Goal: Task Accomplishment & Management: Use online tool/utility

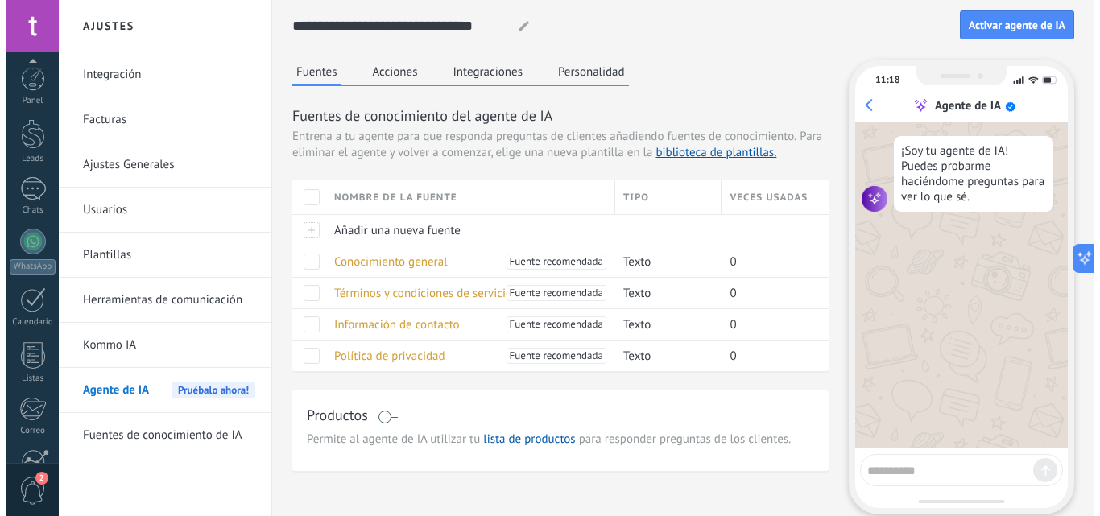
scroll to position [154, 0]
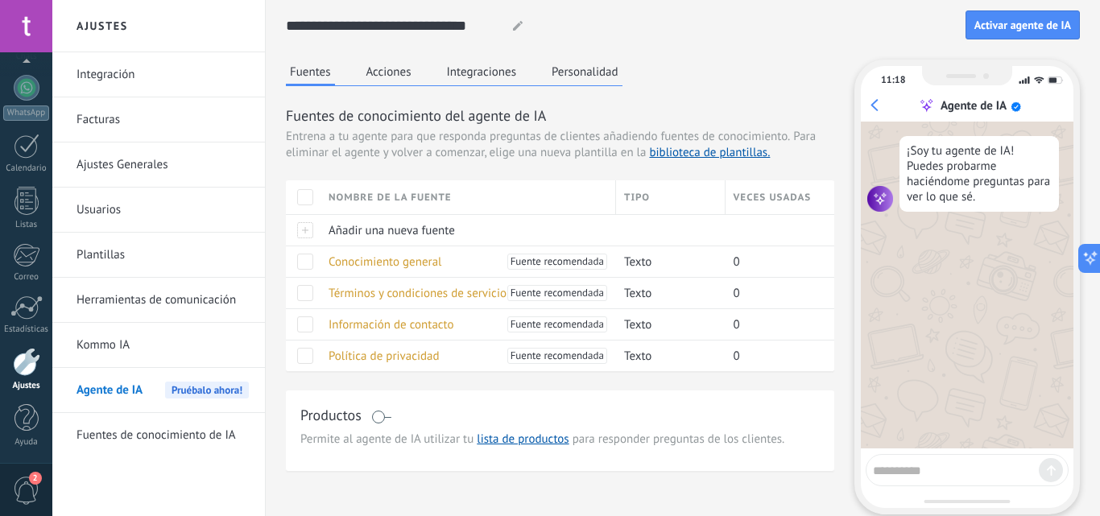
click at [23, 102] on link "WhatsApp" at bounding box center [26, 98] width 52 height 46
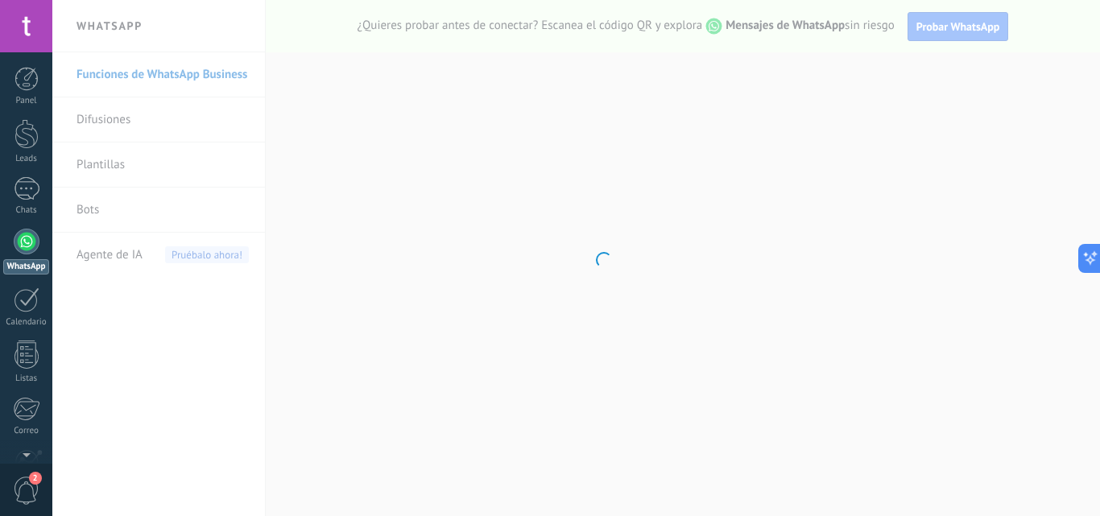
click at [25, 249] on div at bounding box center [27, 242] width 26 height 26
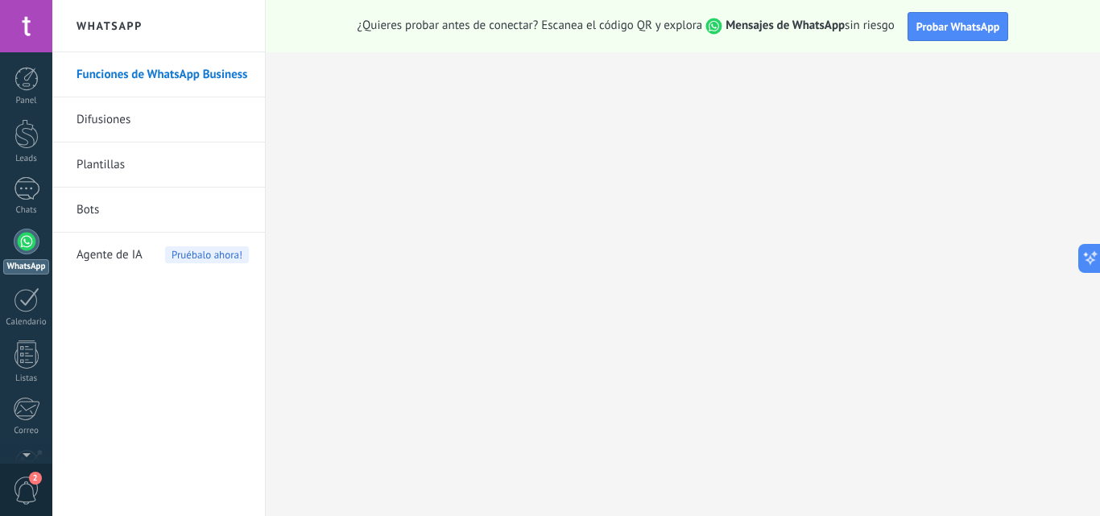
click at [131, 213] on link "Bots" at bounding box center [163, 210] width 172 height 45
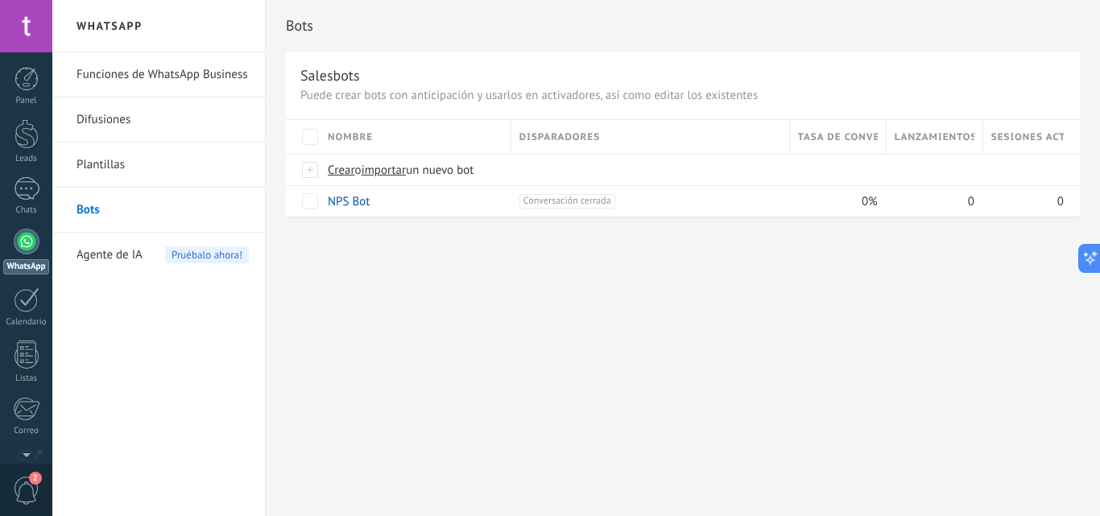
click at [100, 257] on span "Agente de IA" at bounding box center [110, 255] width 66 height 45
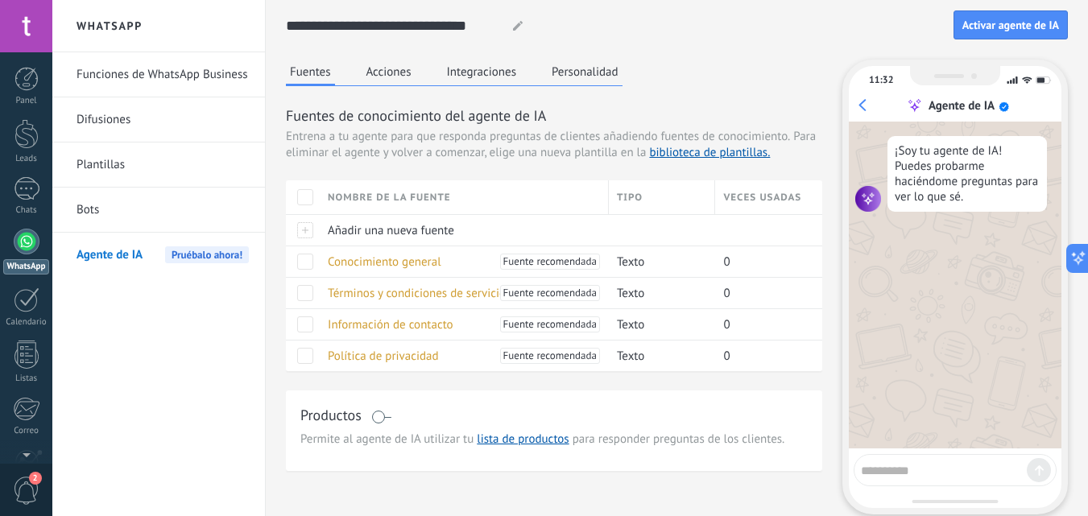
click at [402, 61] on button "Acciones" at bounding box center [389, 72] width 53 height 24
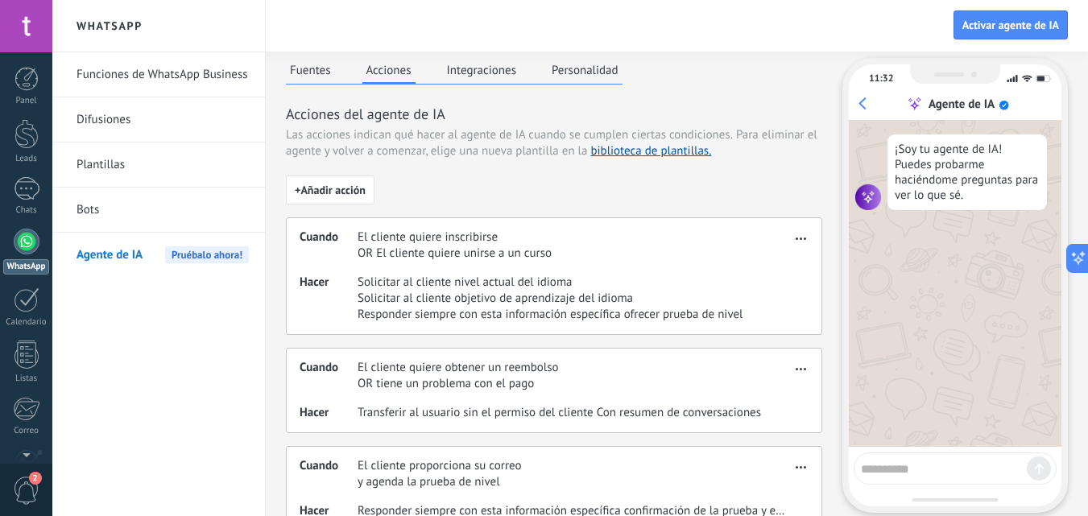
click at [438, 161] on div "Acciones del agente de IA Las acciones indican qué hacer al agente de IA cuando…" at bounding box center [554, 318] width 537 height 428
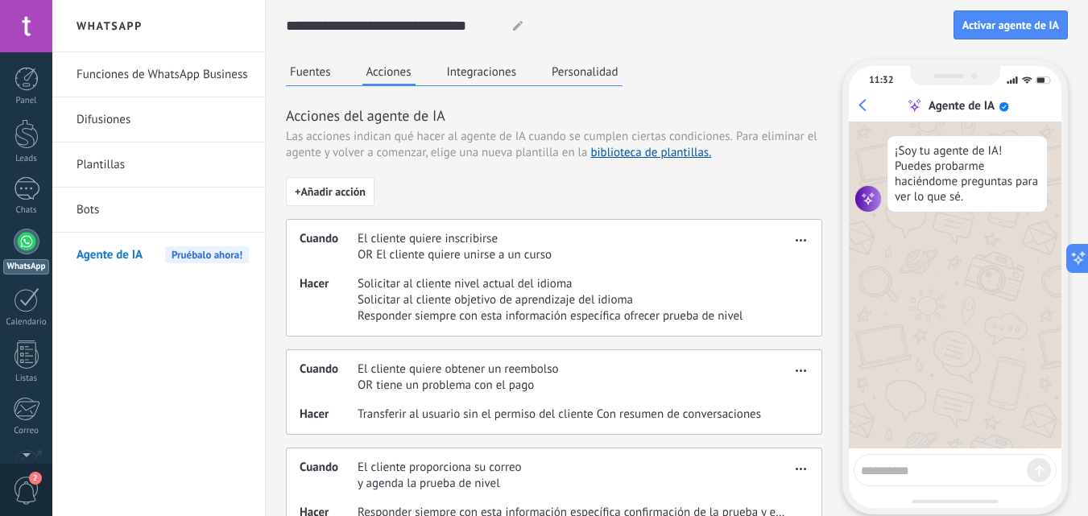
click at [495, 77] on button "Integraciones" at bounding box center [482, 72] width 78 height 24
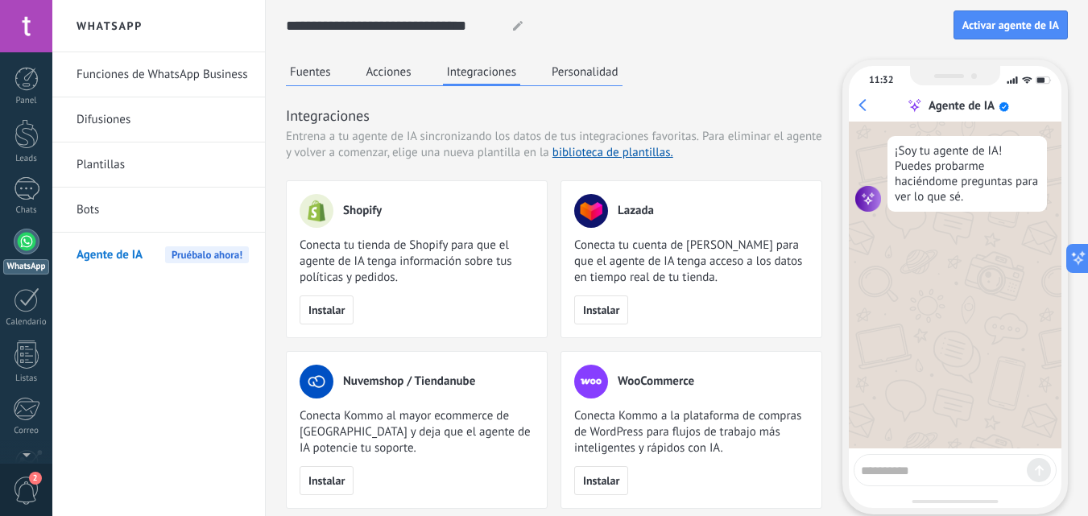
click at [405, 71] on button "Acciones" at bounding box center [389, 72] width 53 height 24
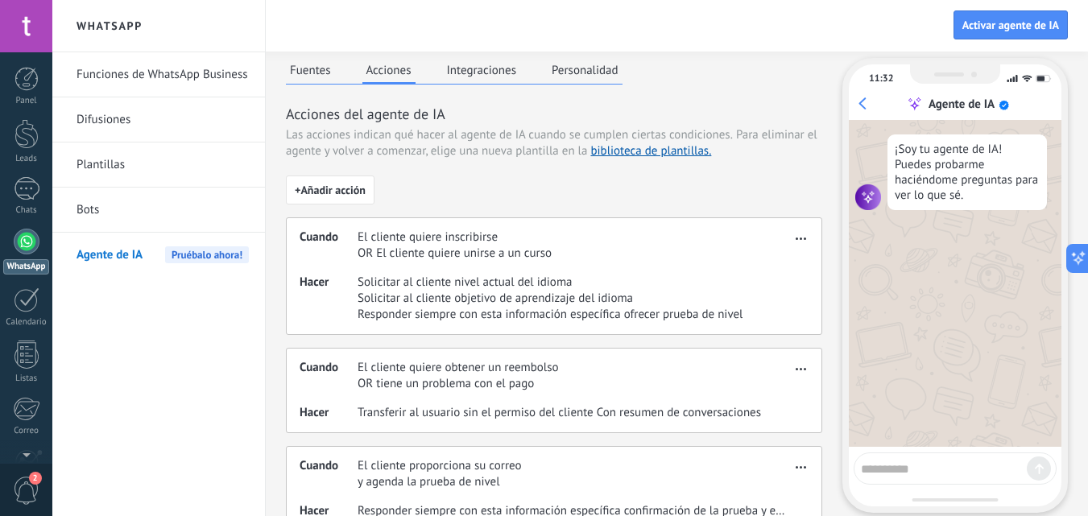
scroll to position [5, 0]
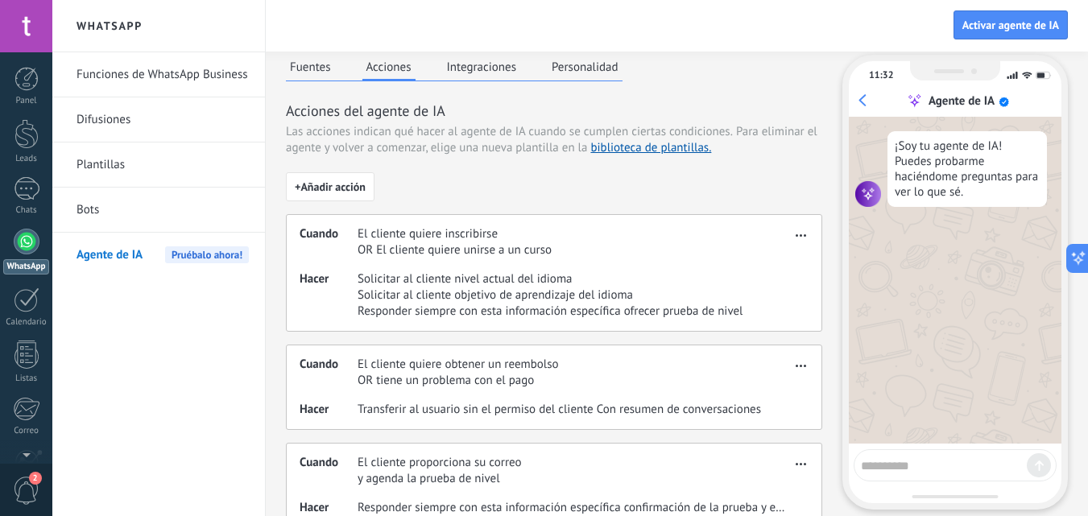
click at [504, 267] on div "Cuando El cliente quiere inscribirse OR El cliente quiere unirse a un curso Hac…" at bounding box center [554, 273] width 537 height 118
click at [802, 232] on span "button" at bounding box center [801, 232] width 10 height 11
click at [791, 250] on div "Editar" at bounding box center [767, 259] width 85 height 32
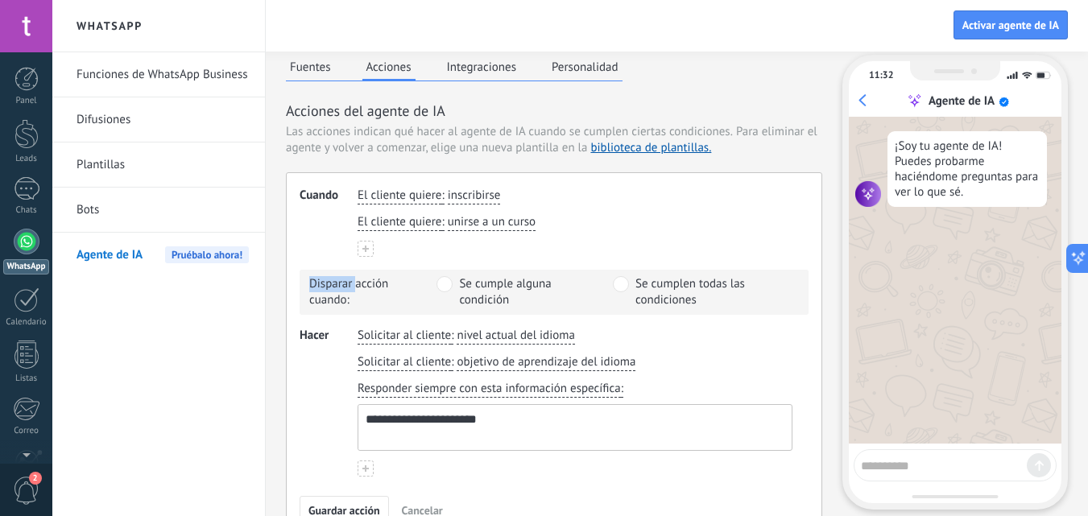
click at [791, 250] on div "El cliente quiere : inscribirse El cliente quiere : unirse a un curso" at bounding box center [575, 222] width 435 height 69
click at [494, 62] on button "Integraciones" at bounding box center [482, 67] width 78 height 24
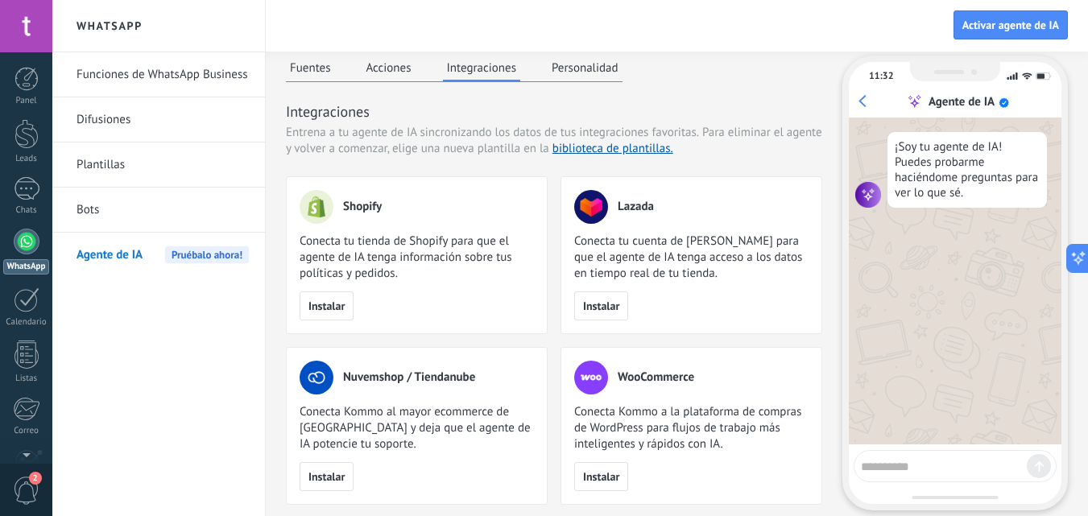
scroll to position [0, 0]
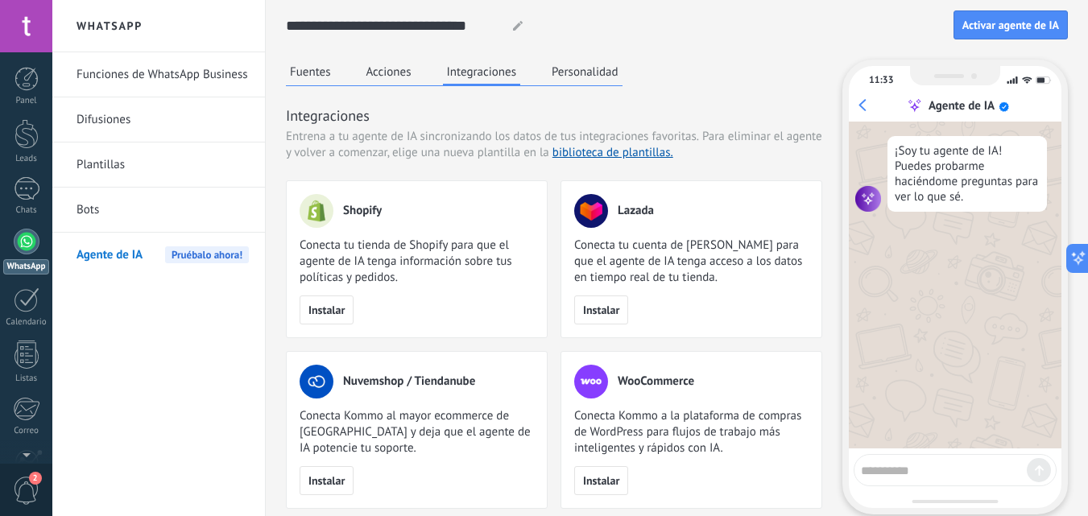
click at [595, 74] on button "Personalidad" at bounding box center [585, 72] width 75 height 24
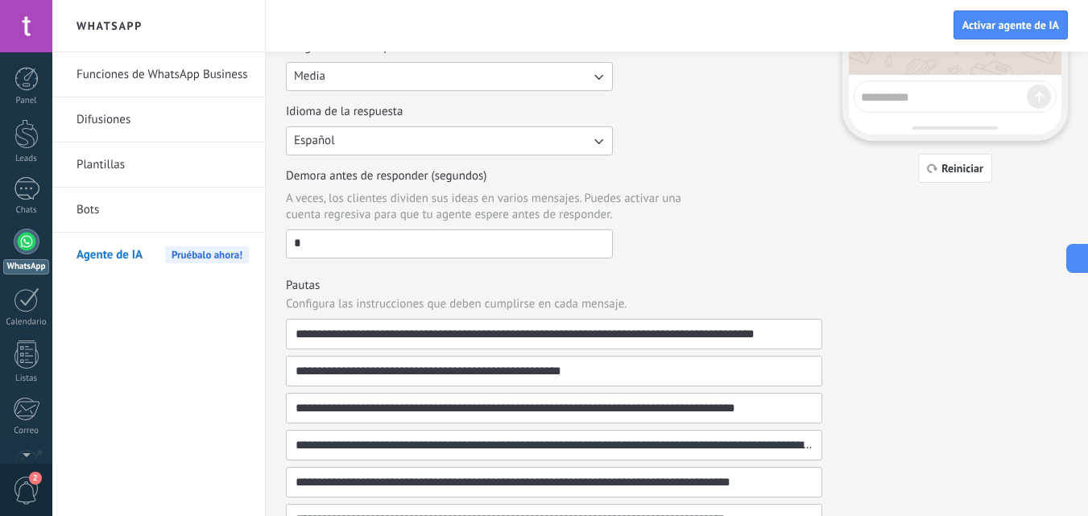
scroll to position [373, 0]
click at [541, 246] on input "*" at bounding box center [449, 244] width 325 height 26
click at [740, 237] on div "Demora antes de responder (segundos) A veces, los clientes dividen sus ideas en…" at bounding box center [554, 214] width 537 height 90
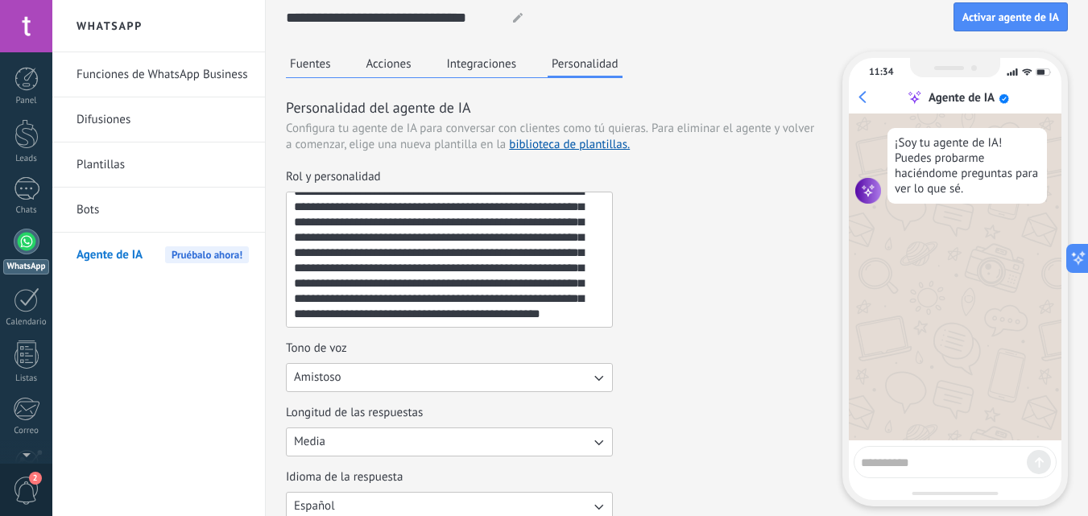
scroll to position [0, 0]
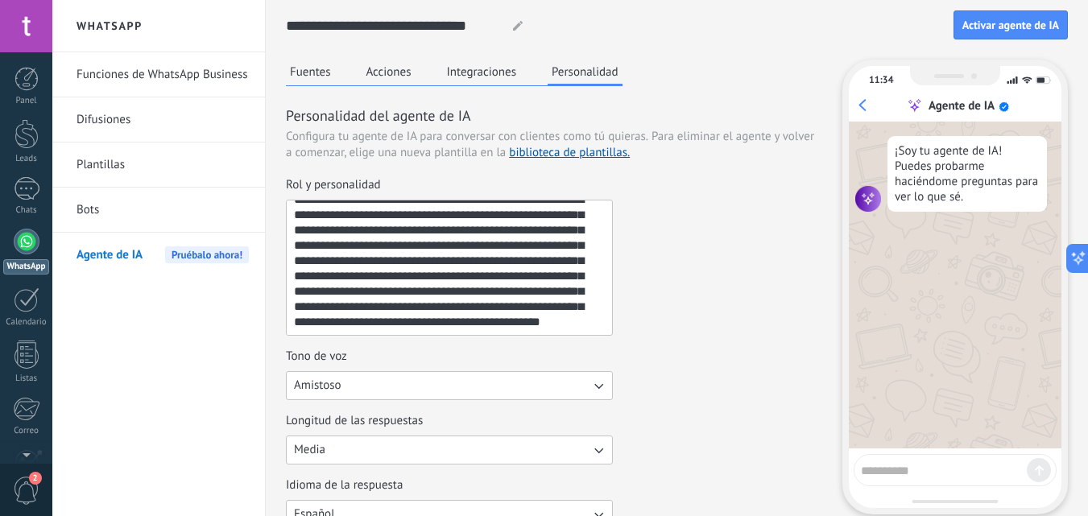
click at [887, 466] on textarea at bounding box center [944, 468] width 166 height 20
type textarea "****"
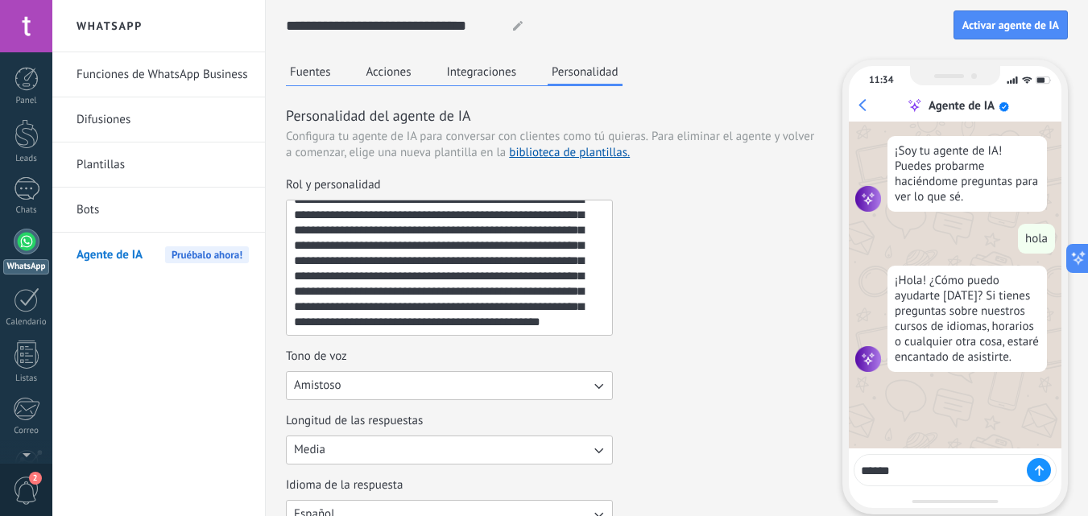
type textarea "*******"
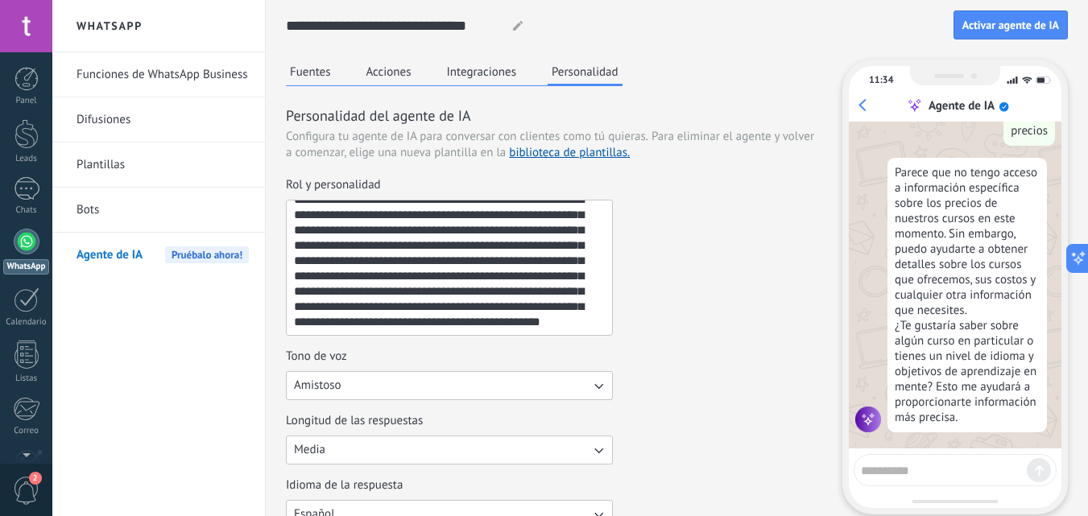
scroll to position [272, 0]
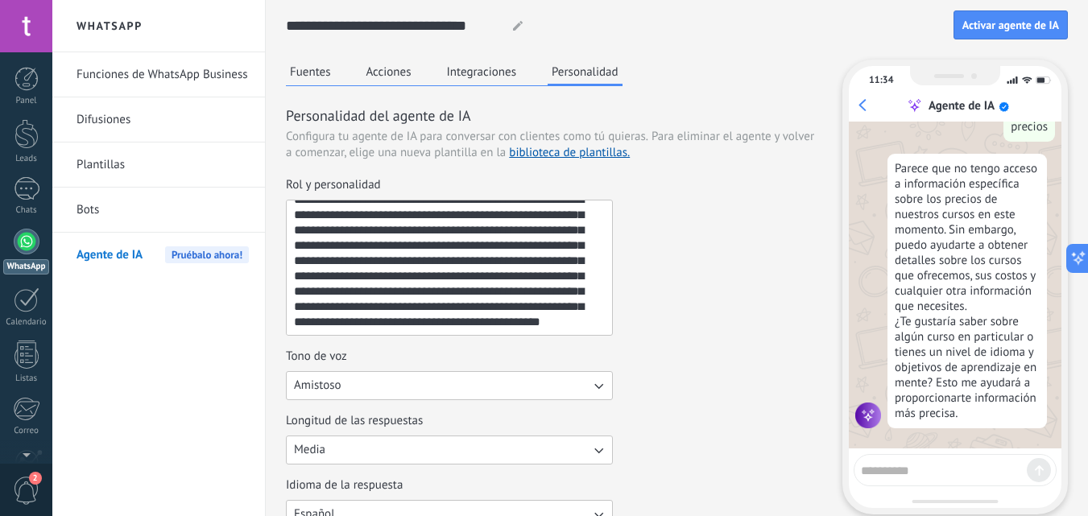
click at [332, 66] on button "Fuentes" at bounding box center [310, 72] width 49 height 24
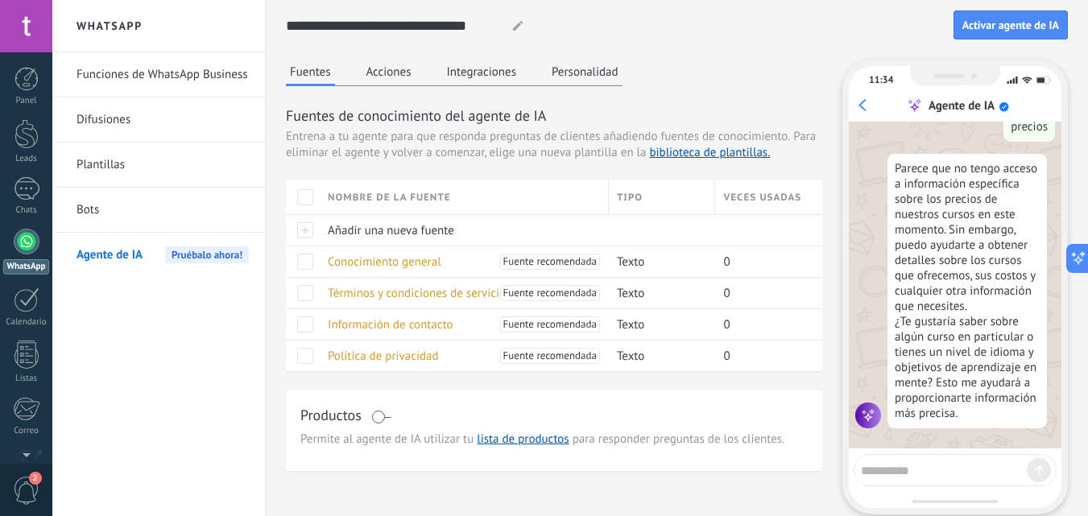
click at [332, 66] on button "Fuentes" at bounding box center [310, 73] width 49 height 27
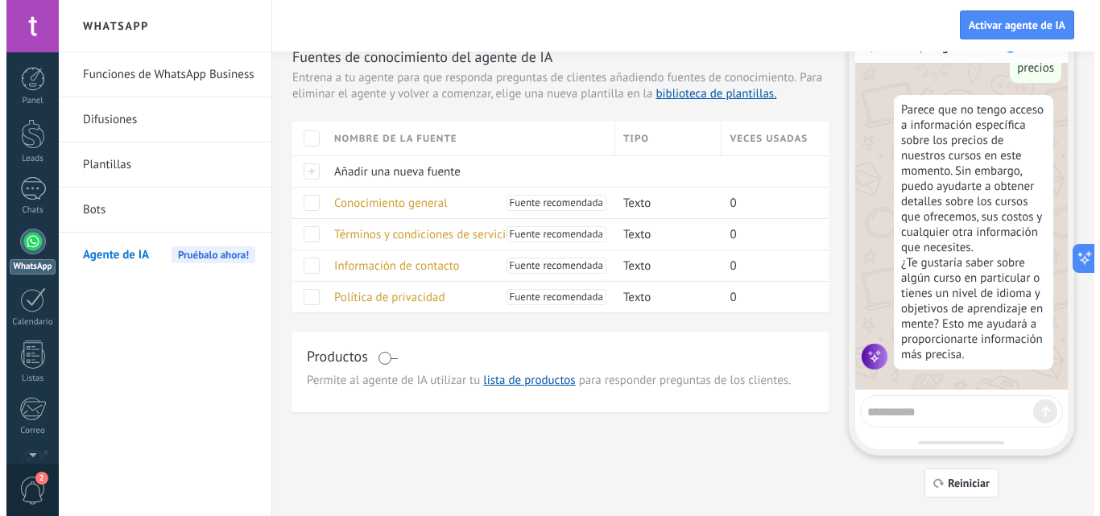
scroll to position [0, 0]
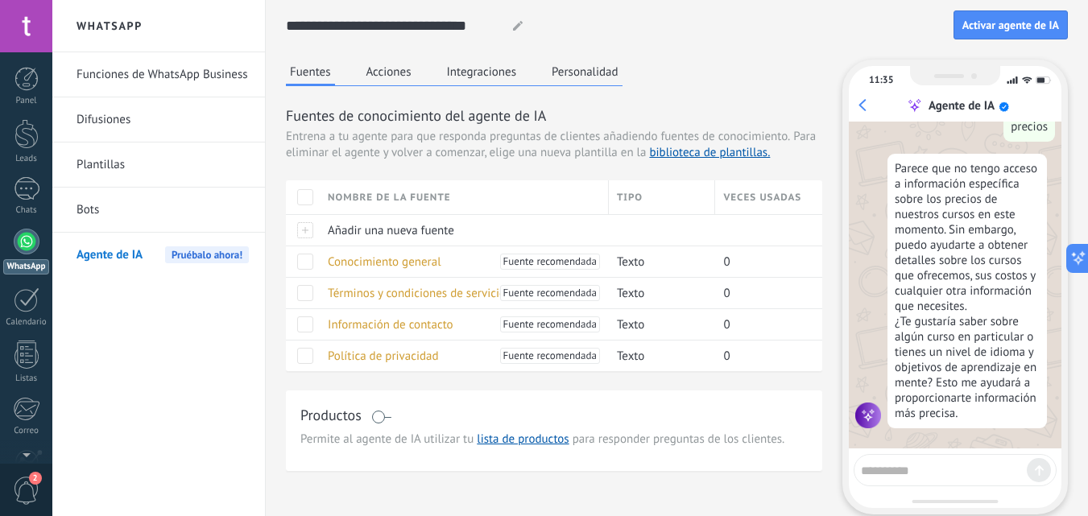
click at [176, 80] on link "Funciones de WhatsApp Business" at bounding box center [163, 74] width 172 height 45
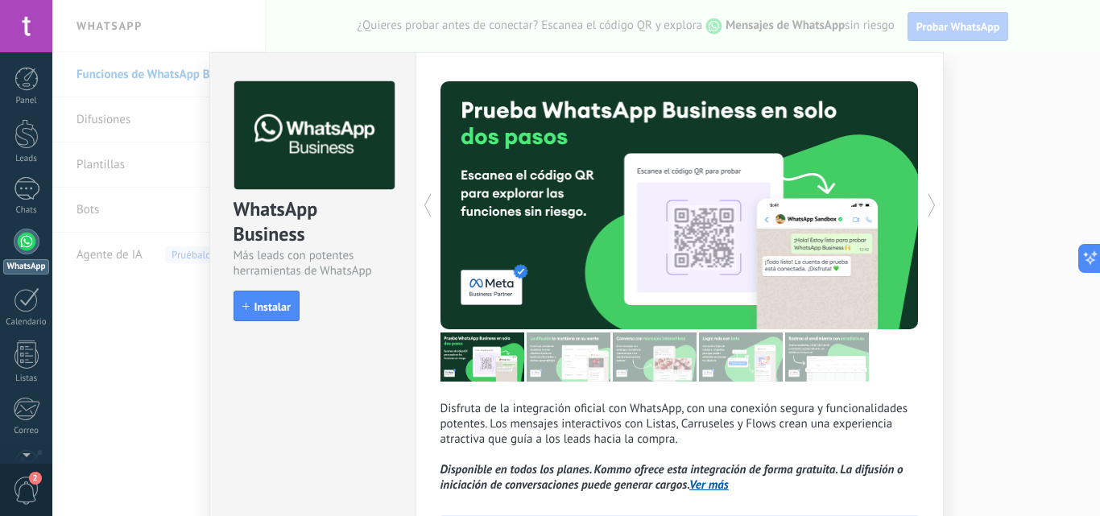
click at [1026, 56] on div "WhatsApp Business Más leads con potentes herramientas de WhatsApp install Insta…" at bounding box center [576, 258] width 1048 height 516
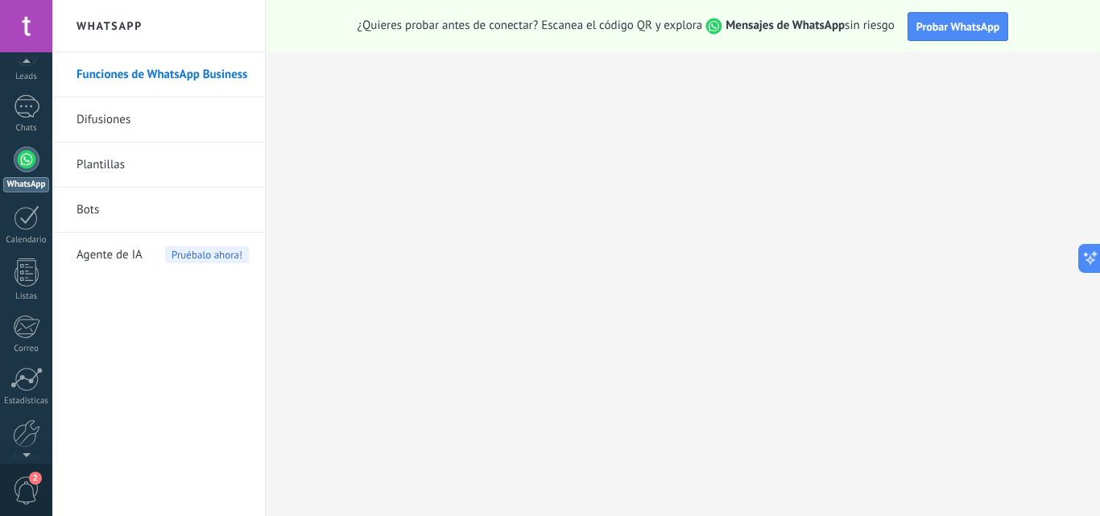
scroll to position [109, 0]
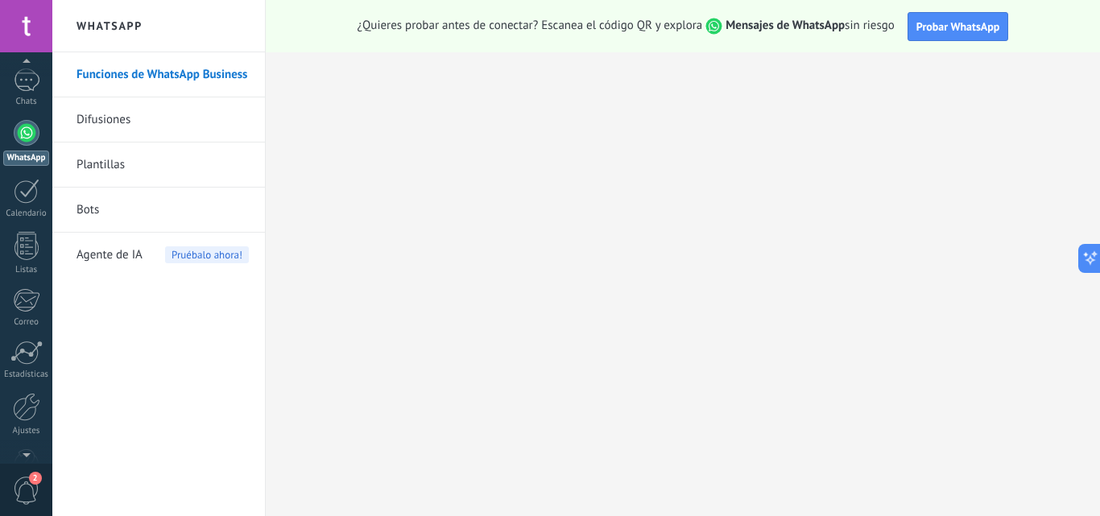
click at [35, 416] on div at bounding box center [26, 407] width 27 height 28
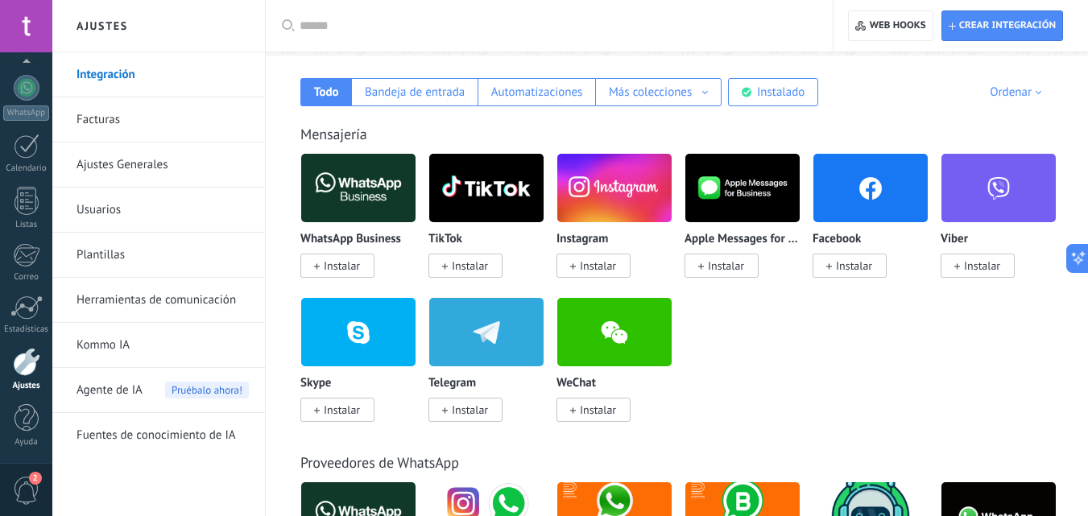
scroll to position [241, 0]
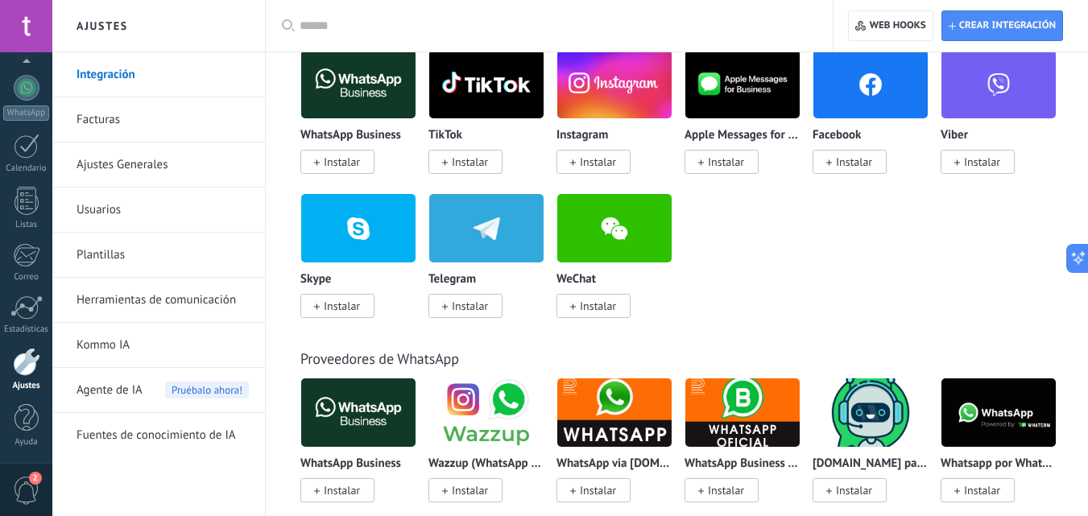
click at [764, 364] on div "Proveedores de WhatsApp WhatsApp Business Instalar Wazzup (WhatsApp & Instagram…" at bounding box center [677, 481] width 790 height 329
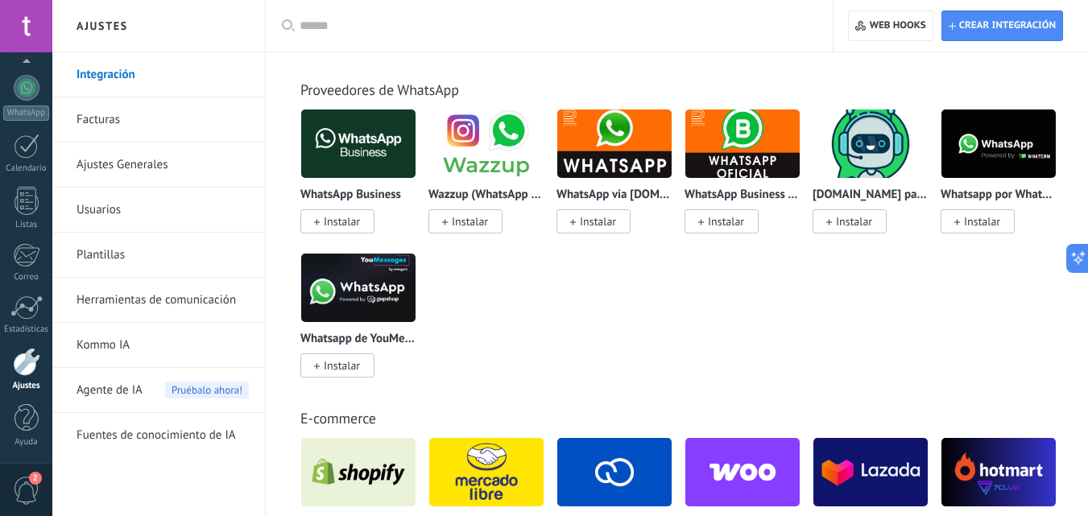
scroll to position [607, 0]
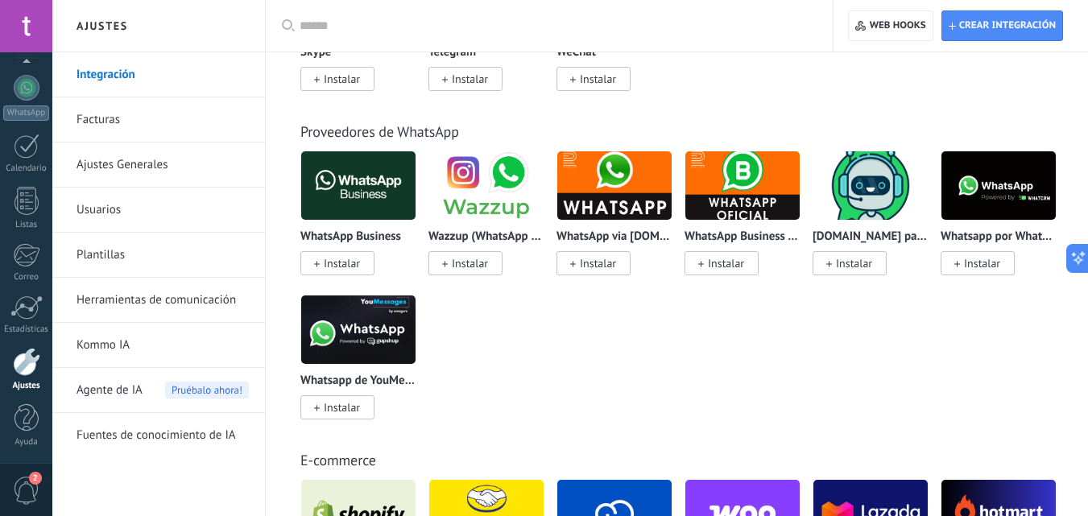
click at [771, 334] on div "WhatsApp Business Instalar Wazzup (WhatsApp & Instagram) Instalar WhatsApp via …" at bounding box center [685, 295] width 770 height 288
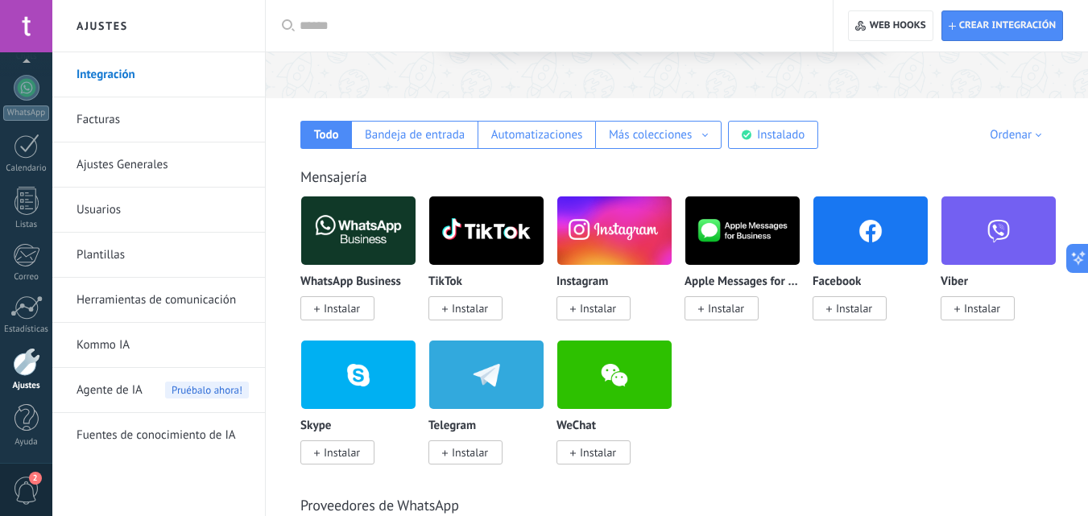
scroll to position [226, 0]
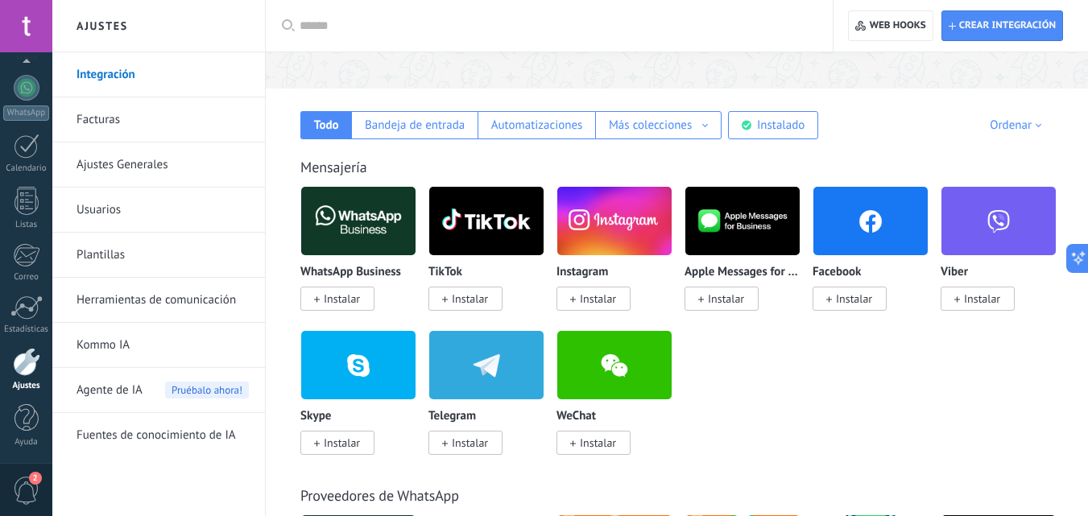
click at [1015, 131] on div "Ordenar" at bounding box center [1018, 125] width 57 height 15
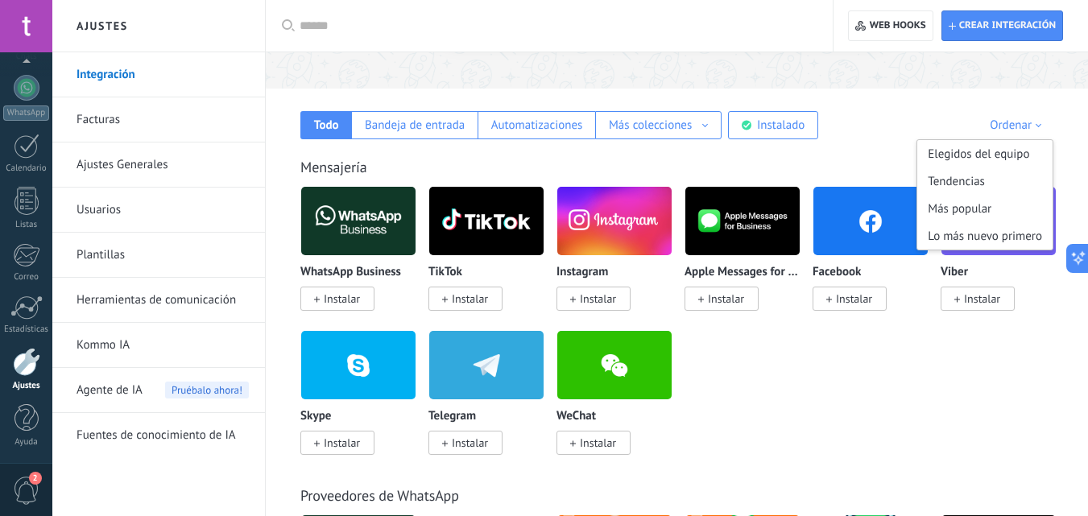
click at [577, 16] on div at bounding box center [555, 26] width 511 height 52
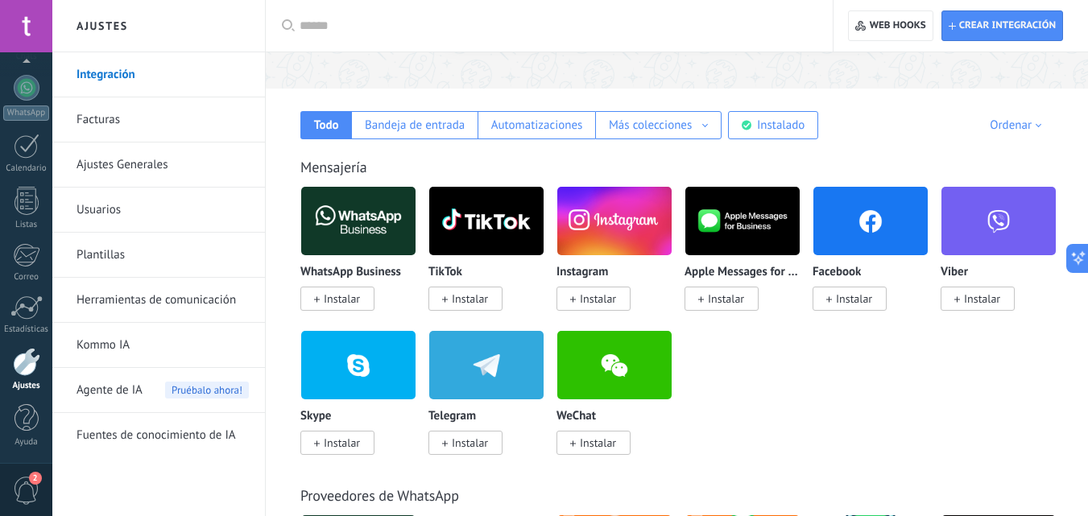
click at [574, 24] on input "text" at bounding box center [555, 26] width 511 height 17
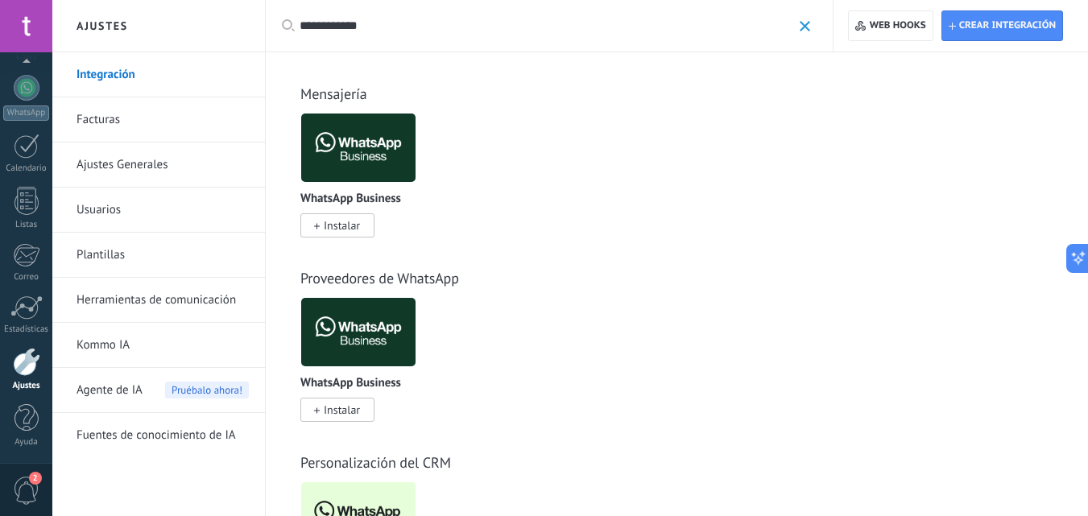
scroll to position [130, 0]
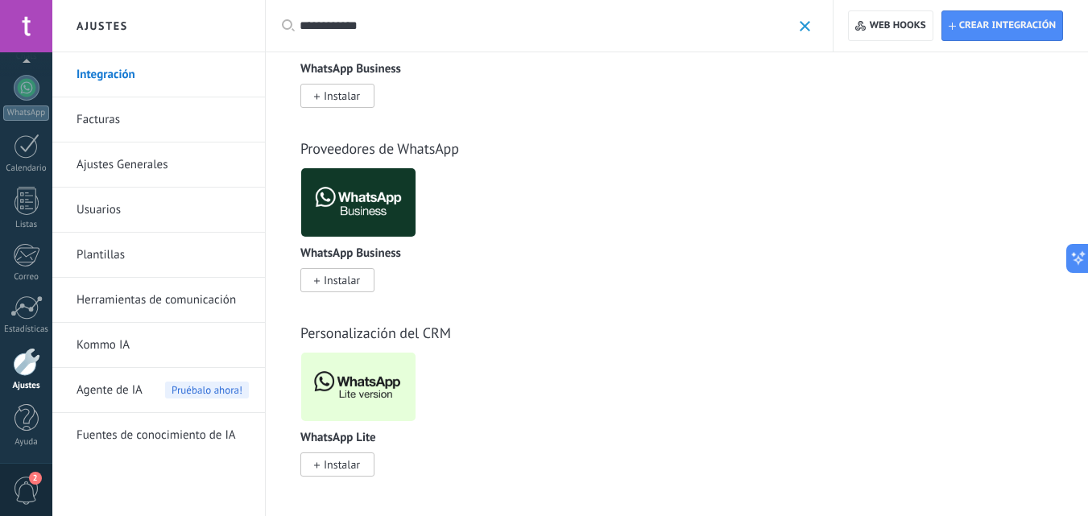
type input "**********"
click at [134, 344] on link "Kommo IA" at bounding box center [163, 345] width 172 height 45
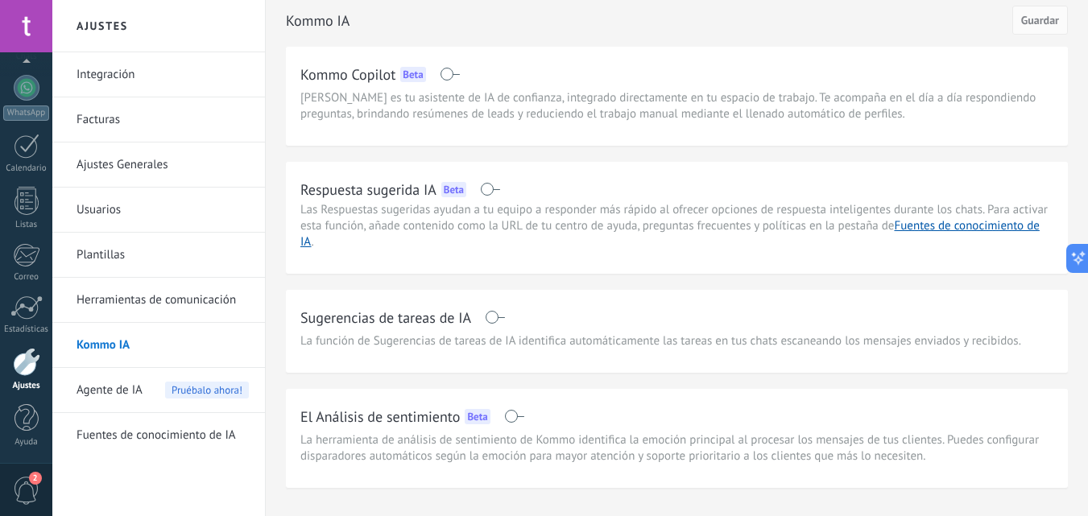
scroll to position [45, 0]
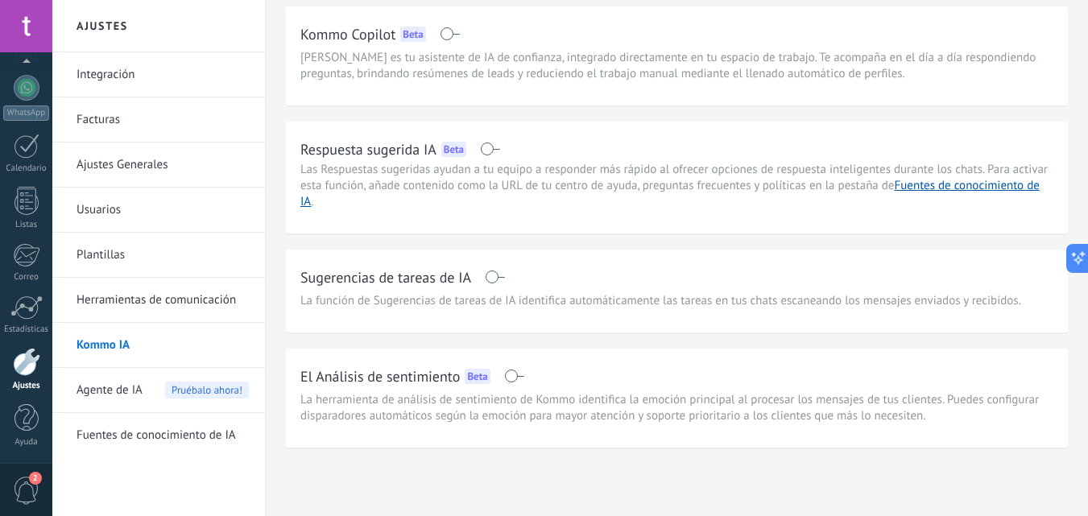
click at [139, 439] on link "Fuentes de conocimiento de IA" at bounding box center [163, 435] width 172 height 45
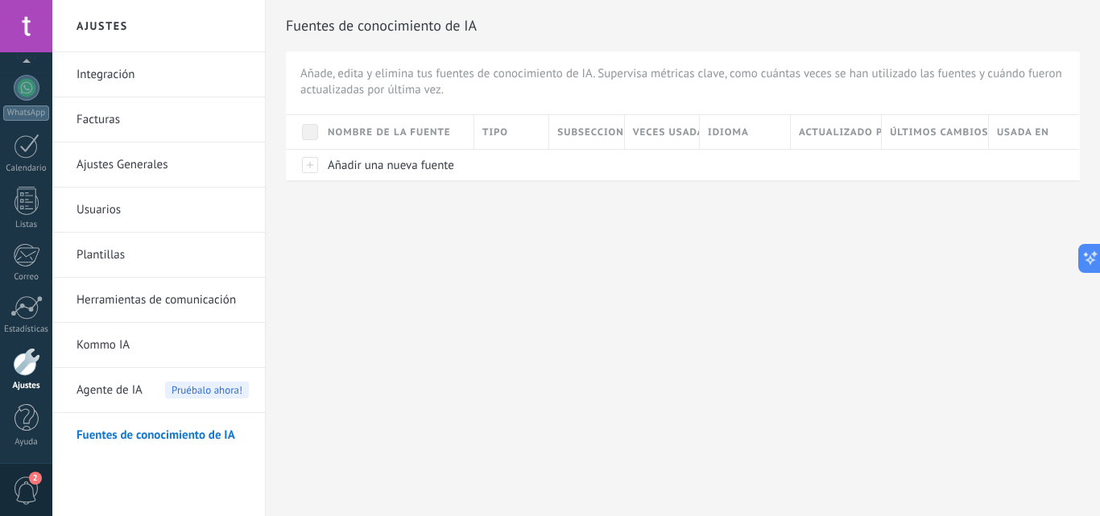
click at [311, 166] on div at bounding box center [303, 164] width 34 height 31
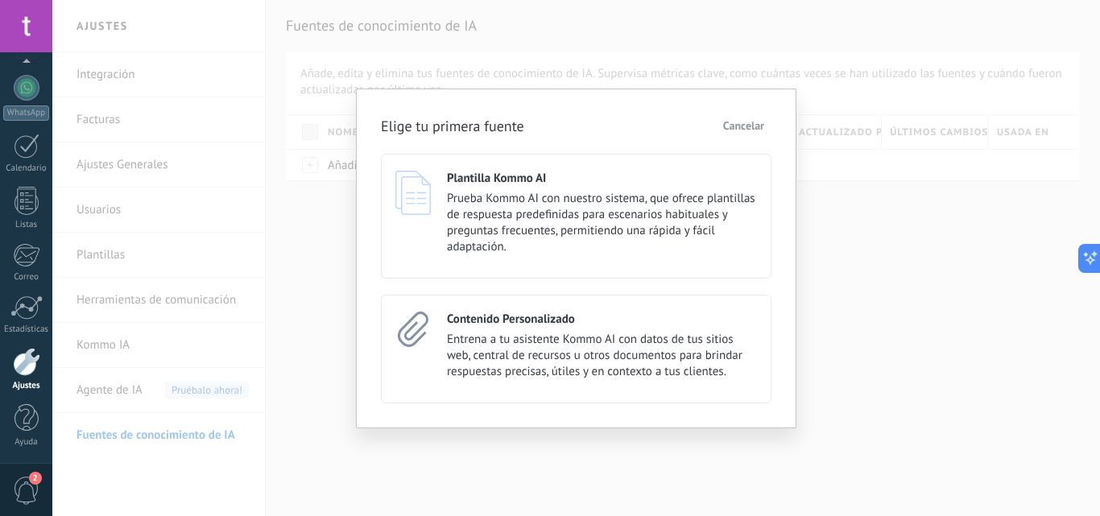
click at [744, 130] on span "Cancelar" at bounding box center [743, 125] width 41 height 11
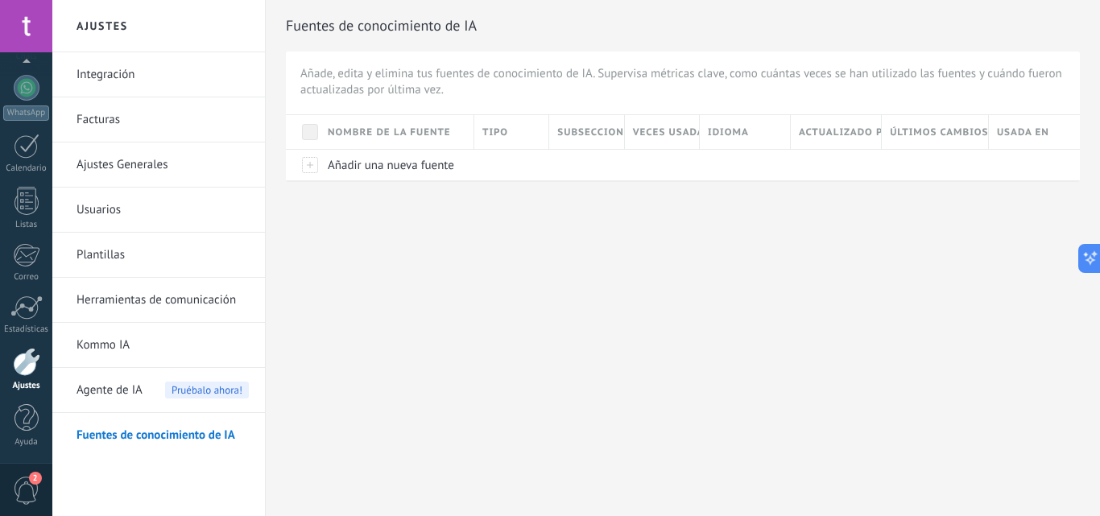
click at [117, 403] on span "Agente de IA" at bounding box center [110, 390] width 66 height 45
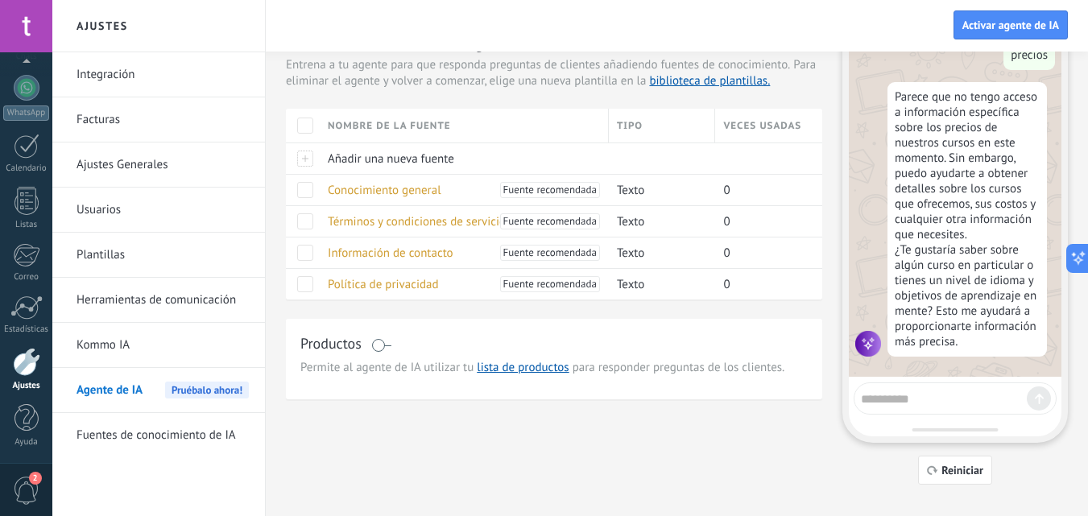
scroll to position [71, 0]
click at [557, 371] on link "lista de productos" at bounding box center [523, 368] width 92 height 15
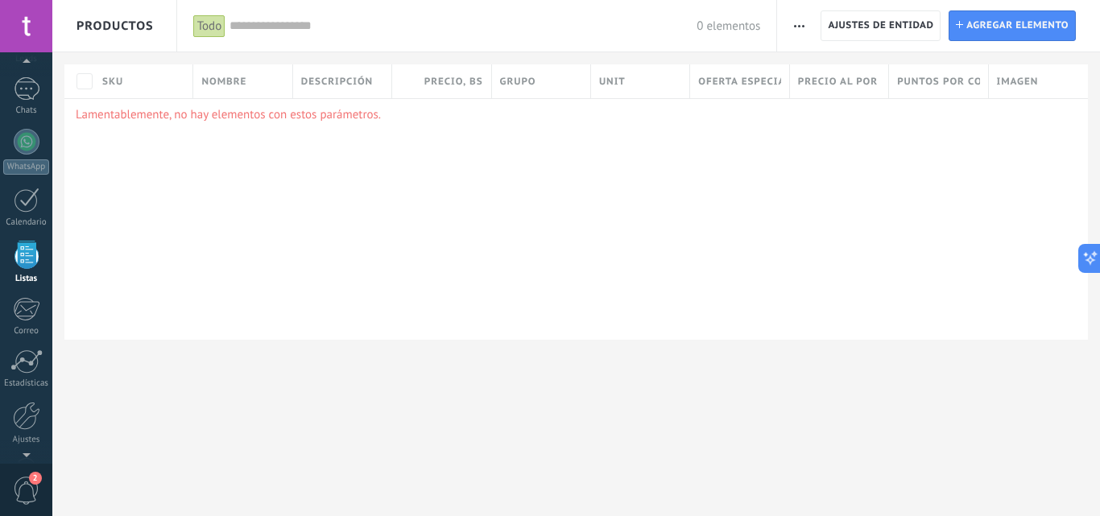
click at [1003, 24] on span "Agregar elemento" at bounding box center [1018, 25] width 102 height 29
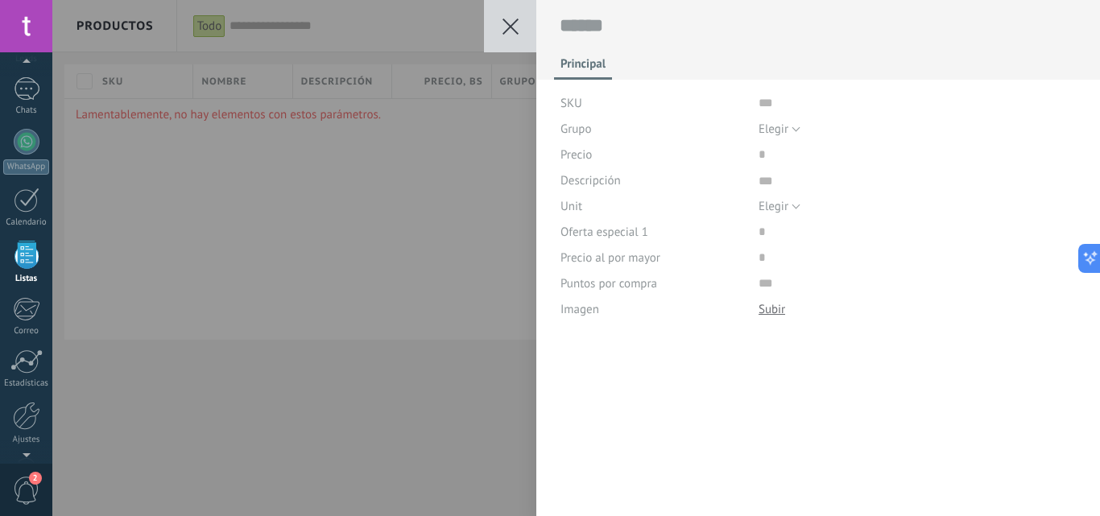
scroll to position [16, 0]
click at [508, 20] on icon at bounding box center [511, 27] width 16 height 16
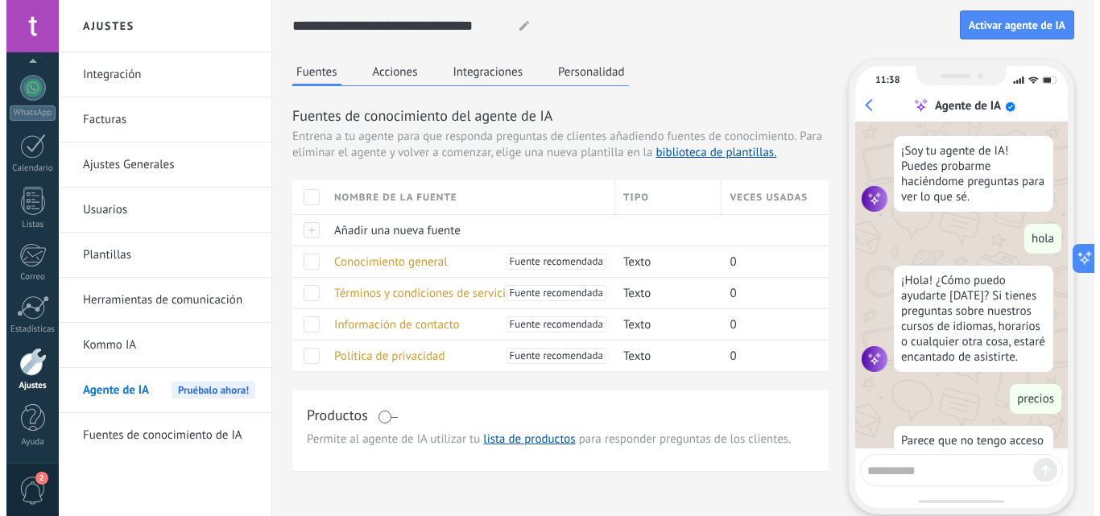
scroll to position [272, 0]
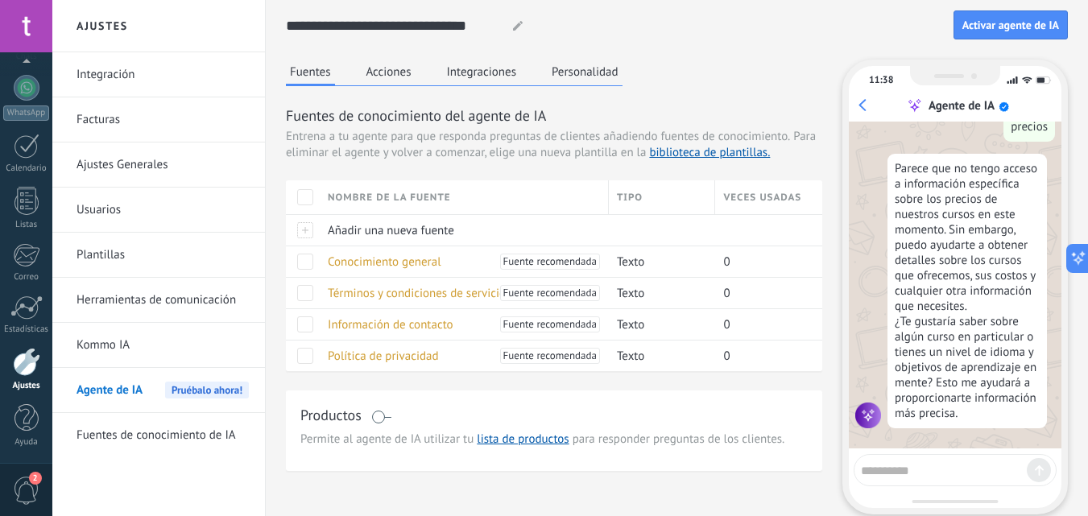
click at [545, 442] on link "lista de productos" at bounding box center [523, 439] width 92 height 15
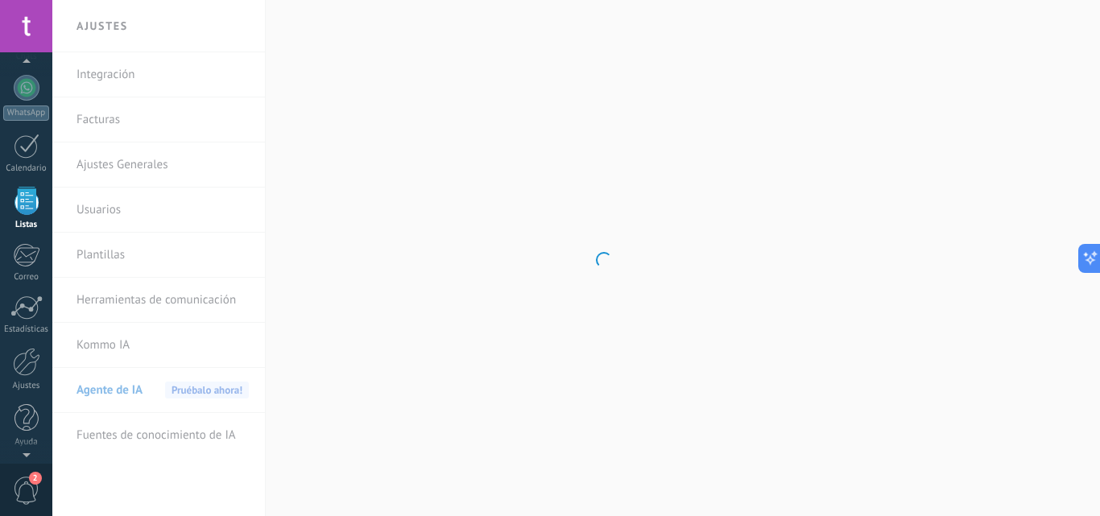
scroll to position [100, 0]
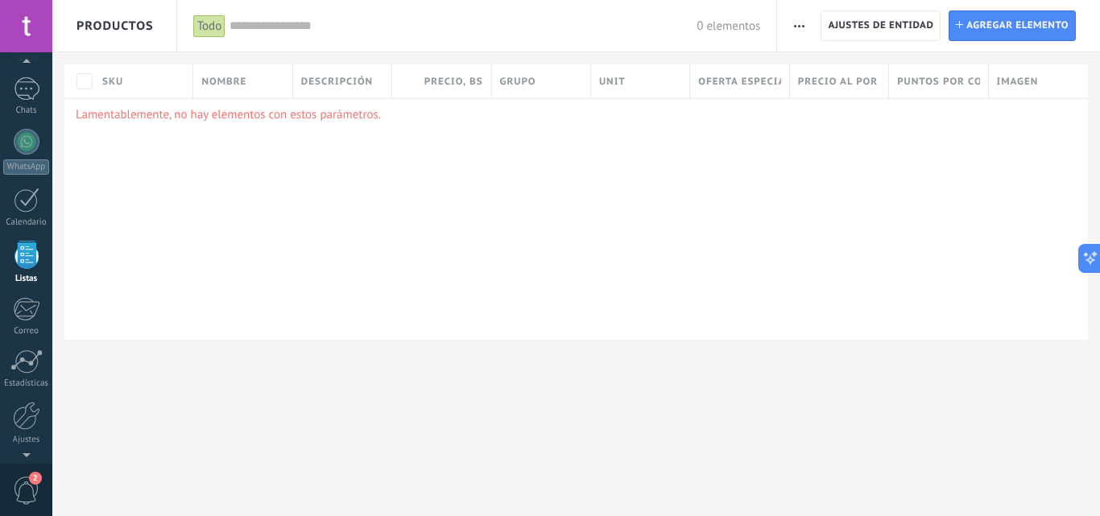
click at [798, 23] on span "button" at bounding box center [799, 25] width 10 height 31
click at [981, 32] on span "Agregar elemento" at bounding box center [1018, 25] width 102 height 29
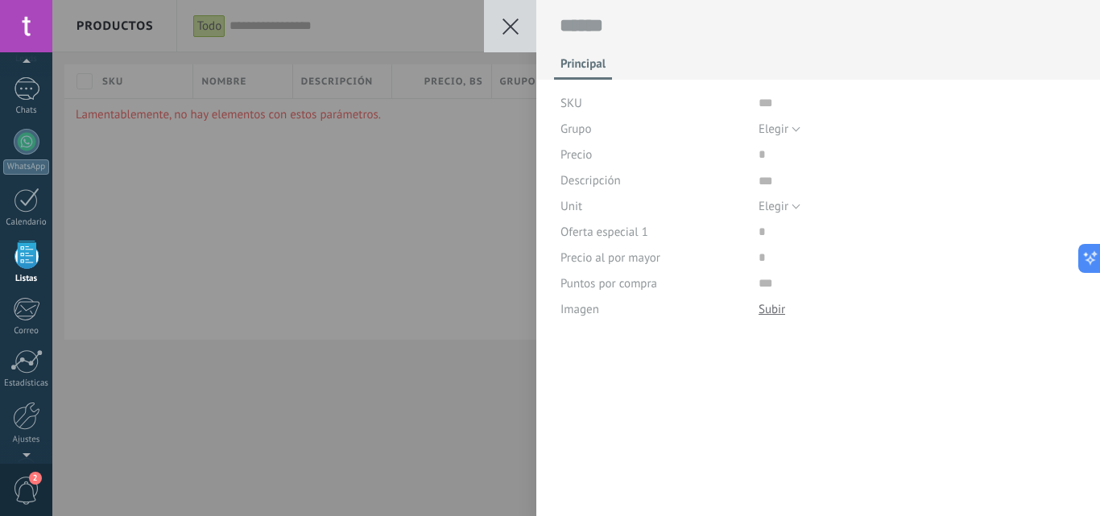
scroll to position [16, 0]
click at [476, 232] on div "Guardar Cancelar Principal SKU Grupo Elegir Todos los productos Elegir Precio D…" at bounding box center [576, 258] width 1048 height 516
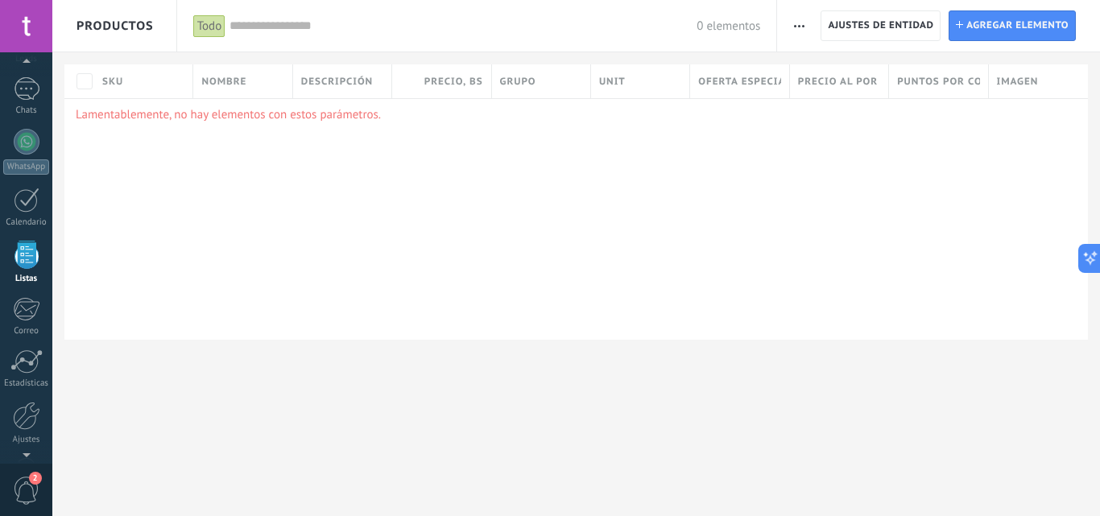
click at [882, 26] on span "Ajustes de entidad" at bounding box center [881, 25] width 106 height 29
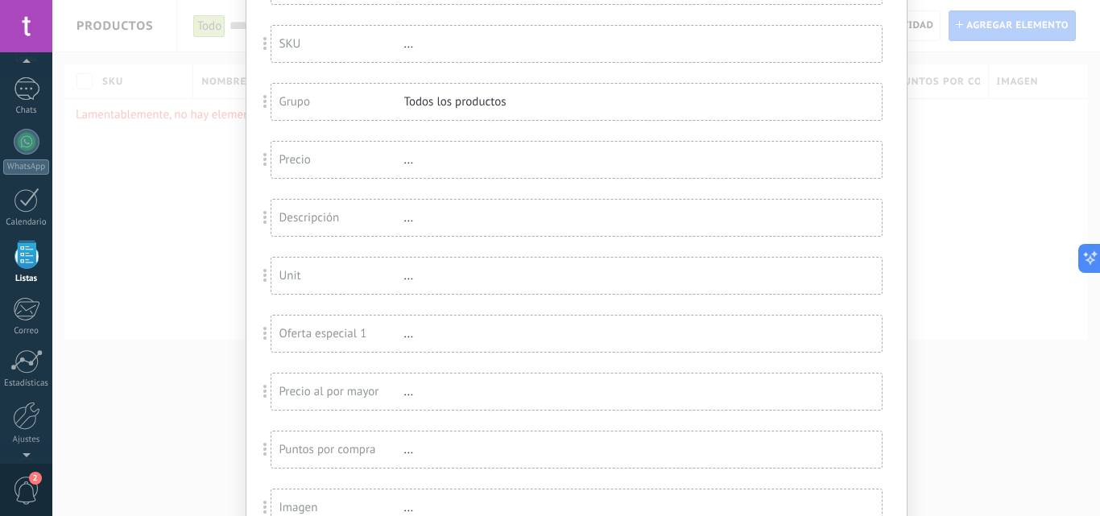
scroll to position [185, 0]
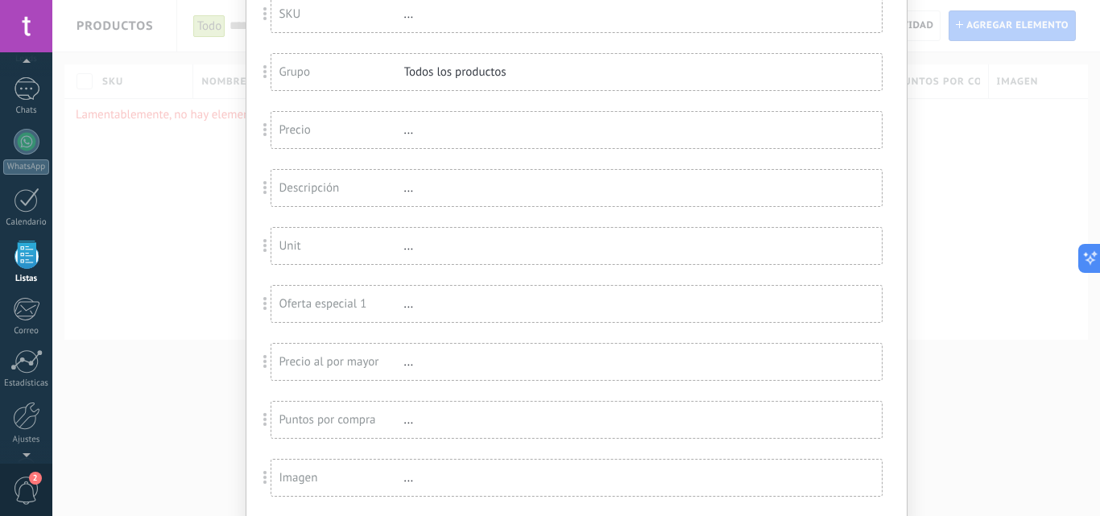
click at [922, 168] on div "Campos de listas Agregar un campo Usted ha alcanzado la cantidad máxima de los …" at bounding box center [576, 258] width 1048 height 516
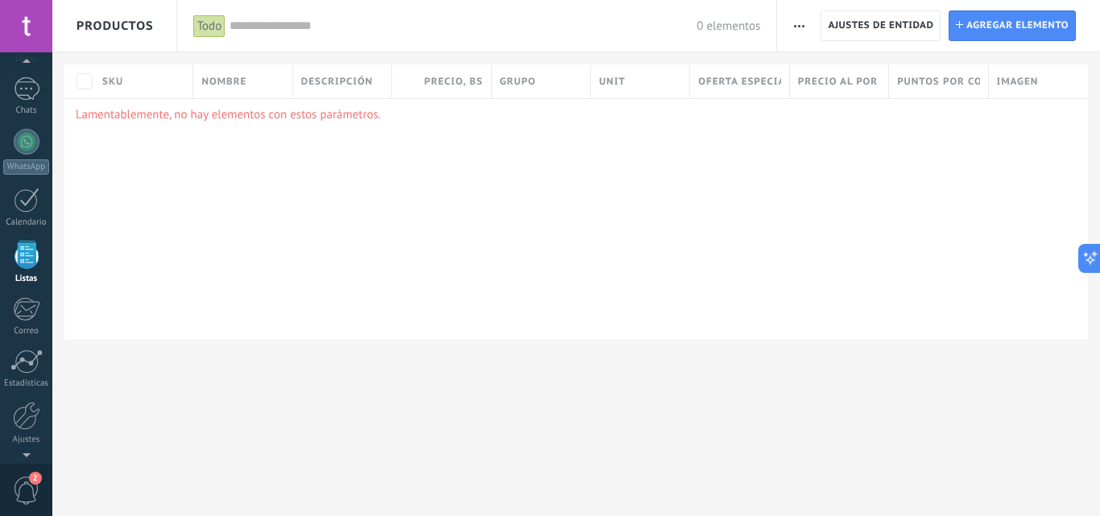
scroll to position [0, 0]
click at [1016, 21] on span "Agregar elemento" at bounding box center [1018, 25] width 102 height 29
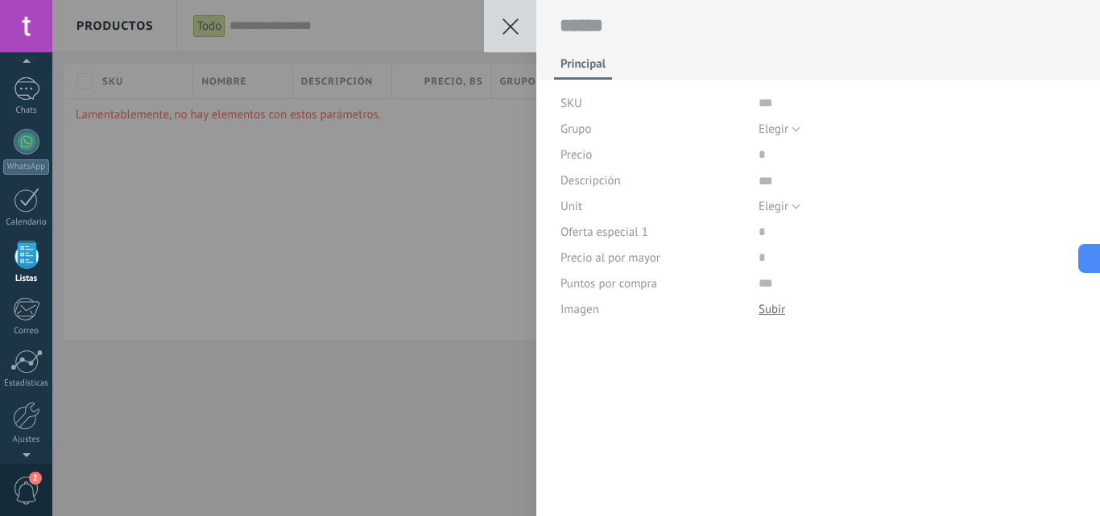
scroll to position [16, 0]
click at [512, 29] on use at bounding box center [511, 27] width 16 height 16
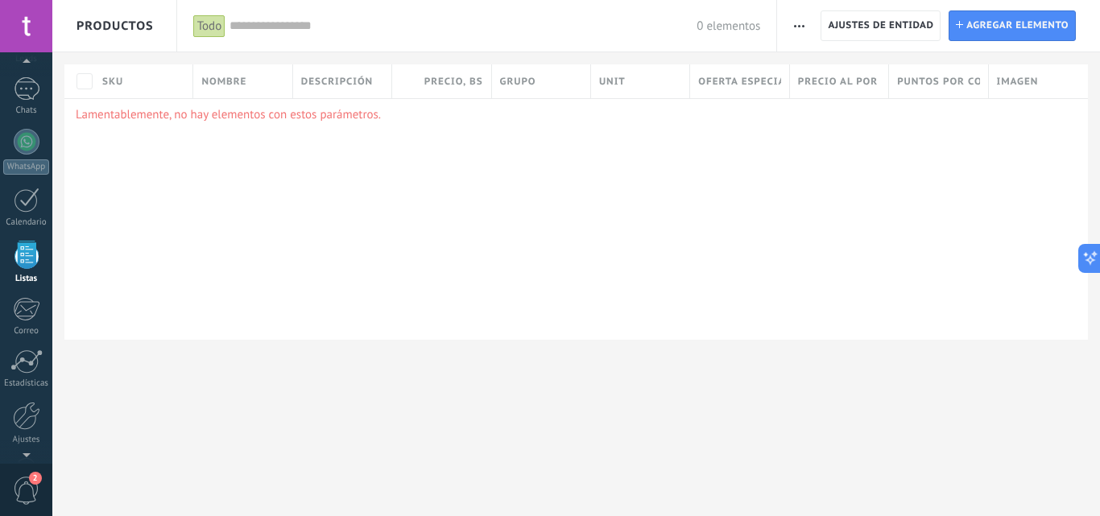
click at [799, 27] on use "button" at bounding box center [799, 26] width 10 height 2
click at [857, 125] on span "Ajuste de lista" at bounding box center [844, 133] width 73 height 32
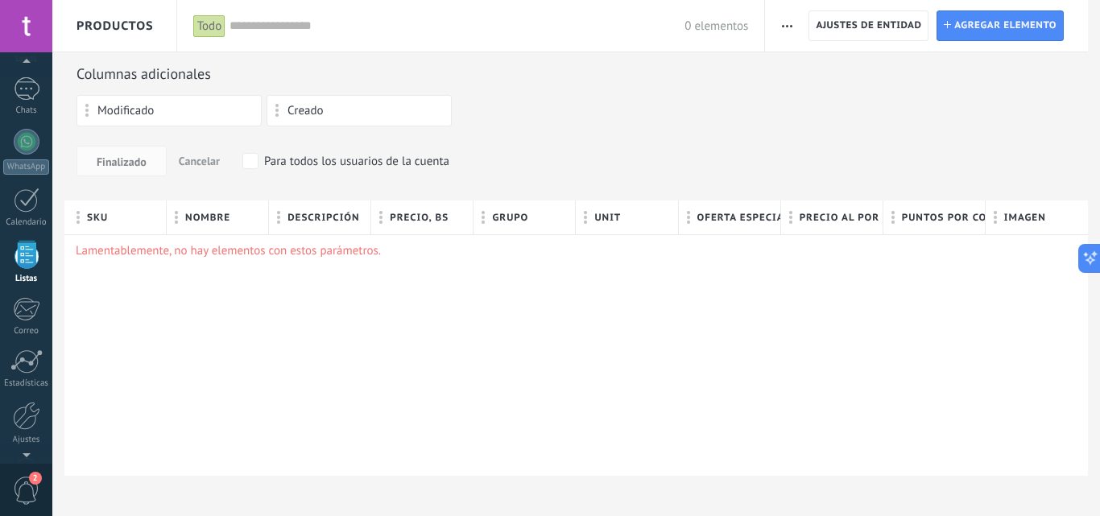
click at [98, 111] on span "Modificado" at bounding box center [125, 111] width 56 height 11
click at [87, 106] on span at bounding box center [87, 111] width 4 height 14
click at [109, 116] on span "Modificado" at bounding box center [125, 111] width 56 height 11
click at [146, 115] on span "Modificado" at bounding box center [125, 111] width 56 height 11
click at [284, 107] on div "Creado" at bounding box center [360, 111] width 168 height 14
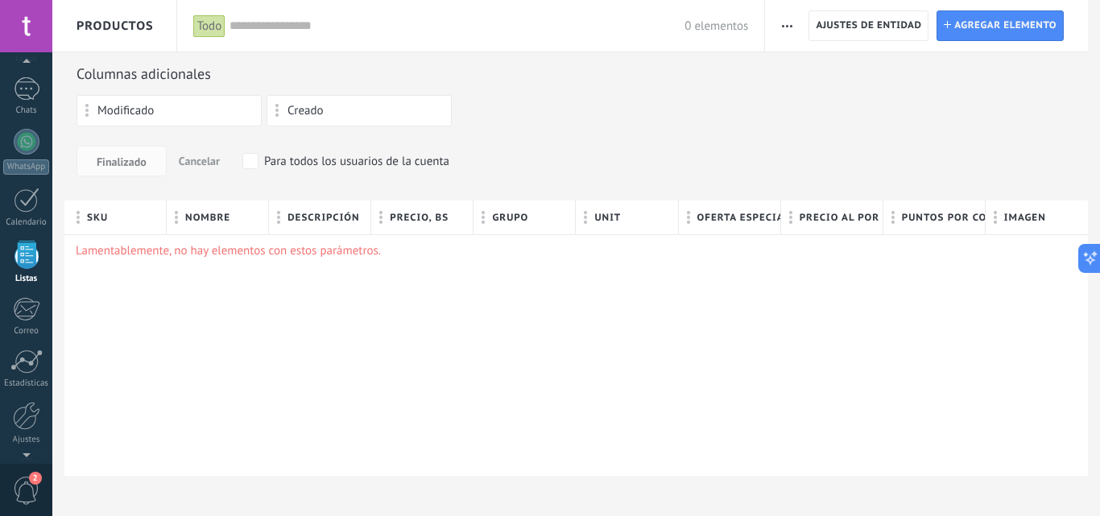
click at [306, 120] on div "Creado" at bounding box center [359, 110] width 185 height 31
click at [789, 26] on icon "button" at bounding box center [787, 26] width 10 height 2
click at [818, 116] on span "Categorías" at bounding box center [823, 101] width 54 height 32
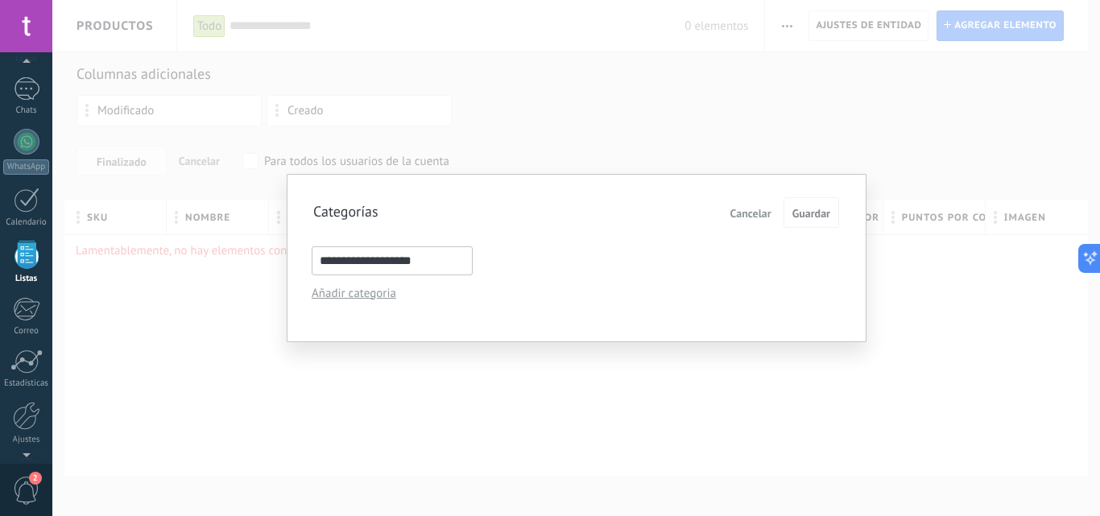
click at [344, 304] on div "**********" at bounding box center [577, 258] width 580 height 168
click at [345, 304] on div "**********" at bounding box center [577, 258] width 580 height 168
click at [335, 277] on div "**********" at bounding box center [577, 261] width 530 height 34
click at [347, 304] on div "**********" at bounding box center [577, 258] width 580 height 168
click at [361, 286] on div "Añadir categoria" at bounding box center [386, 293] width 149 height 15
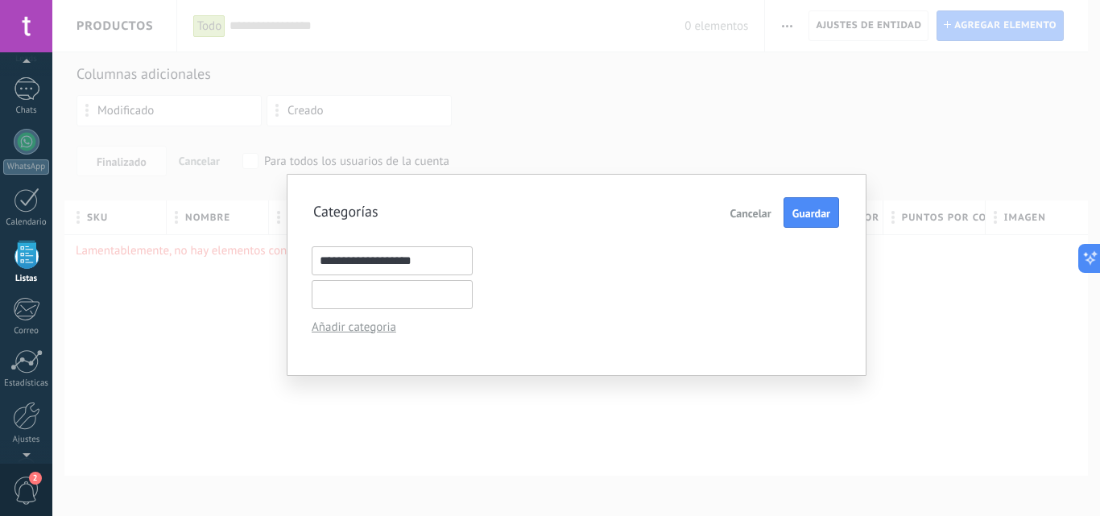
click at [369, 298] on input "text" at bounding box center [392, 294] width 161 height 29
click at [363, 299] on input "text" at bounding box center [392, 294] width 161 height 29
click at [372, 338] on div "**********" at bounding box center [577, 275] width 580 height 202
click at [385, 267] on input "**********" at bounding box center [392, 261] width 161 height 29
click at [514, 257] on span "Añadir subcategoria" at bounding box center [541, 261] width 89 height 12
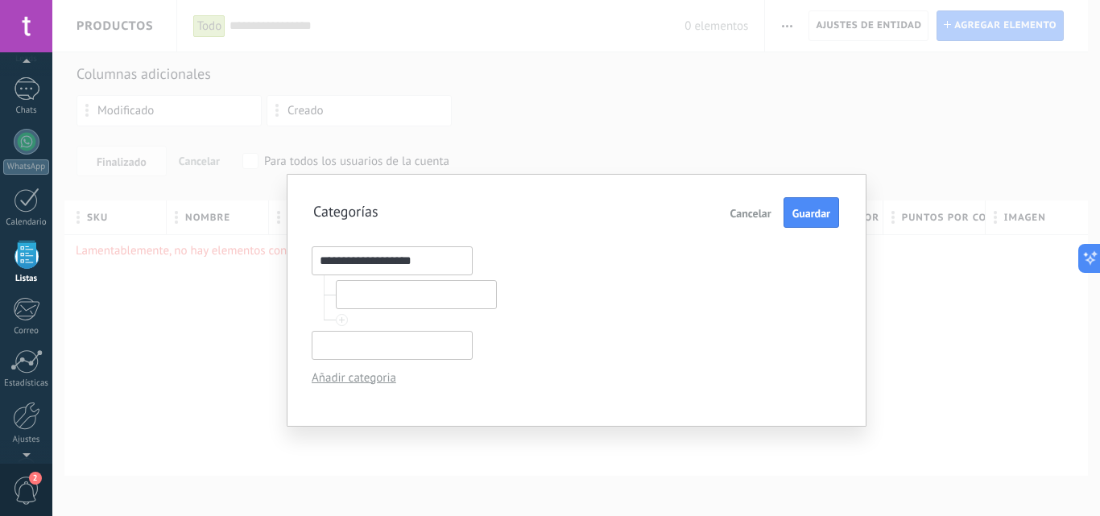
click at [754, 210] on span "Cancelar" at bounding box center [751, 213] width 41 height 11
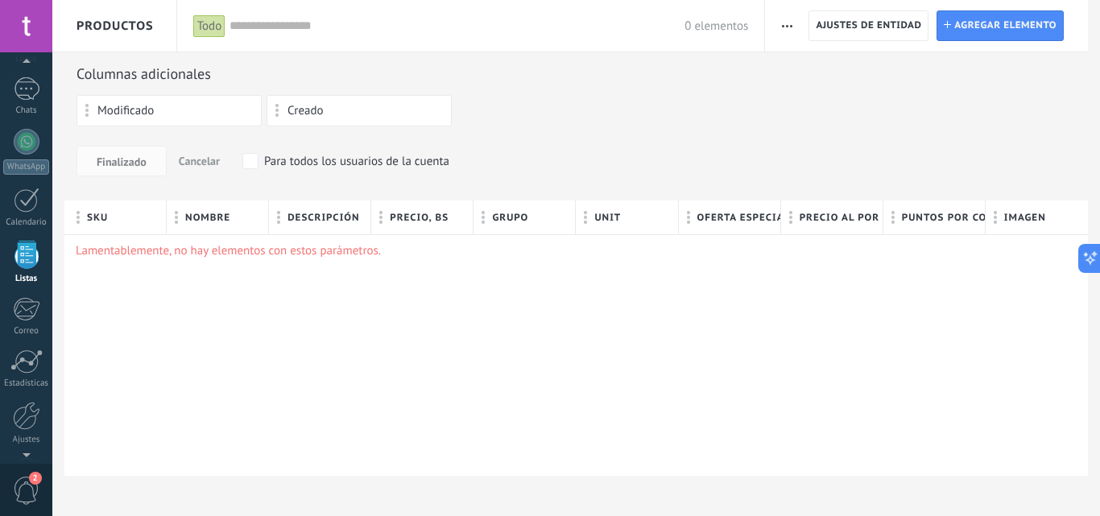
click at [1015, 26] on span "Agregar elemento" at bounding box center [1006, 25] width 102 height 29
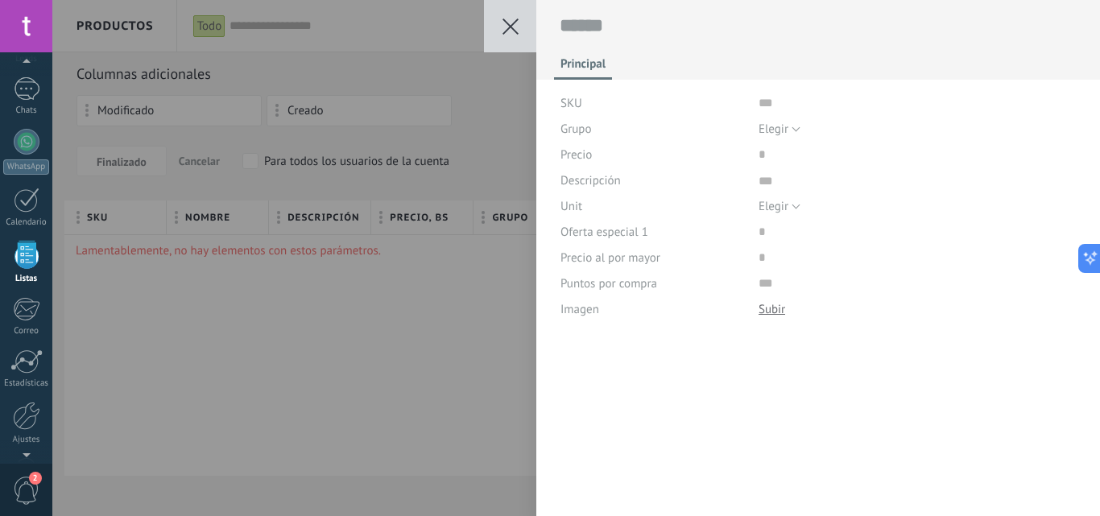
click at [504, 38] on button at bounding box center [510, 26] width 52 height 52
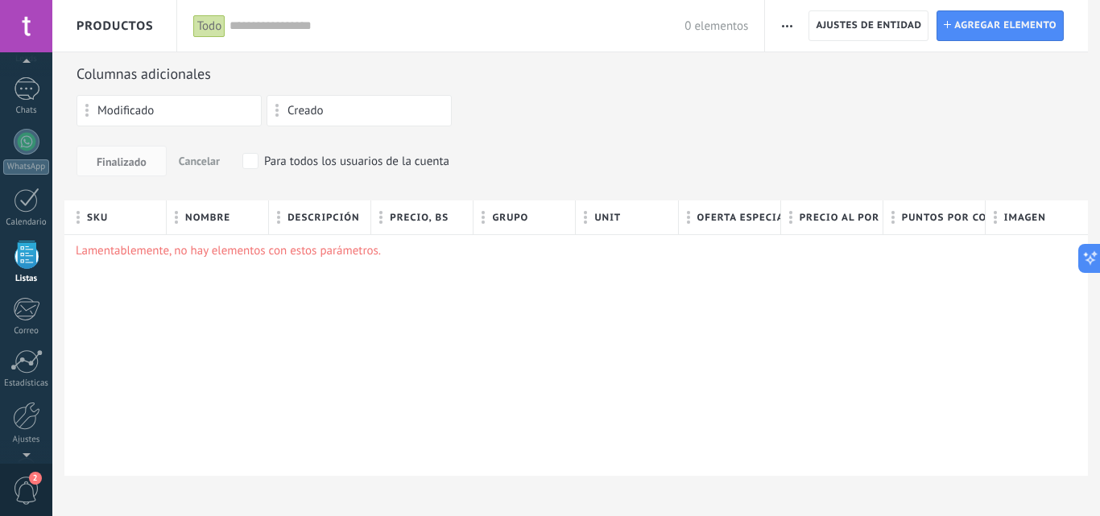
click at [332, 118] on div "Creado" at bounding box center [359, 110] width 185 height 31
click at [346, 104] on div "Creado" at bounding box center [360, 111] width 168 height 14
click at [1088, 257] on button at bounding box center [1090, 258] width 23 height 29
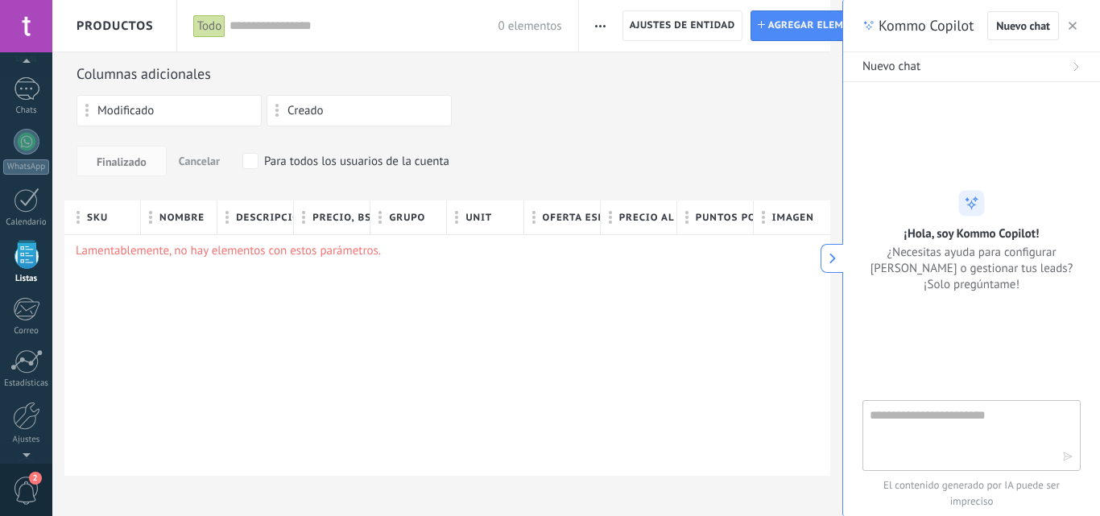
type textarea "***"
click at [1073, 26] on use "button" at bounding box center [1073, 26] width 8 height 8
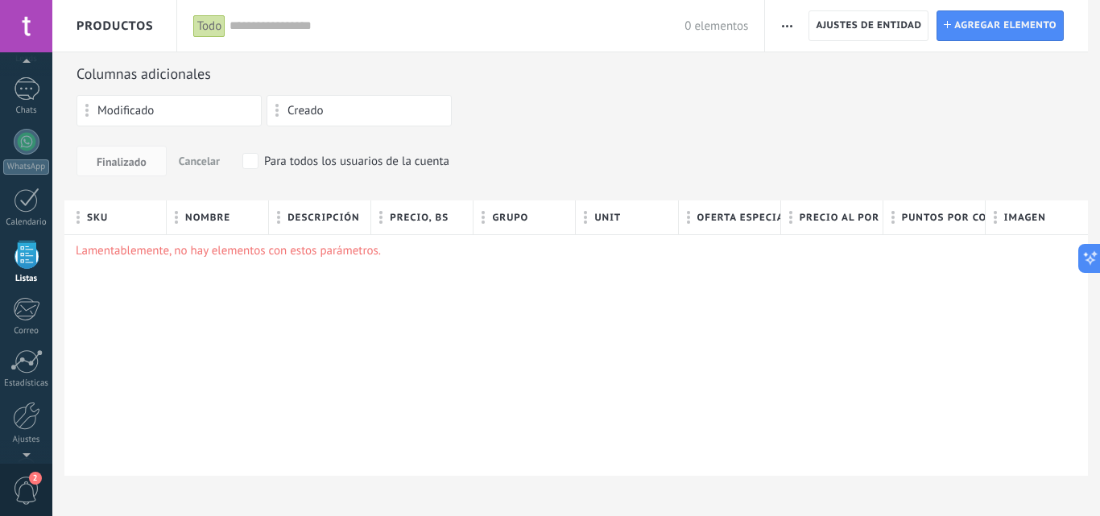
click at [573, 323] on div "Lamentablemente, no hay elementos con estos parámetros." at bounding box center [576, 355] width 1024 height 242
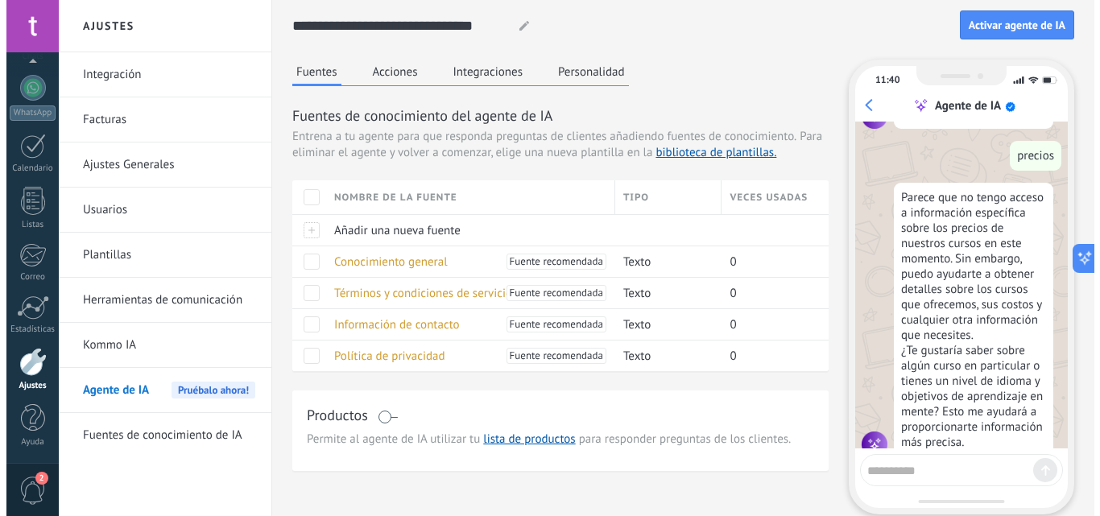
scroll to position [272, 0]
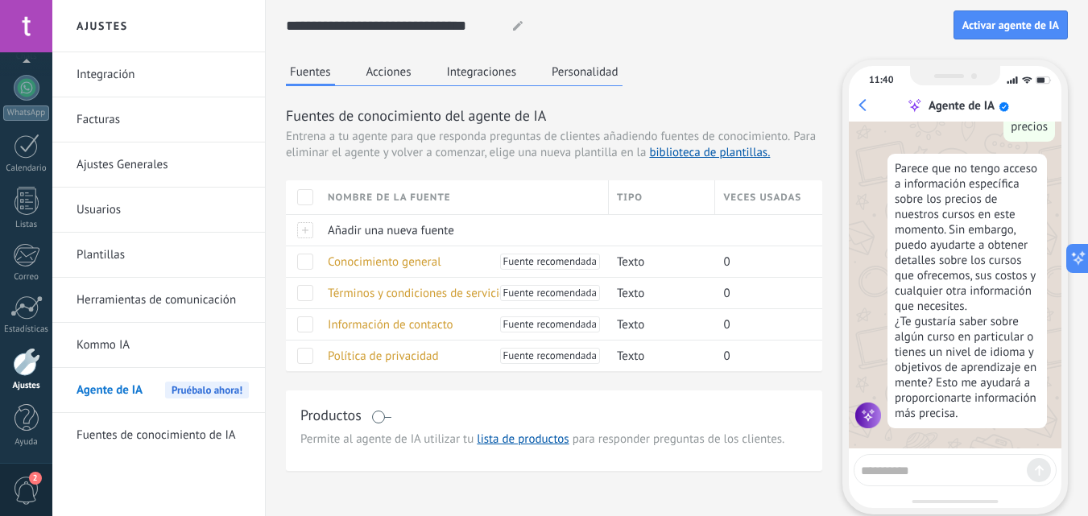
click at [1029, 29] on span "Activar agente de IA" at bounding box center [1011, 24] width 97 height 11
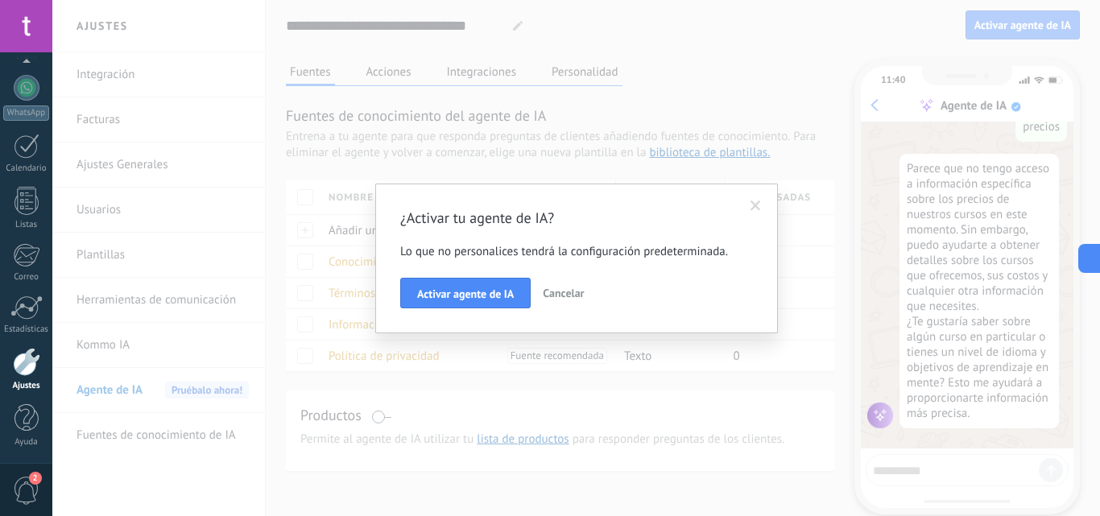
click at [566, 286] on button "Cancelar" at bounding box center [564, 293] width 54 height 31
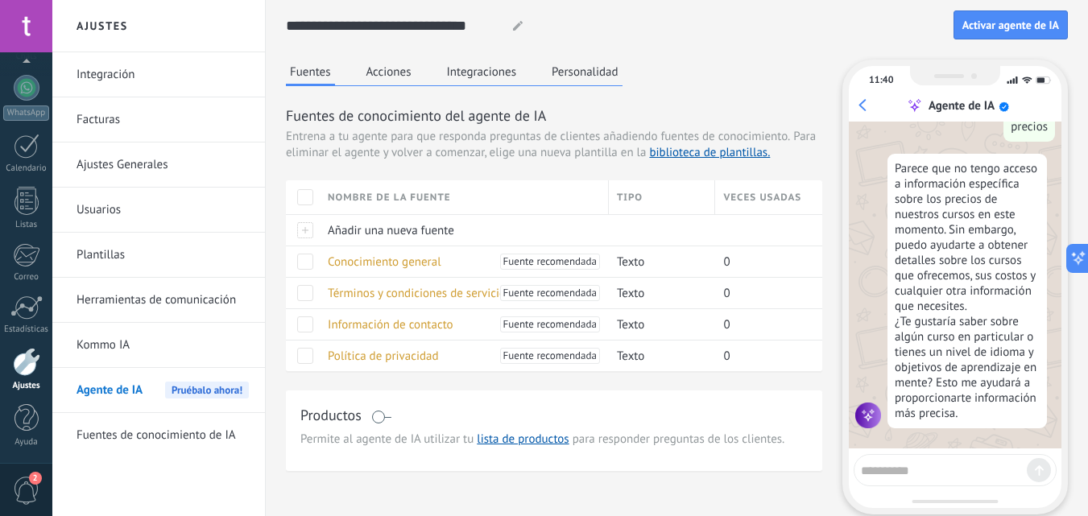
click at [356, 298] on span "Términos y condiciones de servicio" at bounding box center [417, 293] width 178 height 15
click at [355, 289] on span "Términos y condiciones de servicio" at bounding box center [417, 293] width 178 height 15
click at [347, 267] on span "Conocimiento general" at bounding box center [385, 262] width 114 height 15
click at [338, 242] on div "Añadir una nueva fuente" at bounding box center [460, 230] width 281 height 31
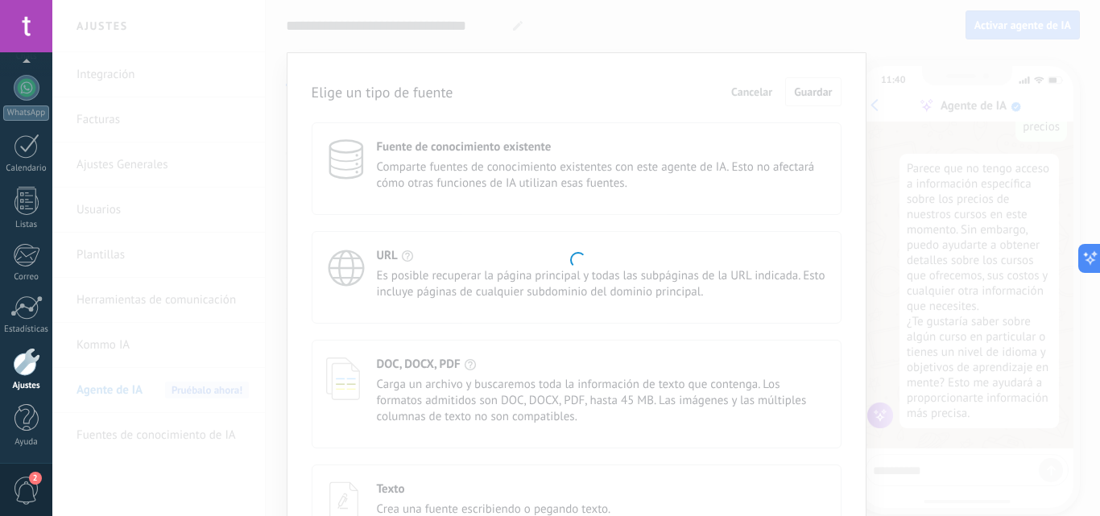
type textarea "**********"
type input "**********"
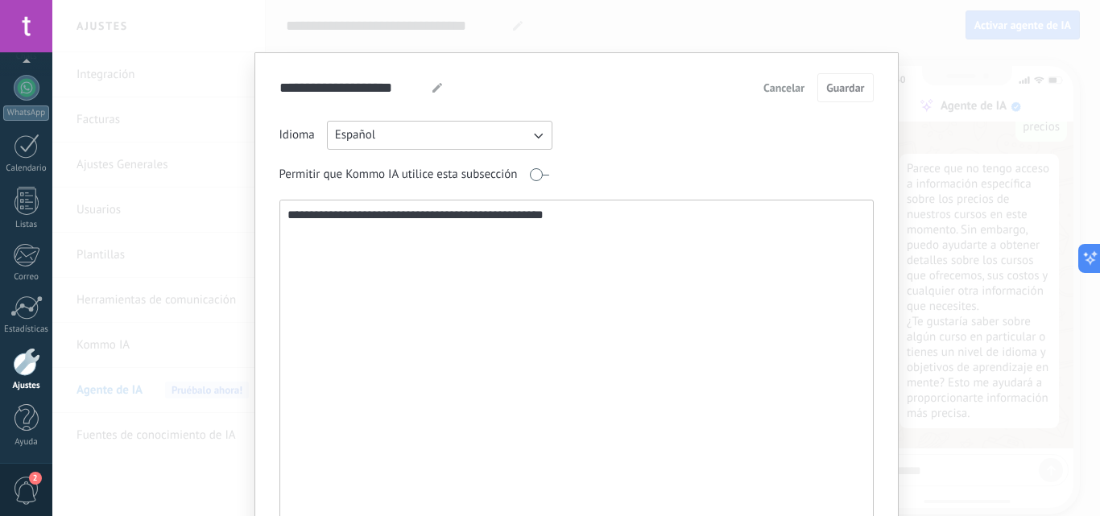
click at [798, 96] on button "Cancelar" at bounding box center [784, 88] width 56 height 24
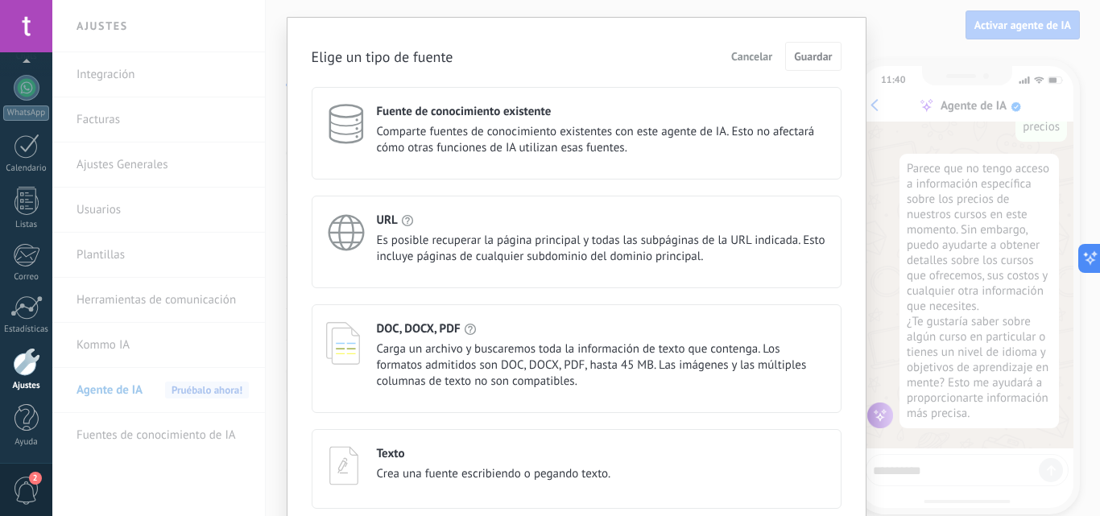
scroll to position [19, 0]
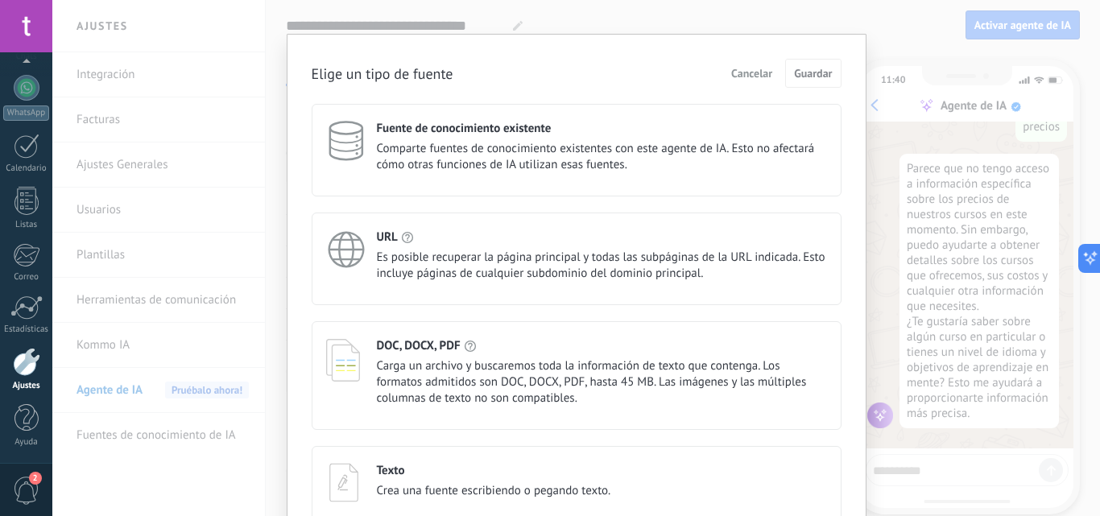
click at [427, 251] on span "Es posible recuperar la página principal y todas las subpáginas de la URL indic…" at bounding box center [602, 266] width 450 height 32
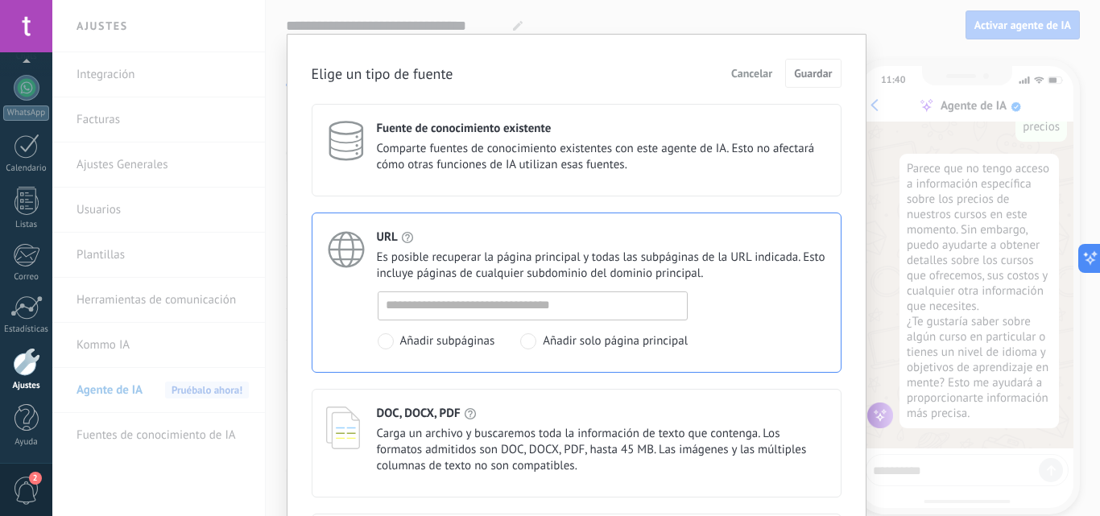
click at [731, 77] on span "Cancelar" at bounding box center [751, 73] width 41 height 11
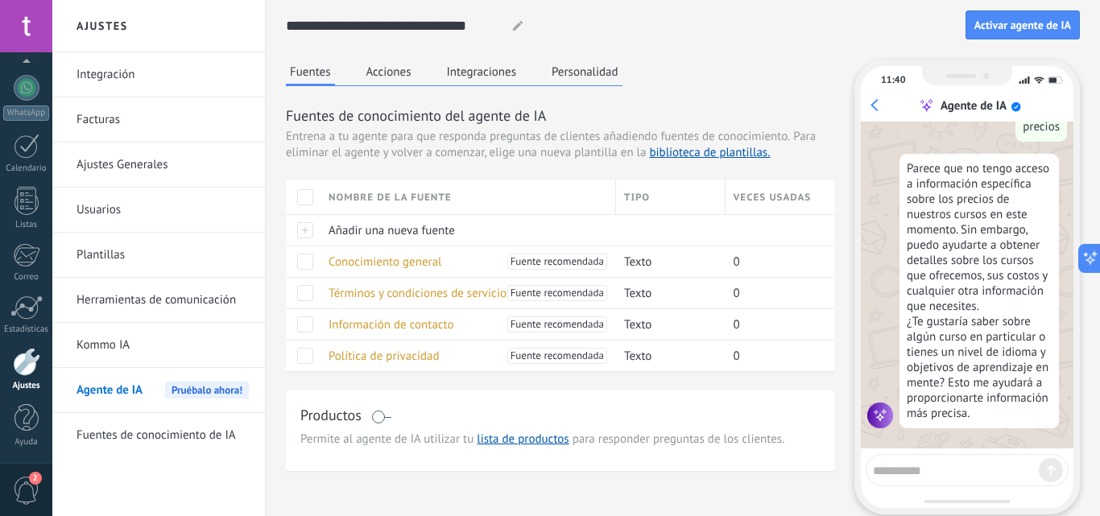
scroll to position [0, 0]
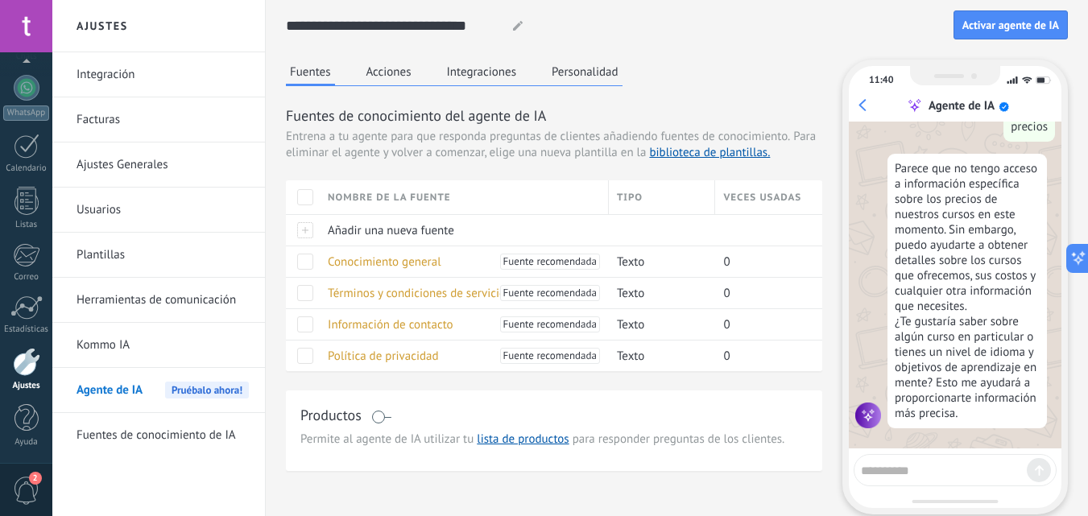
click at [700, 156] on link "biblioteca de plantillas." at bounding box center [709, 152] width 121 height 15
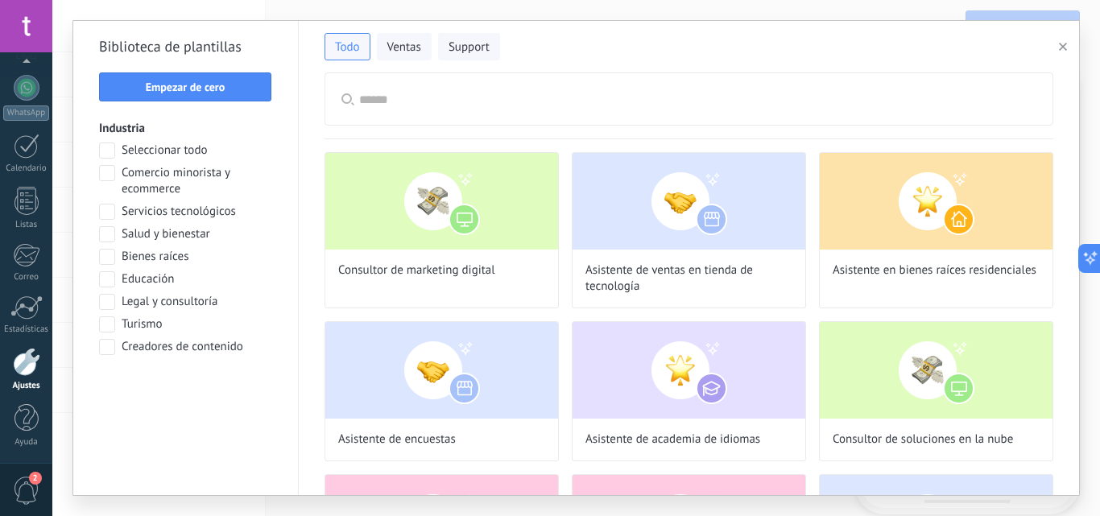
click at [407, 45] on span "Ventas" at bounding box center [404, 47] width 34 height 16
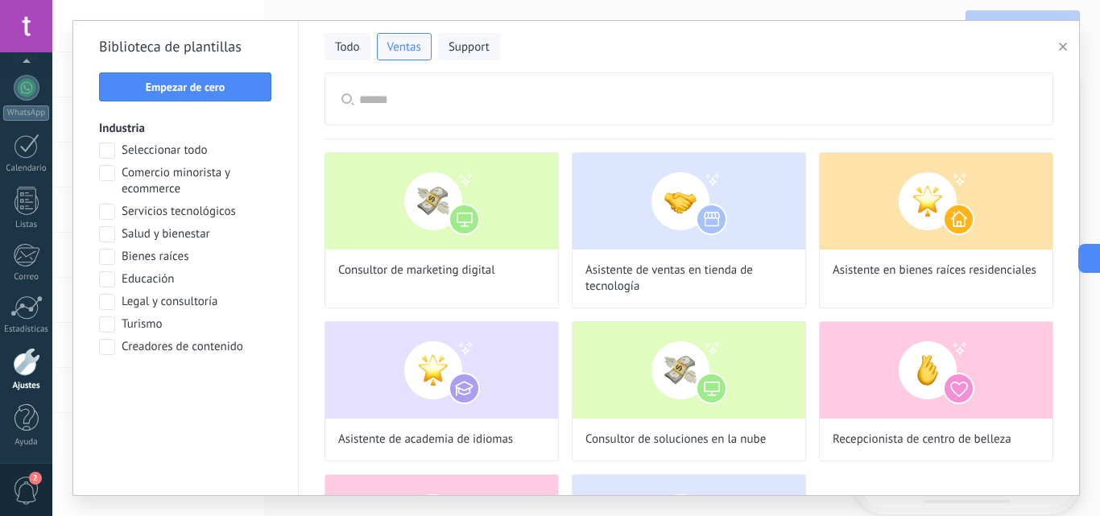
click at [100, 280] on span at bounding box center [107, 279] width 16 height 16
click at [143, 398] on button "Aplicar" at bounding box center [185, 389] width 173 height 29
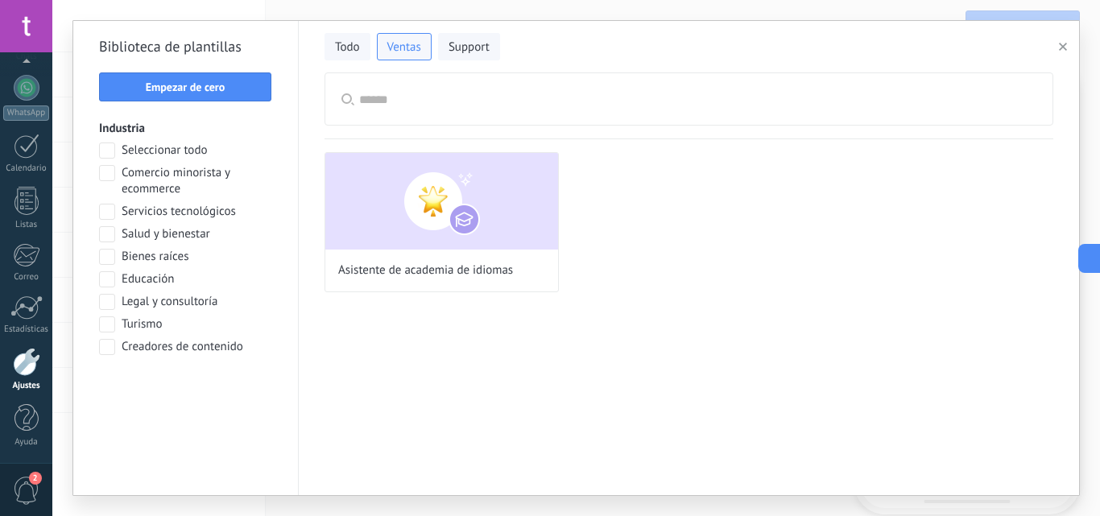
click at [344, 282] on div "Asistente de academia de idiomas" at bounding box center [442, 222] width 234 height 140
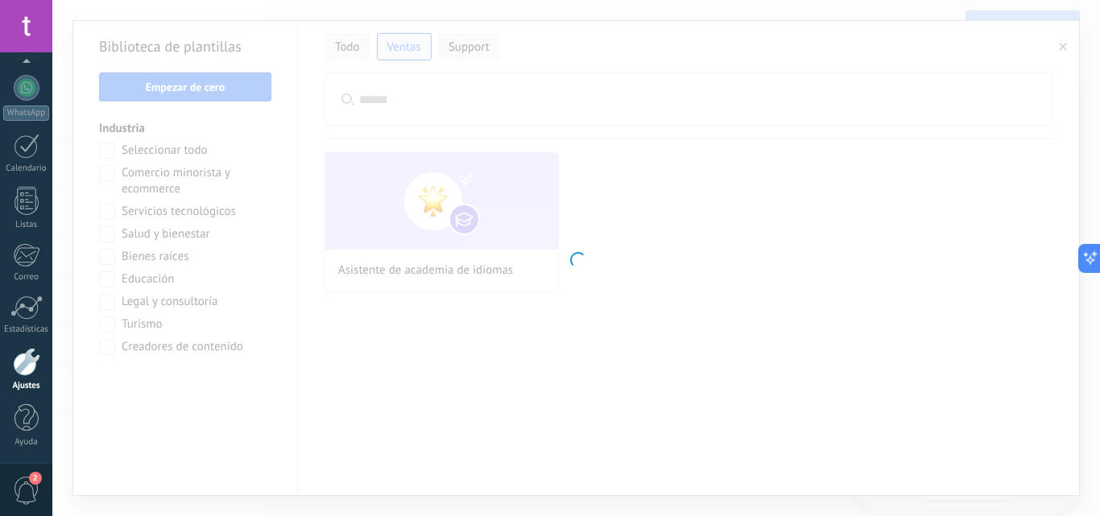
click at [361, 258] on div at bounding box center [576, 258] width 1048 height 516
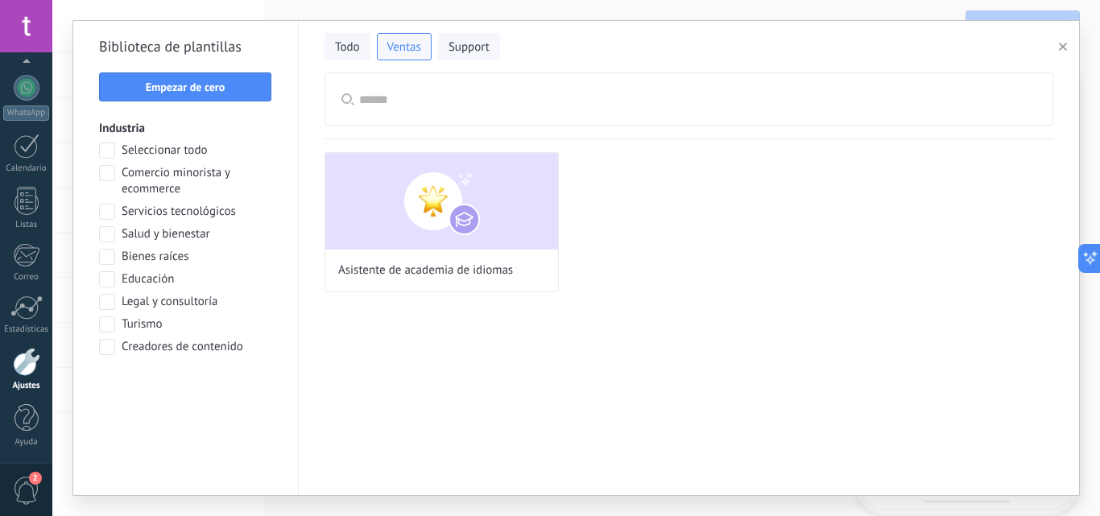
click at [1057, 52] on button "button" at bounding box center [1066, 46] width 27 height 19
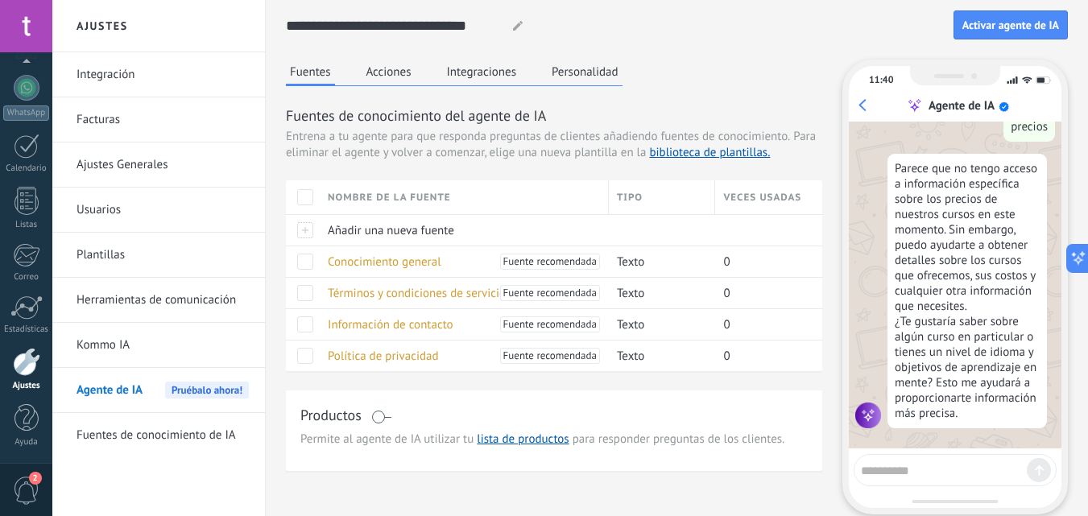
click at [406, 267] on span "Conocimiento general" at bounding box center [385, 262] width 114 height 15
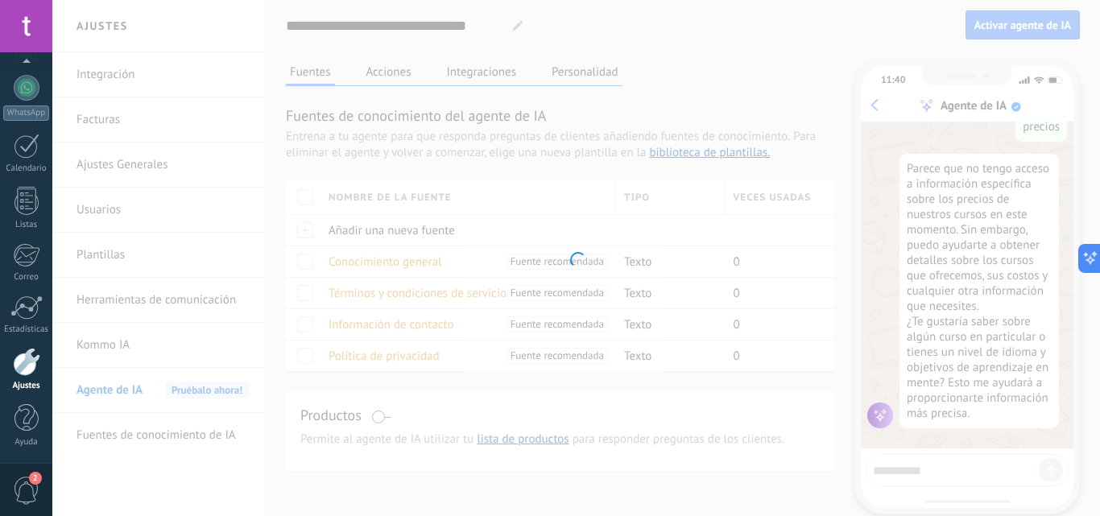
type textarea "**********"
type input "**********"
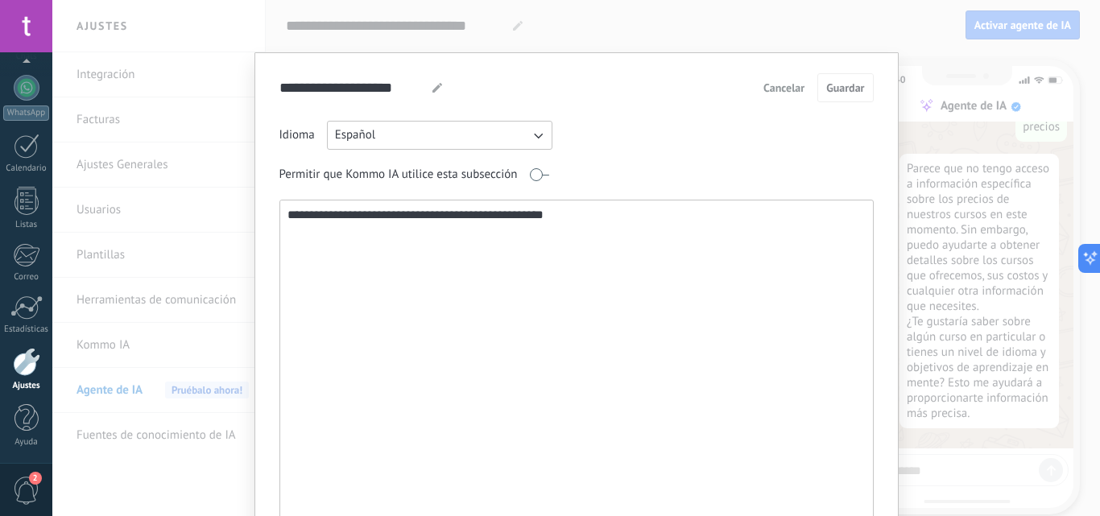
click at [393, 322] on textarea "**********" at bounding box center [575, 374] width 590 height 346
click at [781, 92] on span "Cancelar" at bounding box center [784, 87] width 41 height 11
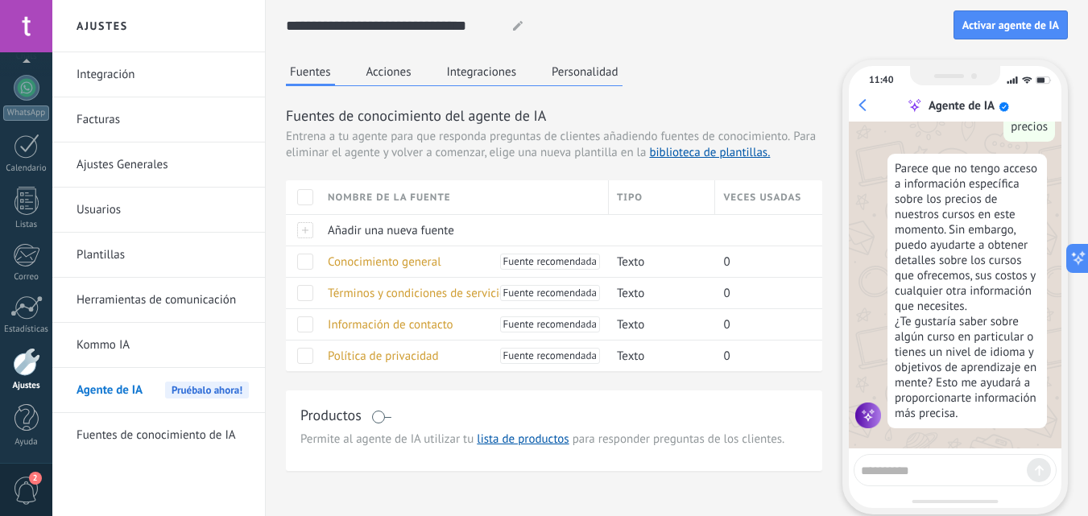
click at [947, 467] on textarea at bounding box center [944, 468] width 166 height 20
type textarea "*****"
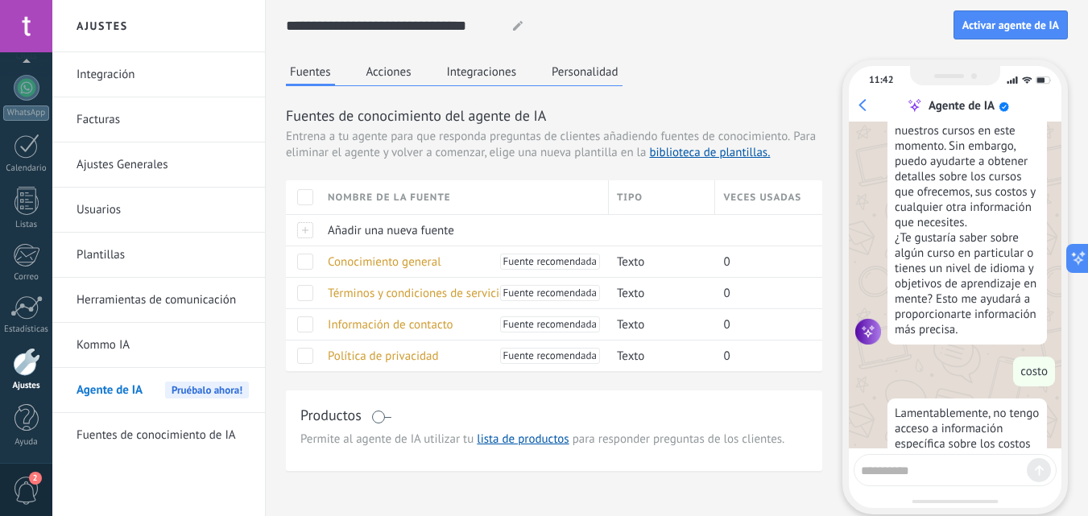
scroll to position [601, 0]
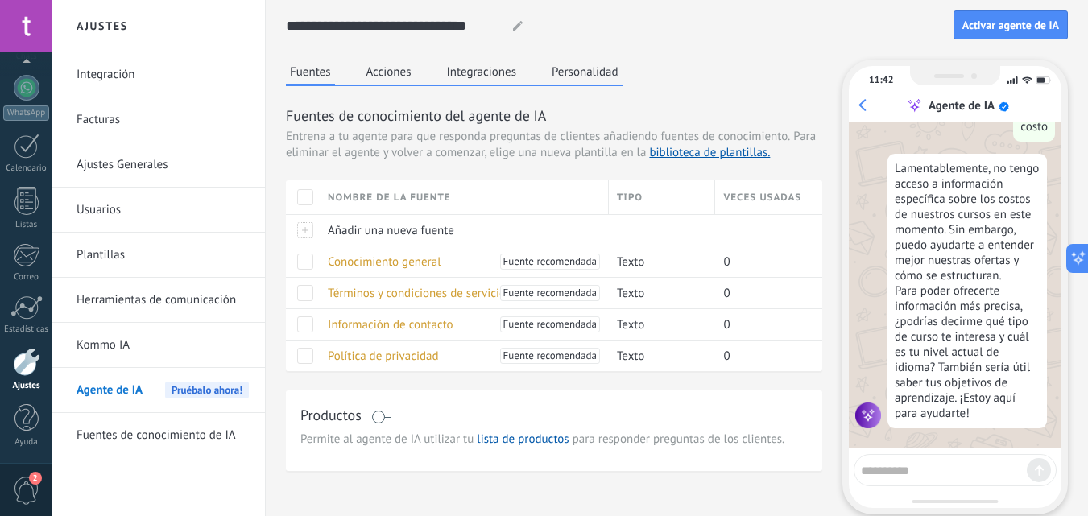
click at [386, 82] on button "Acciones" at bounding box center [389, 72] width 53 height 24
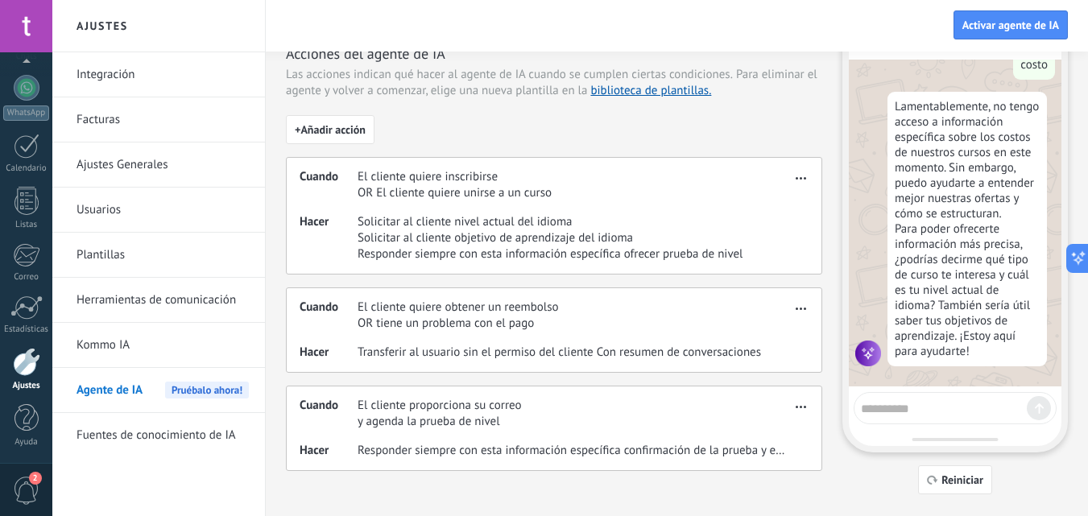
scroll to position [93, 0]
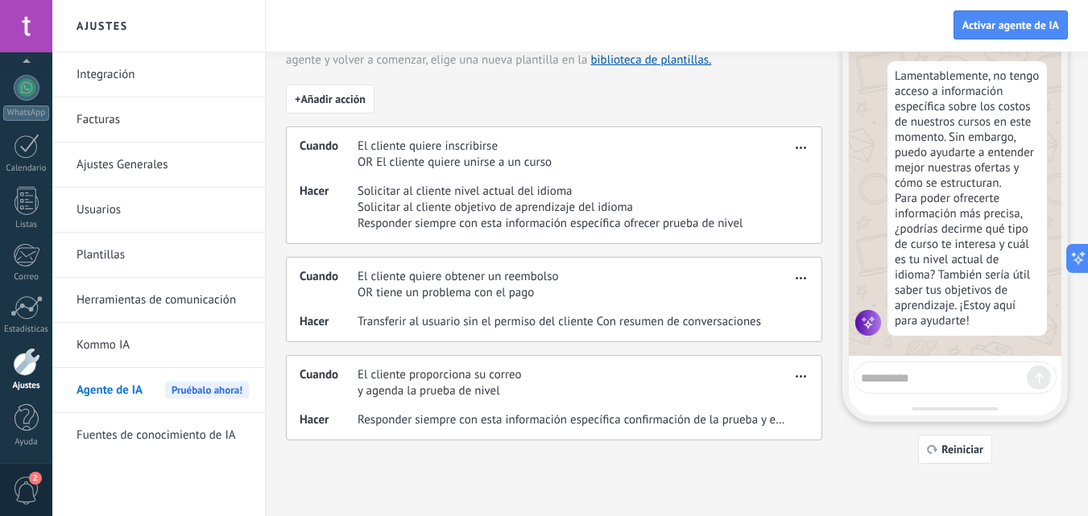
click at [710, 414] on span "Responder siempre con esta información específica confirmación de la prueba y e…" at bounding box center [574, 420] width 433 height 16
click at [799, 376] on icon "button" at bounding box center [801, 376] width 10 height 2
click at [764, 396] on span "Editar" at bounding box center [769, 400] width 31 height 16
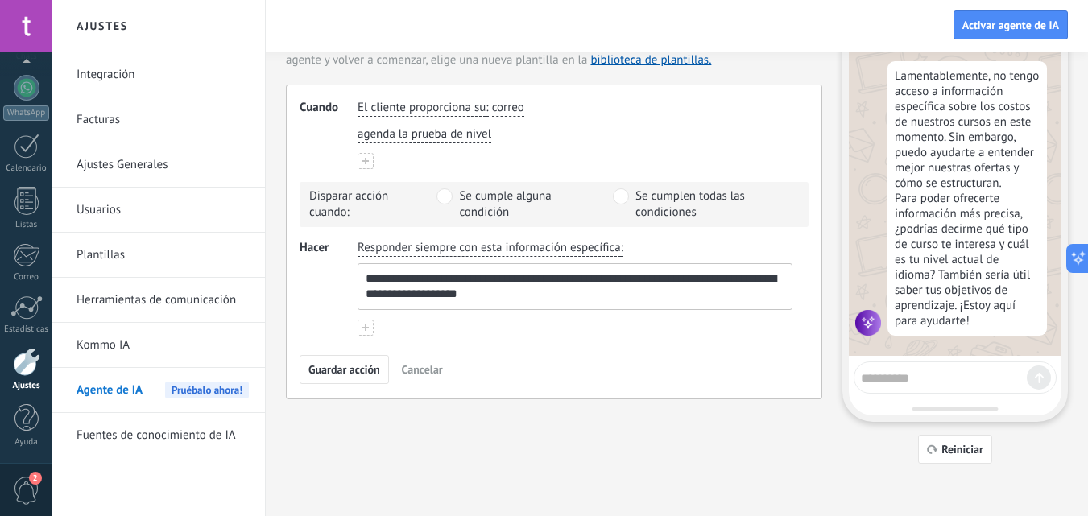
click at [366, 328] on use at bounding box center [366, 328] width 6 height 6
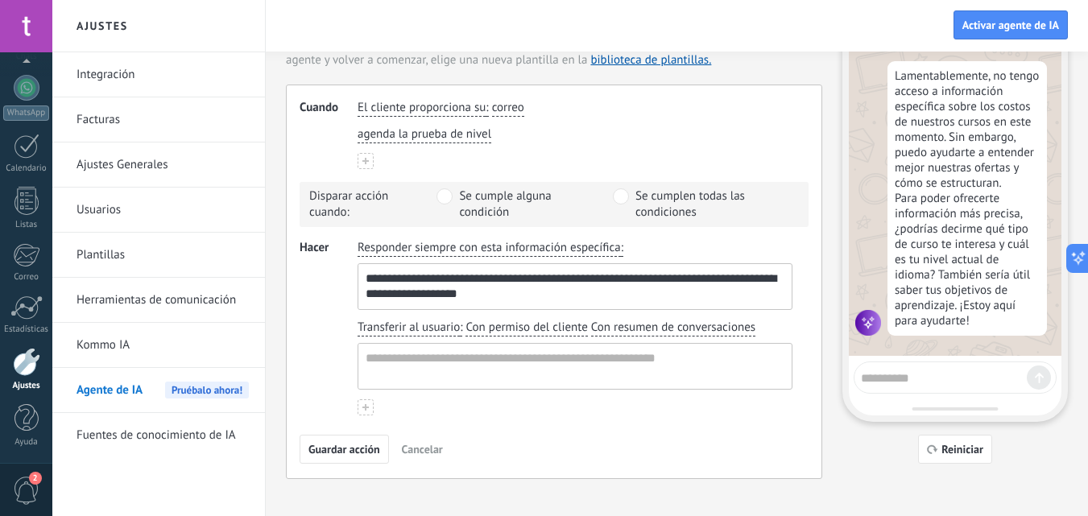
click at [720, 322] on span "Con resumen de conversaciones" at bounding box center [673, 328] width 164 height 16
click at [707, 381] on span "sin el resumen de conversaciones" at bounding box center [680, 381] width 140 height 16
click at [429, 325] on span "Transferir al usuario" at bounding box center [409, 328] width 102 height 16
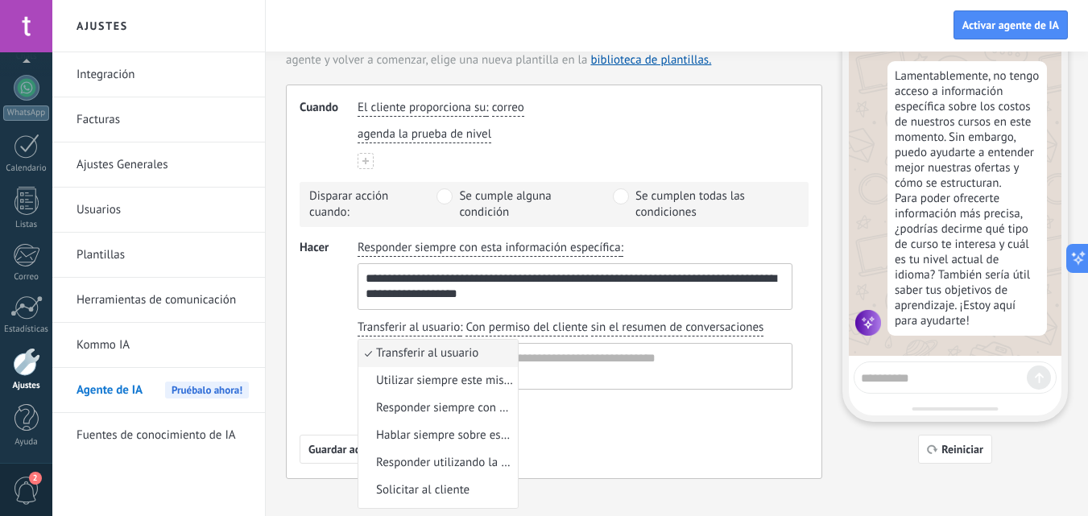
click at [392, 433] on span "Hablar siempre sobre este tema" at bounding box center [444, 436] width 137 height 16
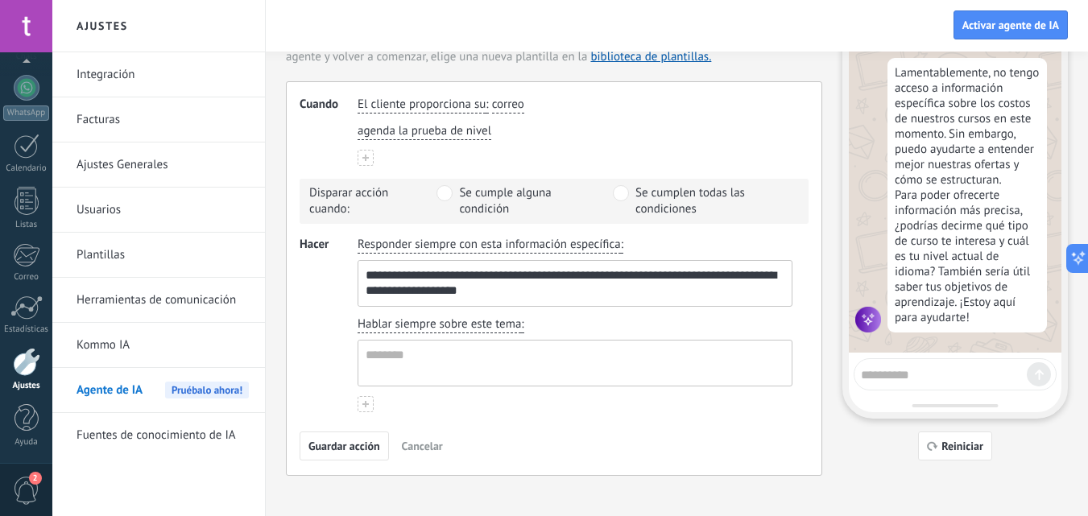
scroll to position [97, 0]
click at [375, 322] on span "Hablar siempre sobre este tema" at bounding box center [440, 323] width 164 height 16
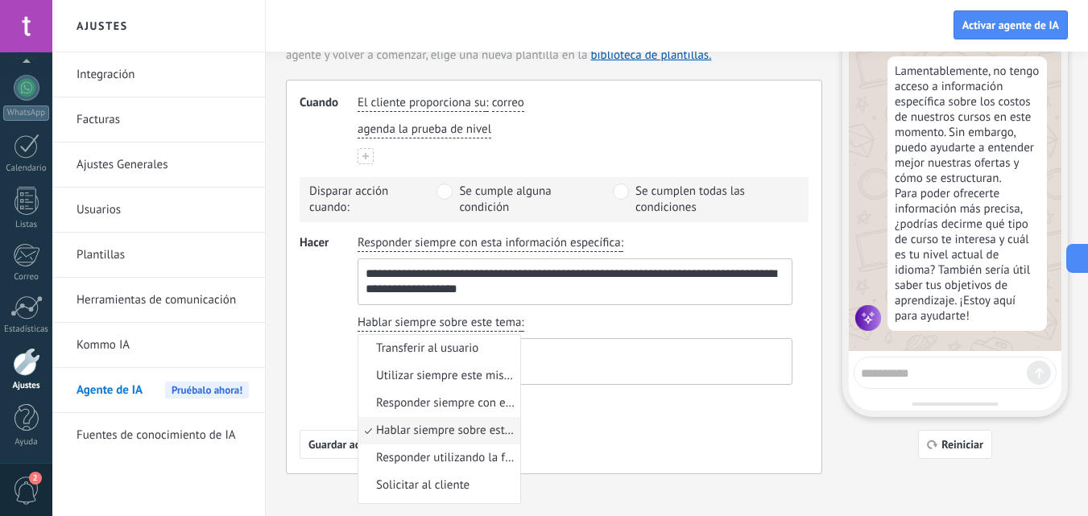
scroll to position [12, 0]
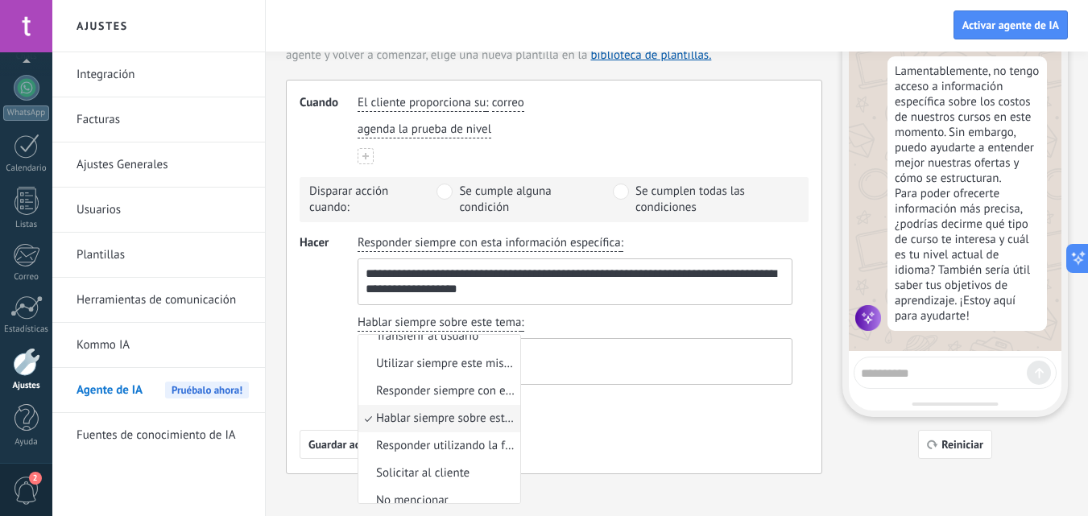
click at [393, 358] on span "Utilizar siempre este mismo mensaje" at bounding box center [445, 364] width 139 height 16
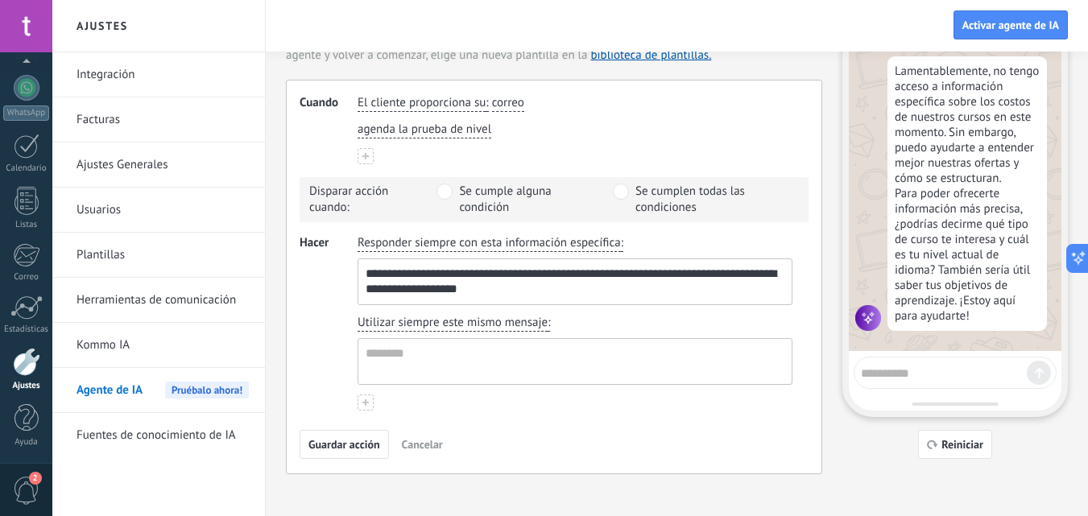
click at [414, 450] on span "Cancelar" at bounding box center [422, 444] width 41 height 11
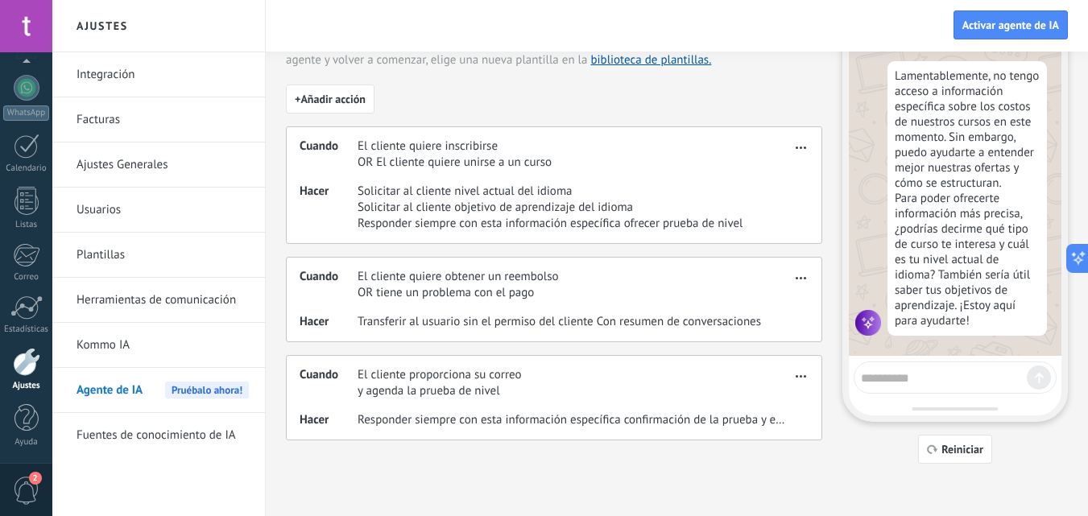
scroll to position [10, 0]
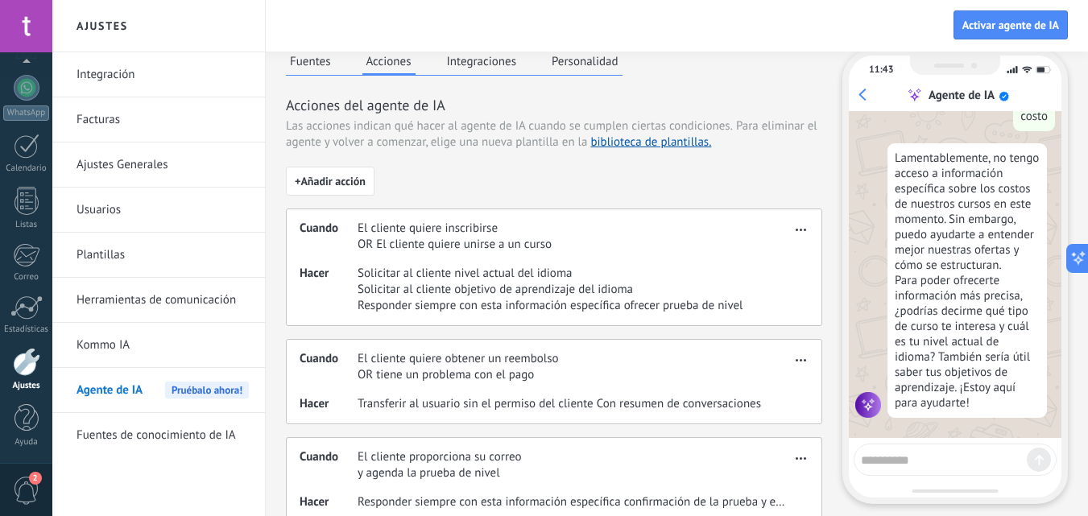
click at [681, 425] on div "Cuando El cliente quiere obtener un reembolso OR tiene un problema con el pago …" at bounding box center [554, 381] width 537 height 85
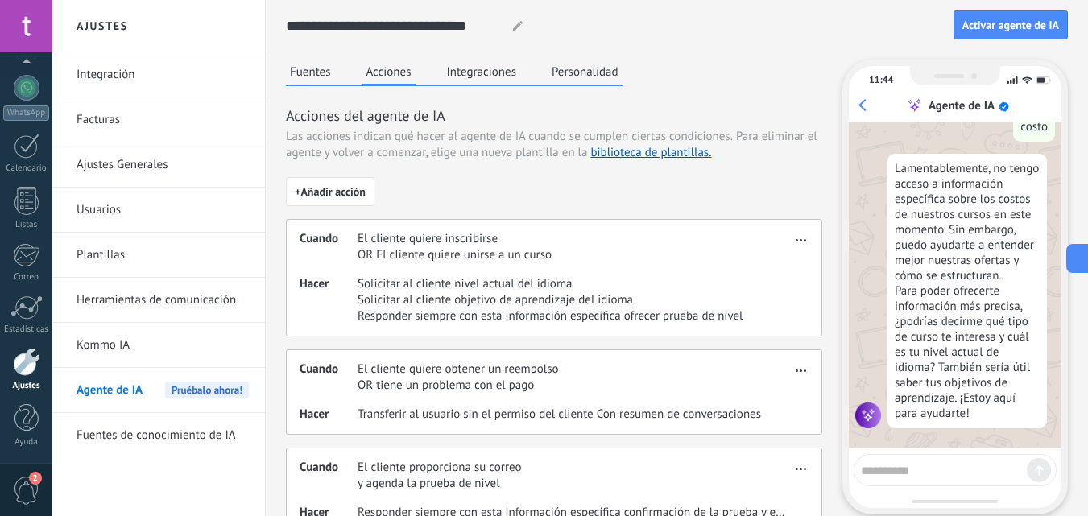
click at [319, 81] on button "Fuentes" at bounding box center [310, 72] width 49 height 24
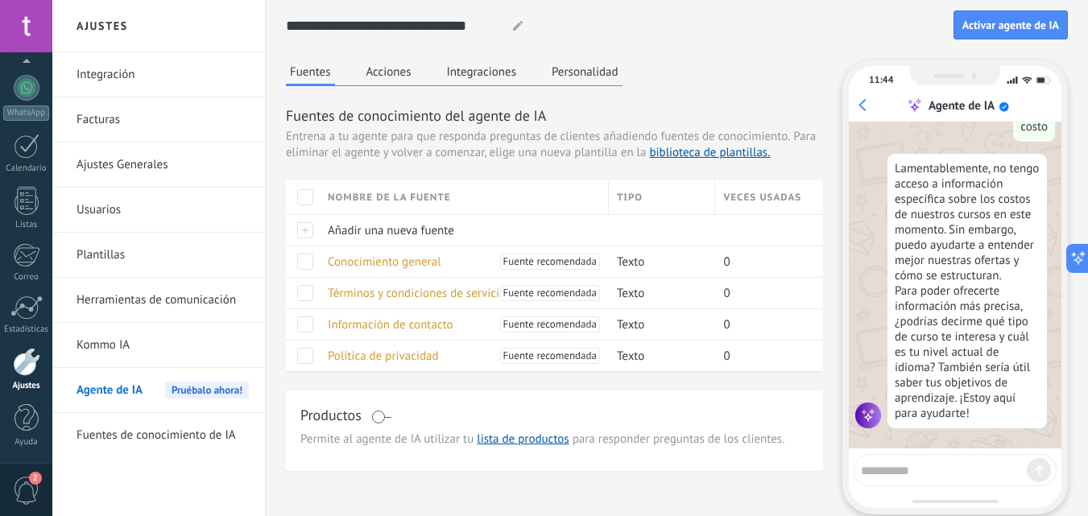
click at [403, 358] on span "Política de privacidad" at bounding box center [383, 356] width 111 height 15
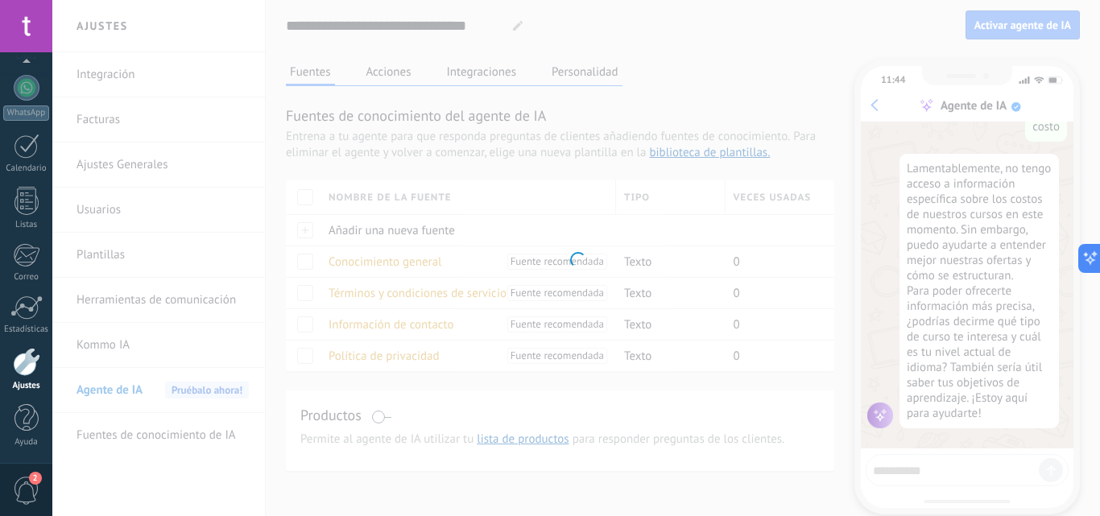
type textarea "**********"
type input "**********"
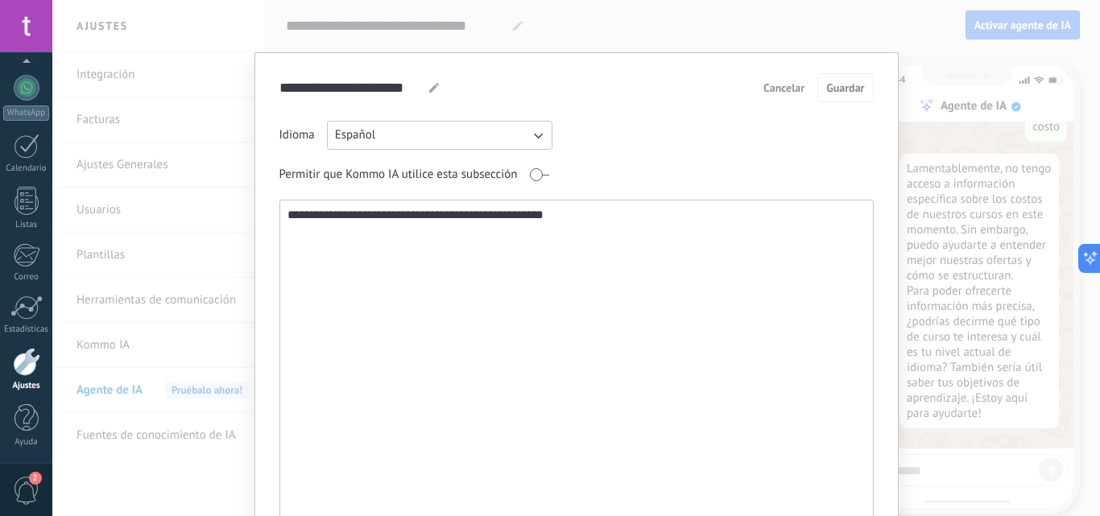
click at [772, 89] on span "Cancelar" at bounding box center [784, 87] width 41 height 11
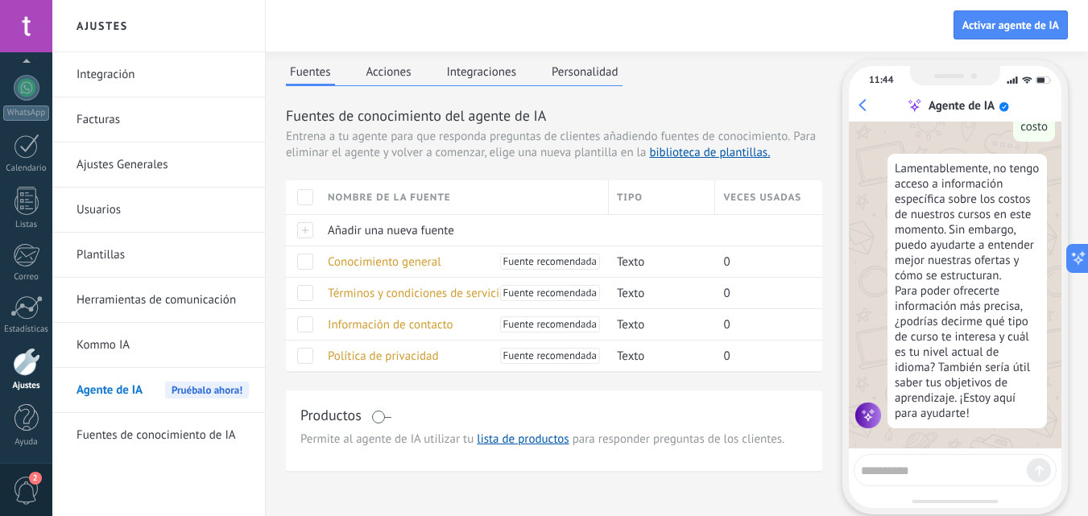
scroll to position [6, 0]
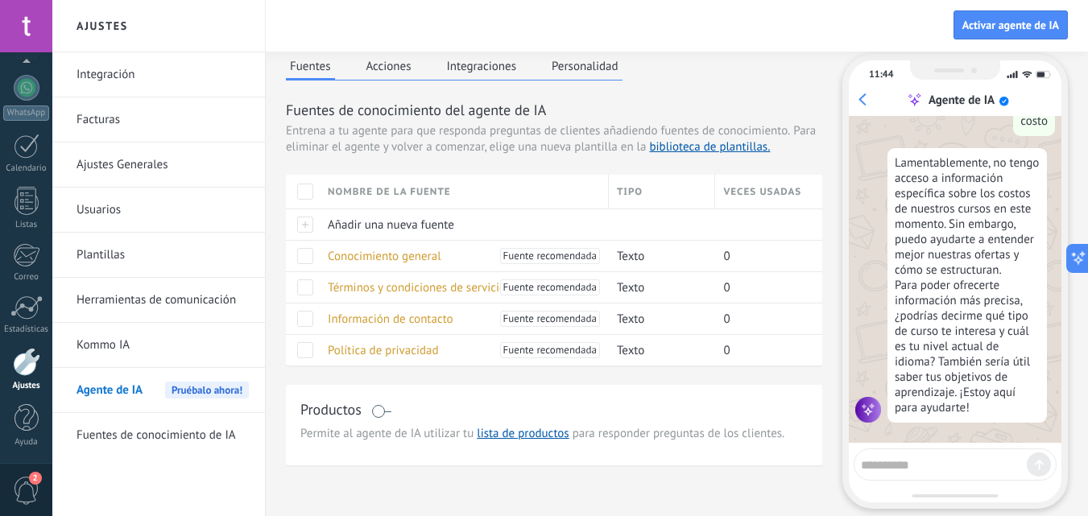
click at [405, 261] on span "Conocimiento general" at bounding box center [385, 256] width 114 height 15
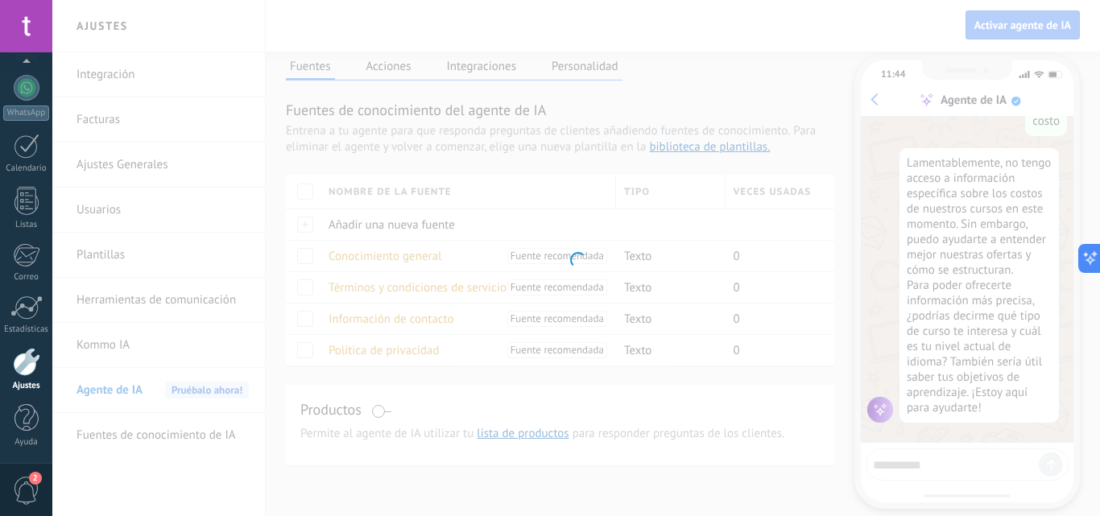
type textarea "**********"
type input "**********"
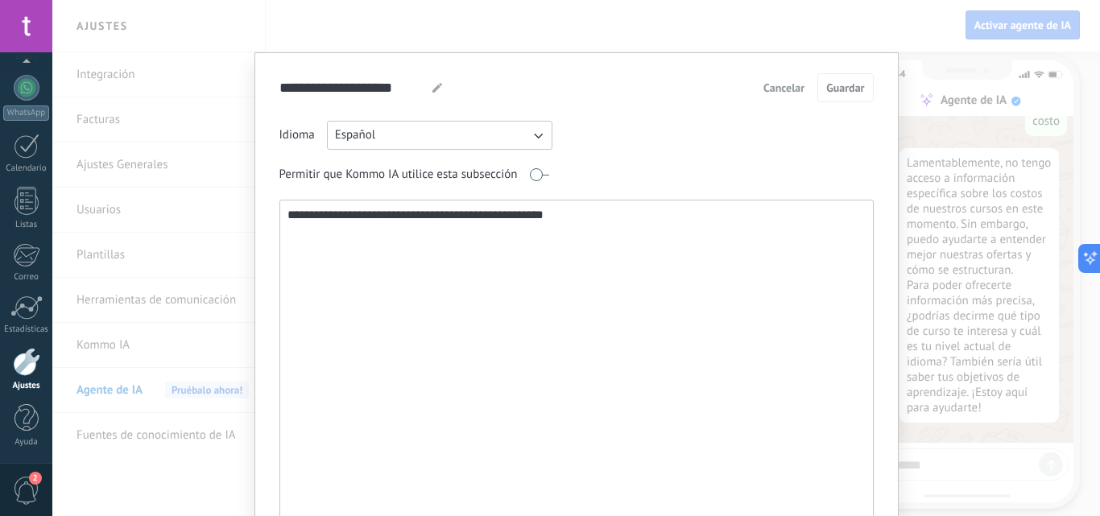
click at [781, 87] on span "Cancelar" at bounding box center [784, 87] width 41 height 11
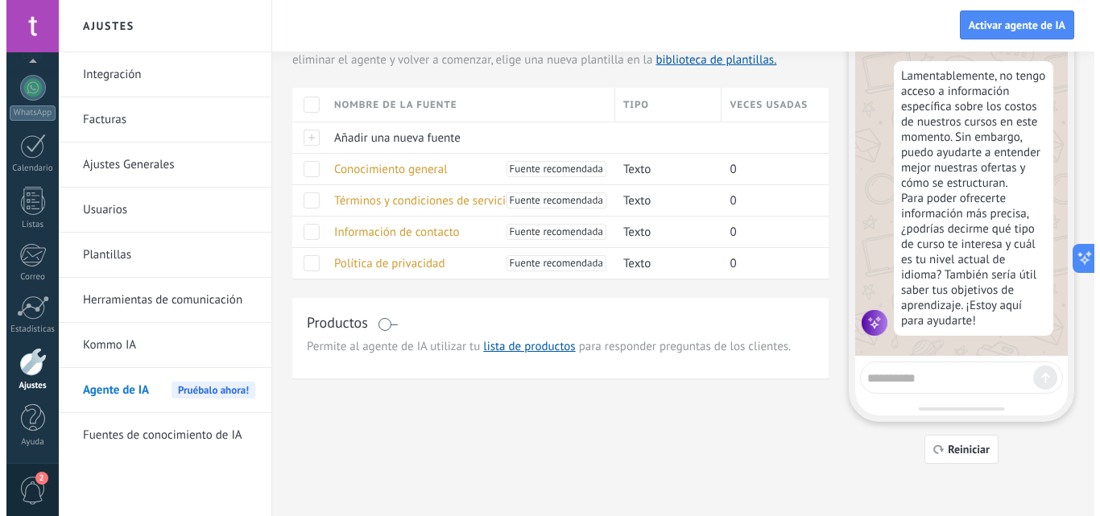
scroll to position [0, 0]
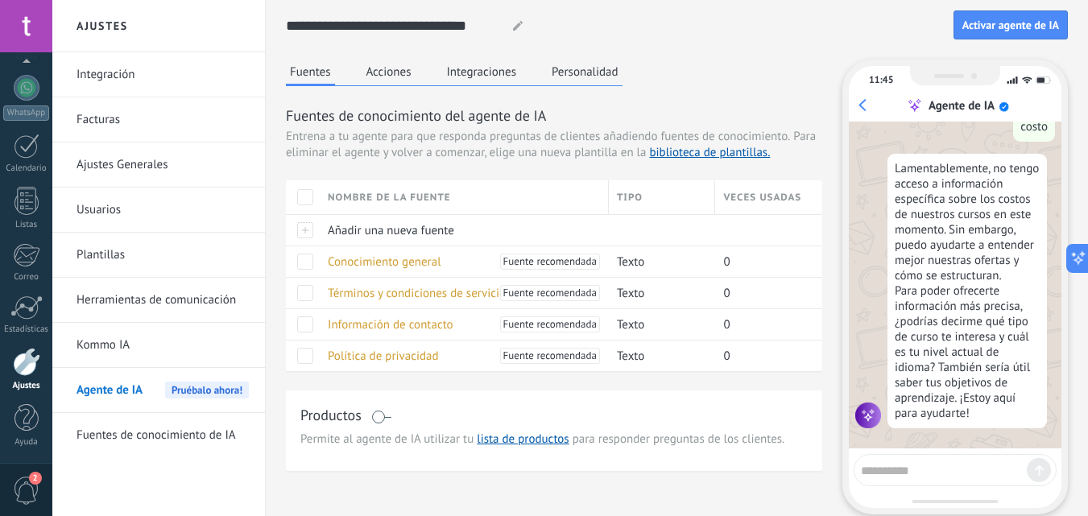
click at [89, 433] on link "Fuentes de conocimiento de IA" at bounding box center [163, 435] width 172 height 45
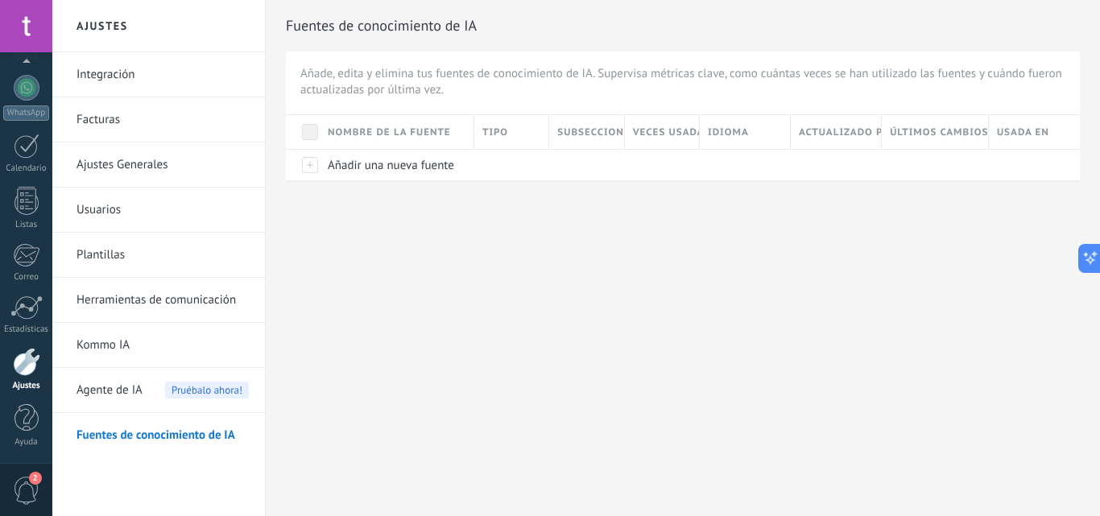
click at [314, 158] on div at bounding box center [303, 164] width 34 height 31
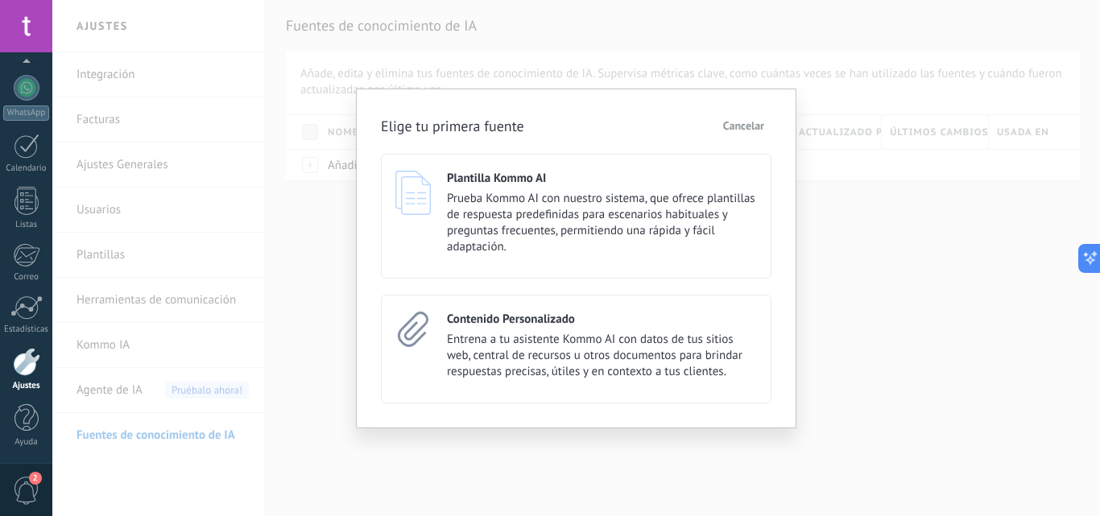
click at [675, 358] on span "Entrena a tu asistente Kommo AI con datos de tus sitios web, central de recurso…" at bounding box center [602, 356] width 310 height 48
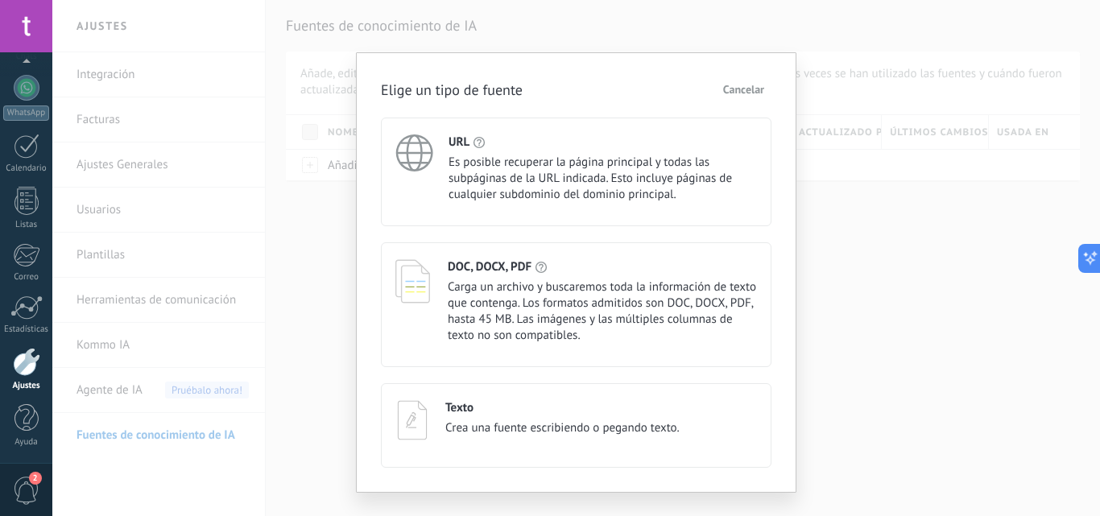
click at [689, 177] on span "Es posible recuperar la página principal y todas las subpáginas de la URL indic…" at bounding box center [603, 179] width 309 height 48
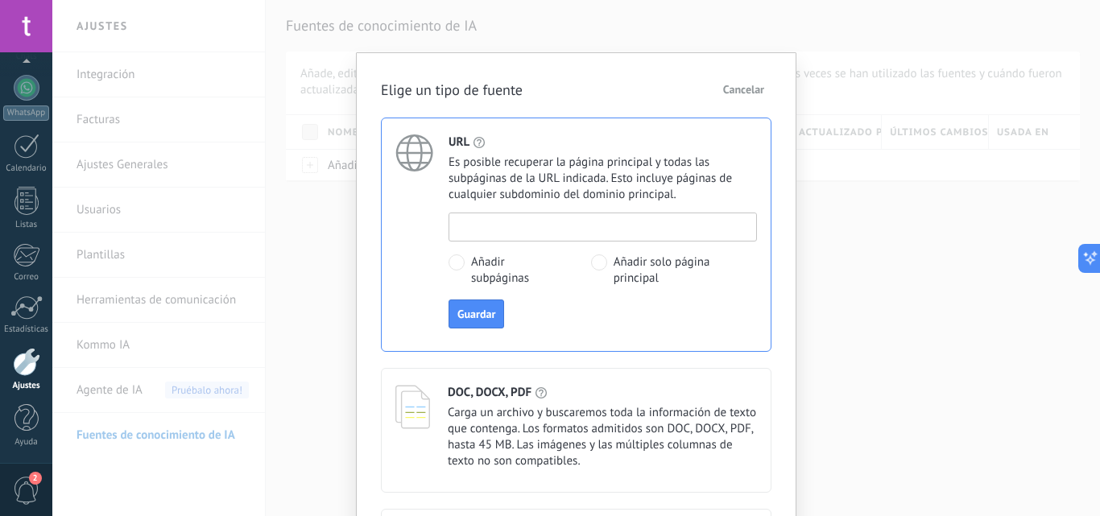
click at [684, 230] on input at bounding box center [603, 226] width 307 height 26
paste input "**********"
type input "**********"
click at [485, 312] on span "Guardar" at bounding box center [477, 314] width 38 height 11
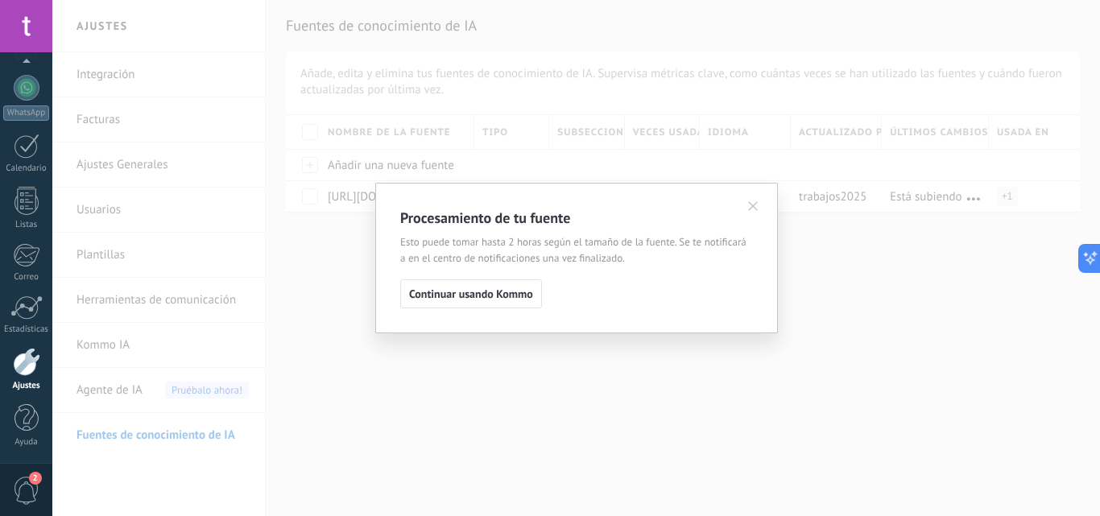
click at [484, 295] on span "Continuar usando Kommo" at bounding box center [471, 293] width 124 height 11
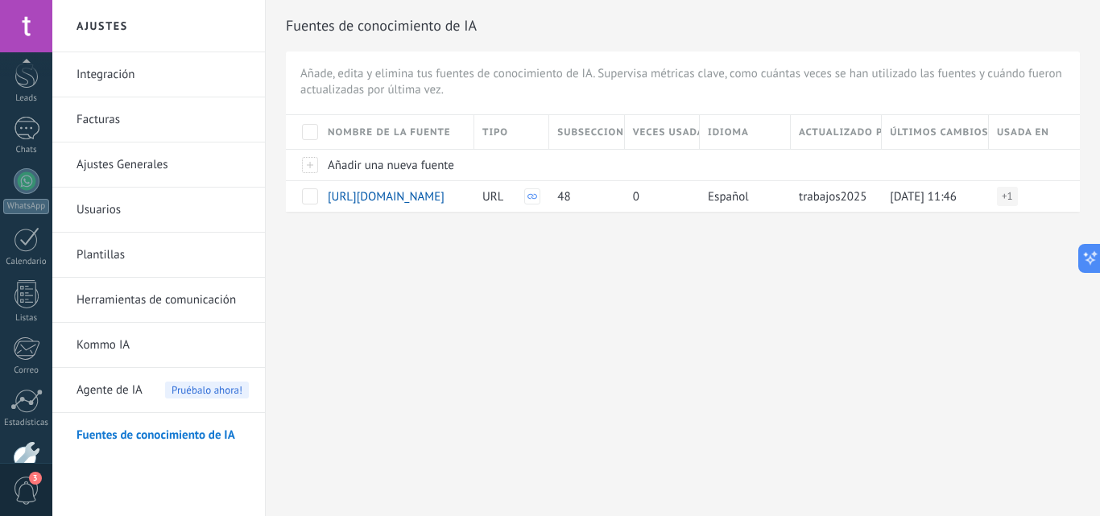
scroll to position [9, 0]
click at [29, 262] on div "WhatsApp" at bounding box center [26, 258] width 46 height 15
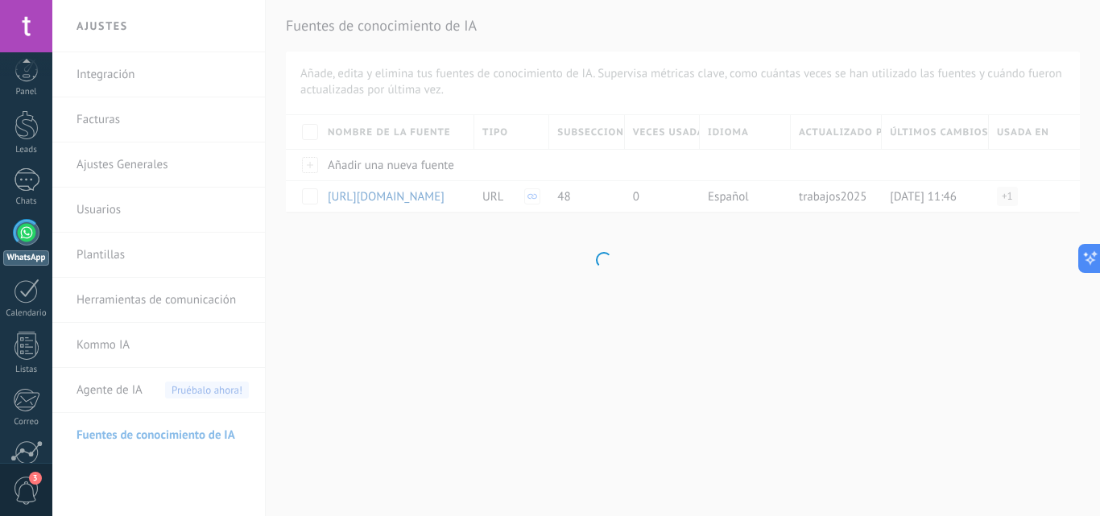
click at [31, 285] on div at bounding box center [27, 291] width 26 height 25
click at [34, 304] on link "Calendario" at bounding box center [26, 299] width 52 height 40
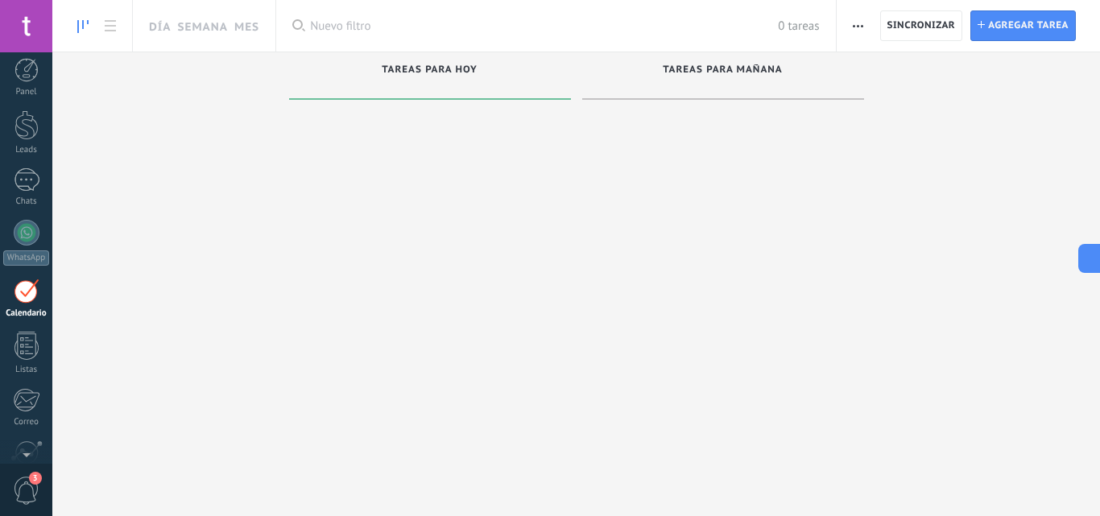
click at [41, 230] on link "WhatsApp" at bounding box center [26, 243] width 52 height 46
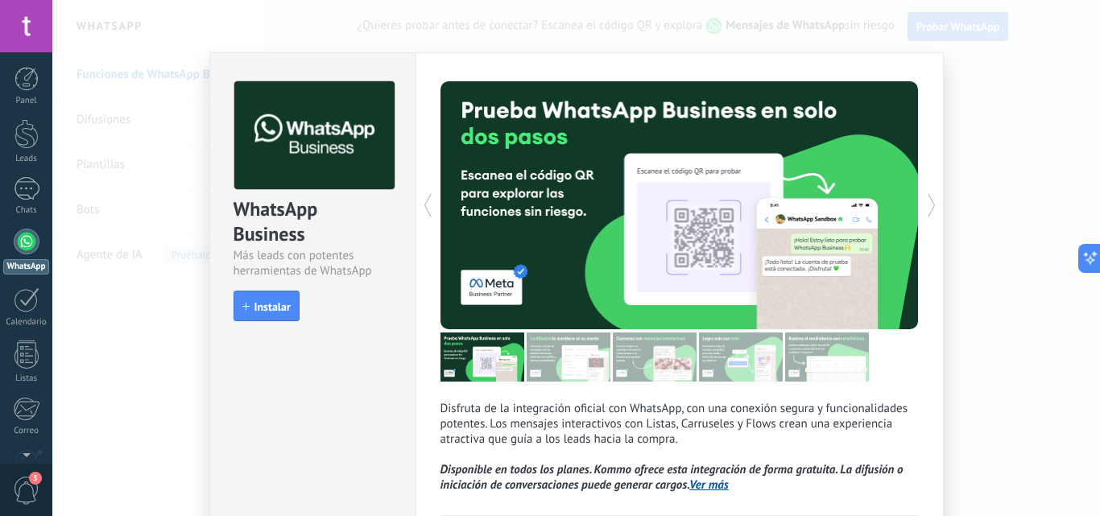
click at [257, 296] on button "Instalar" at bounding box center [267, 306] width 66 height 31
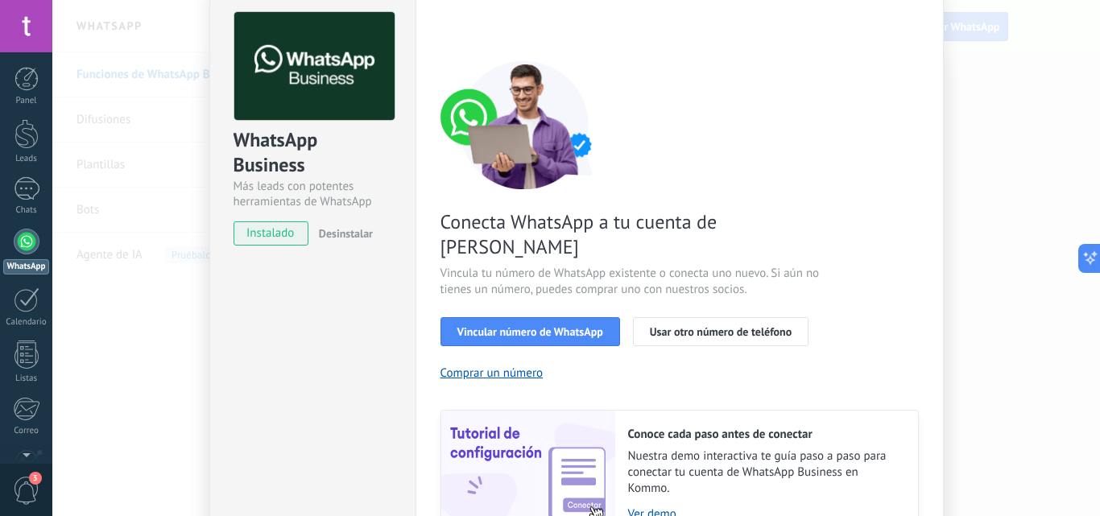
scroll to position [77, 0]
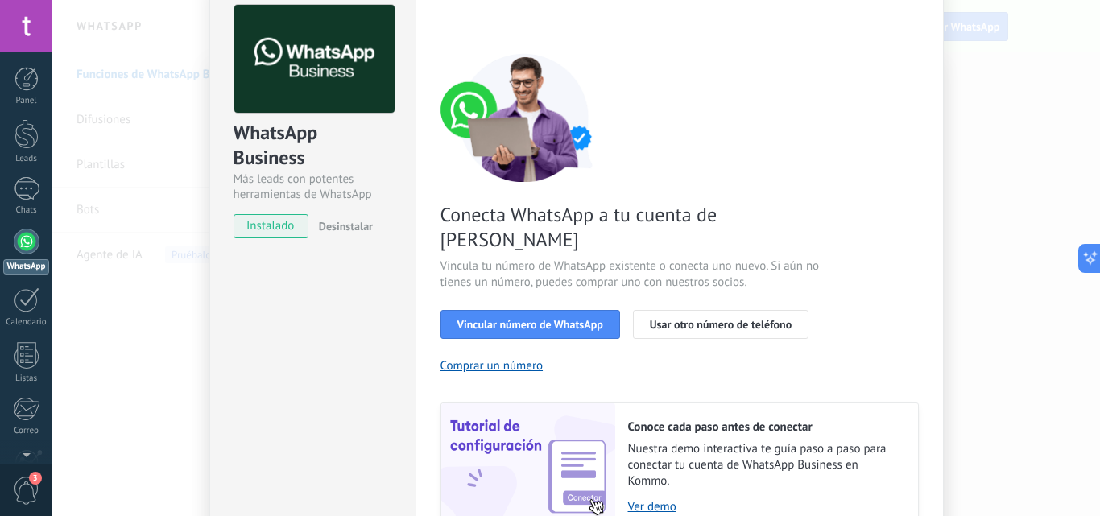
click at [848, 322] on div "Conecta WhatsApp a tu cuenta de Kommo Vincula tu número de WhatsApp existente o…" at bounding box center [680, 292] width 479 height 479
click at [820, 358] on div "Conecta WhatsApp a tu cuenta de Kommo Vincula tu número de WhatsApp existente o…" at bounding box center [680, 292] width 479 height 479
click at [836, 341] on div "Conecta WhatsApp a tu cuenta de Kommo Vincula tu número de WhatsApp existente o…" at bounding box center [680, 292] width 479 height 479
click at [842, 322] on div "Conecta WhatsApp a tu cuenta de Kommo Vincula tu número de WhatsApp existente o…" at bounding box center [680, 292] width 479 height 479
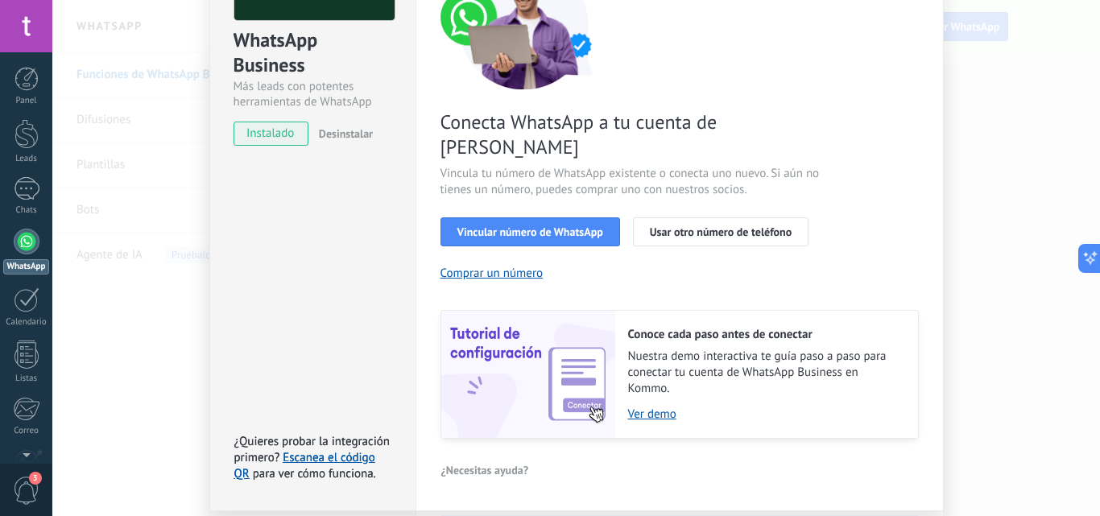
click at [701, 349] on span "Nuestra demo interactiva te guía paso a paso para conectar tu cuenta de WhatsAp…" at bounding box center [765, 373] width 274 height 48
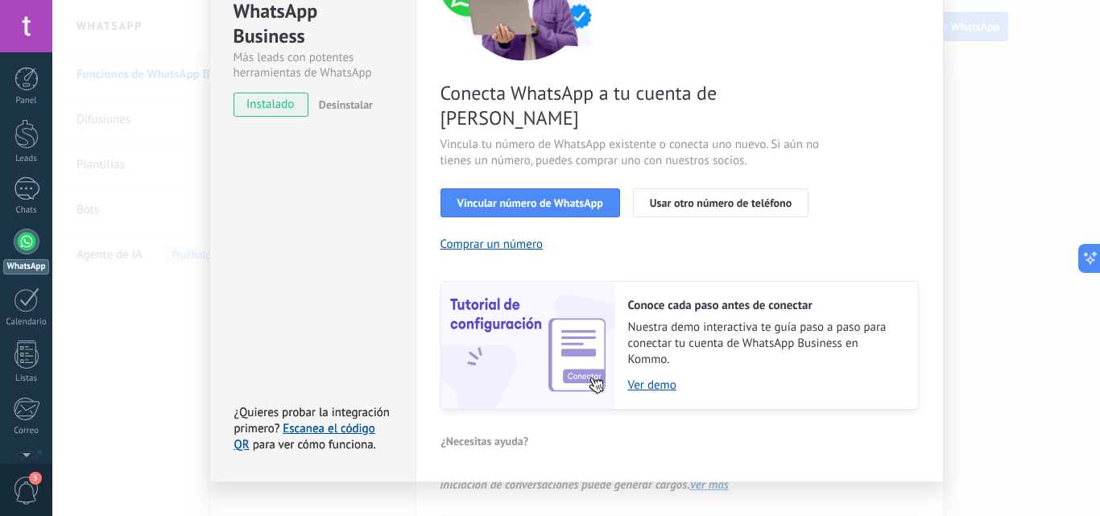
click at [652, 378] on link "Ver demo" at bounding box center [765, 385] width 274 height 15
click at [642, 378] on link "Ver demo" at bounding box center [765, 385] width 274 height 15
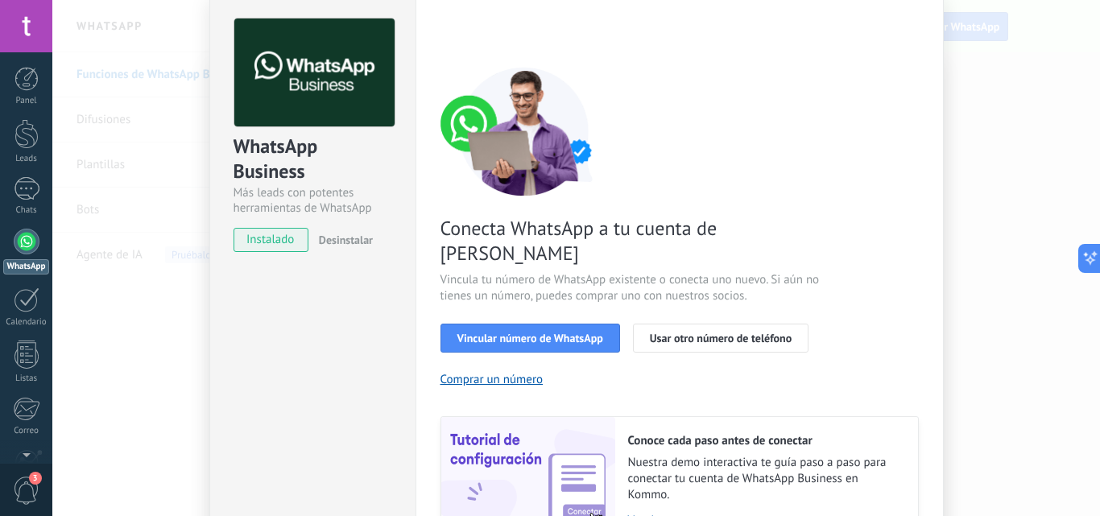
scroll to position [0, 0]
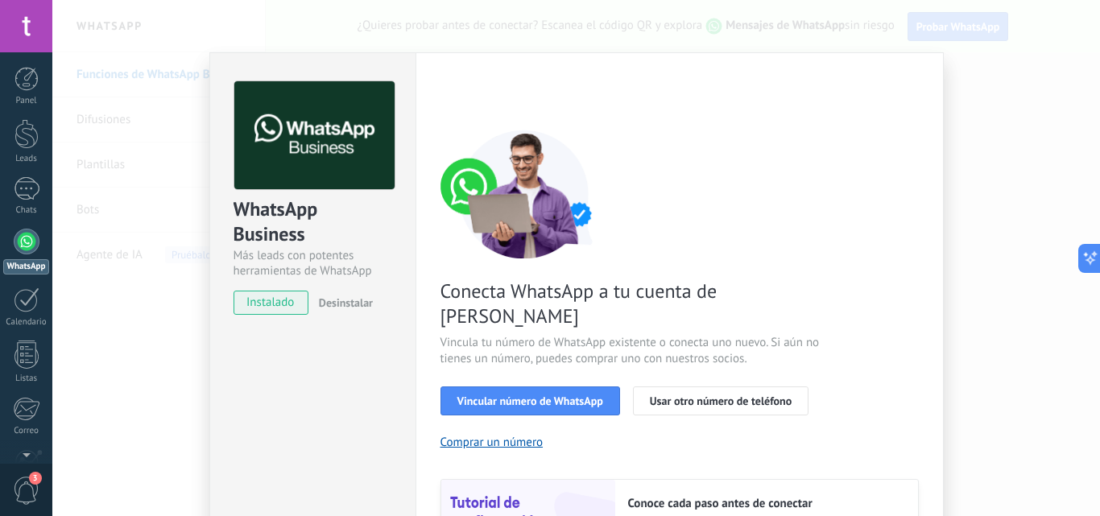
click at [503, 387] on button "Vincular número de WhatsApp" at bounding box center [531, 401] width 180 height 29
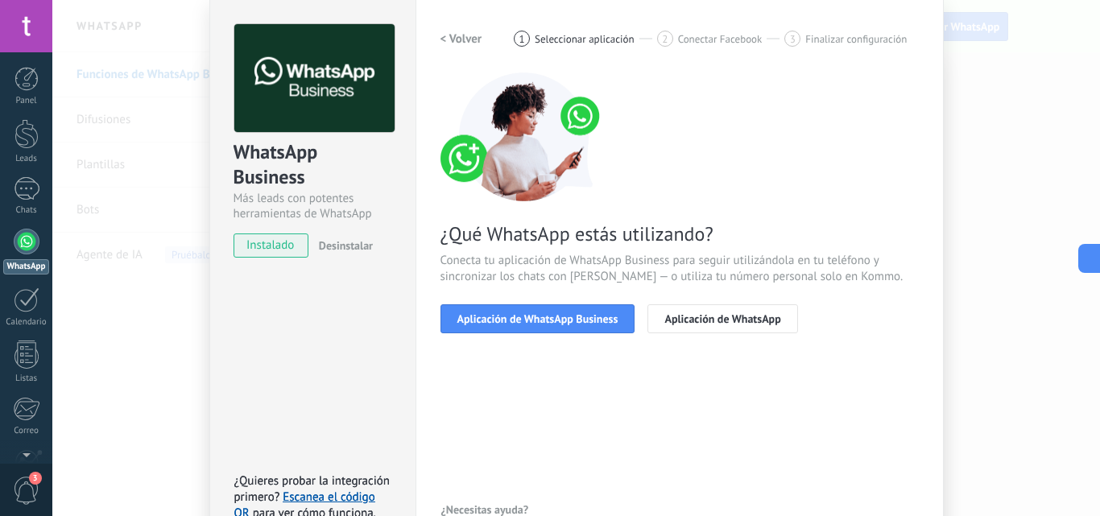
scroll to position [62, 0]
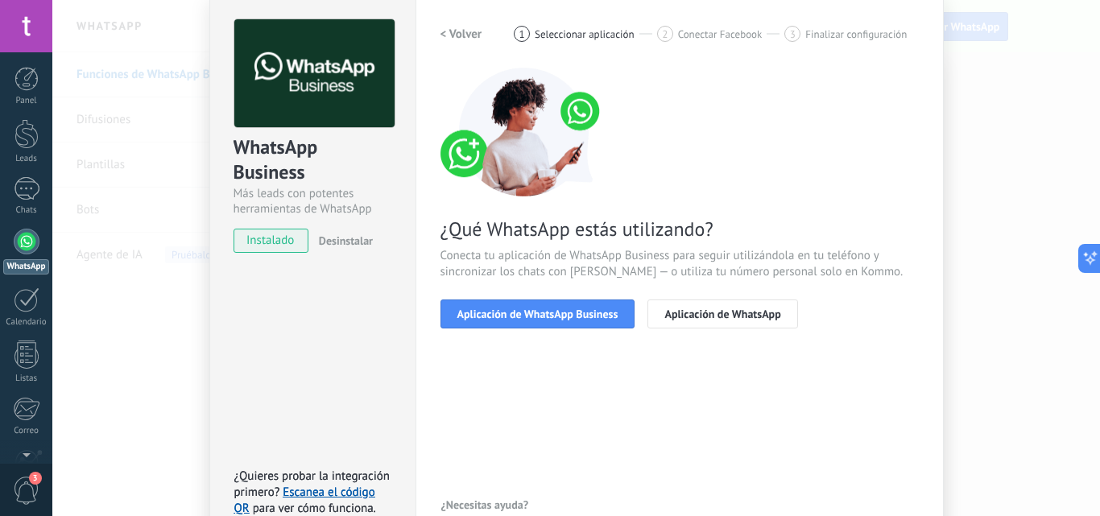
click at [693, 317] on span "Aplicación de WhatsApp" at bounding box center [723, 314] width 116 height 11
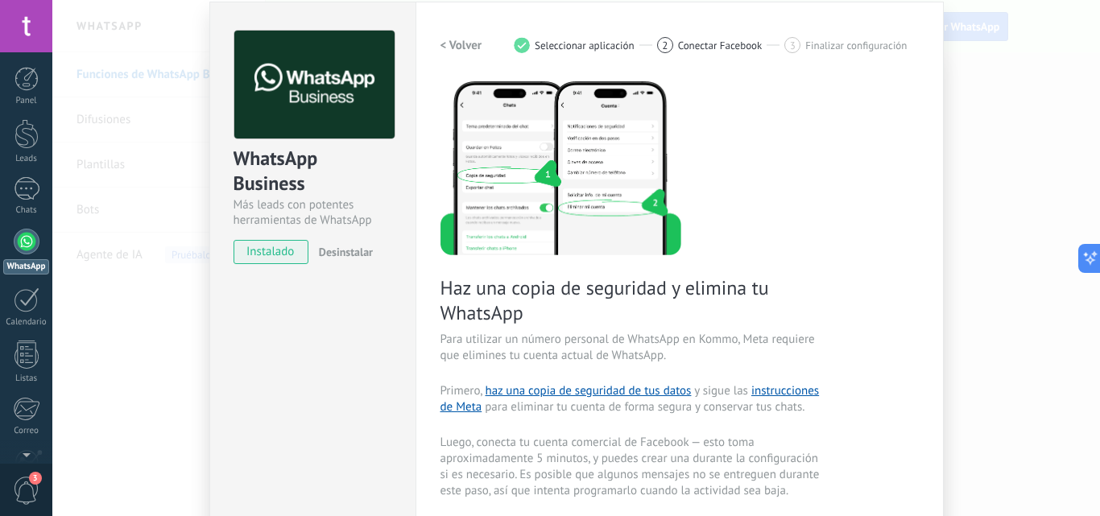
scroll to position [0, 0]
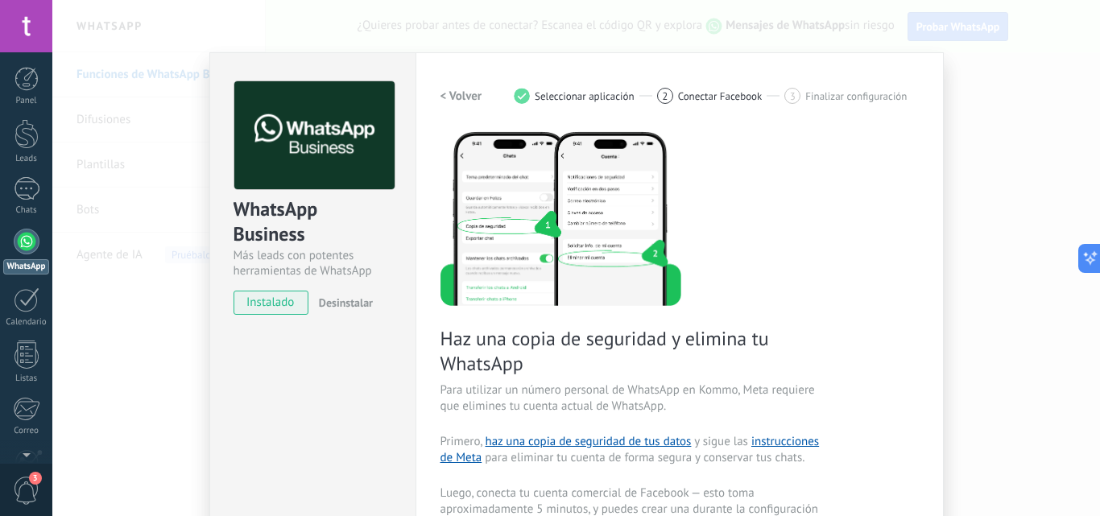
click at [464, 101] on h2 "< Volver" at bounding box center [462, 96] width 42 height 15
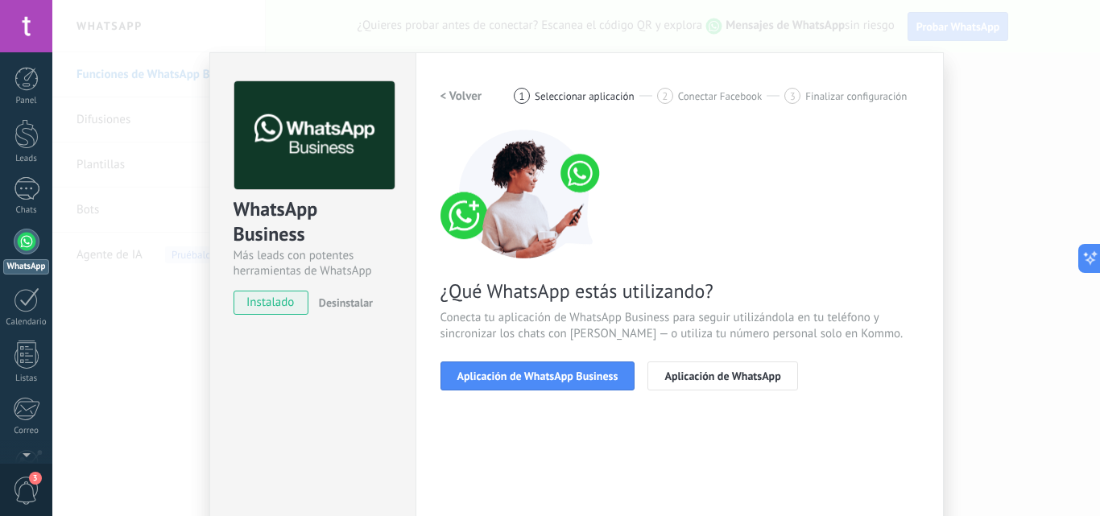
click at [578, 367] on button "Aplicación de WhatsApp Business" at bounding box center [538, 376] width 195 height 29
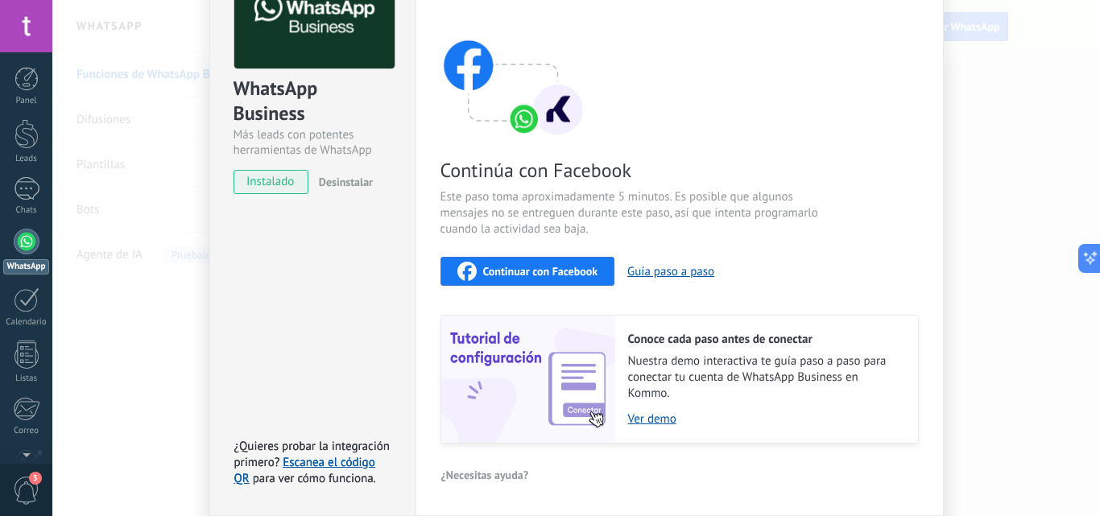
scroll to position [115, 0]
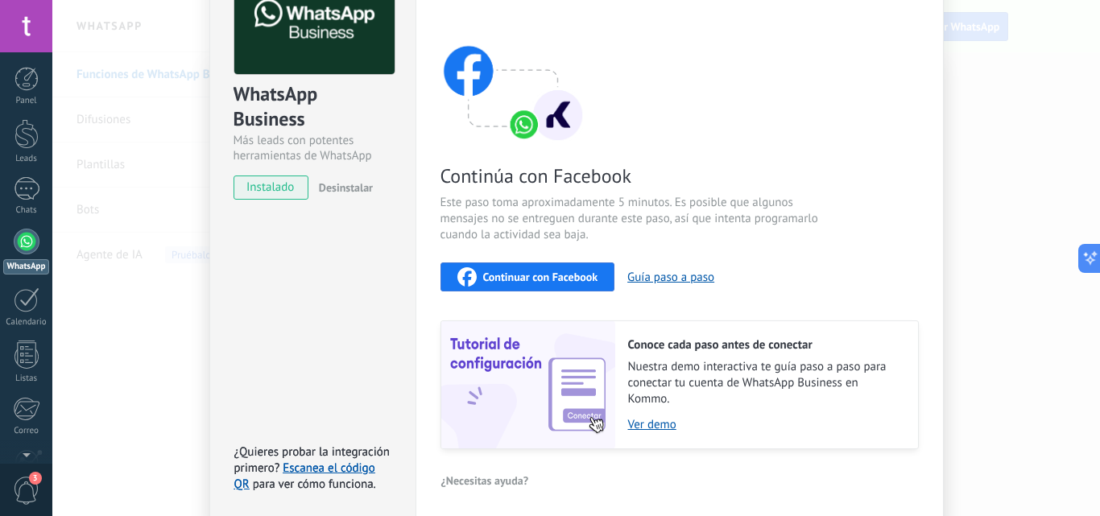
click at [579, 279] on span "Continuar con Facebook" at bounding box center [540, 276] width 115 height 11
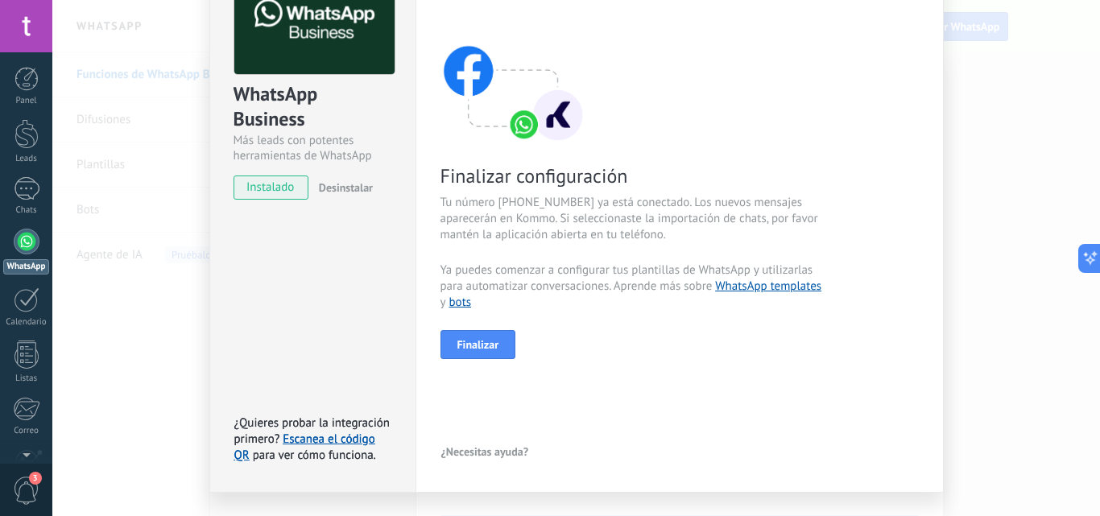
click at [480, 347] on span "Finalizar" at bounding box center [479, 344] width 42 height 11
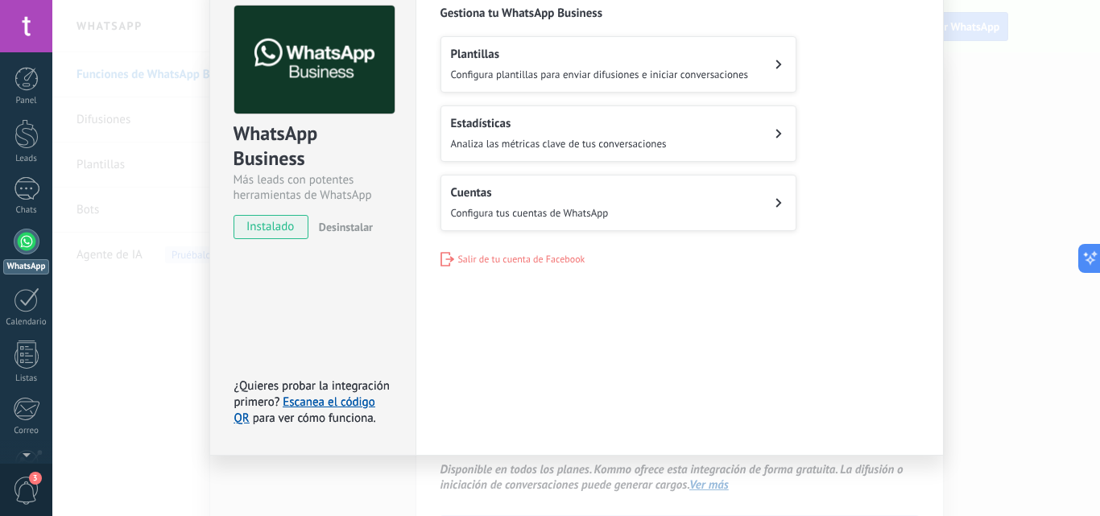
scroll to position [0, 0]
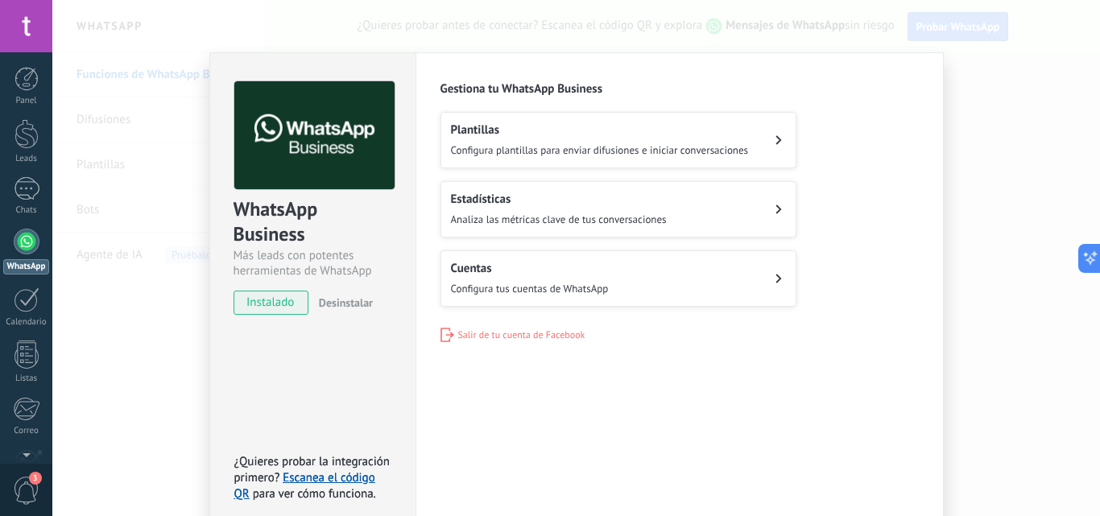
click at [610, 145] on span "Configura plantillas para enviar difusiones e iniciar conversaciones" at bounding box center [600, 150] width 298 height 14
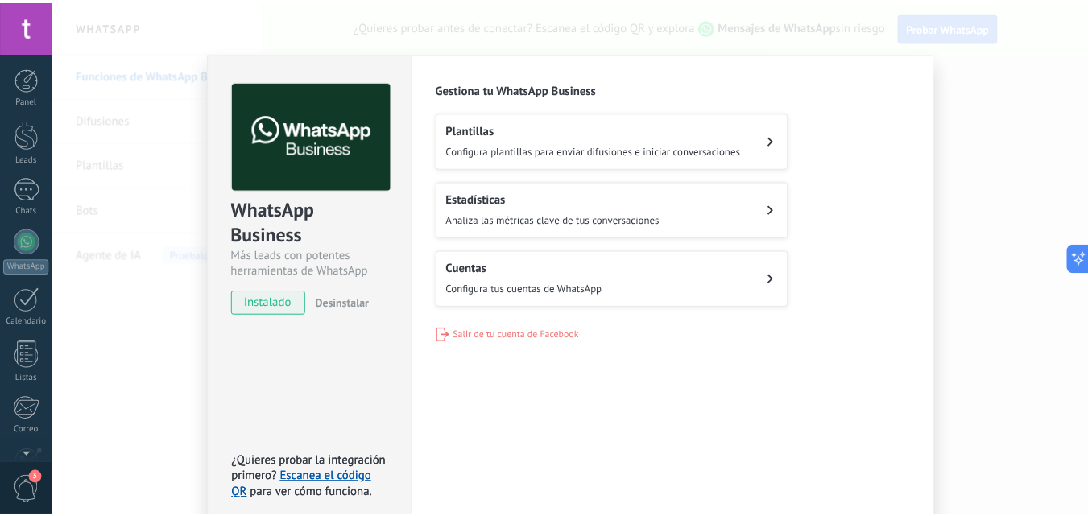
scroll to position [154, 0]
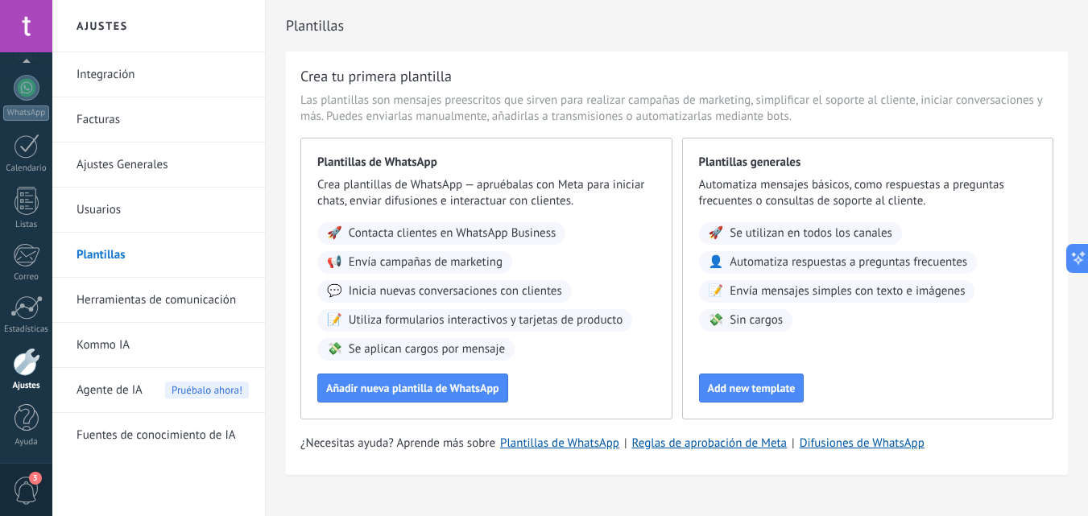
click at [25, 93] on div at bounding box center [27, 88] width 26 height 26
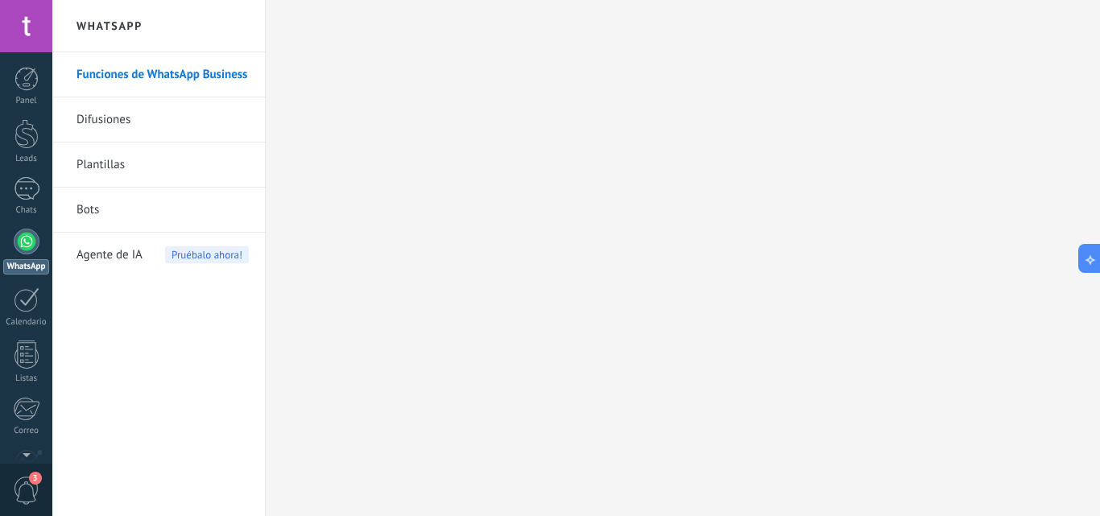
click at [135, 258] on span "Agente de IA" at bounding box center [110, 255] width 66 height 45
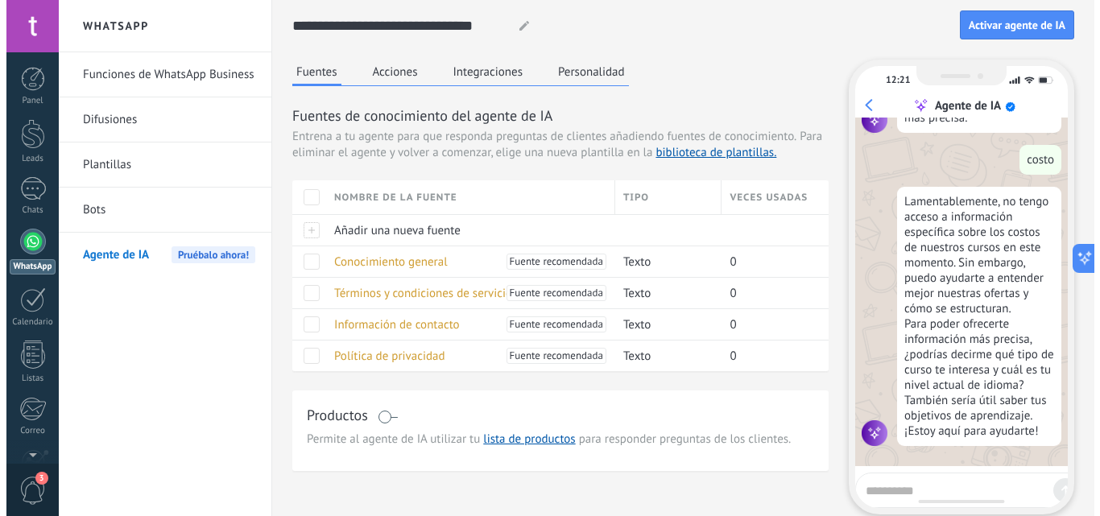
scroll to position [579, 0]
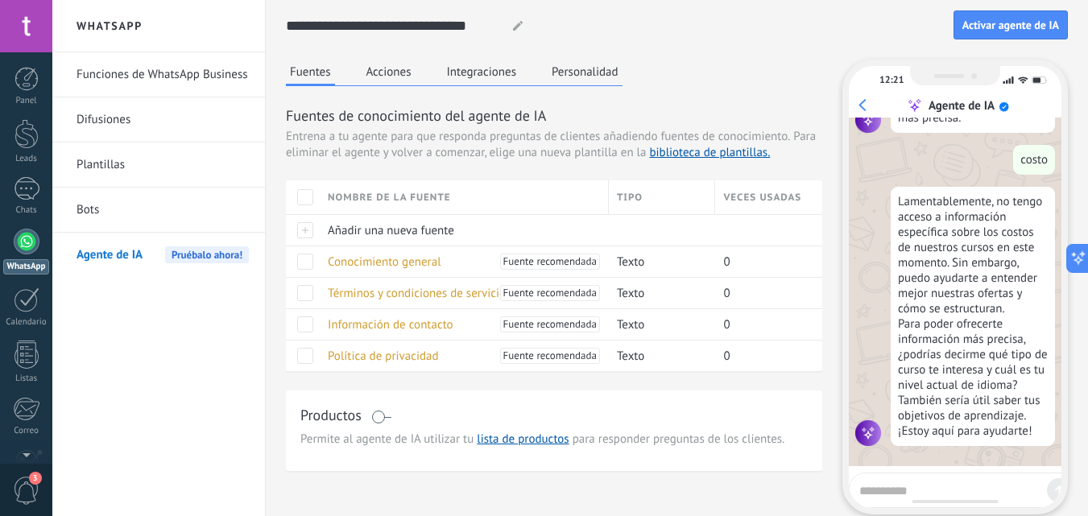
click at [1022, 25] on span "Activar agente de IA" at bounding box center [1011, 24] width 97 height 11
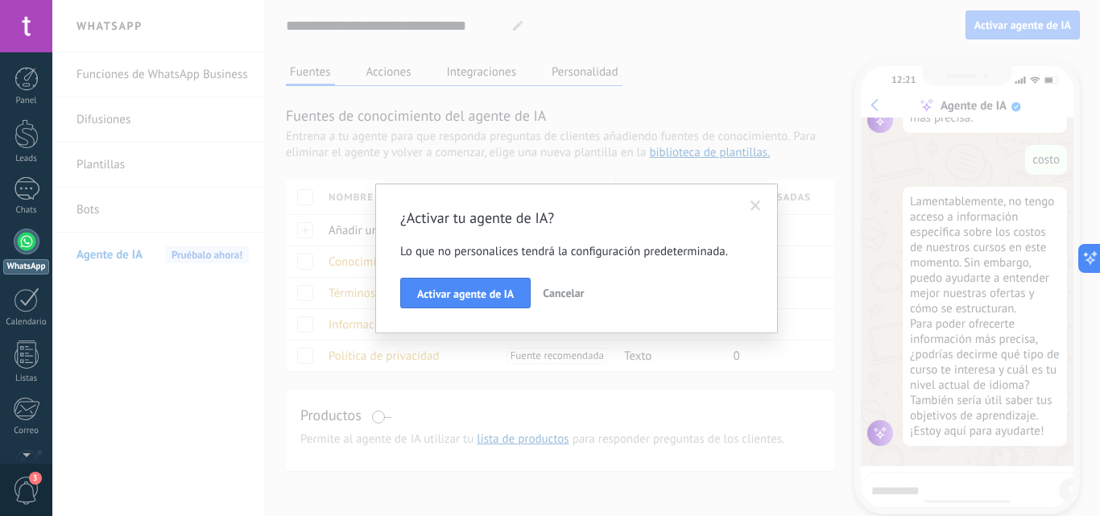
click at [495, 297] on span "Activar agente de IA" at bounding box center [465, 293] width 97 height 11
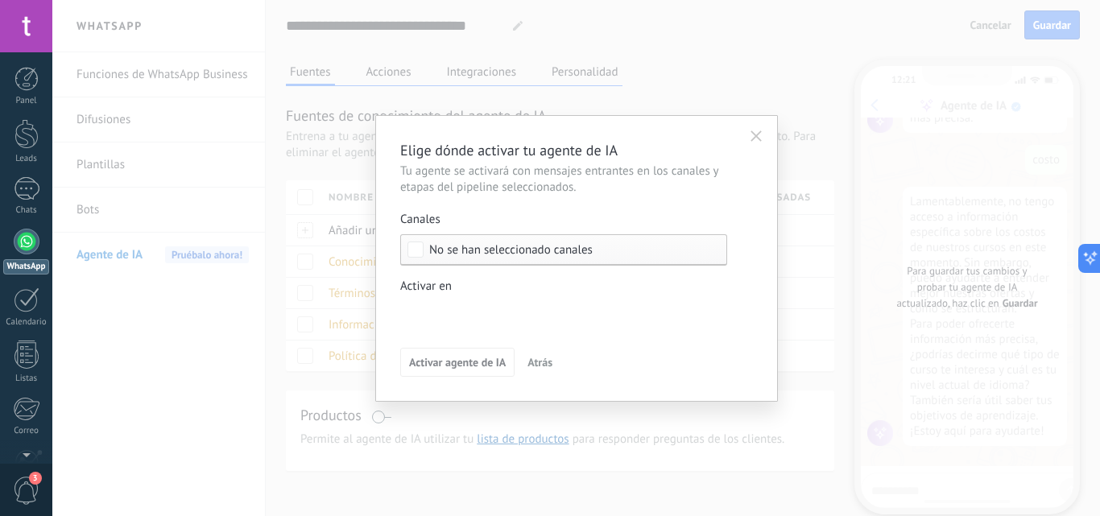
click at [0, 0] on div "Incoming leads Nueva consulta Cualificado Cotización enviada Pedido creado Pedi…" at bounding box center [0, 0] width 0 height 0
click at [411, 235] on div at bounding box center [576, 258] width 1048 height 516
click at [561, 163] on div "Elige dónde activar tu agente de IA Tu agente se activará con mensajes entrante…" at bounding box center [576, 258] width 353 height 237
click at [759, 132] on icon "button" at bounding box center [756, 136] width 11 height 11
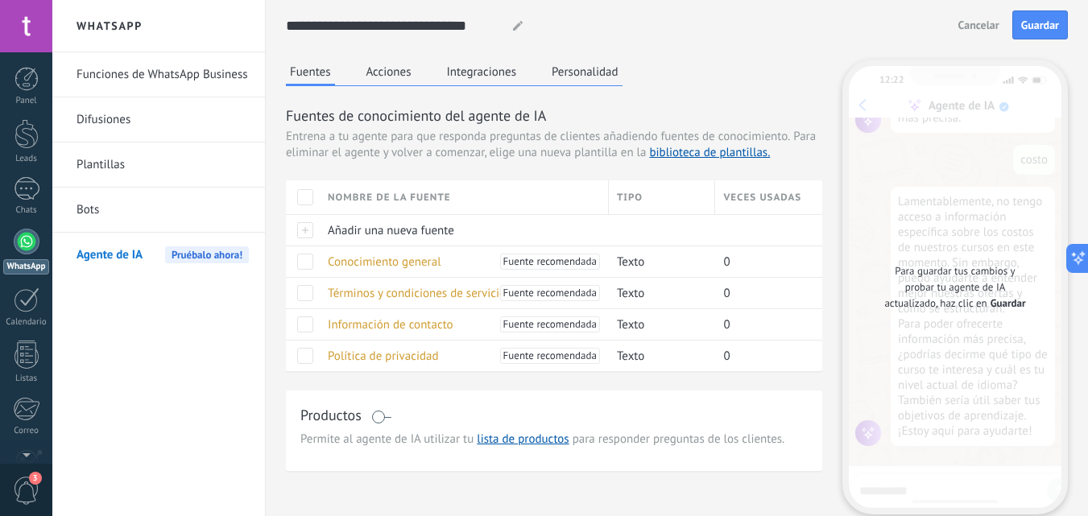
click at [181, 67] on link "Funciones de WhatsApp Business" at bounding box center [163, 74] width 172 height 45
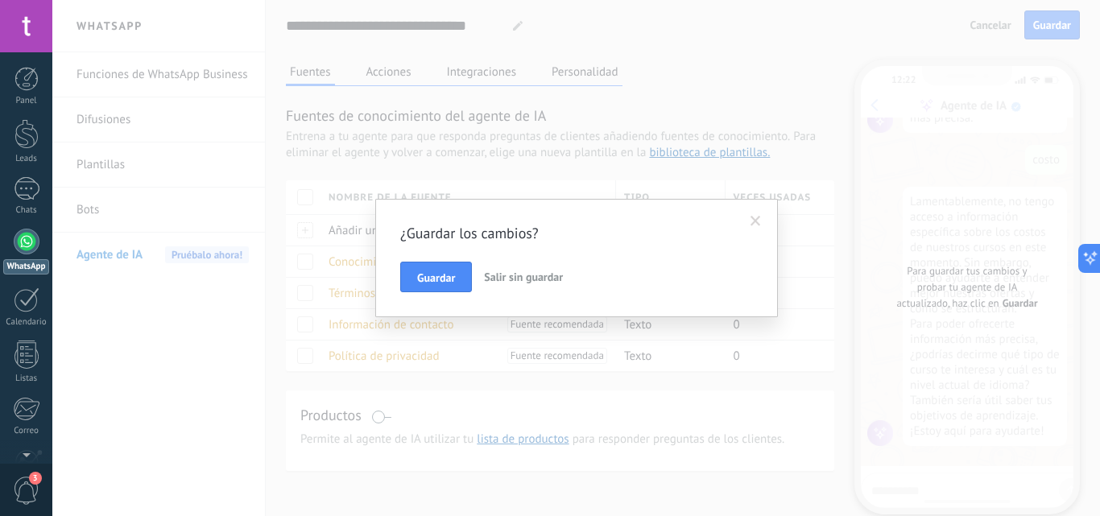
click at [466, 276] on button "Guardar" at bounding box center [436, 277] width 72 height 31
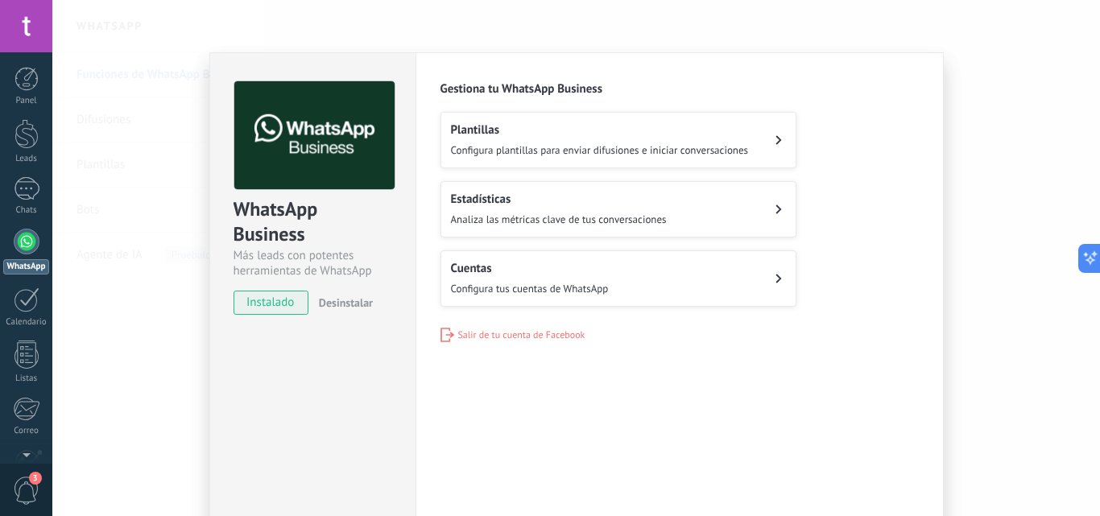
scroll to position [76, 0]
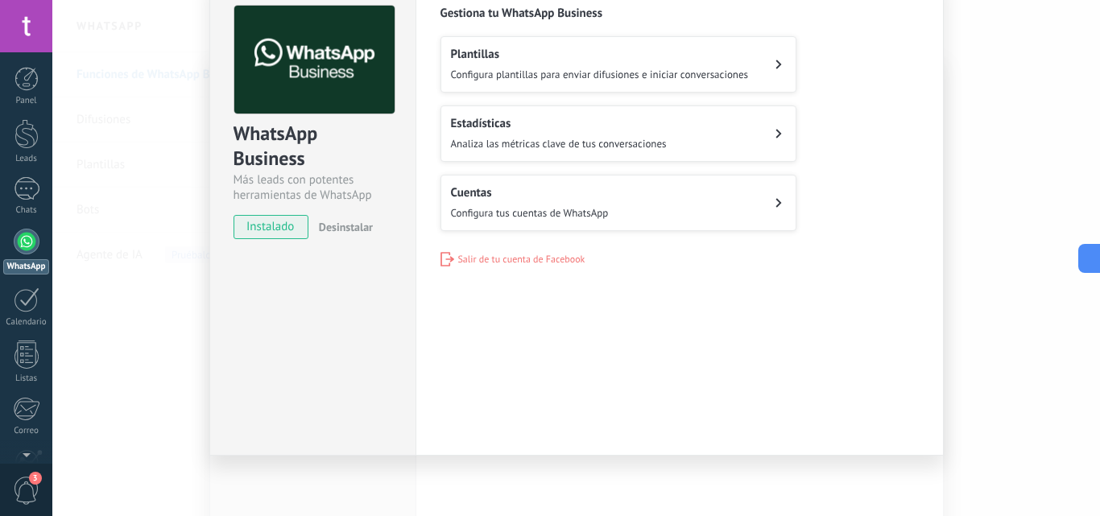
click at [1064, 275] on div "WhatsApp Business Más leads con potentes herramientas de WhatsApp instalado Des…" at bounding box center [576, 258] width 1048 height 516
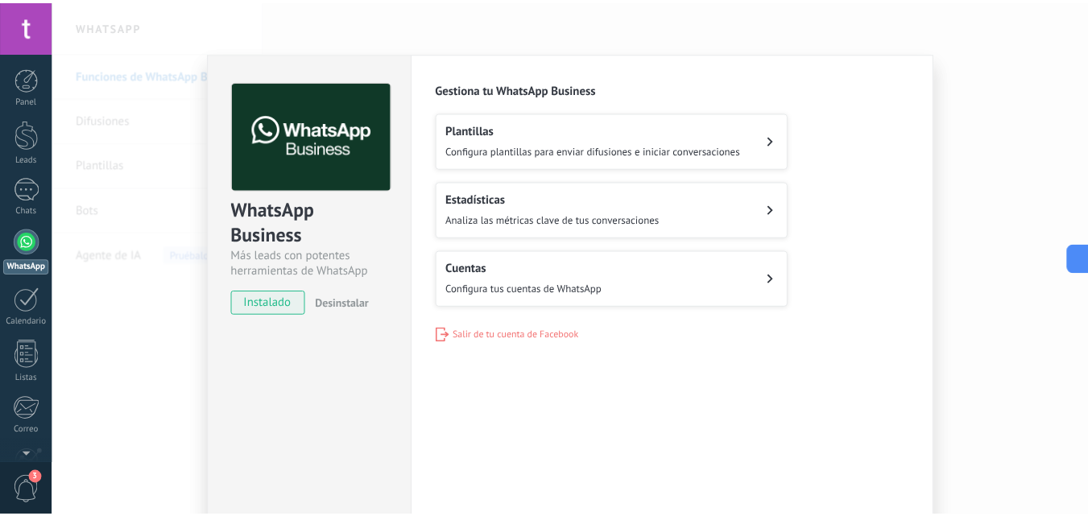
scroll to position [0, 0]
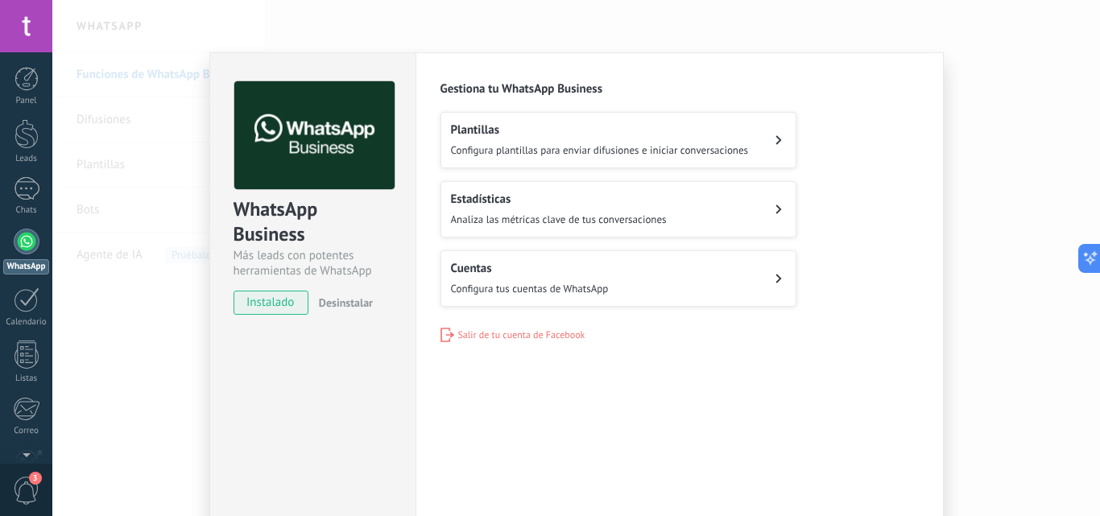
click at [976, 124] on div "WhatsApp Business Más leads con potentes herramientas de WhatsApp instalado Des…" at bounding box center [576, 258] width 1048 height 516
click at [337, 35] on div "WhatsApp Business Más leads con potentes herramientas de WhatsApp instalado Des…" at bounding box center [576, 258] width 1048 height 516
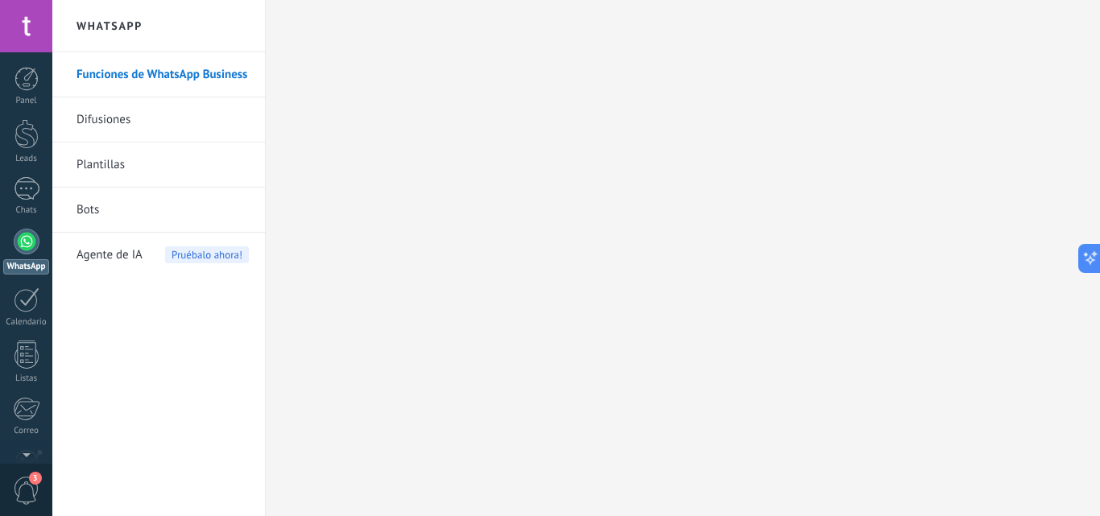
click at [37, 127] on div at bounding box center [27, 134] width 24 height 30
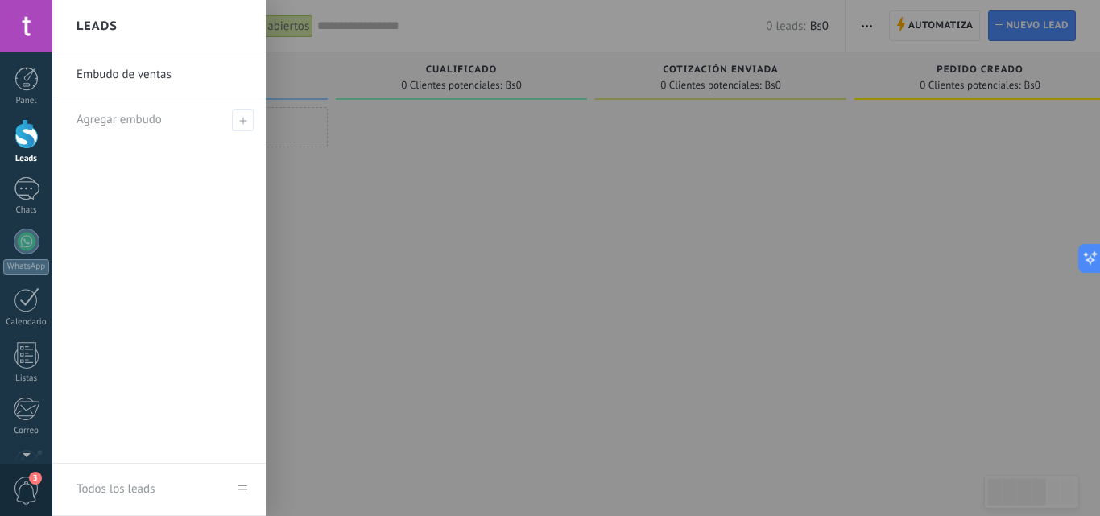
click at [156, 77] on link "Embudo de ventas" at bounding box center [163, 74] width 173 height 45
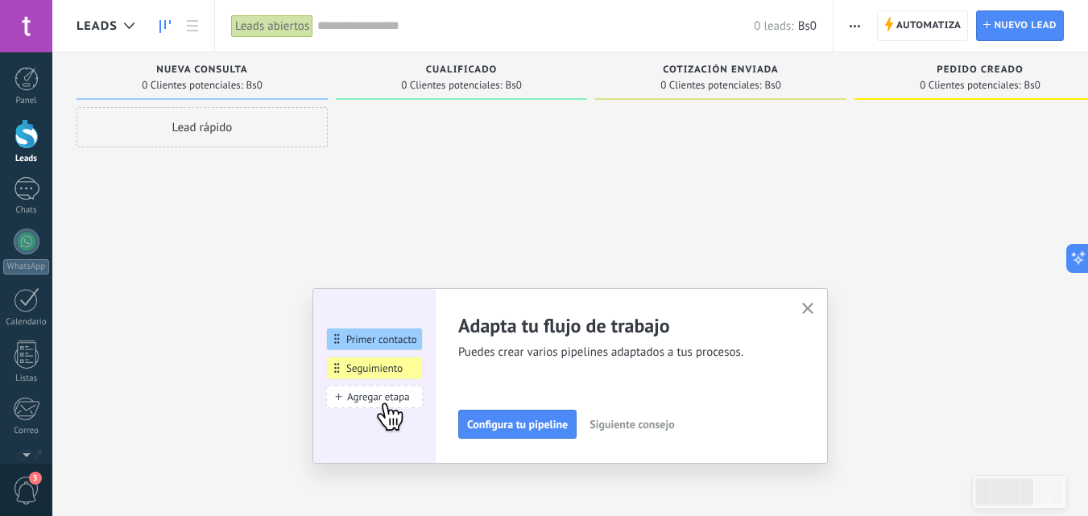
click at [889, 31] on icon at bounding box center [889, 24] width 9 height 15
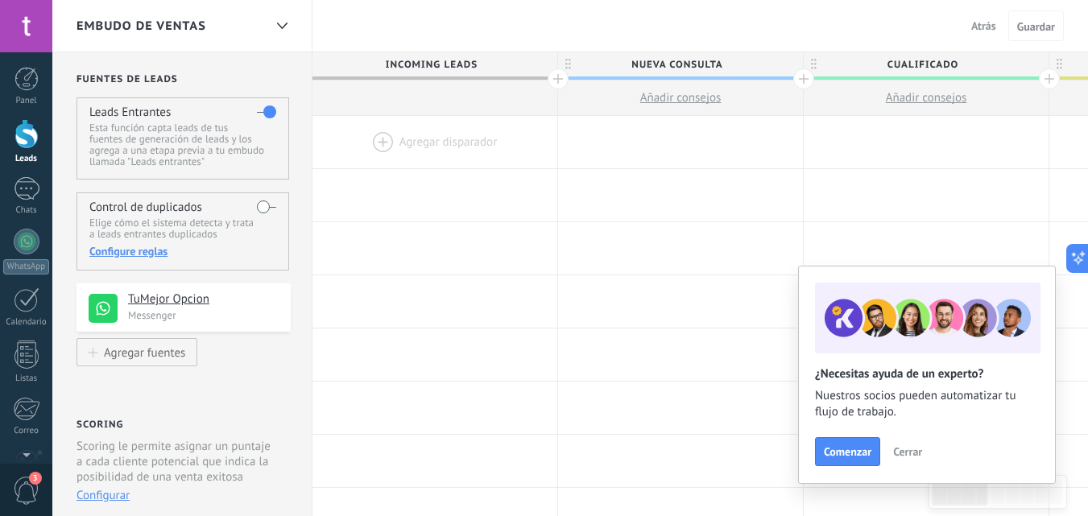
click at [104, 300] on use at bounding box center [103, 308] width 29 height 29
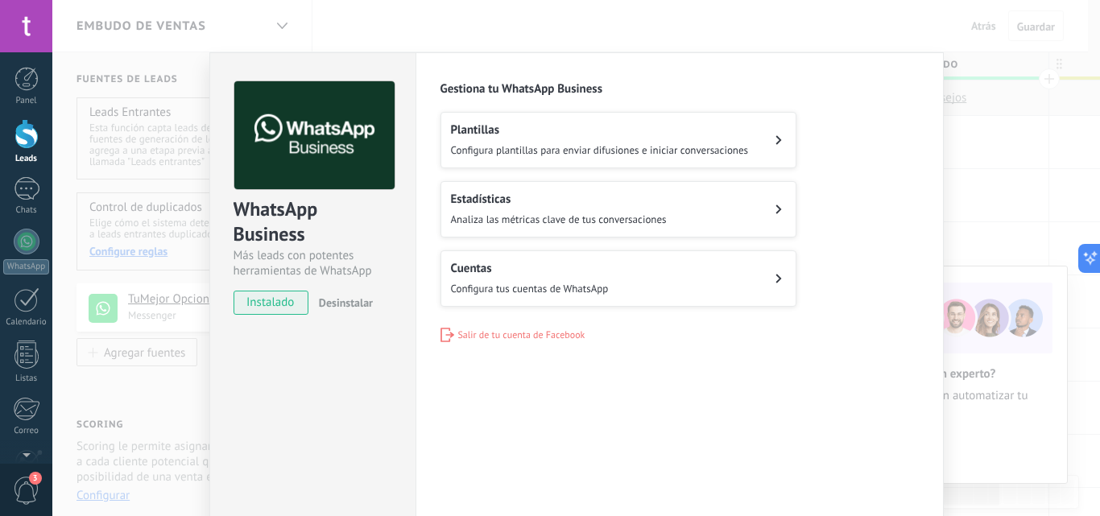
click at [1017, 175] on div "WhatsApp Business Más leads con potentes herramientas de WhatsApp instalado Des…" at bounding box center [576, 258] width 1048 height 516
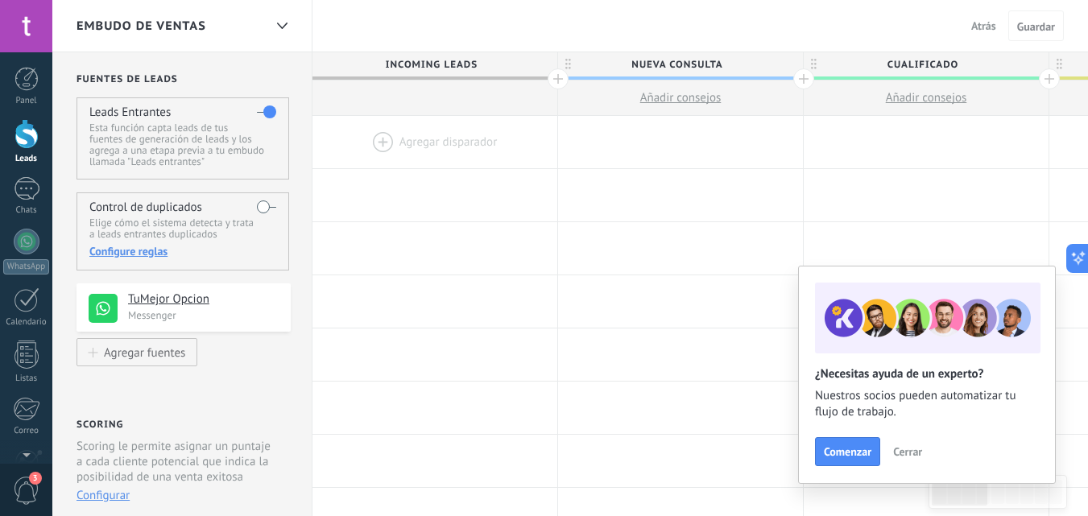
click at [268, 201] on label at bounding box center [266, 207] width 19 height 26
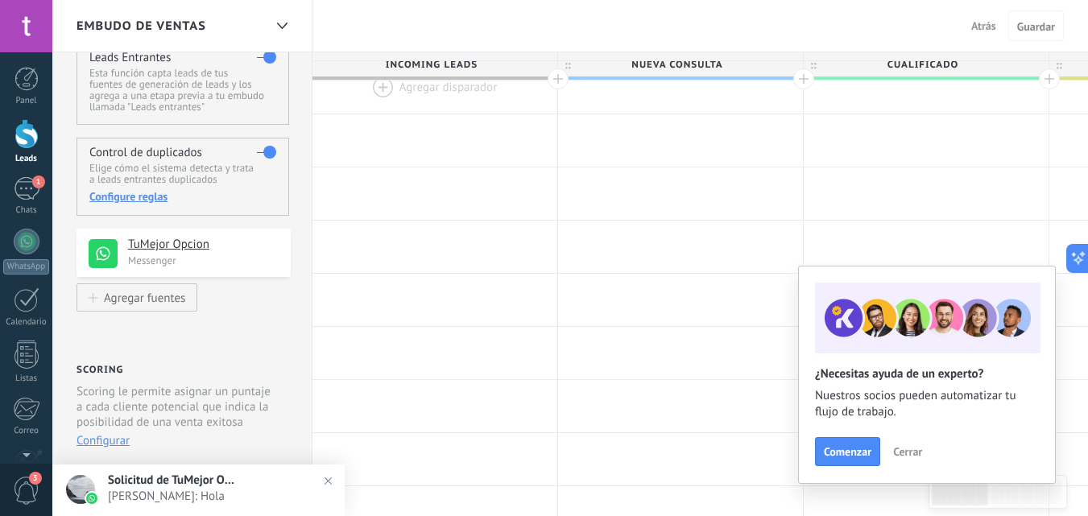
click at [29, 193] on div "1" at bounding box center [27, 188] width 26 height 23
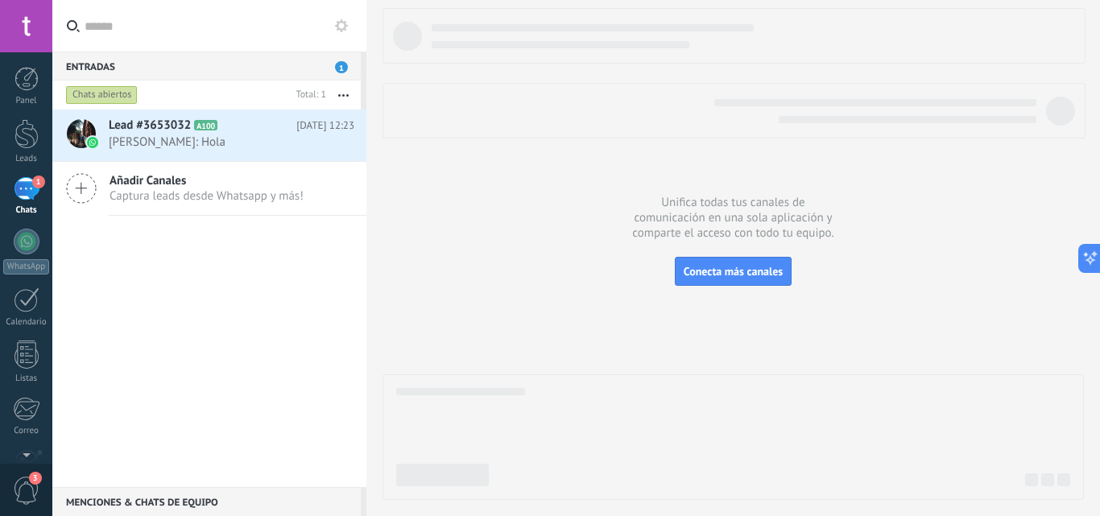
click at [122, 137] on span "Alberto Gutierrez: Hola" at bounding box center [216, 142] width 215 height 15
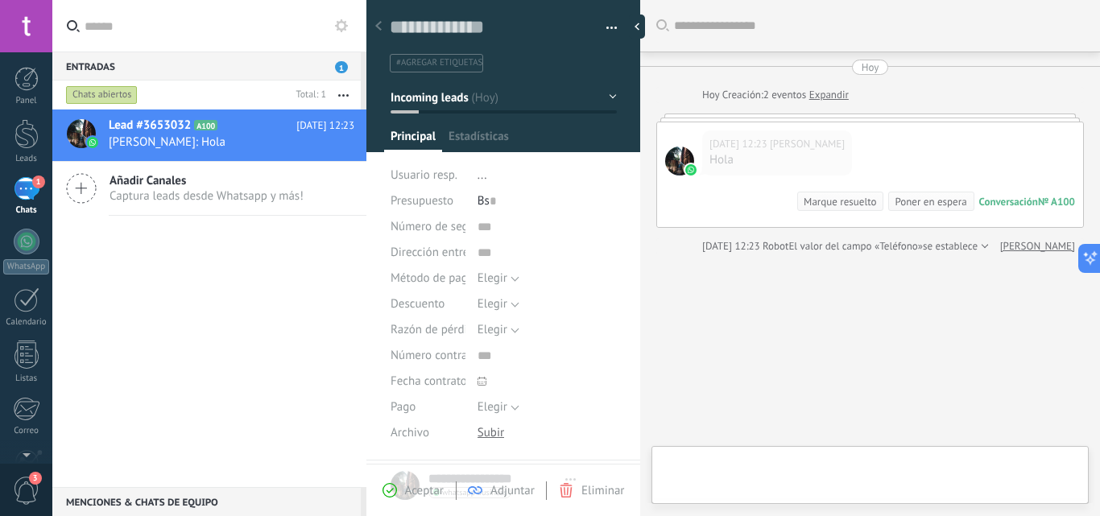
type textarea "**********"
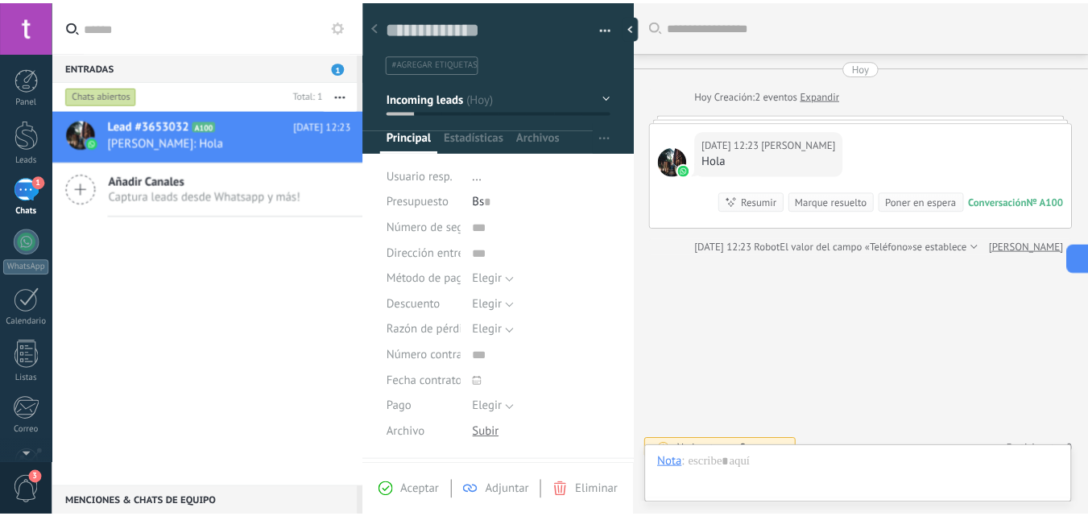
scroll to position [19, 0]
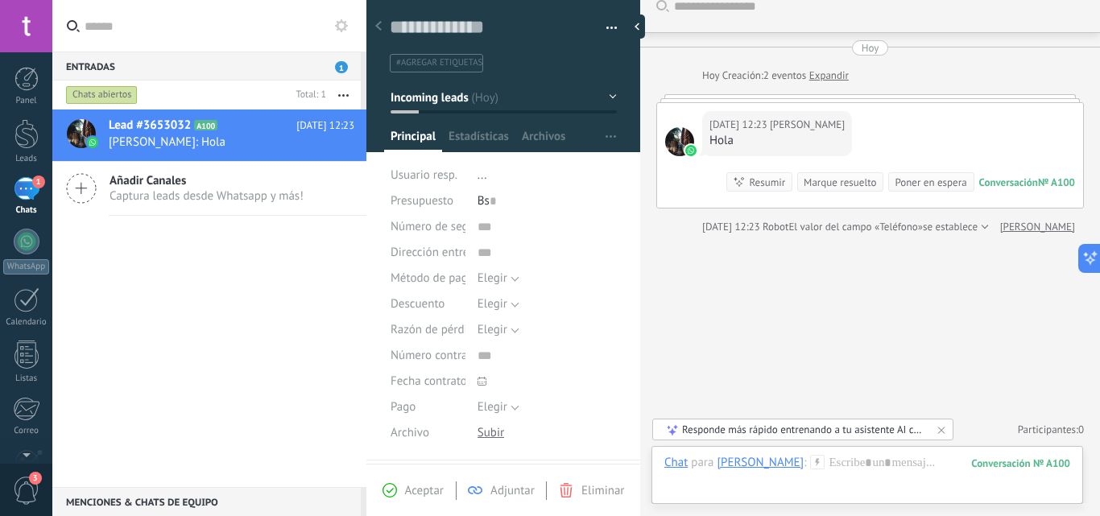
click at [23, 249] on div at bounding box center [27, 242] width 26 height 26
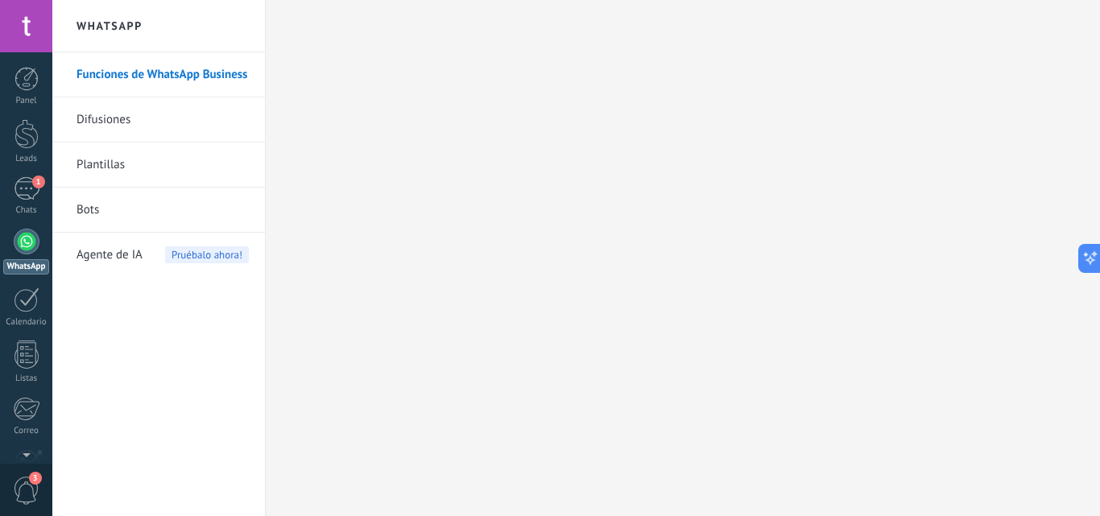
click at [97, 264] on span "Agente de IA" at bounding box center [110, 255] width 66 height 45
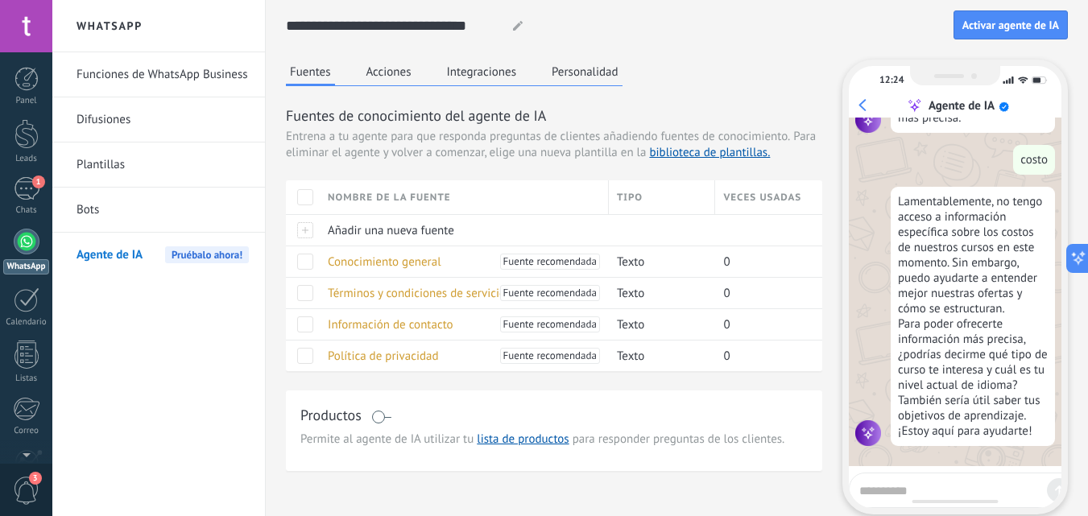
scroll to position [579, 0]
click at [514, 76] on button "Integraciones" at bounding box center [482, 72] width 78 height 24
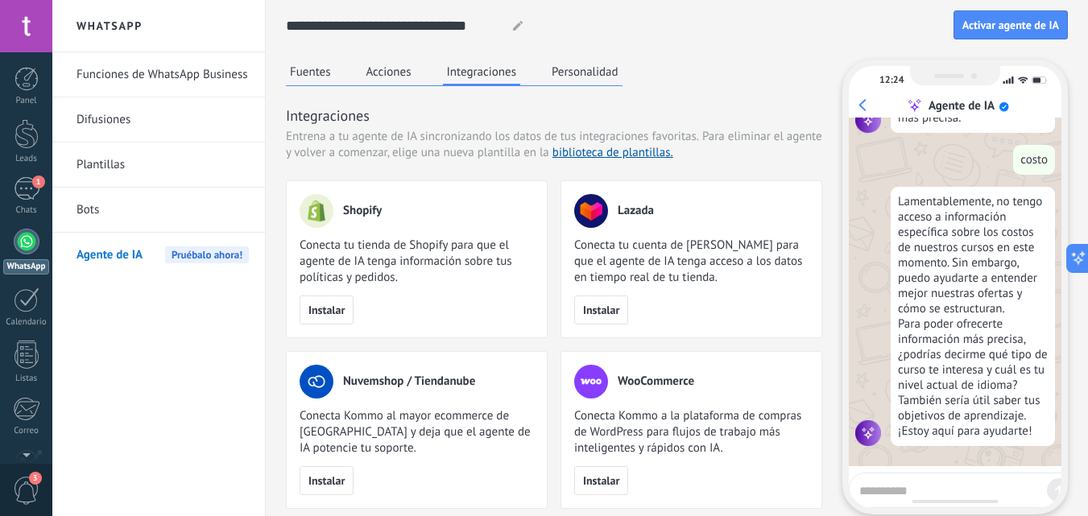
click at [591, 81] on button "Personalidad" at bounding box center [585, 72] width 75 height 24
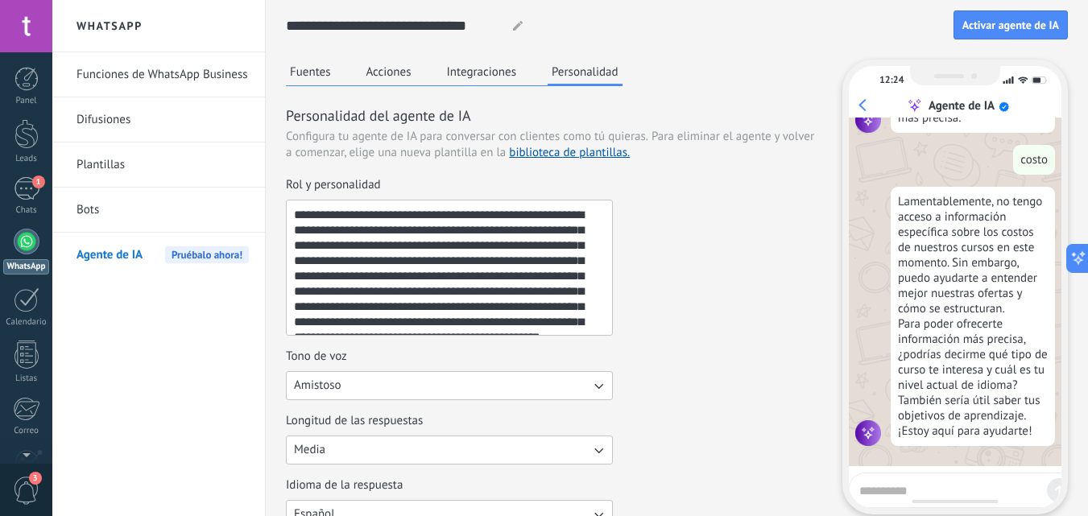
click at [392, 81] on button "Acciones" at bounding box center [389, 72] width 53 height 24
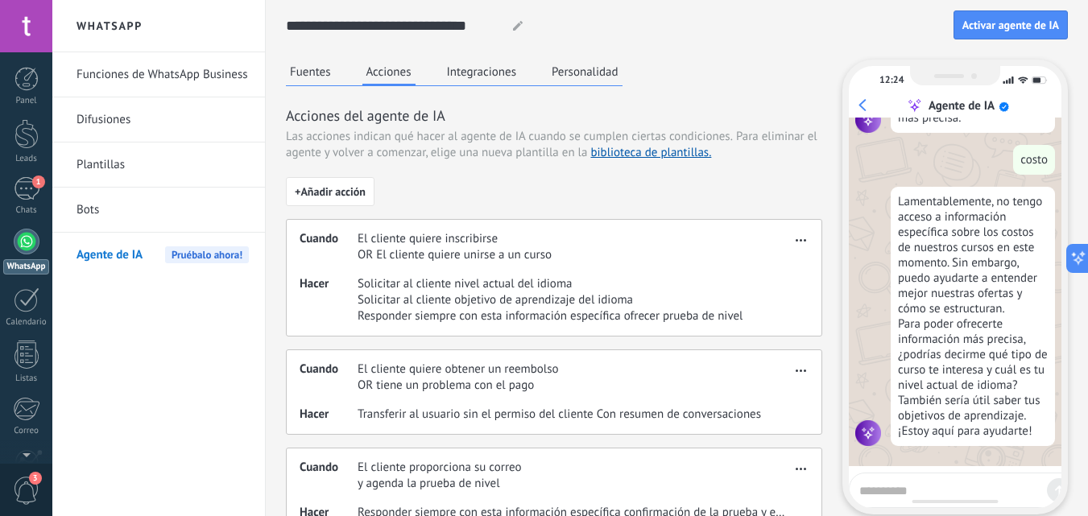
click at [319, 73] on button "Fuentes" at bounding box center [310, 72] width 49 height 24
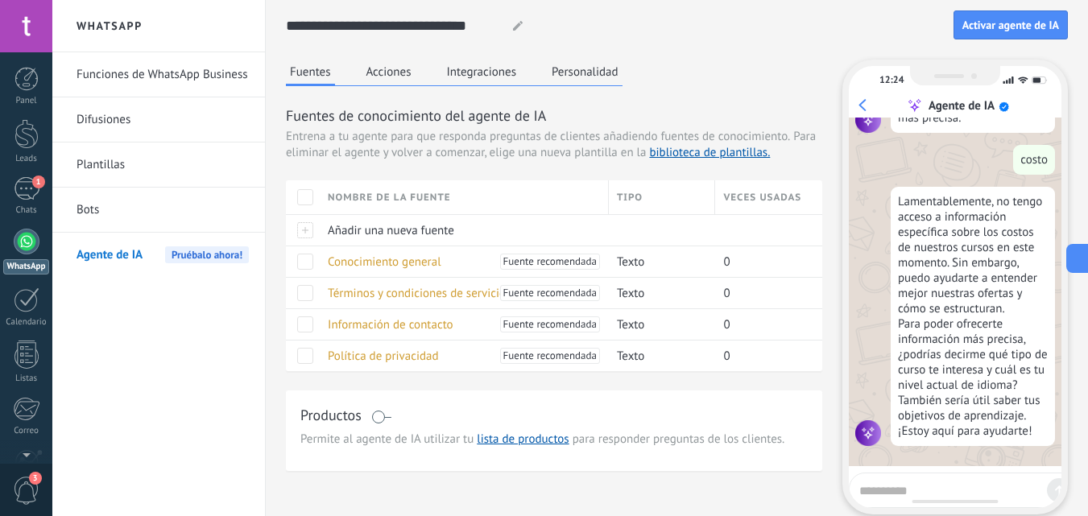
click at [1017, 27] on span "Activar agente de IA" at bounding box center [1011, 24] width 97 height 11
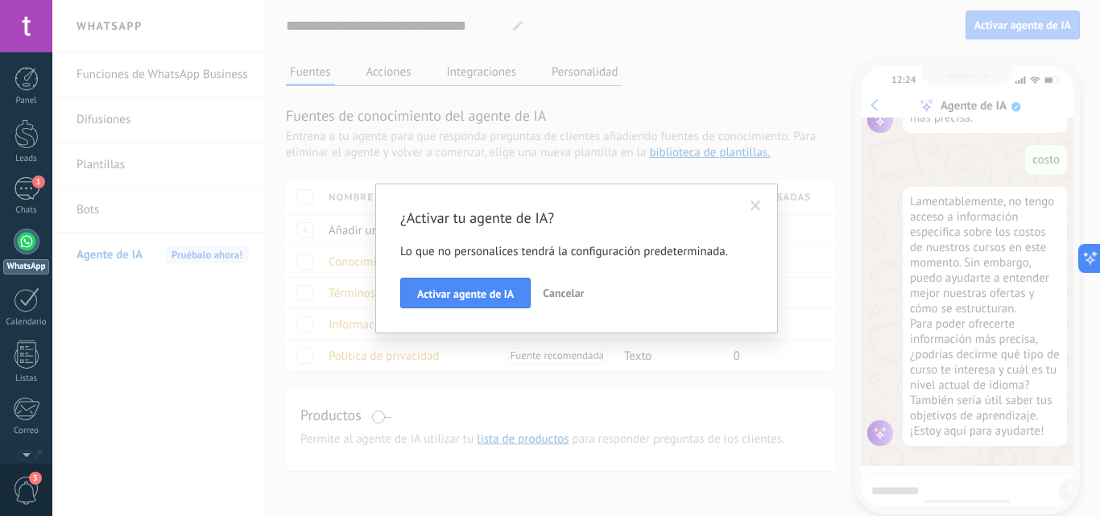
click at [419, 285] on button "Activar agente de IA" at bounding box center [465, 293] width 131 height 31
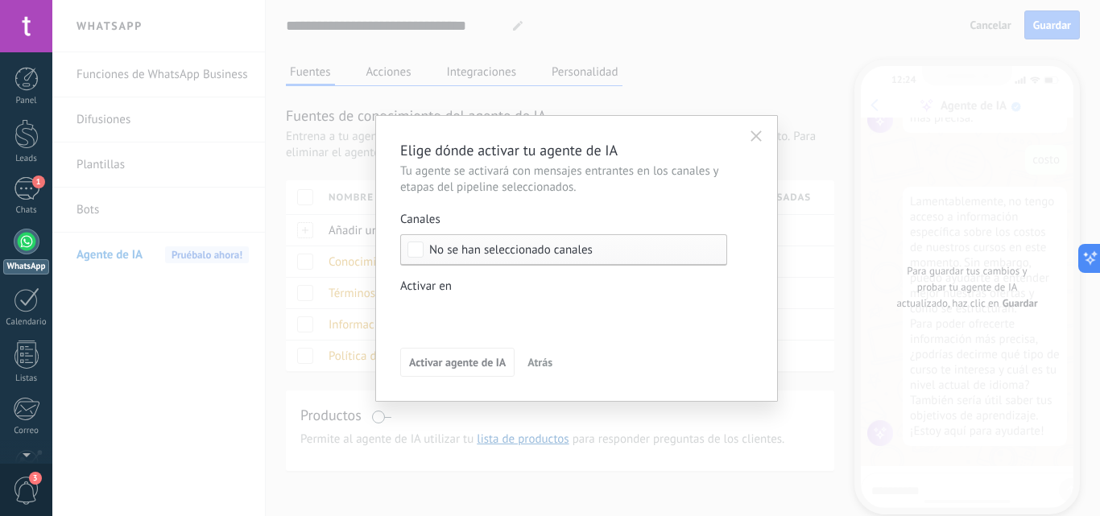
click at [0, 0] on div "Incoming leads Nueva consulta Cualificado Cotización enviada Pedido creado Pedi…" at bounding box center [0, 0] width 0 height 0
click at [0, 0] on label "Incoming leads" at bounding box center [0, 0] width 0 height 0
click at [562, 272] on div at bounding box center [576, 258] width 1048 height 516
click at [516, 257] on div "No se han seleccionado canales" at bounding box center [563, 249] width 327 height 31
click at [540, 215] on div "Canales" at bounding box center [563, 220] width 327 height 16
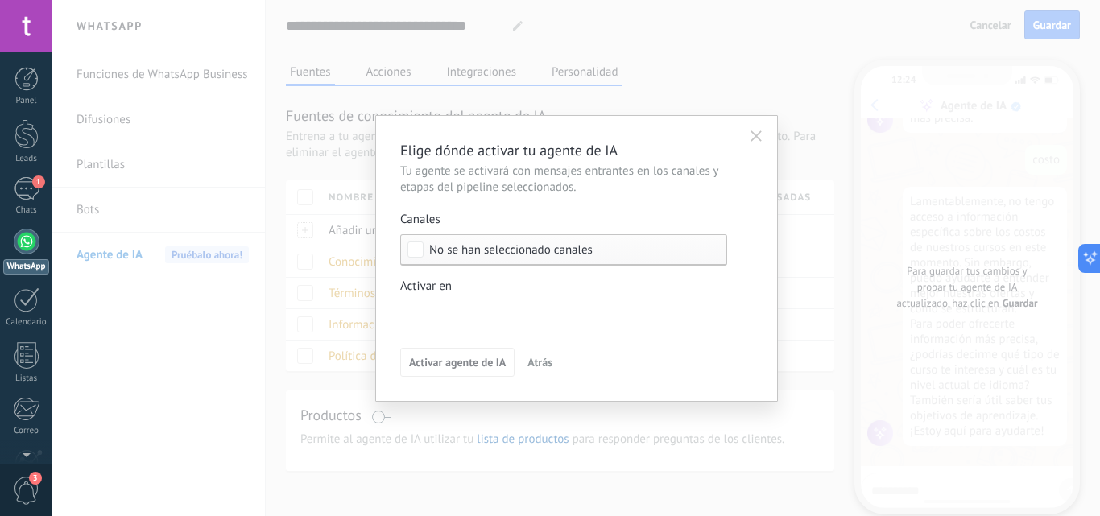
click at [575, 251] on span "No se han seleccionado canales" at bounding box center [511, 250] width 164 height 12
click at [754, 138] on icon "button" at bounding box center [756, 136] width 11 height 11
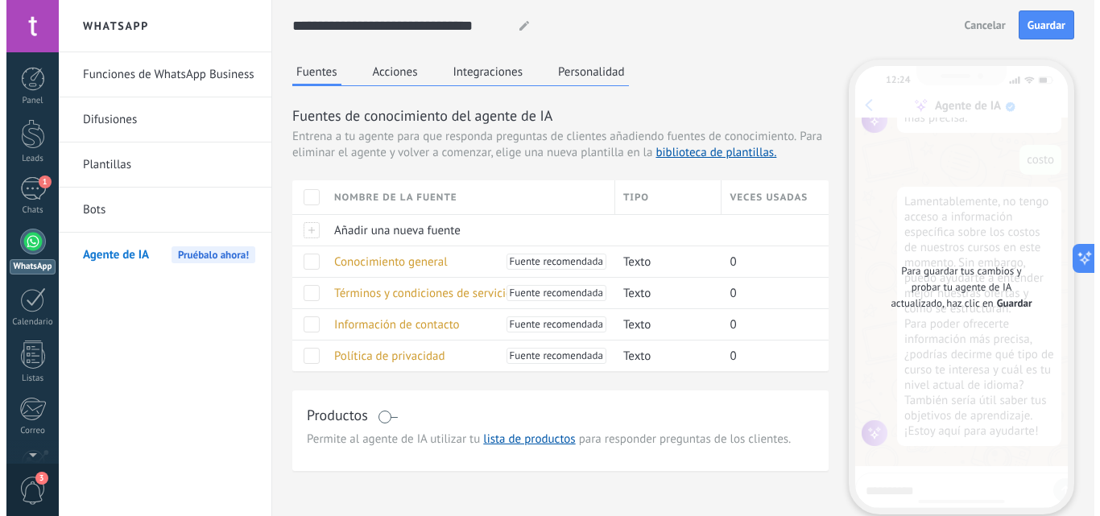
scroll to position [139, 0]
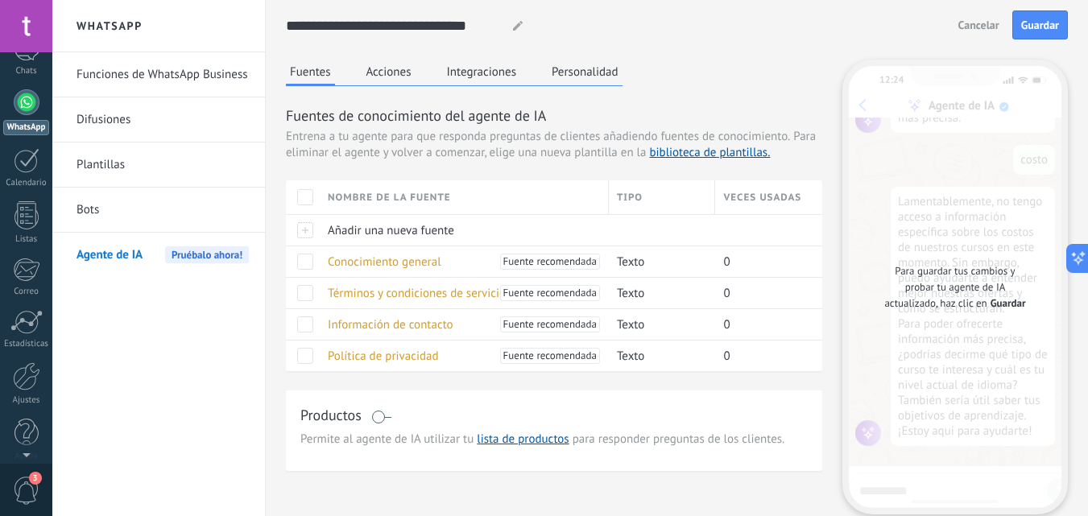
click at [23, 380] on div at bounding box center [26, 377] width 27 height 28
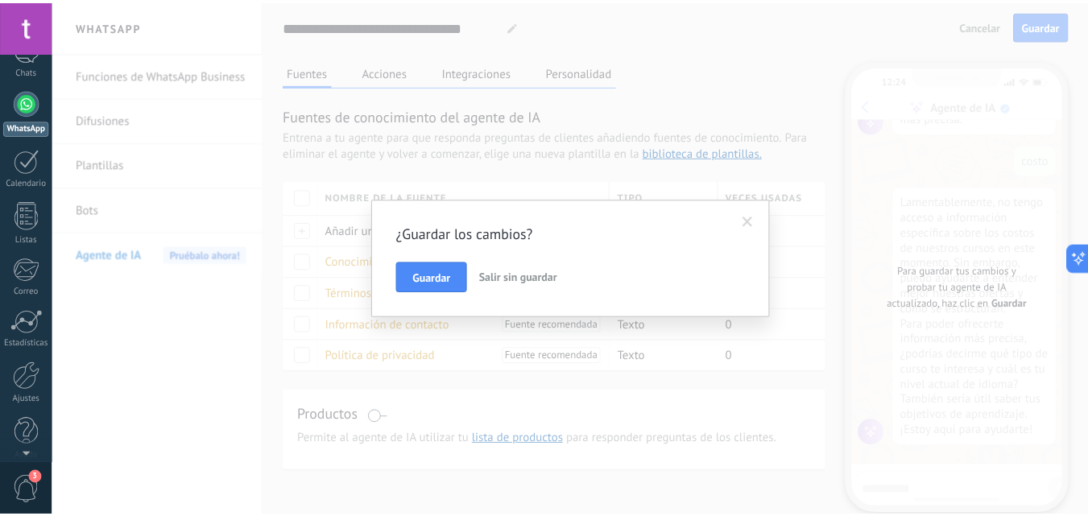
scroll to position [0, 0]
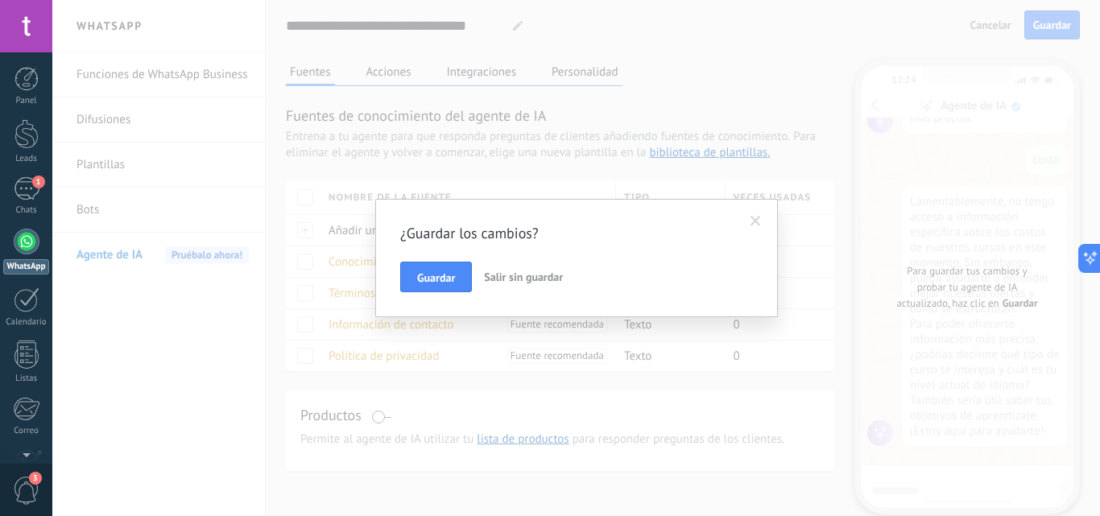
click at [524, 283] on span "Salir sin guardar" at bounding box center [523, 277] width 79 height 15
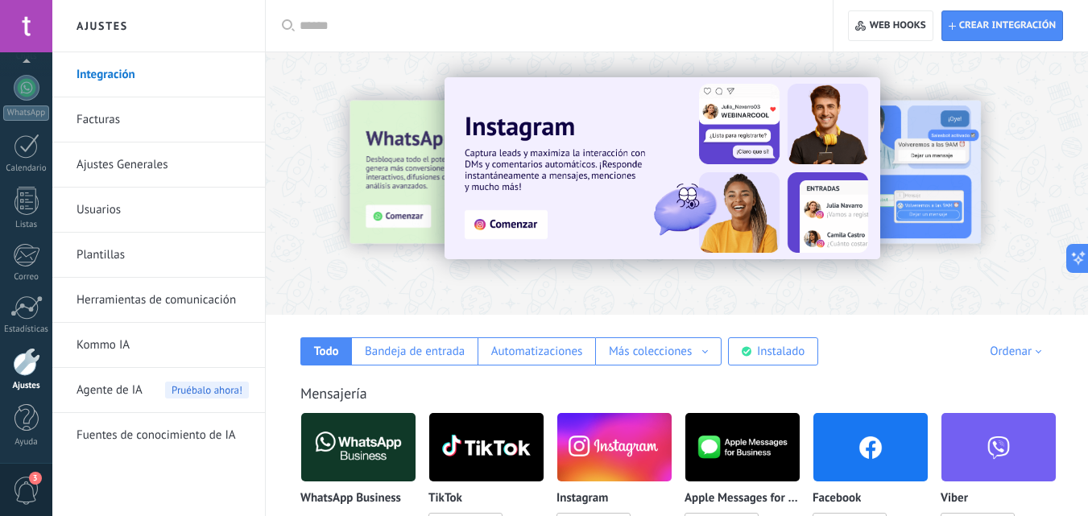
scroll to position [318, 0]
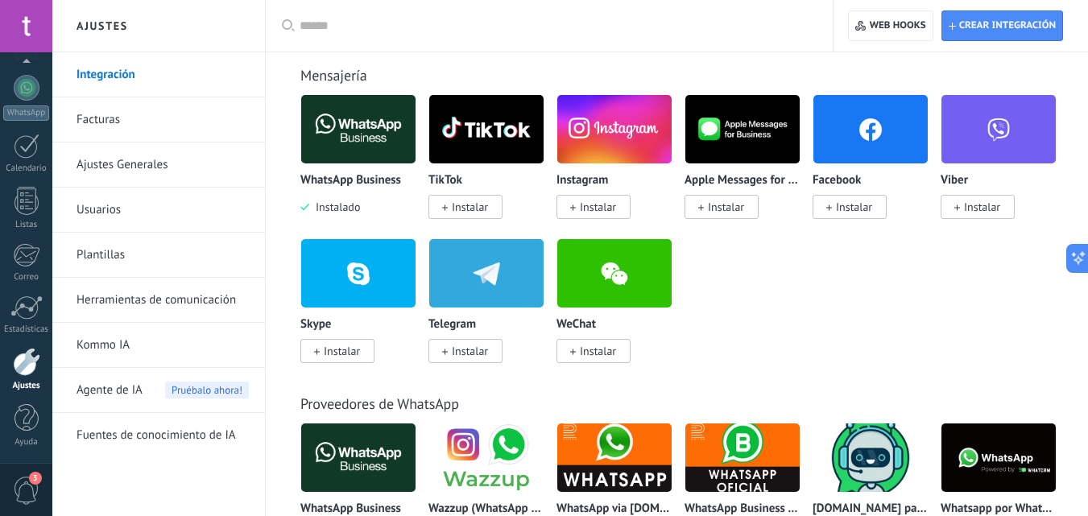
click at [96, 384] on span "Agente de IA" at bounding box center [110, 390] width 66 height 45
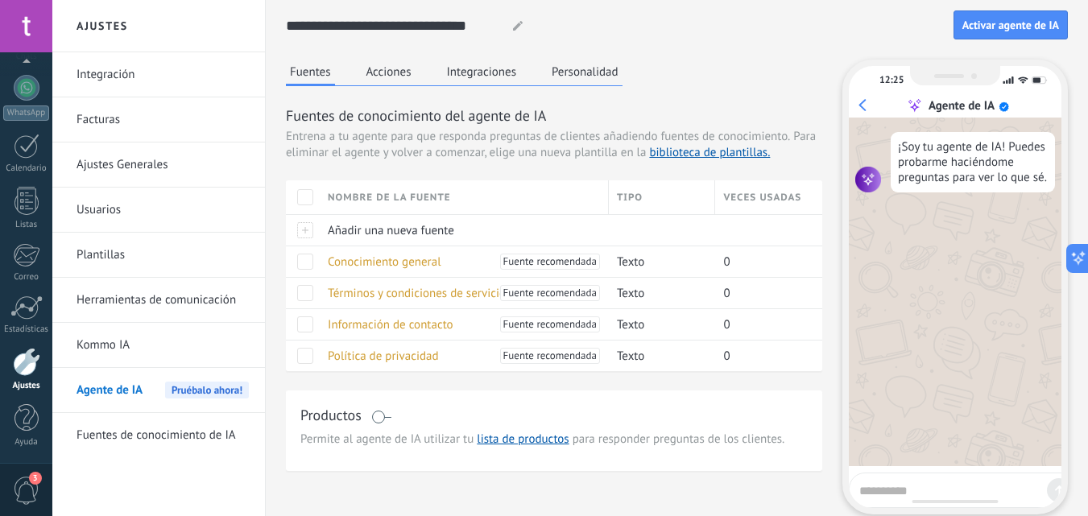
click at [1024, 35] on button "Activar agente de IA" at bounding box center [1011, 24] width 114 height 29
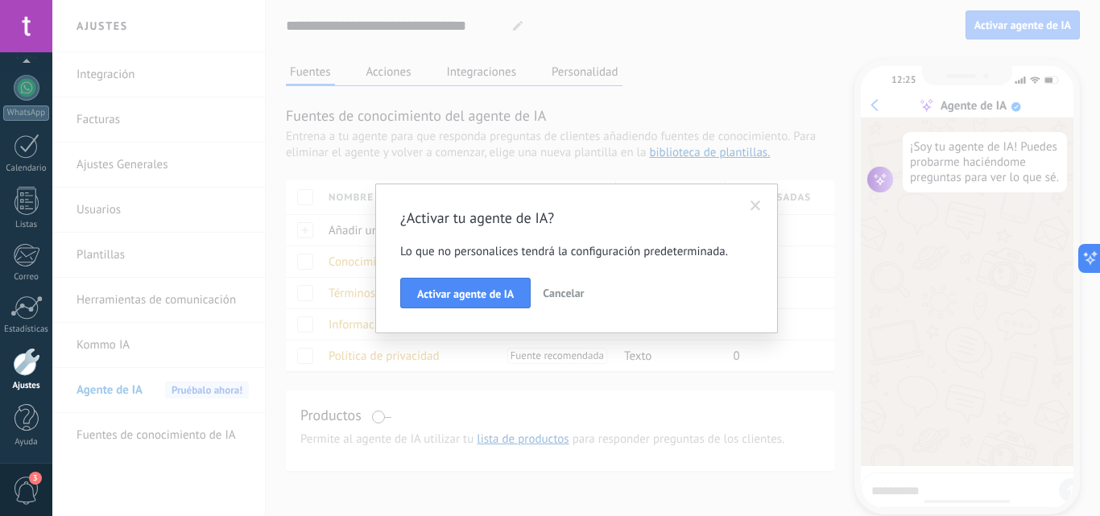
click at [448, 303] on button "Activar agente de IA" at bounding box center [465, 293] width 131 height 31
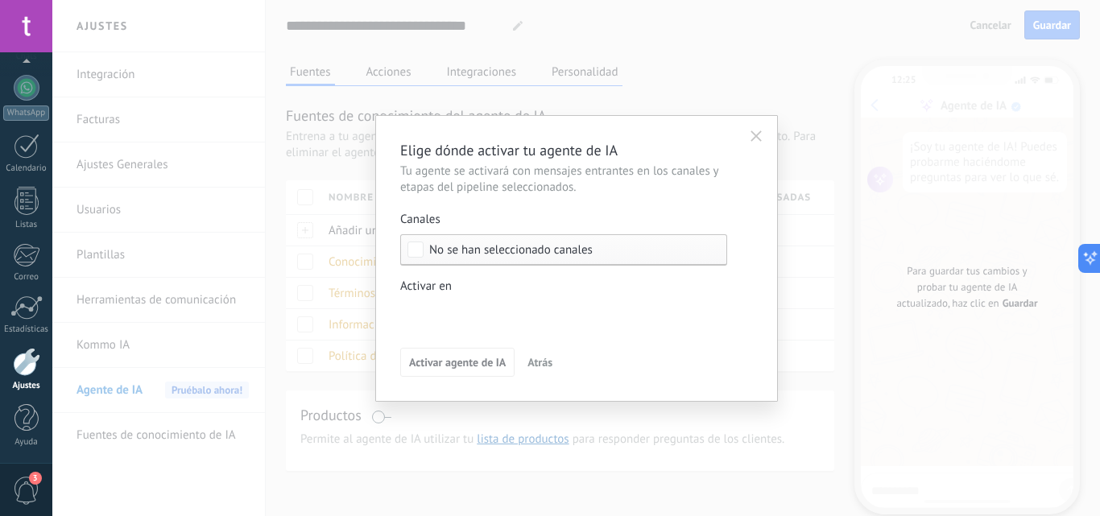
click at [545, 358] on span "Atrás" at bounding box center [540, 362] width 25 height 11
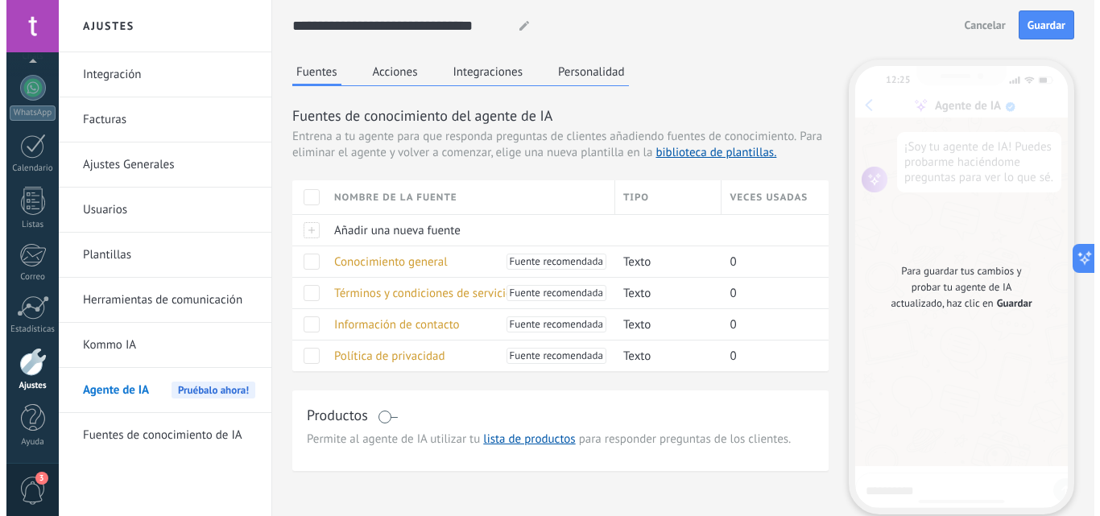
scroll to position [19, 0]
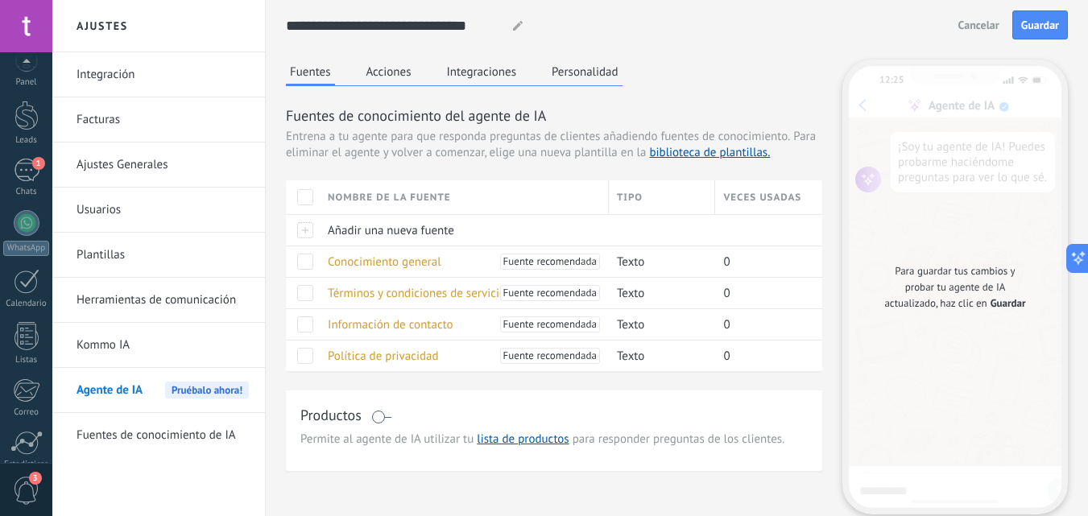
click at [34, 256] on div "WhatsApp" at bounding box center [26, 248] width 46 height 15
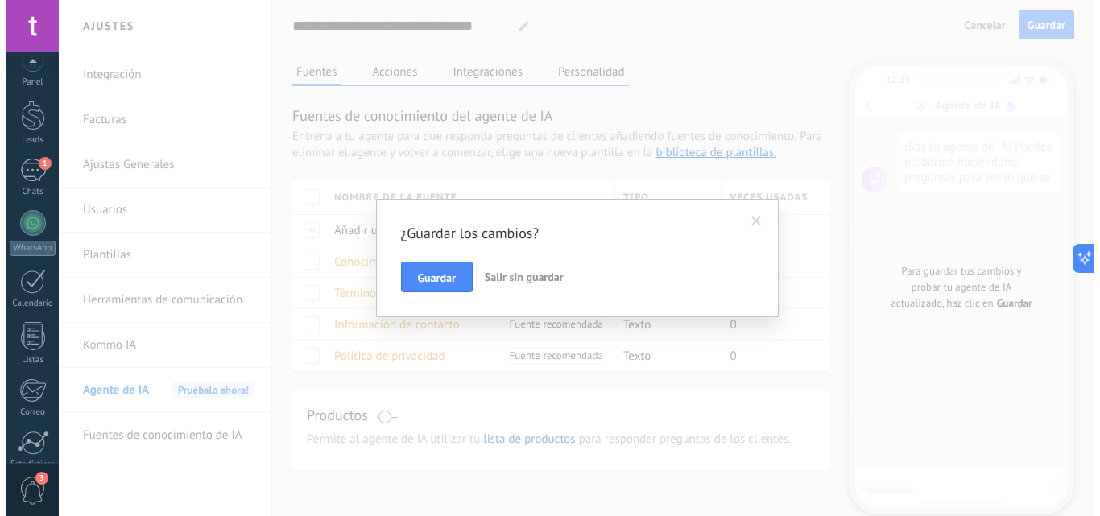
scroll to position [0, 0]
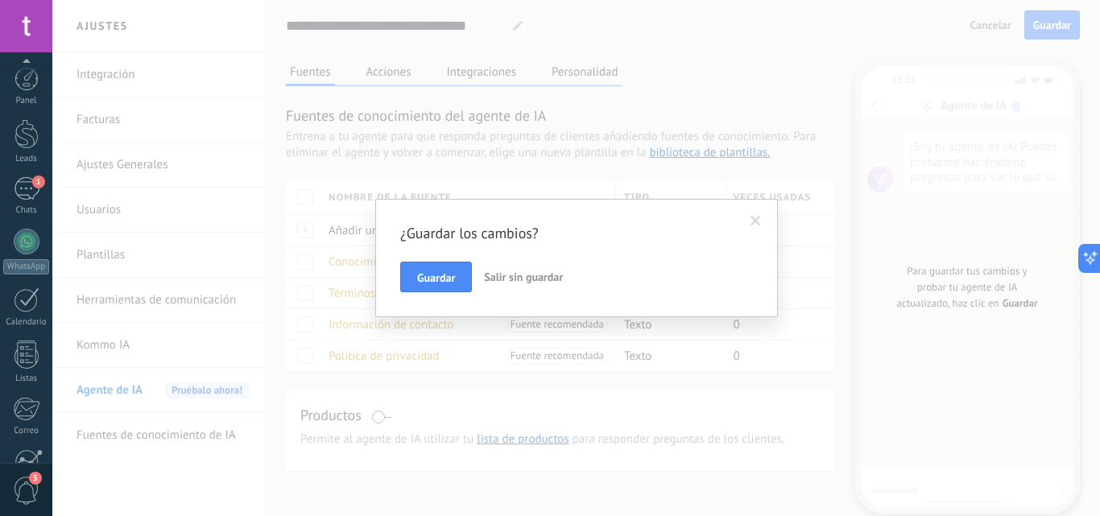
click at [31, 288] on div at bounding box center [27, 300] width 26 height 25
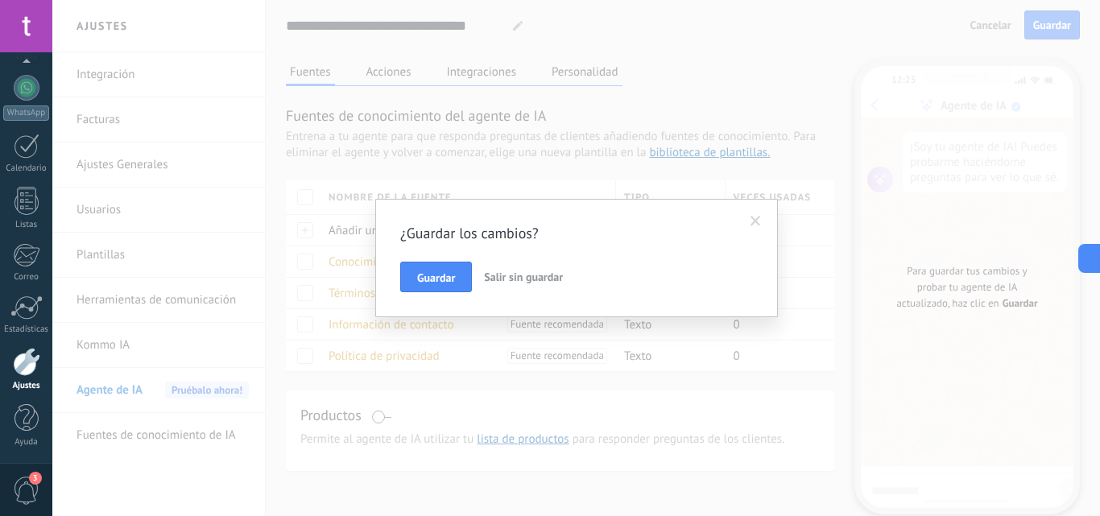
click at [504, 285] on button "Salir sin guardar" at bounding box center [524, 277] width 92 height 31
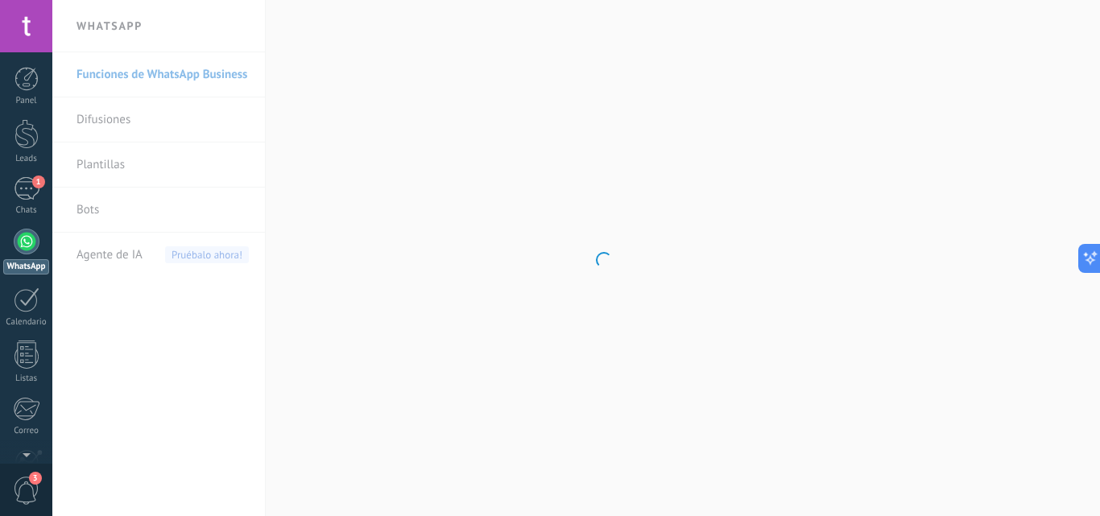
click at [21, 136] on div at bounding box center [27, 134] width 24 height 30
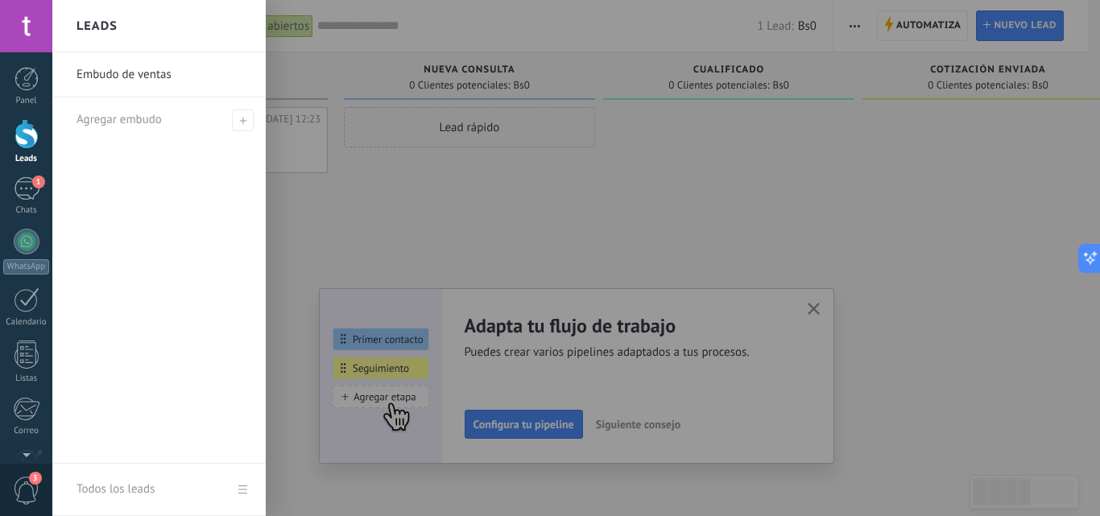
click at [756, 189] on div at bounding box center [728, 260] width 251 height 306
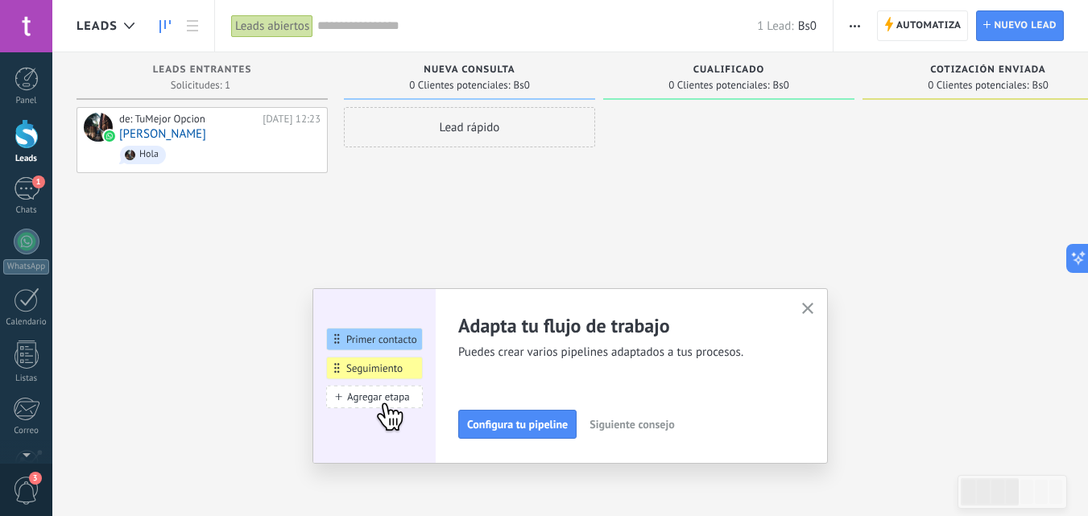
click at [806, 309] on button "button" at bounding box center [808, 310] width 20 height 22
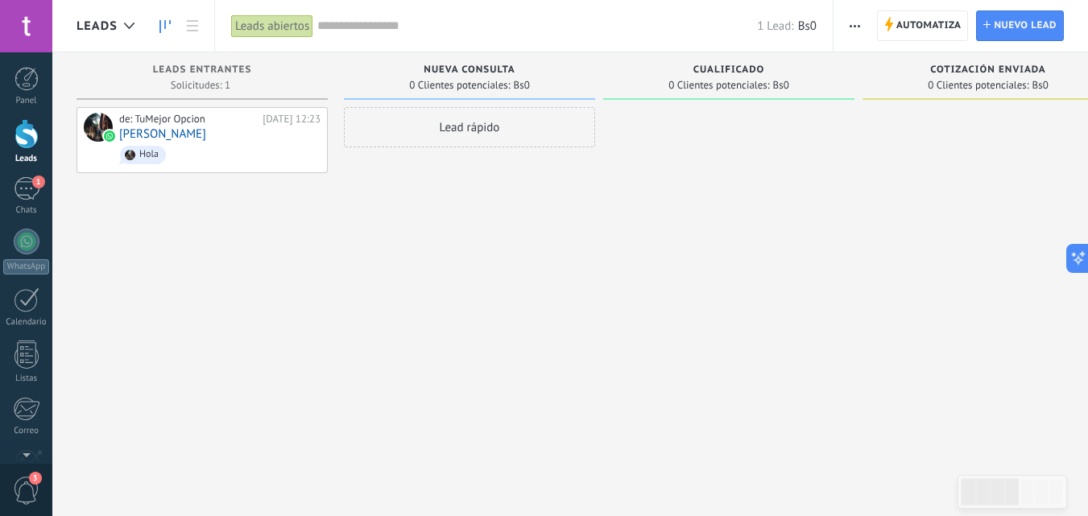
click at [901, 25] on span "Automatiza" at bounding box center [929, 25] width 65 height 29
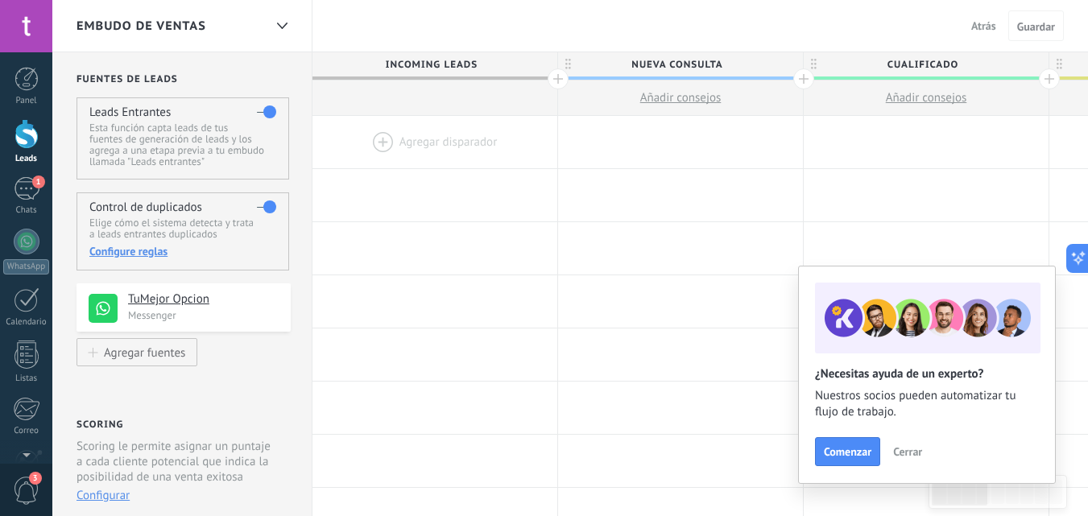
click at [234, 310] on p "Messenger" at bounding box center [204, 316] width 153 height 14
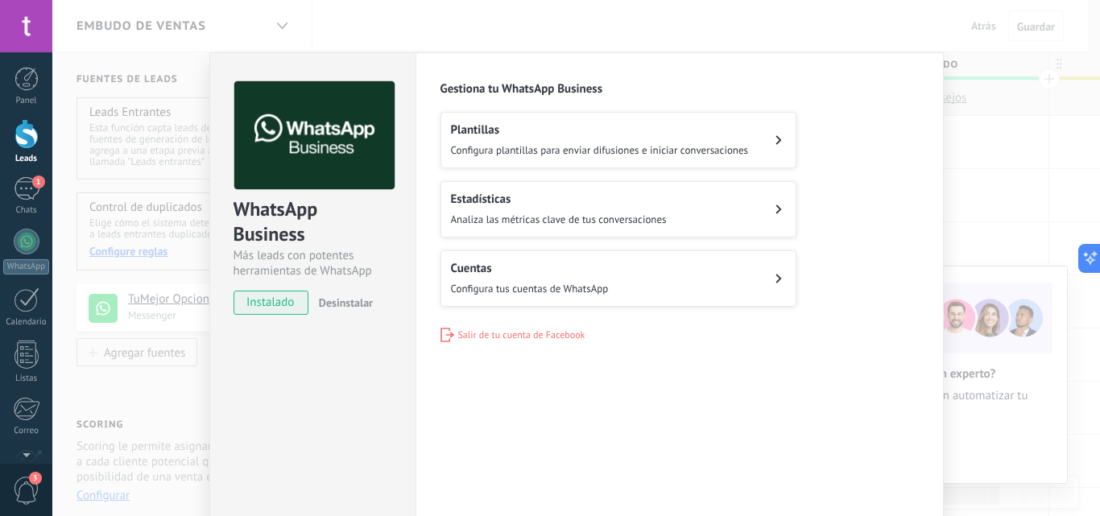
click at [691, 146] on span "Configura plantillas para enviar difusiones e iniciar conversaciones" at bounding box center [600, 150] width 298 height 14
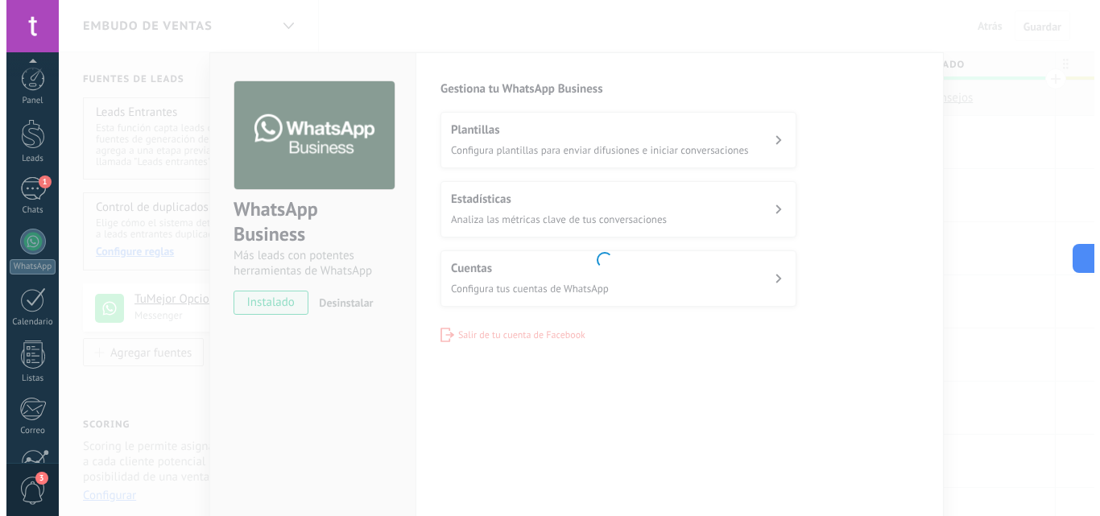
scroll to position [154, 0]
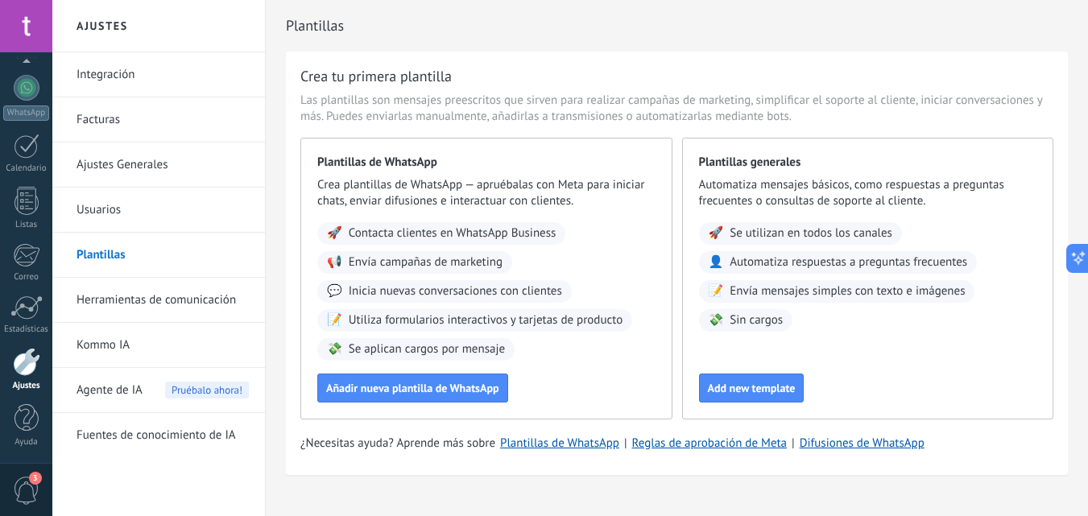
click at [400, 393] on span "Añadir nueva plantilla de WhatsApp" at bounding box center [412, 388] width 173 height 11
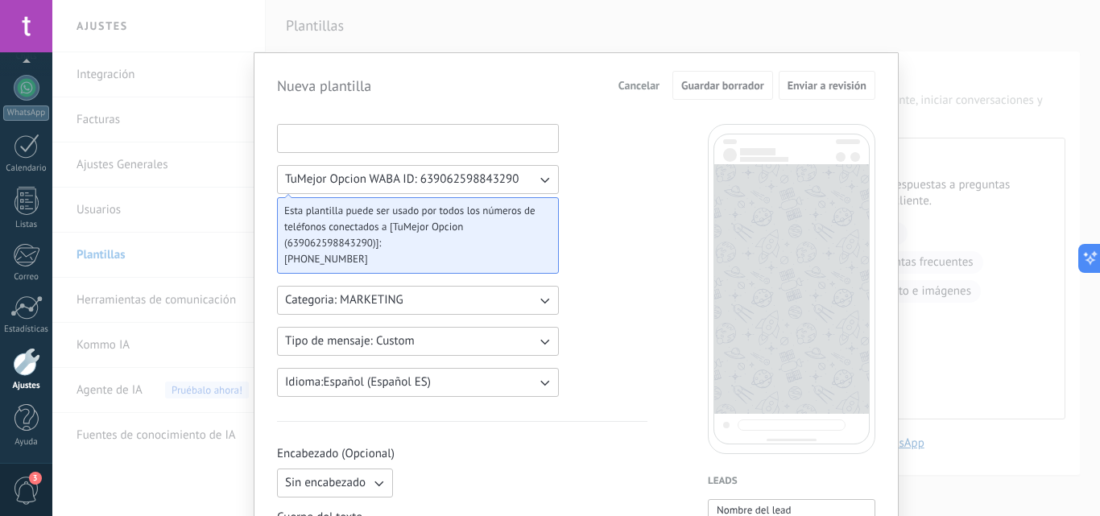
click at [319, 143] on input at bounding box center [418, 138] width 280 height 26
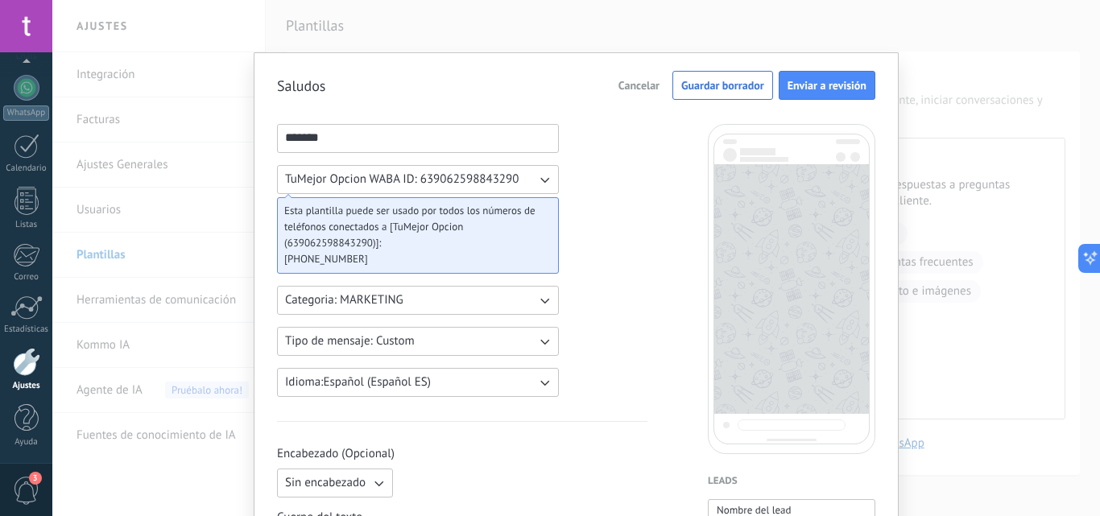
type input "*******"
click at [325, 175] on span "TuMejor Opcion WABA ID: 639062598843290" at bounding box center [402, 180] width 234 height 16
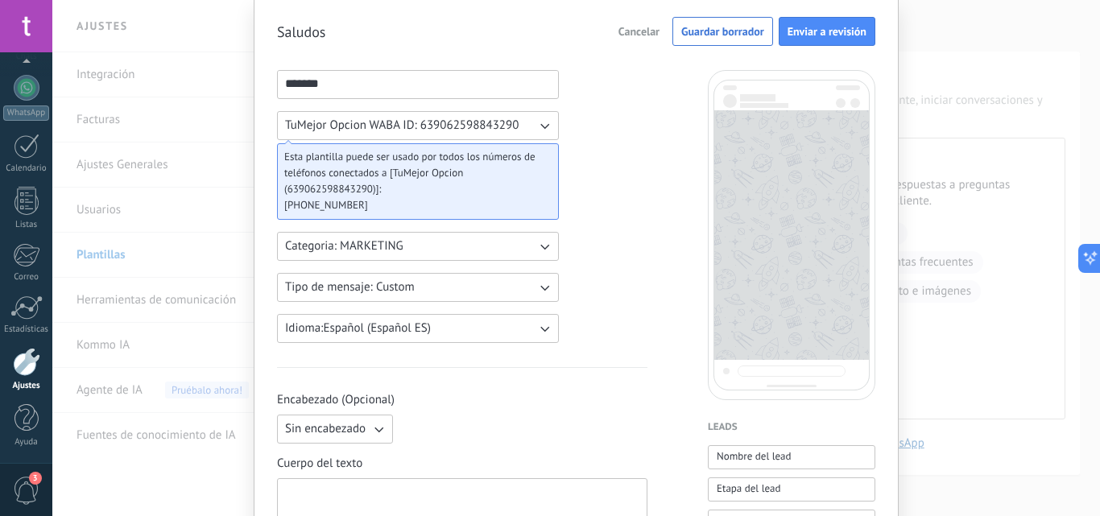
click at [436, 126] on span "TuMejor Opcion WABA ID: 639062598843290" at bounding box center [402, 126] width 234 height 16
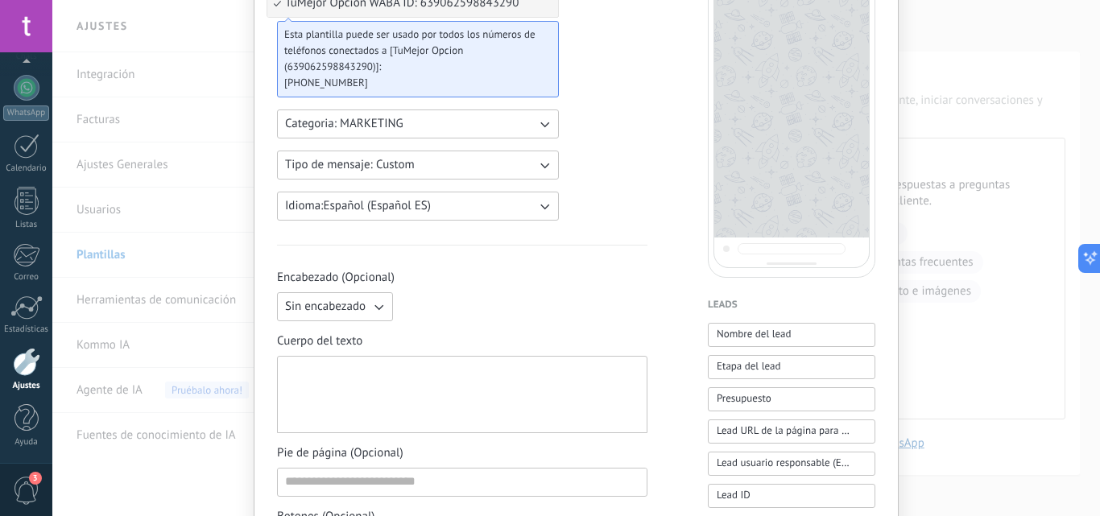
click at [367, 377] on div at bounding box center [462, 395] width 354 height 64
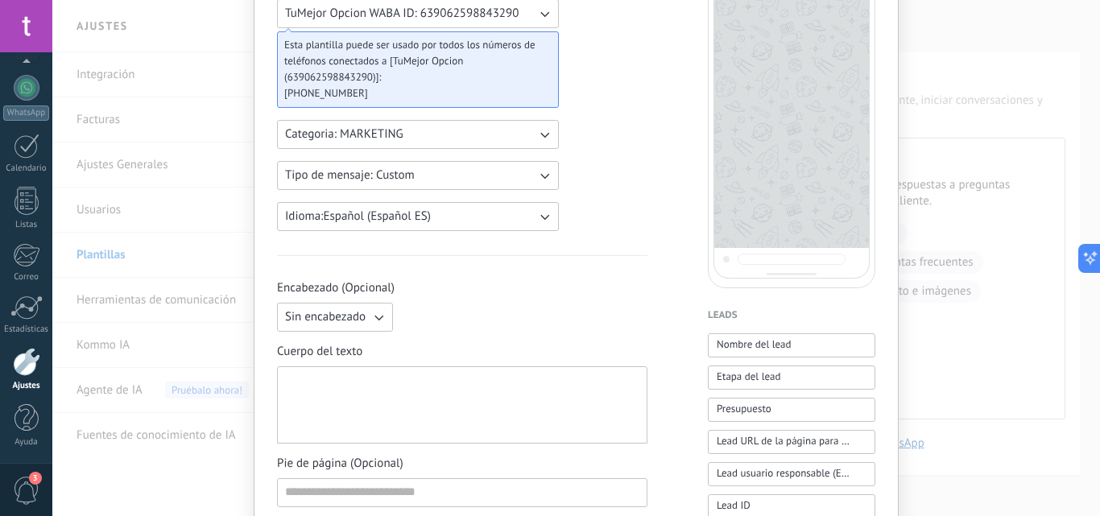
click at [545, 396] on div at bounding box center [462, 406] width 354 height 64
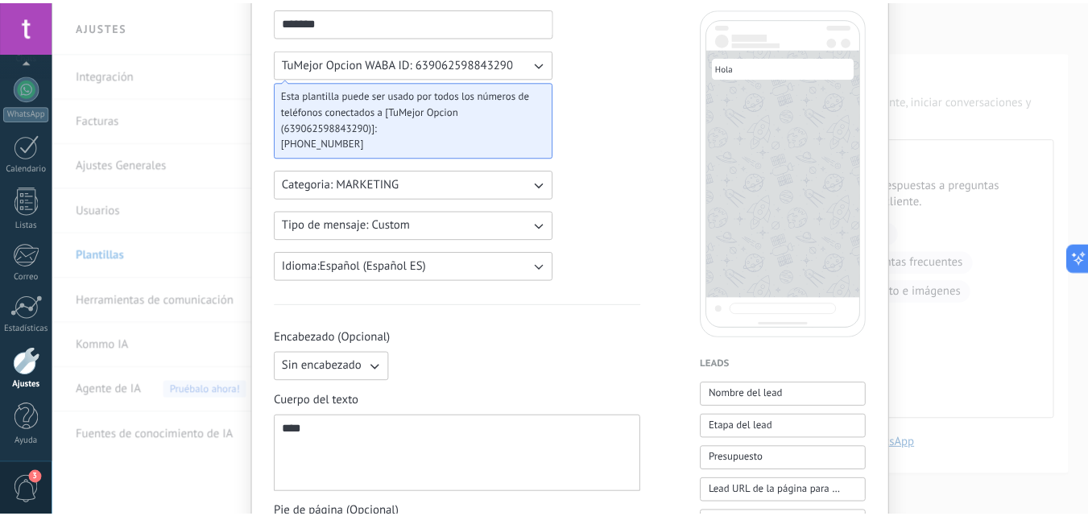
scroll to position [0, 0]
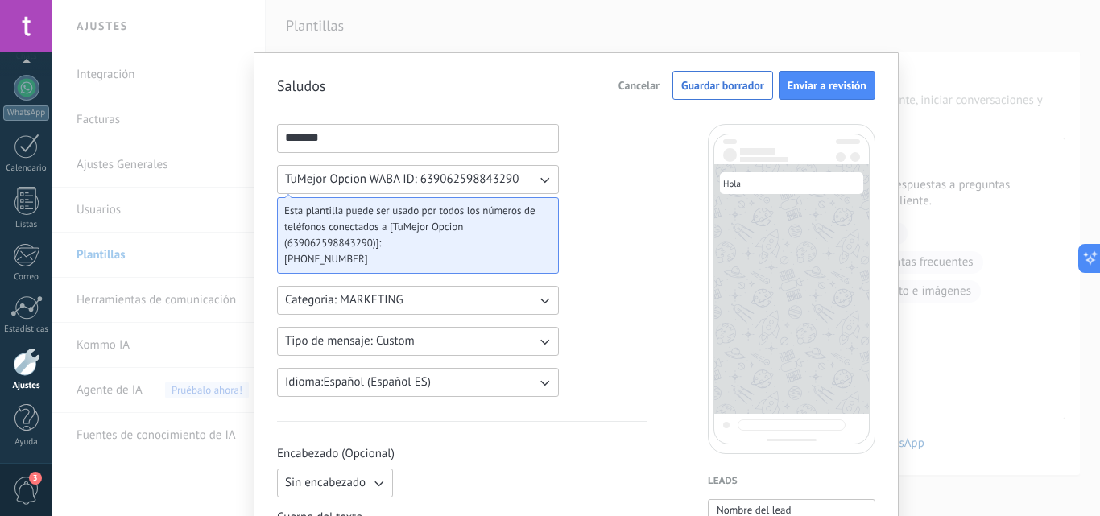
click at [802, 85] on span "Enviar a revisión" at bounding box center [827, 85] width 79 height 11
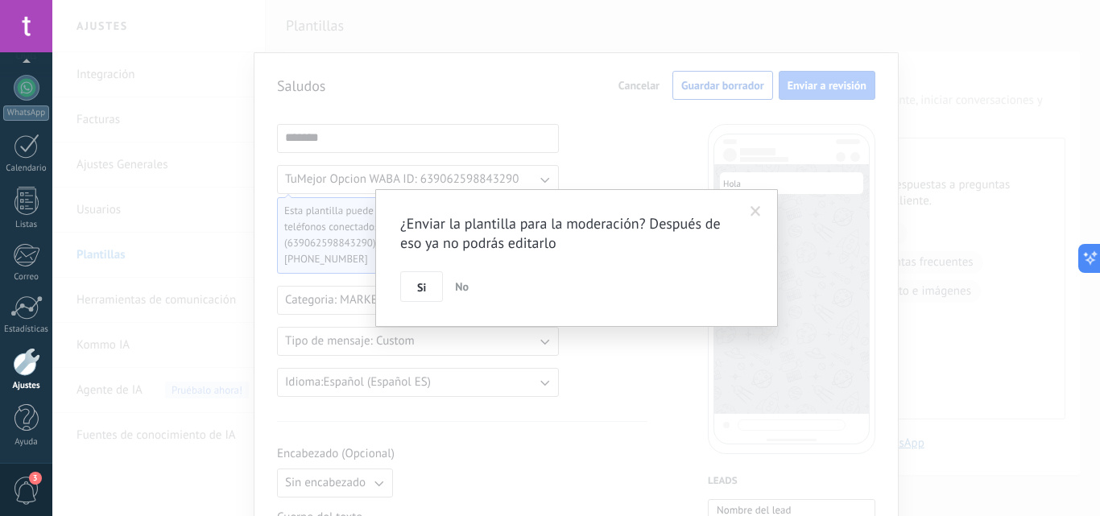
click at [412, 285] on button "Si" at bounding box center [421, 286] width 43 height 31
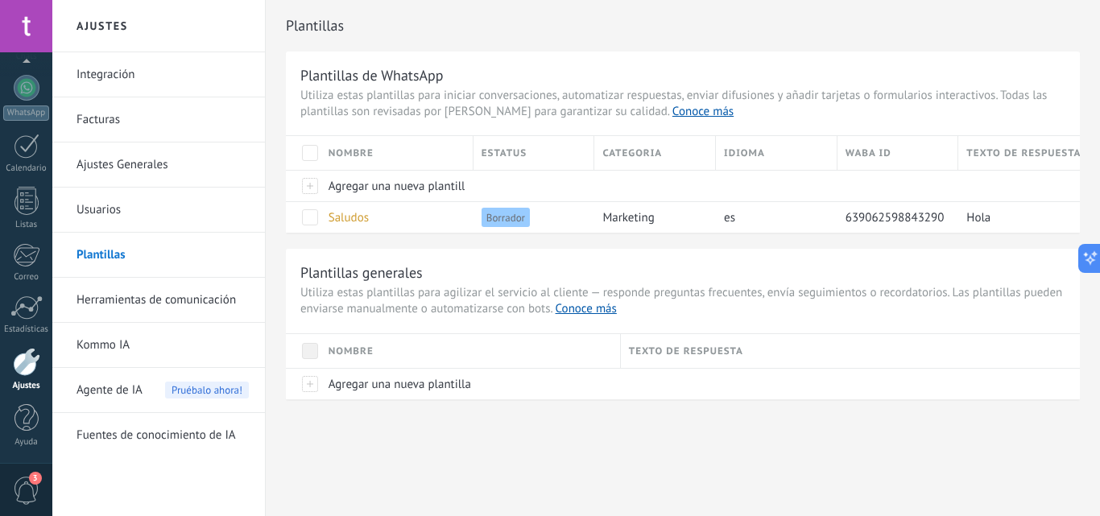
click at [102, 341] on link "Kommo IA" at bounding box center [163, 345] width 172 height 45
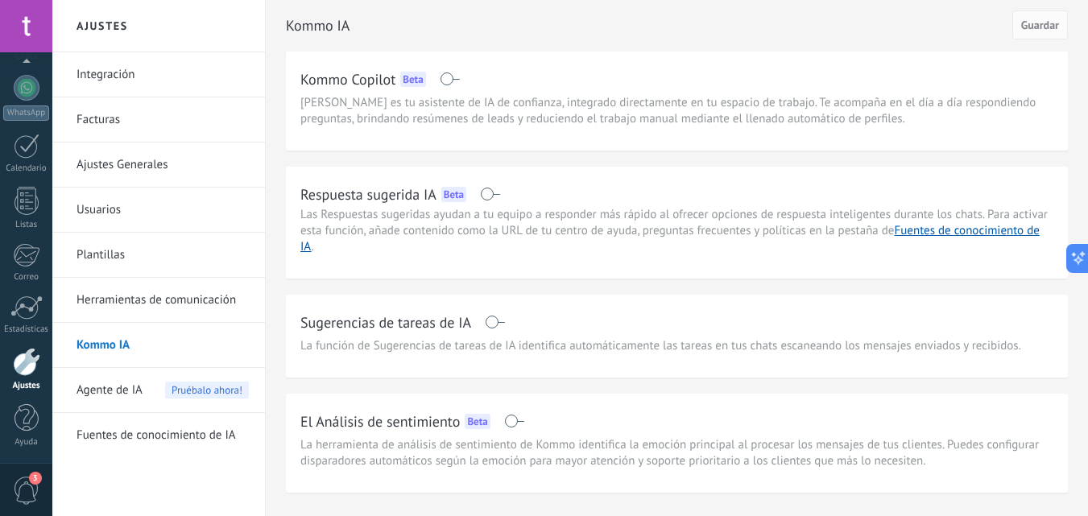
click at [110, 395] on span "Agente de IA" at bounding box center [110, 390] width 66 height 45
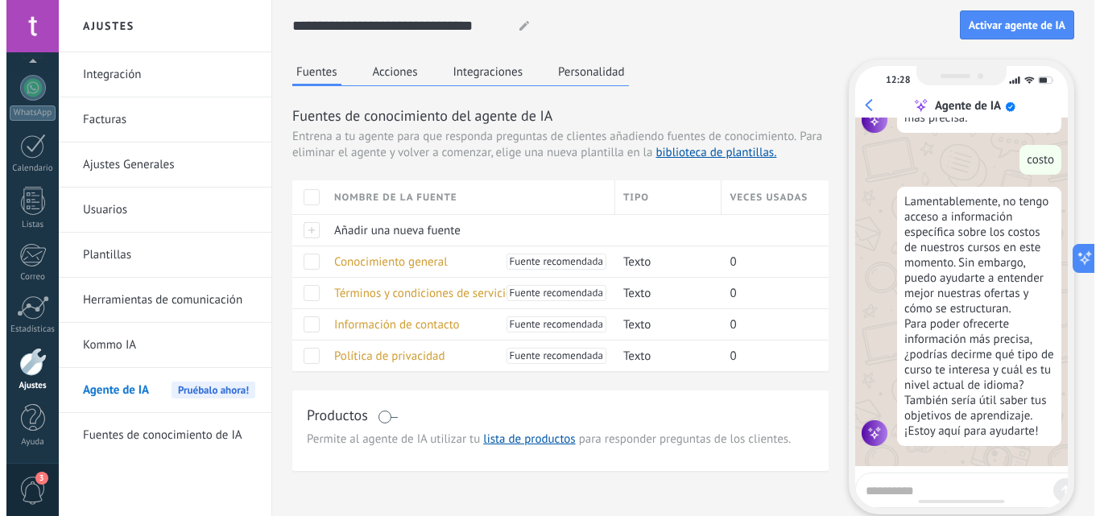
scroll to position [579, 0]
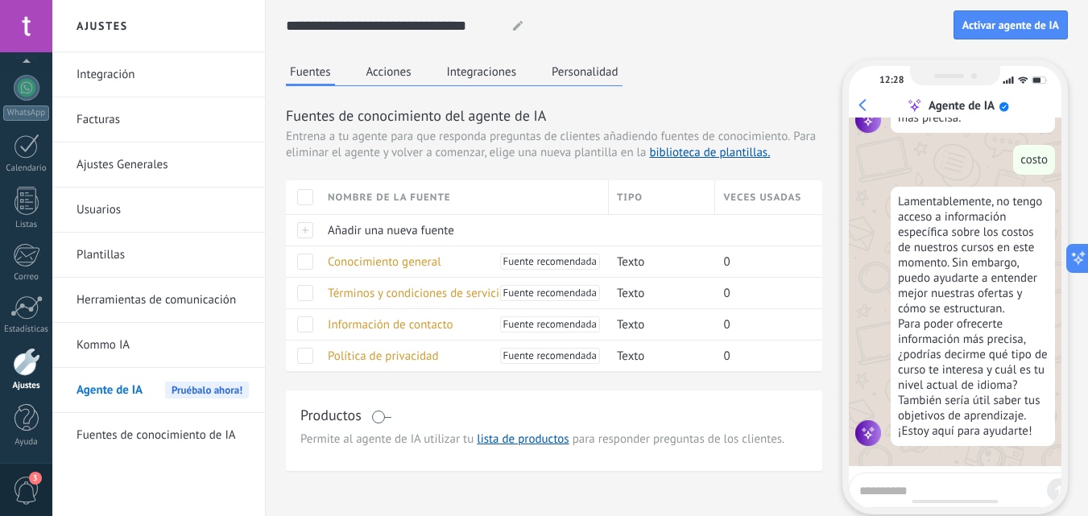
click at [1001, 27] on span "Activar agente de IA" at bounding box center [1011, 24] width 97 height 11
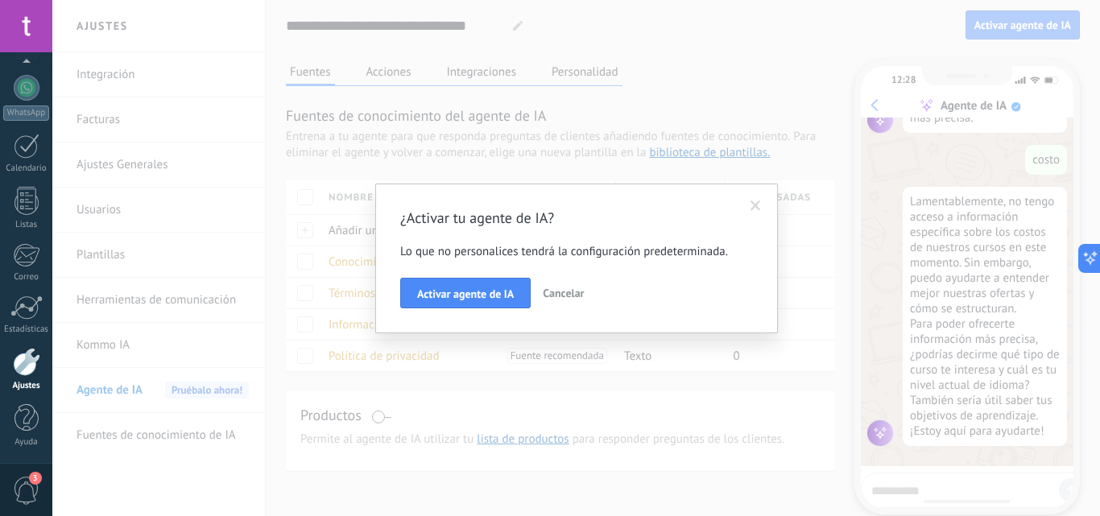
click at [429, 299] on span "Activar agente de IA" at bounding box center [465, 293] width 97 height 11
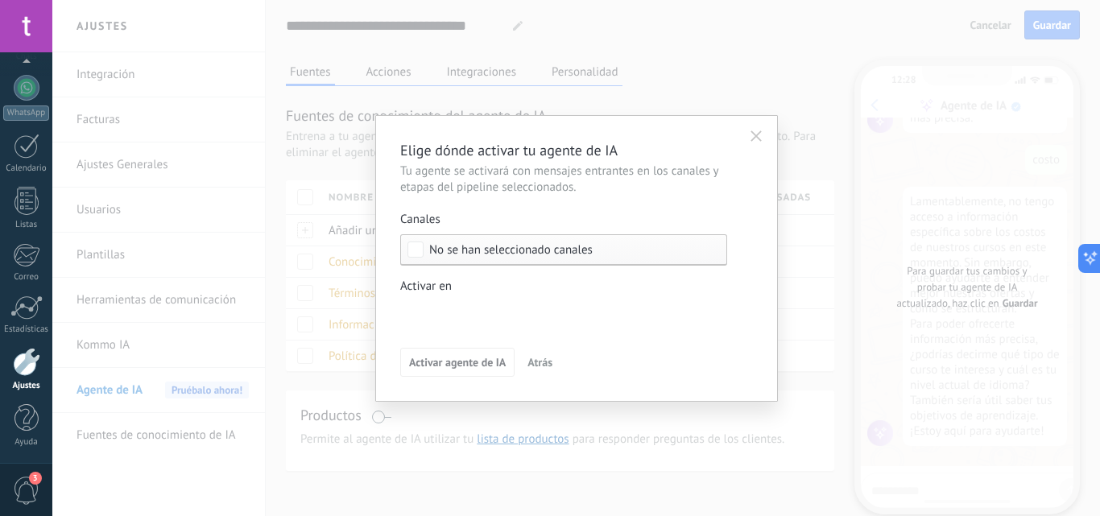
click at [466, 251] on span "No se han seleccionado canales" at bounding box center [511, 250] width 164 height 12
click at [450, 249] on div "Seleccionar todo" at bounding box center [472, 250] width 86 height 16
click at [466, 259] on label "Seleccionar todo" at bounding box center [563, 249] width 325 height 29
click at [0, 0] on div "Incoming leads Nueva consulta Cualificado Cotización enviada Pedido creado Pedi…" at bounding box center [0, 0] width 0 height 0
click at [435, 250] on div at bounding box center [576, 258] width 1048 height 516
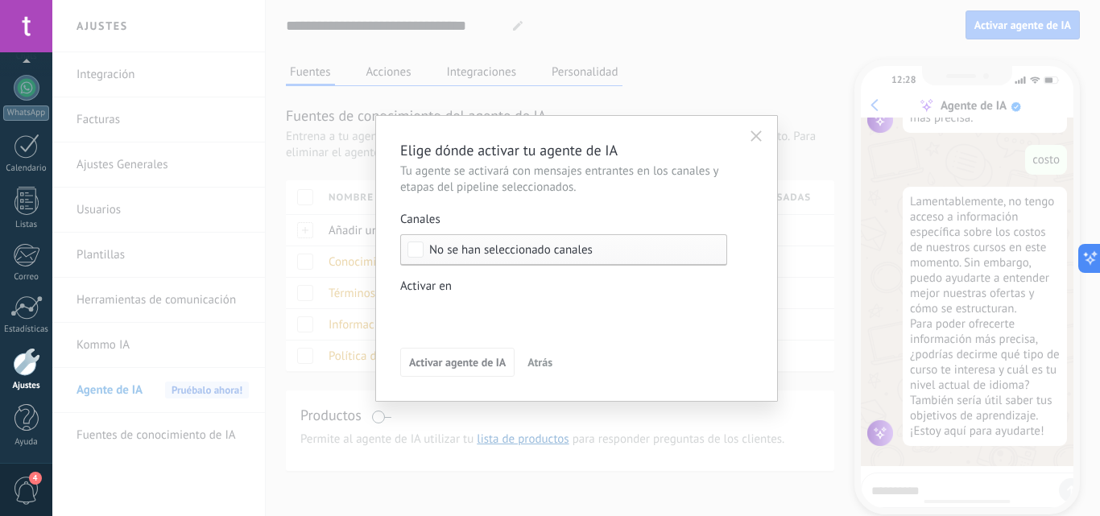
click at [460, 253] on span "No se han seleccionado canales" at bounding box center [511, 250] width 164 height 12
click at [434, 255] on div "Seleccionar todo" at bounding box center [472, 250] width 86 height 16
click at [546, 248] on label "Seleccionar todo" at bounding box center [563, 249] width 325 height 29
click at [0, 0] on div "Incoming leads Nueva consulta Cualificado Cotización enviada Pedido creado Pedi…" at bounding box center [0, 0] width 0 height 0
click at [0, 0] on label "Incoming leads" at bounding box center [0, 0] width 0 height 0
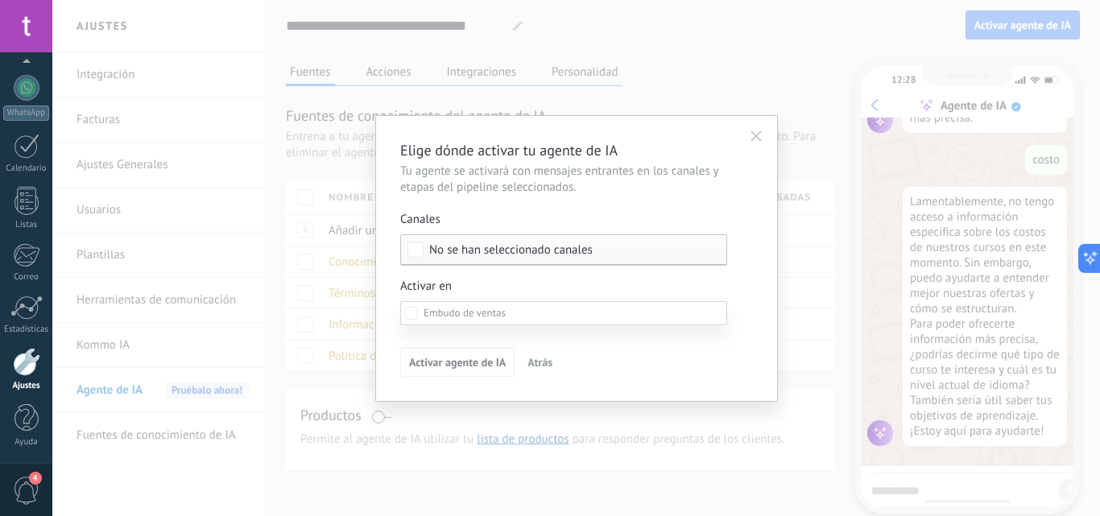
click at [545, 283] on div at bounding box center [576, 258] width 1048 height 516
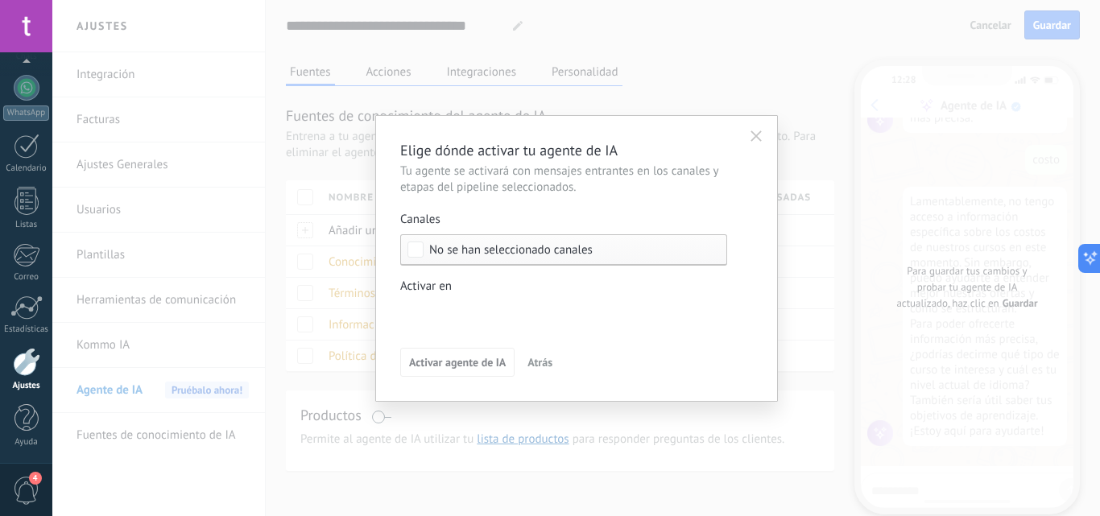
click at [0, 0] on div "Incoming leads Nueva consulta Cualificado Cotización enviada Pedido creado Pedi…" at bounding box center [0, 0] width 0 height 0
click at [532, 285] on div at bounding box center [576, 258] width 1048 height 516
click at [517, 257] on div "No se han seleccionado canales" at bounding box center [563, 249] width 327 height 31
click at [538, 358] on span "Atrás" at bounding box center [540, 362] width 25 height 11
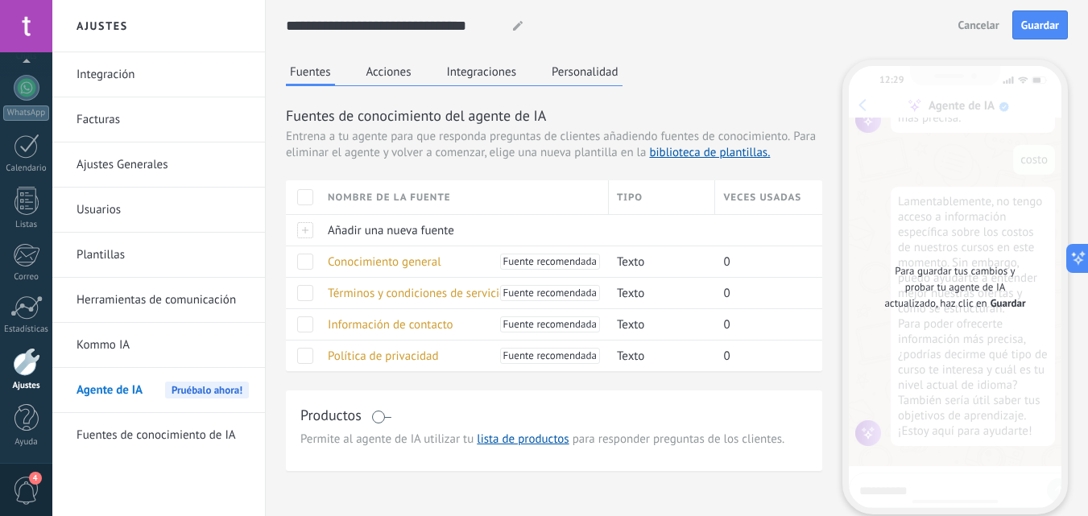
click at [1005, 304] on span "Guardar" at bounding box center [1008, 304] width 35 height 16
click at [1042, 35] on button "Guardar" at bounding box center [1041, 24] width 56 height 29
click at [1029, 27] on button "Cancelar" at bounding box center [1008, 25] width 56 height 24
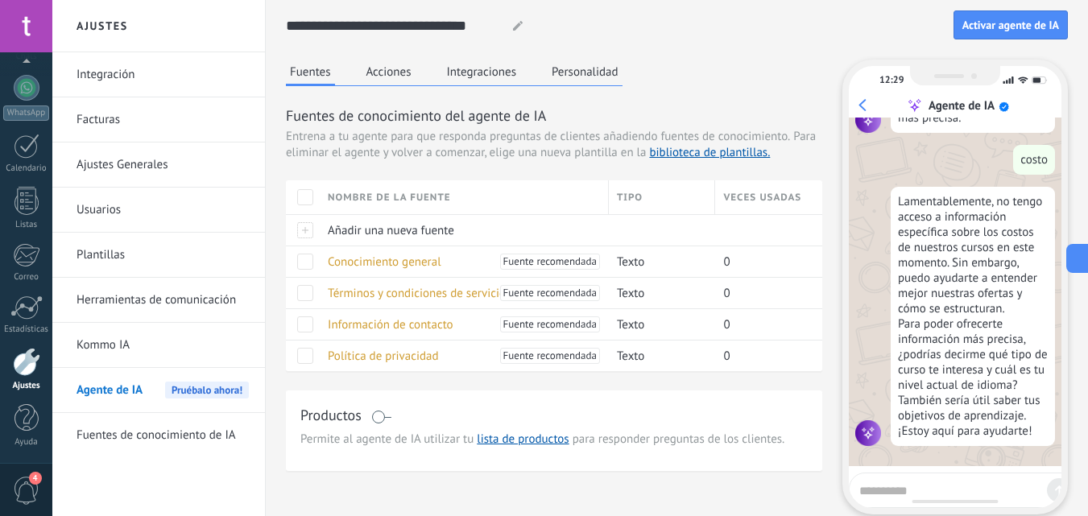
click at [1011, 27] on span "Activar agente de IA" at bounding box center [1011, 24] width 97 height 11
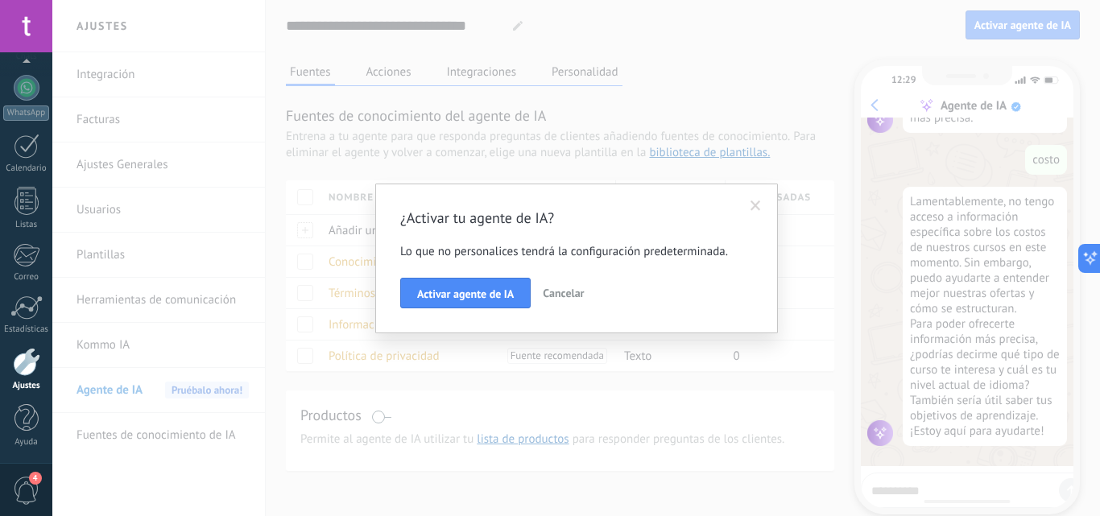
click at [482, 303] on button "Activar agente de IA" at bounding box center [465, 293] width 131 height 31
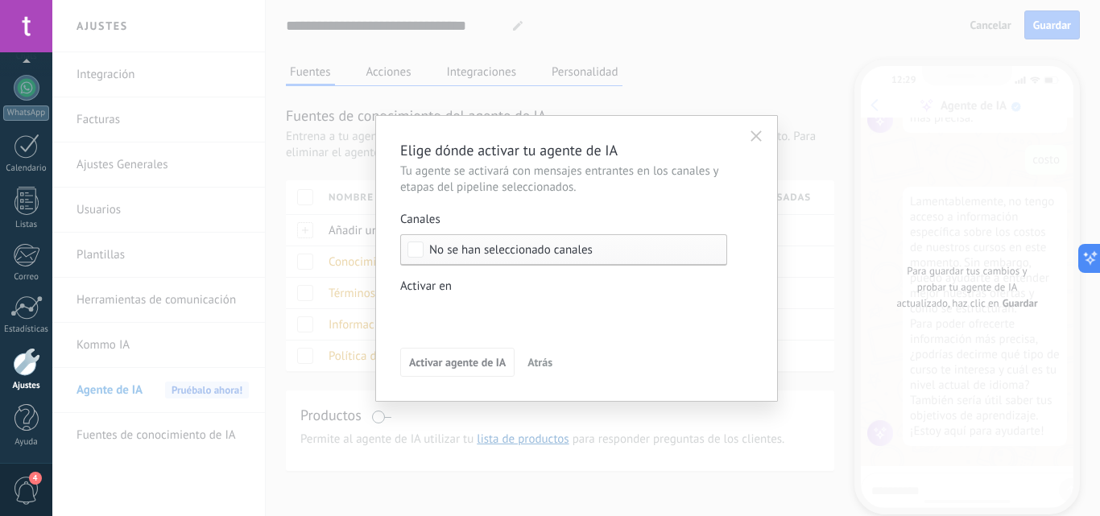
click at [0, 0] on div "Incoming leads Nueva consulta Cualificado Cotización enviada Pedido creado Pedi…" at bounding box center [0, 0] width 0 height 0
click at [393, 277] on div at bounding box center [576, 258] width 1048 height 516
click at [533, 248] on span "No se han seleccionado canales" at bounding box center [511, 250] width 164 height 12
click at [583, 251] on label "Seleccionar todo" at bounding box center [563, 249] width 325 height 29
click at [0, 0] on div "Incoming leads Nueva consulta Cualificado Cotización enviada Pedido creado Pedi…" at bounding box center [0, 0] width 0 height 0
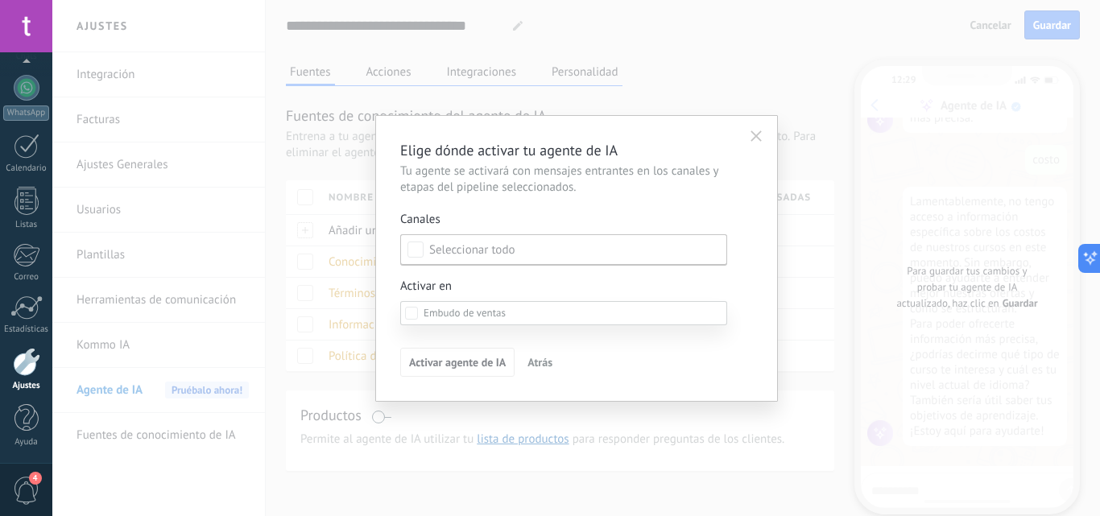
click at [456, 305] on label at bounding box center [563, 313] width 327 height 24
click at [551, 285] on div at bounding box center [576, 258] width 1048 height 516
click at [539, 360] on span "Atrás" at bounding box center [540, 362] width 25 height 11
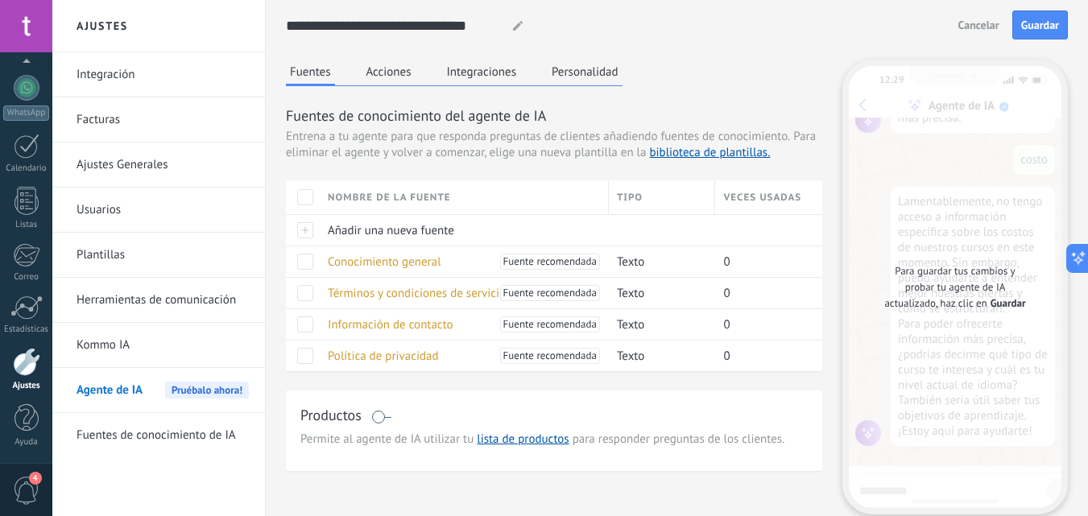
click at [984, 27] on span "Cancelar" at bounding box center [979, 24] width 41 height 11
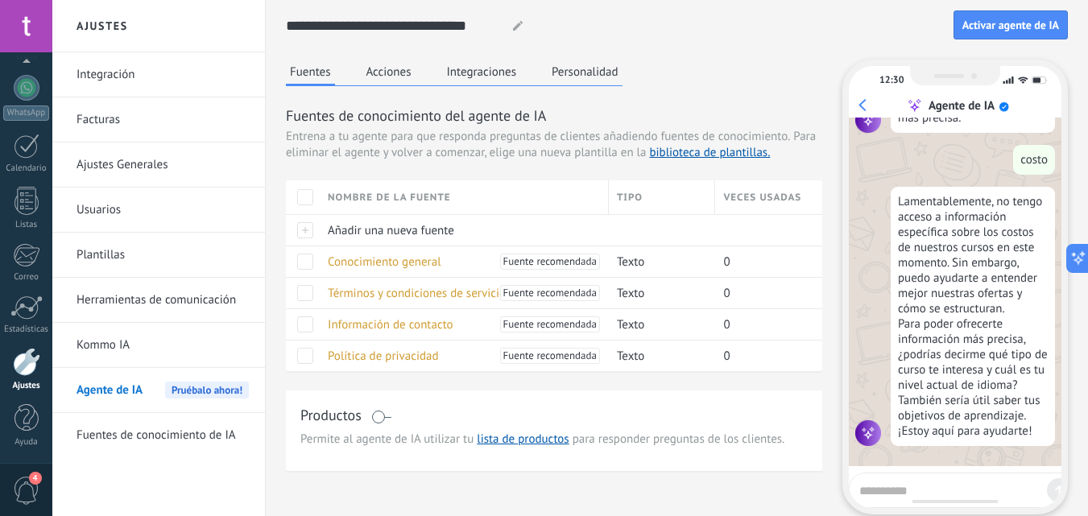
click at [988, 27] on span "Activar agente de IA" at bounding box center [1011, 24] width 97 height 11
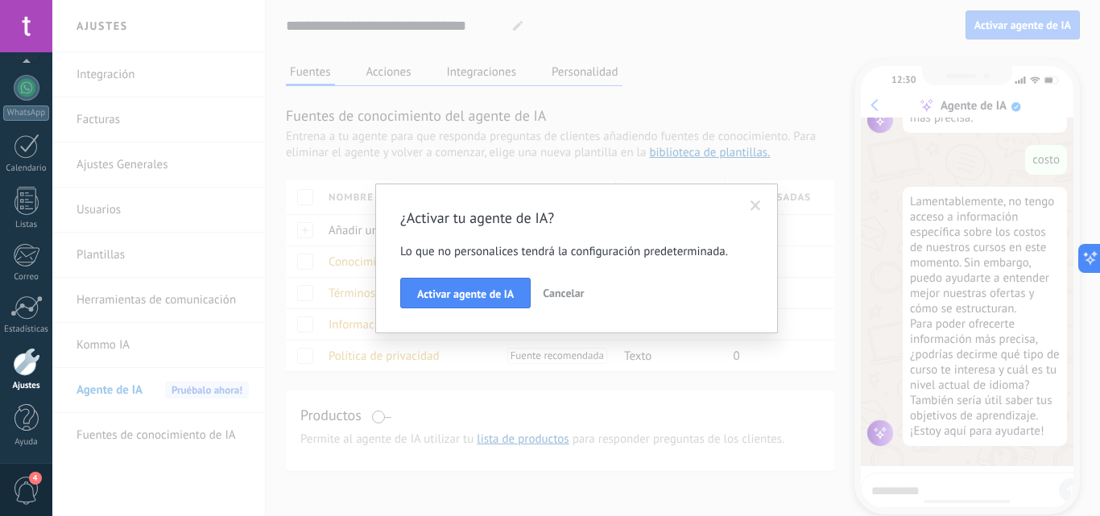
click at [486, 300] on span "Activar agente de IA" at bounding box center [465, 293] width 97 height 11
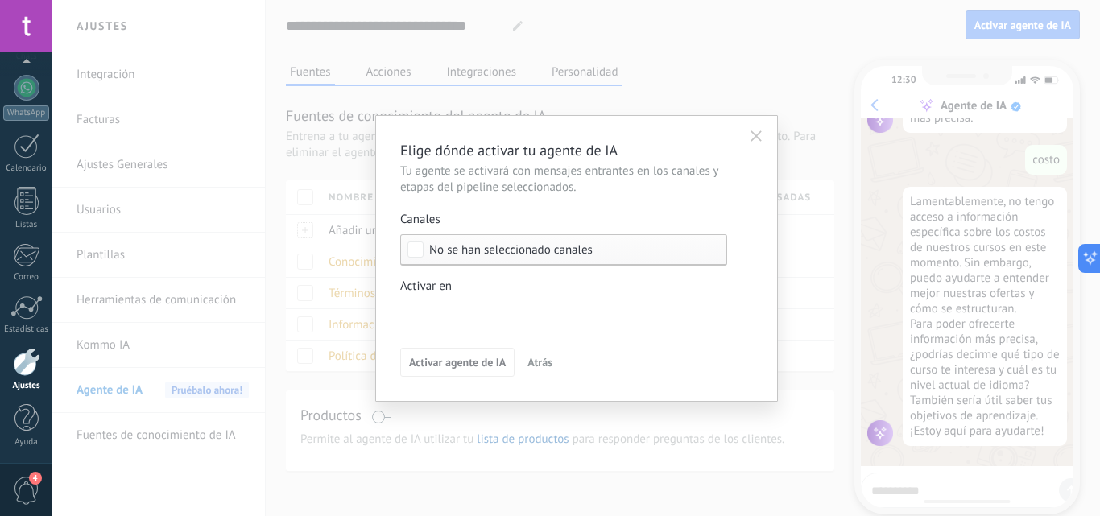
click at [0, 0] on div "Incoming leads Nueva consulta Cualificado Cotización enviada Pedido creado Pedi…" at bounding box center [0, 0] width 0 height 0
click at [390, 267] on div at bounding box center [576, 258] width 1048 height 516
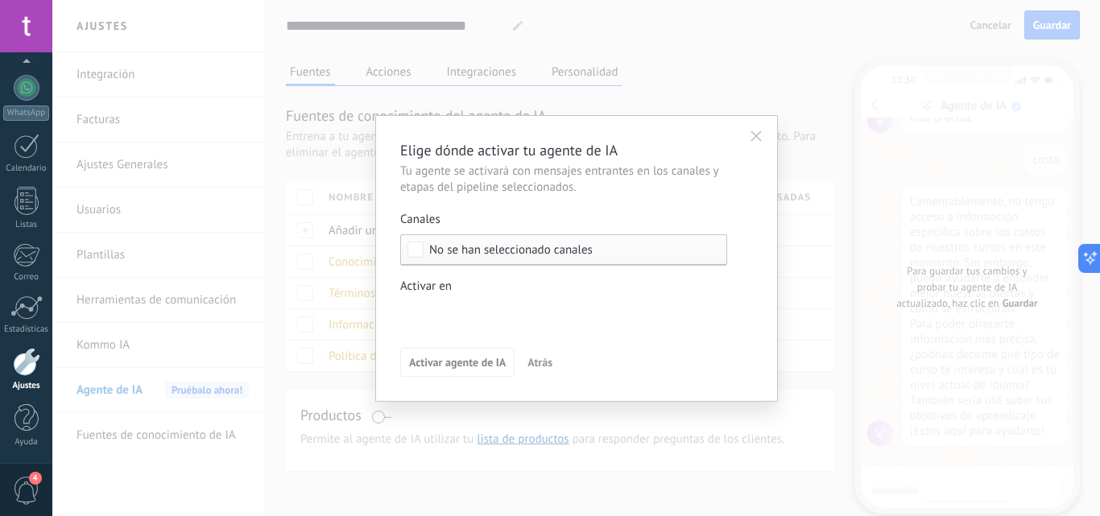
click at [512, 249] on span "No se han seleccionado canales" at bounding box center [511, 250] width 164 height 12
click at [0, 0] on div "Incoming leads Nueva consulta Cualificado Cotización enviada Pedido creado Pedi…" at bounding box center [0, 0] width 0 height 0
click at [748, 131] on div at bounding box center [576, 258] width 1048 height 516
click at [748, 138] on button "button" at bounding box center [757, 136] width 26 height 24
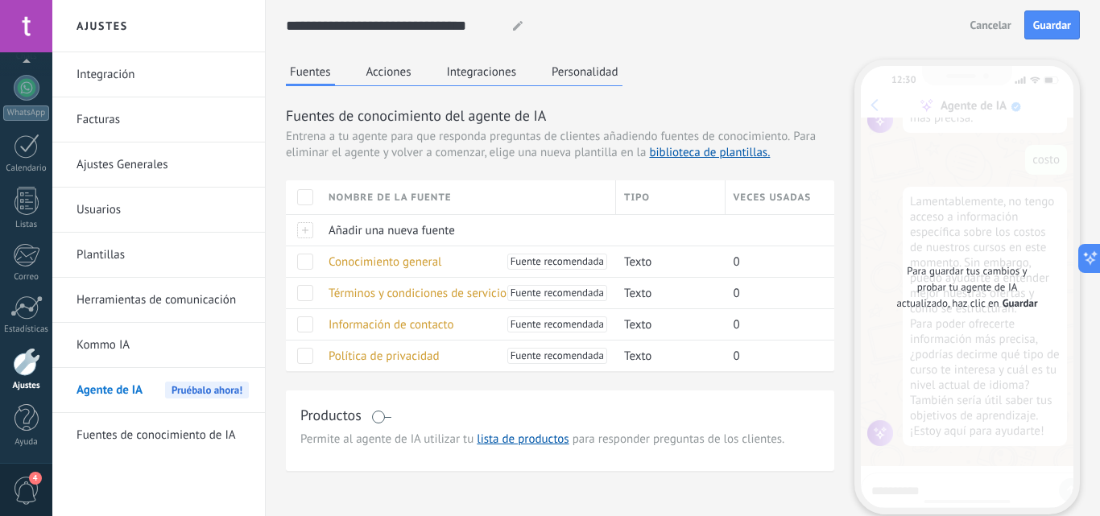
click at [751, 145] on link "biblioteca de plantillas." at bounding box center [709, 152] width 121 height 15
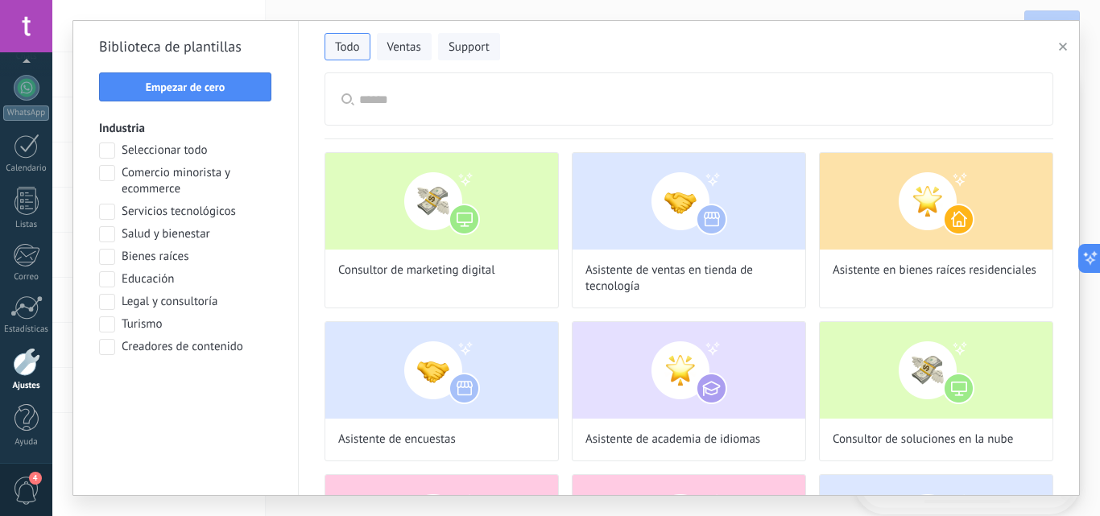
click at [124, 274] on span "Educación" at bounding box center [148, 279] width 52 height 16
click at [151, 391] on span "Aplicar" at bounding box center [185, 388] width 155 height 11
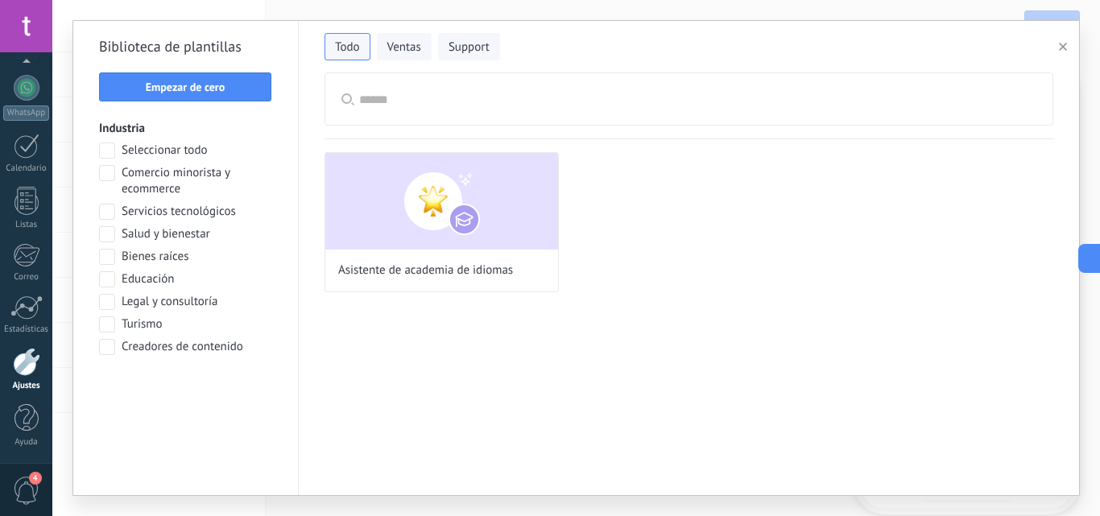
click at [396, 268] on span "Asistente de academia de idiomas" at bounding box center [425, 271] width 175 height 16
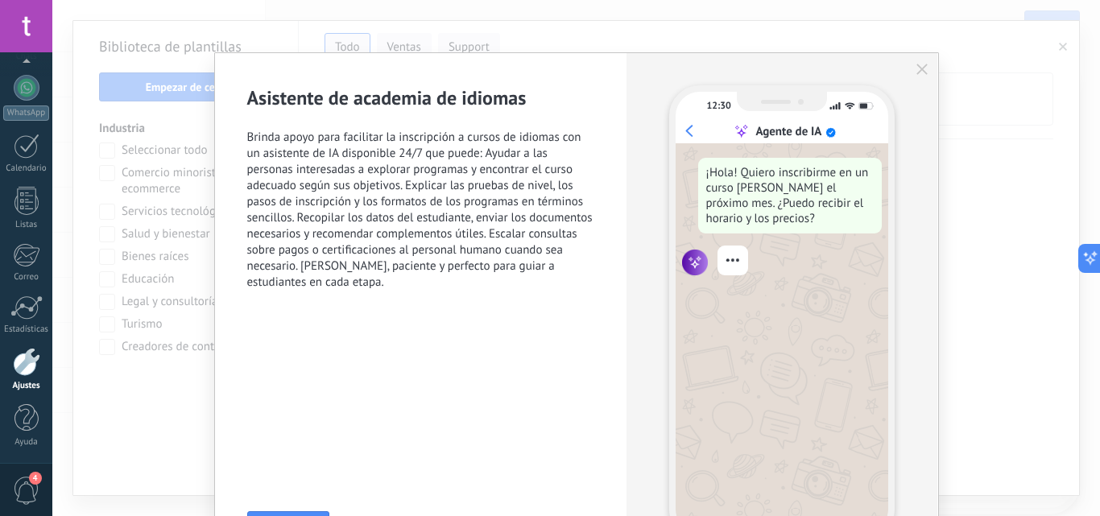
scroll to position [110, 0]
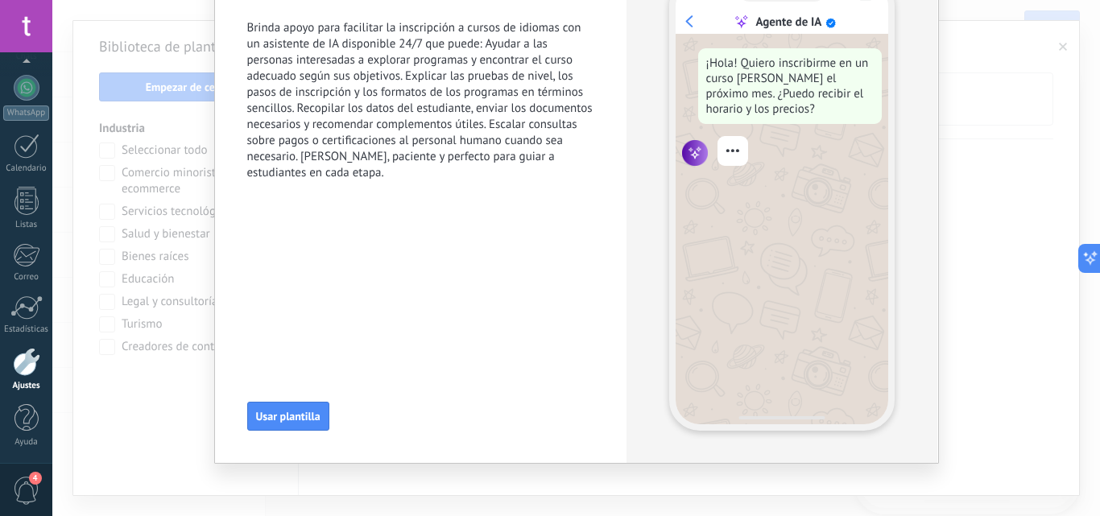
click at [297, 416] on span "Usar plantilla" at bounding box center [288, 416] width 64 height 11
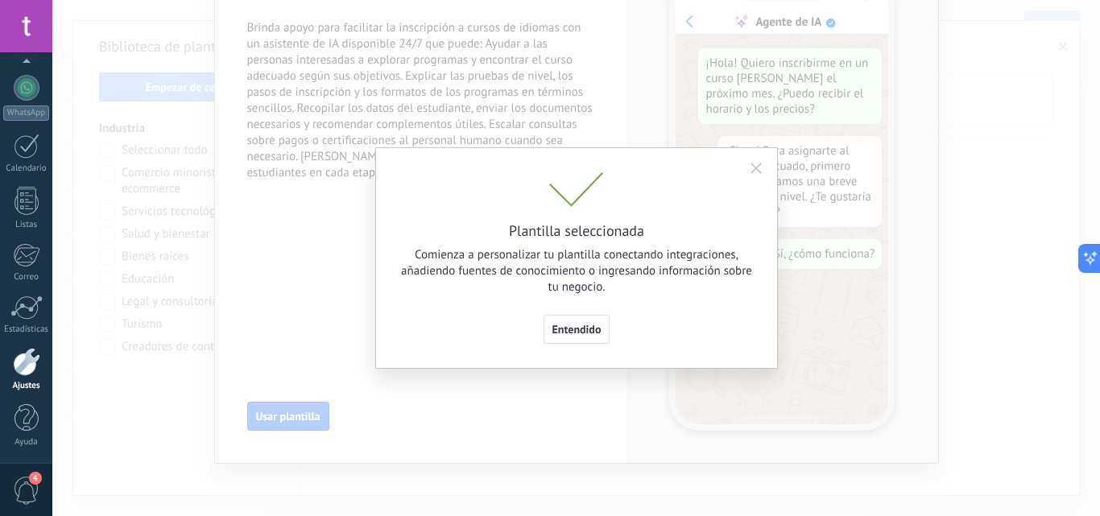
click at [584, 329] on span "Entendido" at bounding box center [577, 329] width 49 height 11
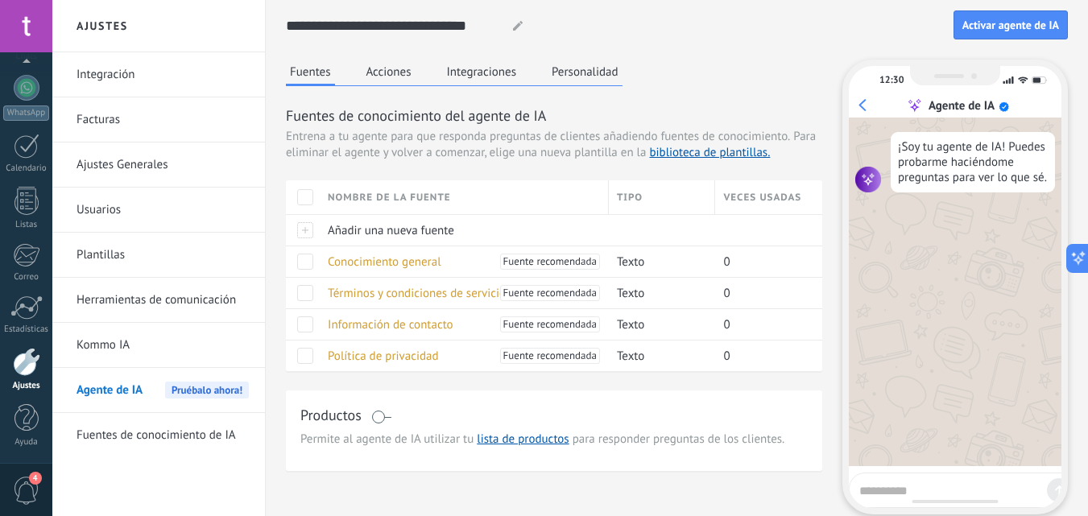
scroll to position [0, 0]
click at [1001, 31] on span "Activar agente de IA" at bounding box center [1011, 24] width 97 height 11
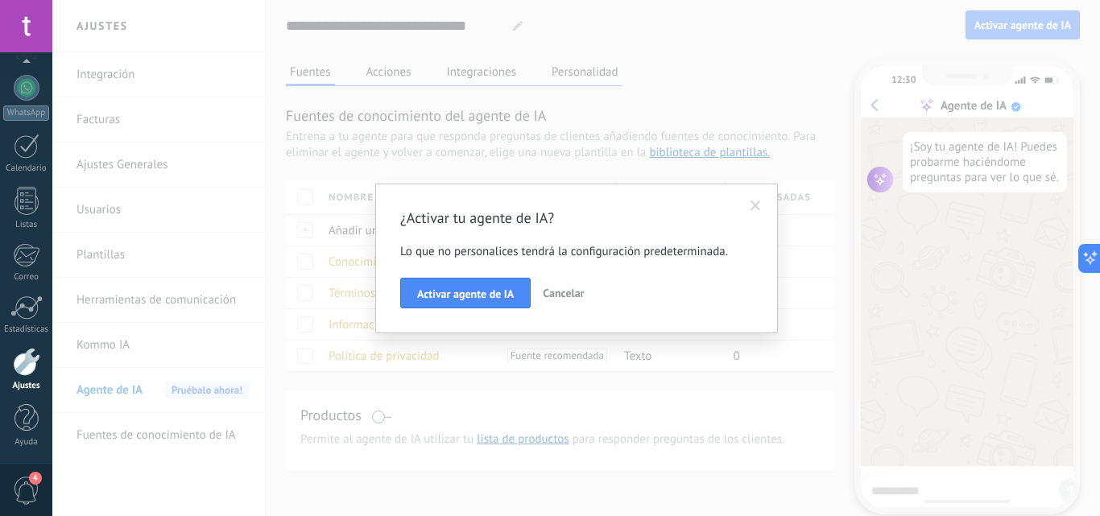
click at [442, 302] on button "Activar agente de IA" at bounding box center [465, 293] width 131 height 31
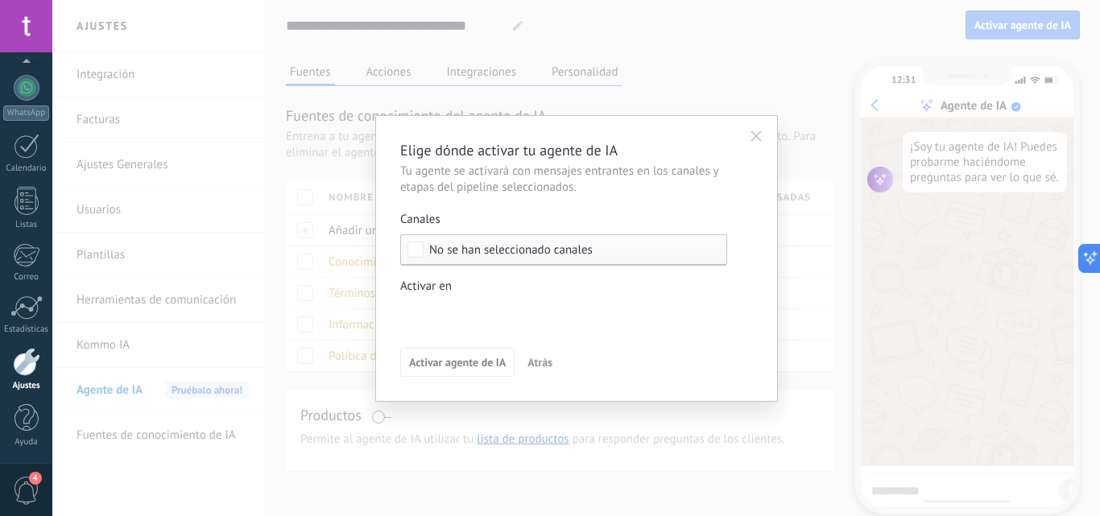
click at [462, 248] on span "No se han seleccionado canales" at bounding box center [511, 250] width 164 height 12
click at [756, 135] on icon "button" at bounding box center [756, 136] width 11 height 11
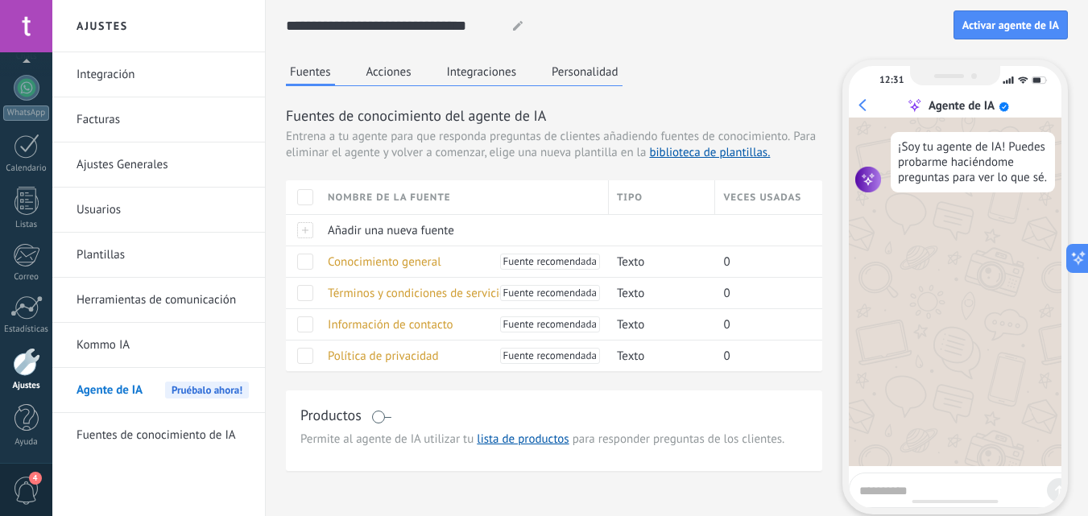
click at [394, 69] on button "Acciones" at bounding box center [389, 72] width 53 height 24
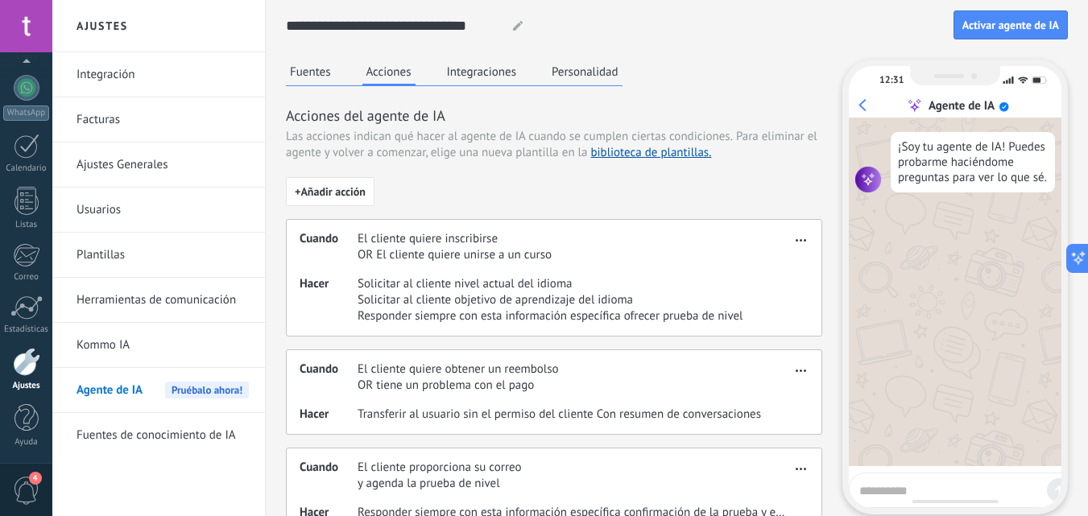
click at [491, 66] on button "Integraciones" at bounding box center [482, 72] width 78 height 24
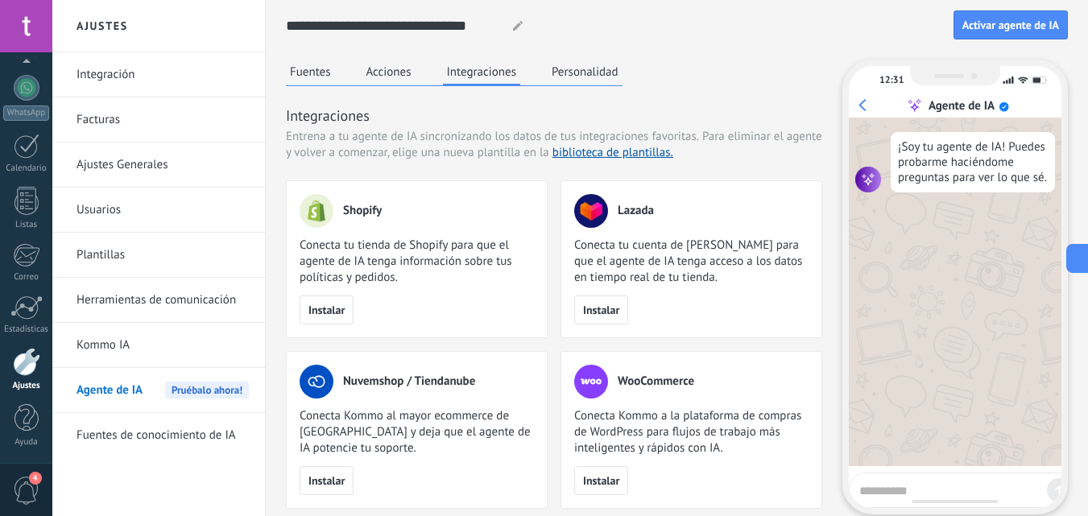
click at [598, 75] on button "Personalidad" at bounding box center [585, 72] width 75 height 24
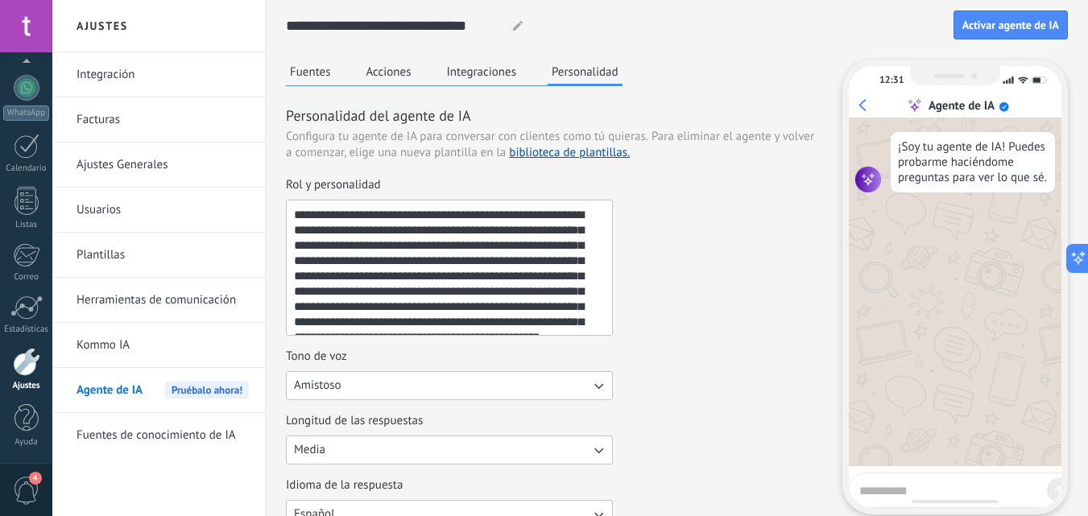
click at [27, 85] on div at bounding box center [27, 88] width 26 height 26
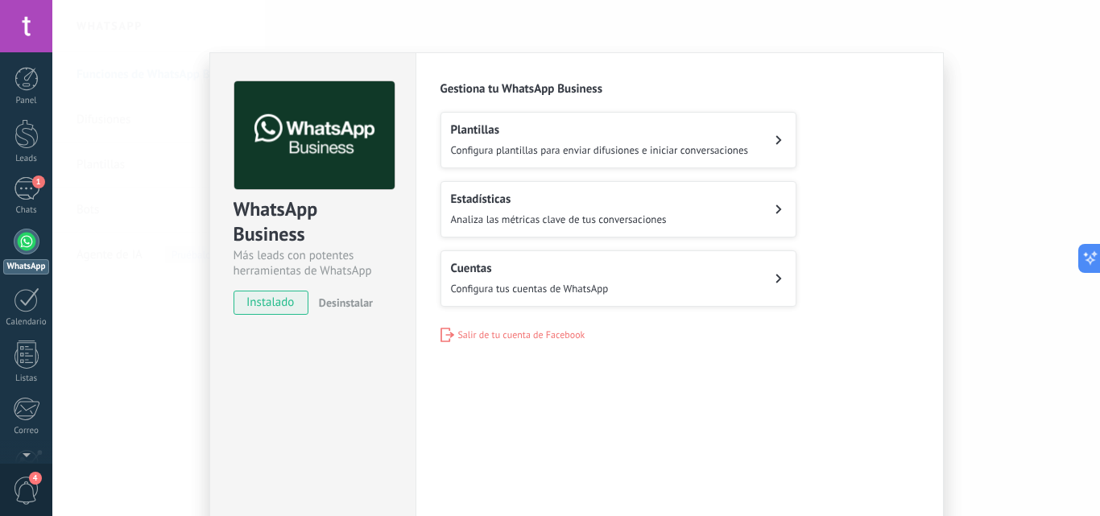
click at [678, 280] on button "Cuentas Configura tus cuentas de WhatsApp" at bounding box center [619, 279] width 356 height 56
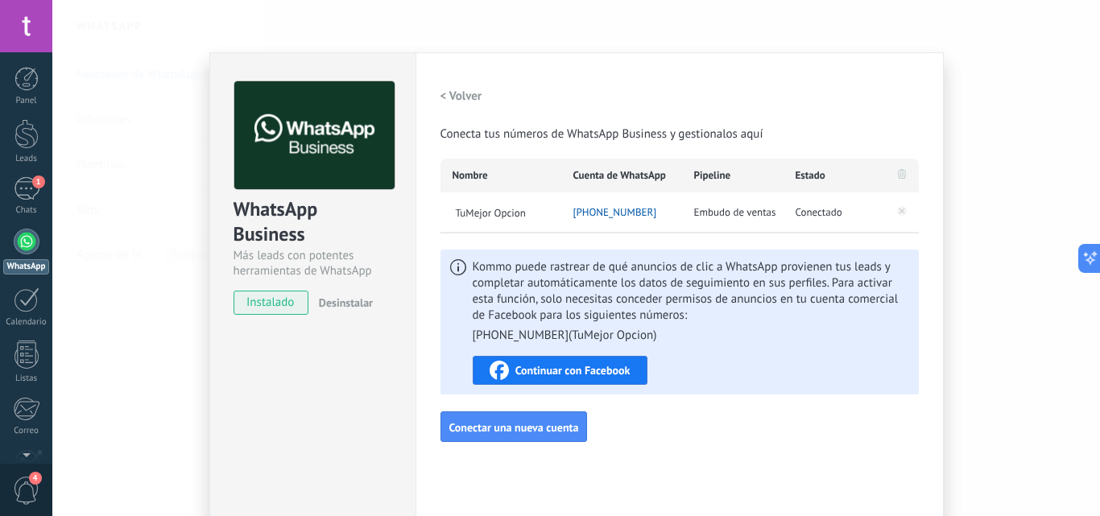
click at [549, 214] on span "TuMejor Opcion" at bounding box center [507, 212] width 109 height 14
click at [743, 215] on span "Embudo de ventas" at bounding box center [735, 213] width 82 height 16
click at [956, 82] on div "WhatsApp Business Más leads con potentes herramientas de WhatsApp instalado Des…" at bounding box center [576, 258] width 1048 height 516
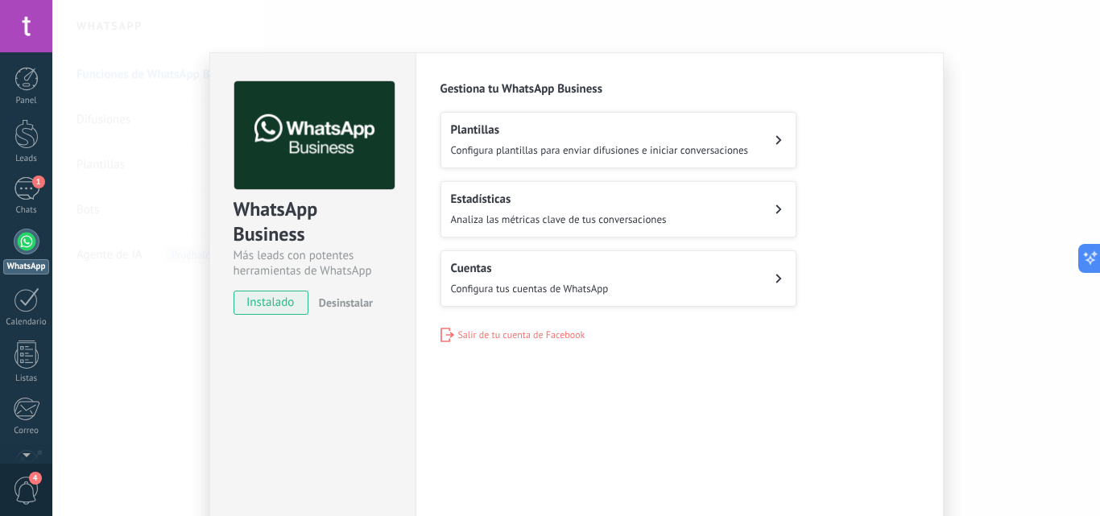
click at [27, 127] on div at bounding box center [27, 134] width 24 height 30
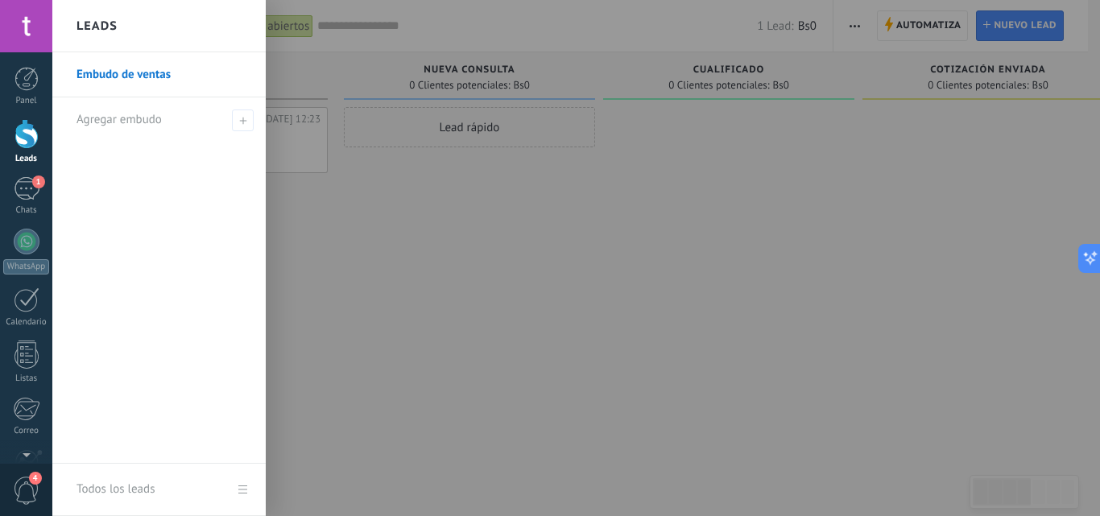
click at [144, 75] on link "Embudo de ventas" at bounding box center [163, 74] width 173 height 45
click at [243, 120] on use at bounding box center [242, 120] width 7 height 7
click at [245, 119] on icon at bounding box center [242, 120] width 7 height 7
click at [242, 122] on use at bounding box center [242, 120] width 7 height 7
click at [245, 122] on icon at bounding box center [242, 120] width 7 height 7
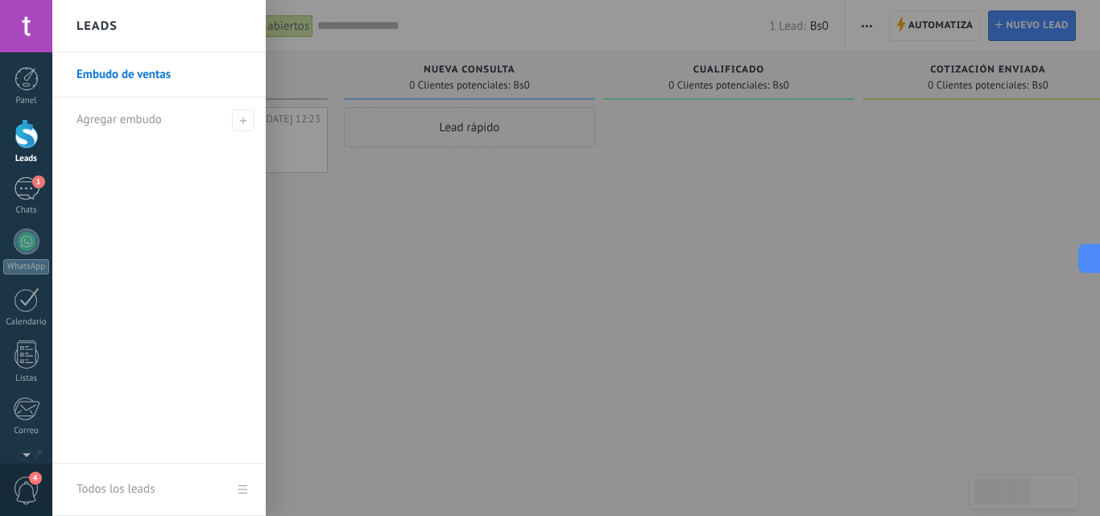
click at [186, 114] on div "Agregar embudo" at bounding box center [163, 119] width 173 height 44
click at [142, 122] on span "Agregar embudo" at bounding box center [119, 119] width 85 height 15
click at [322, 282] on div at bounding box center [602, 258] width 1100 height 516
click at [331, 238] on div at bounding box center [602, 258] width 1100 height 516
click at [23, 135] on div at bounding box center [27, 134] width 24 height 30
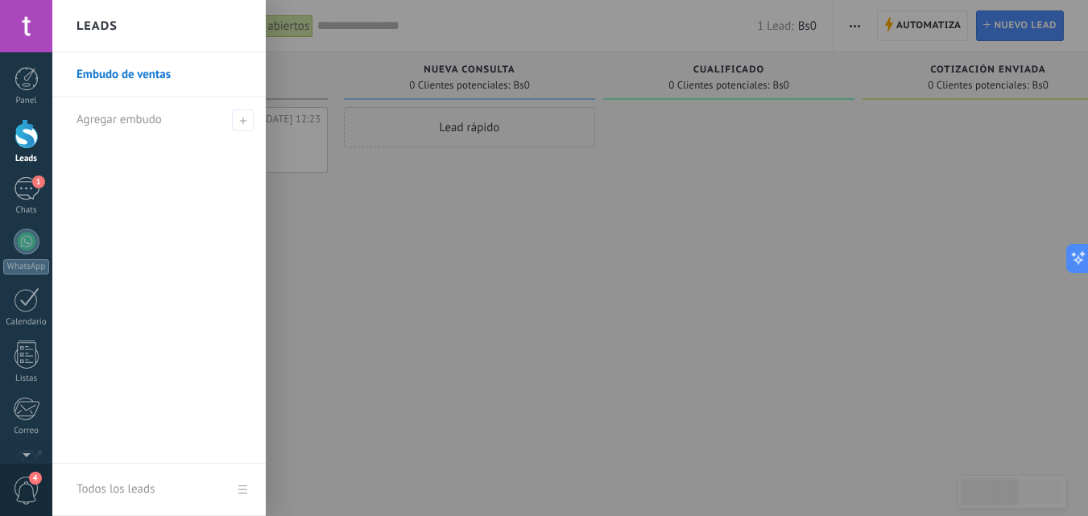
click at [115, 119] on span "Agregar embudo" at bounding box center [119, 119] width 85 height 15
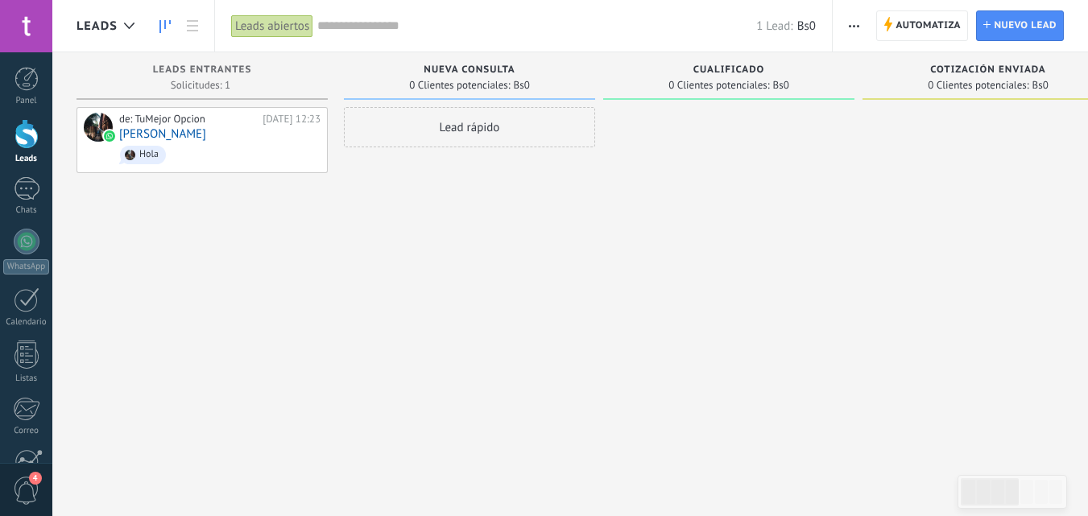
click at [102, 23] on span "Leads" at bounding box center [97, 26] width 41 height 15
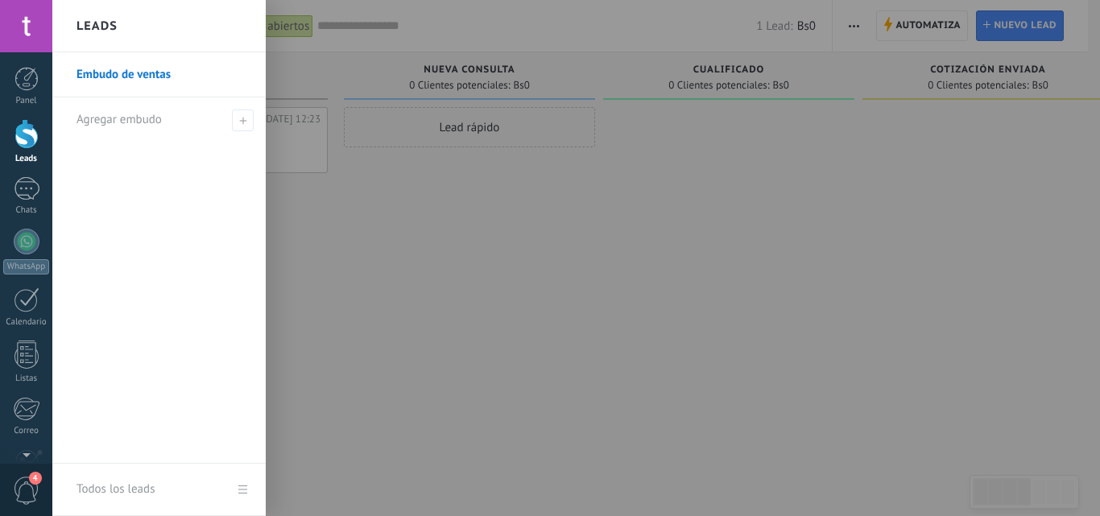
click at [245, 119] on icon at bounding box center [242, 120] width 7 height 7
type input "*"
type input "****"
click at [242, 119] on span at bounding box center [245, 119] width 15 height 11
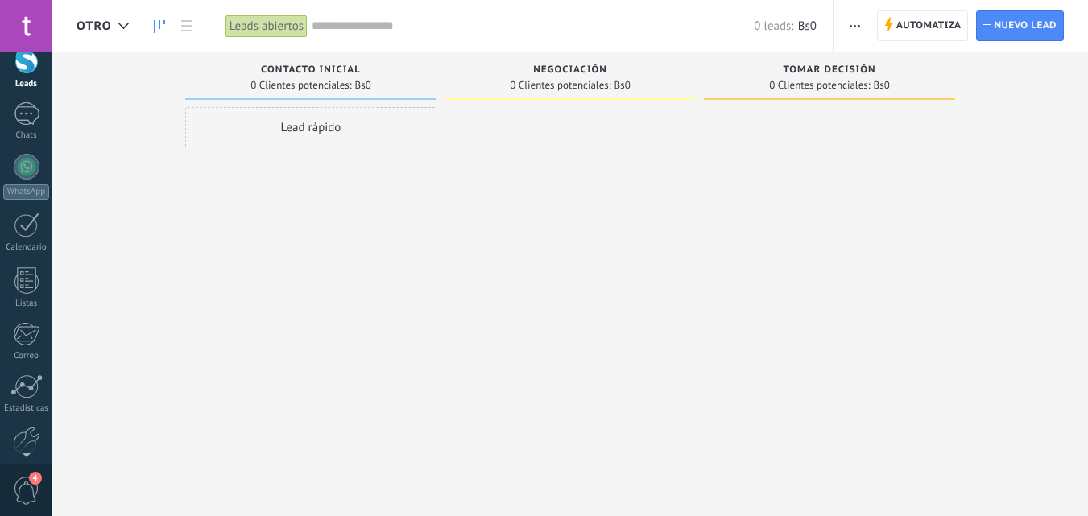
scroll to position [74, 0]
click at [22, 166] on div at bounding box center [27, 168] width 26 height 26
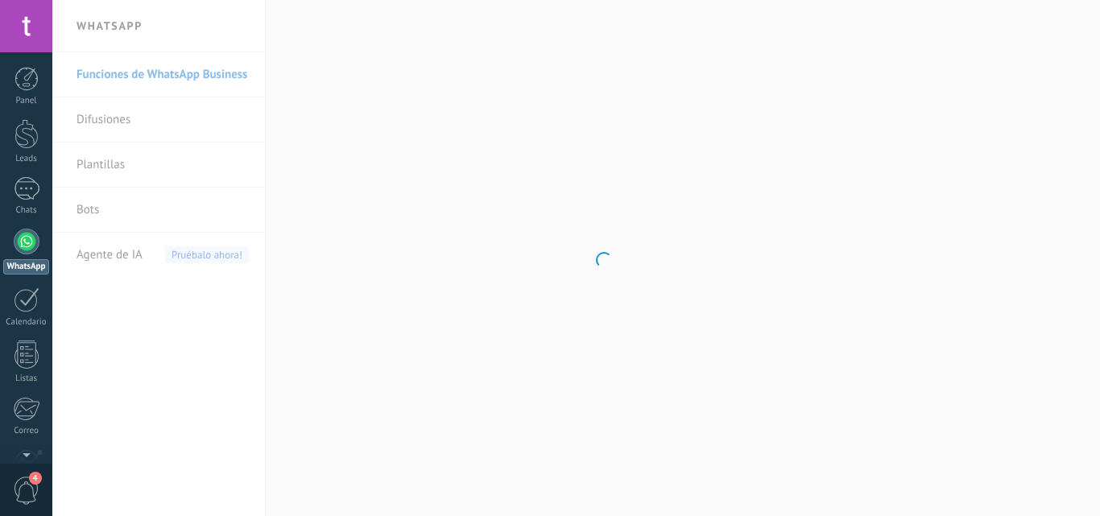
scroll to position [154, 0]
click at [25, 358] on div at bounding box center [26, 362] width 27 height 28
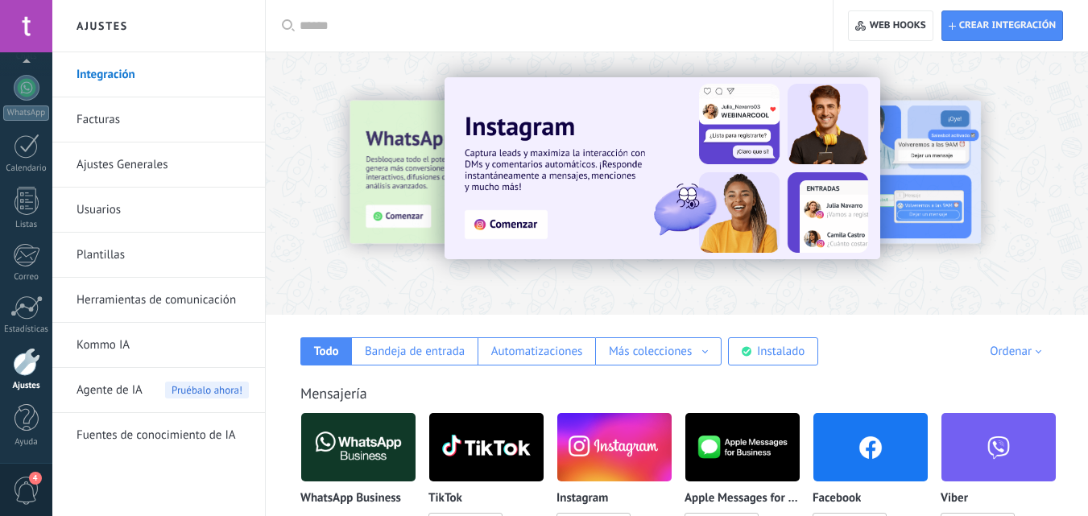
click at [97, 392] on span "Agente de IA" at bounding box center [110, 390] width 66 height 45
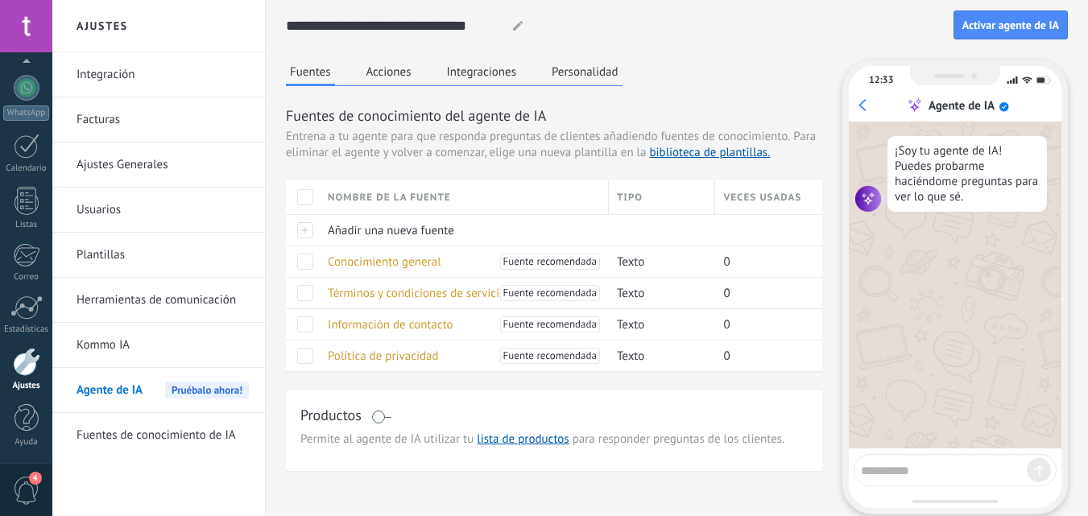
click at [1003, 31] on span "Activar agente de IA" at bounding box center [1011, 24] width 97 height 11
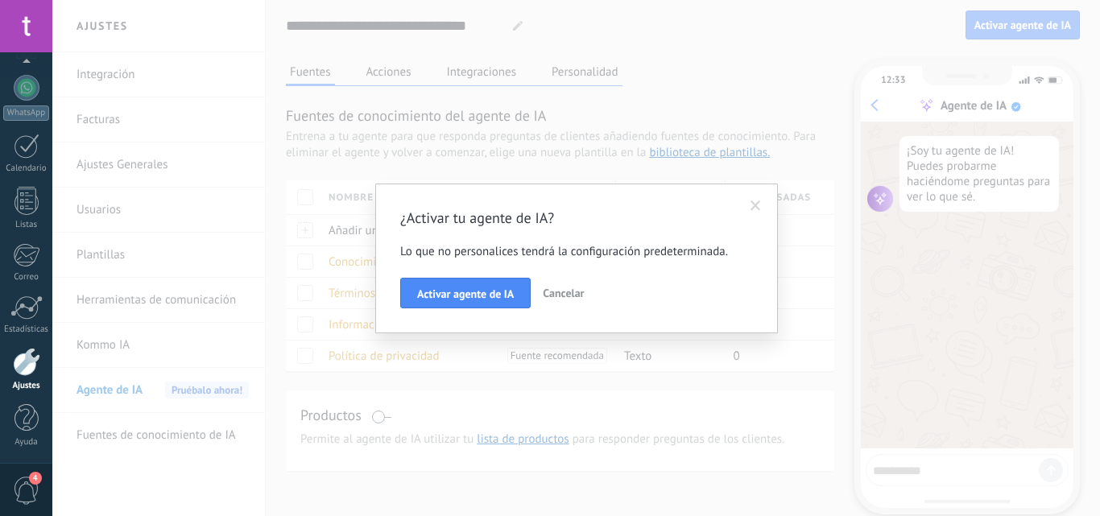
click at [436, 300] on span "Activar agente de IA" at bounding box center [465, 293] width 97 height 11
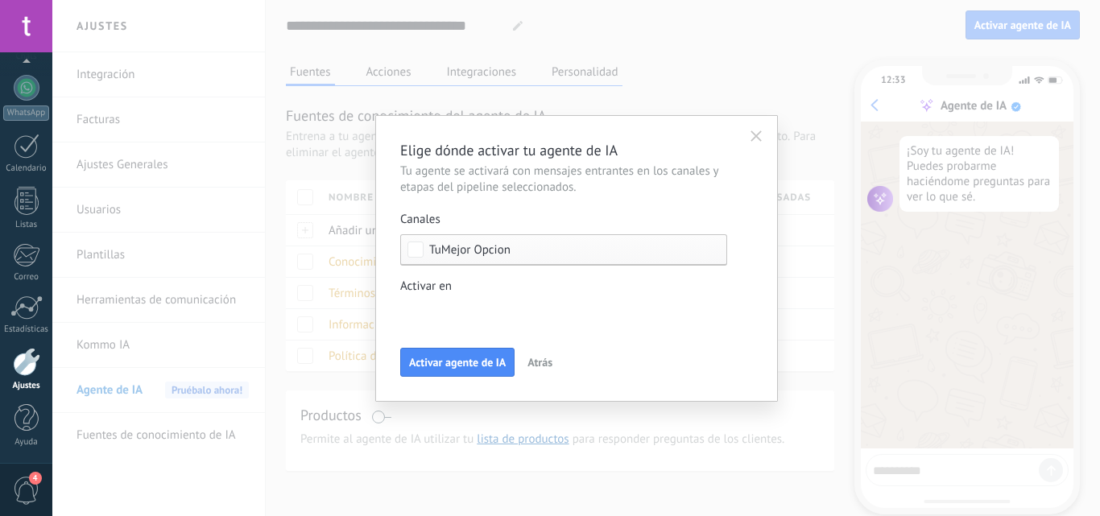
click at [479, 248] on span "TuMejor Opcion" at bounding box center [469, 250] width 81 height 12
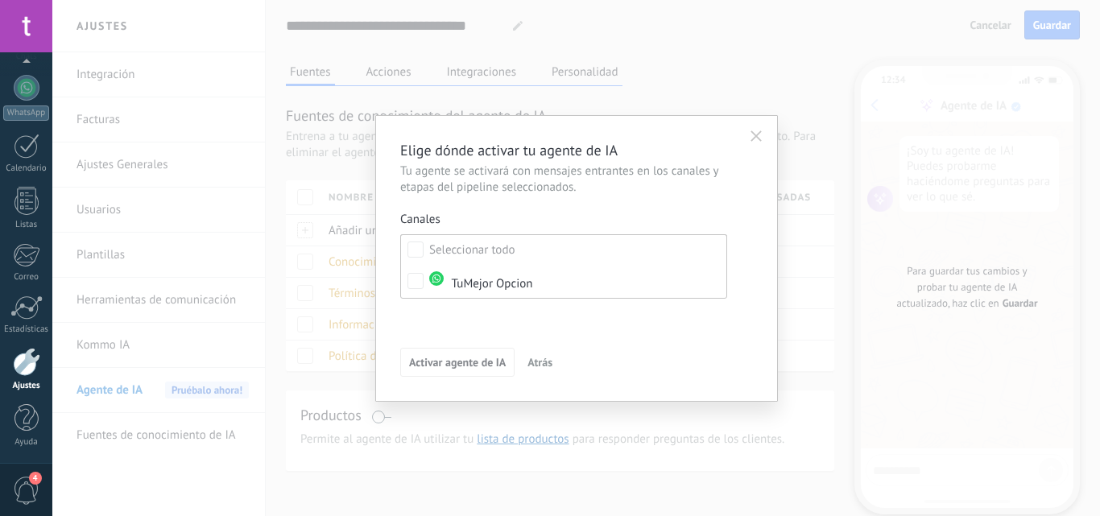
click at [484, 284] on div "TuMejor Opcion" at bounding box center [480, 281] width 103 height 21
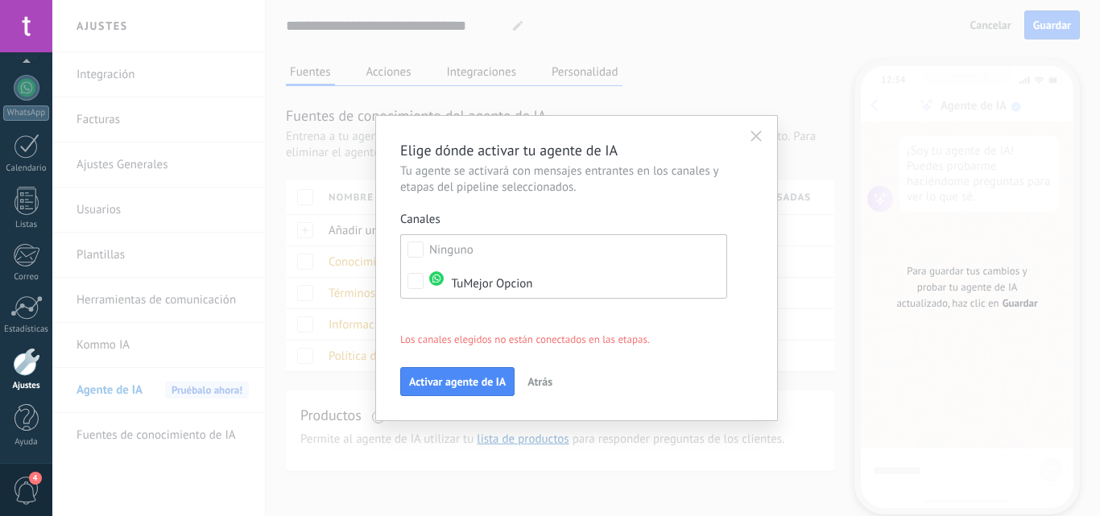
click at [0, 0] on div "Leads Entrantes Nueva consulta Cualificado Cotización enviada Pedido creado Ped…" at bounding box center [0, 0] width 0 height 0
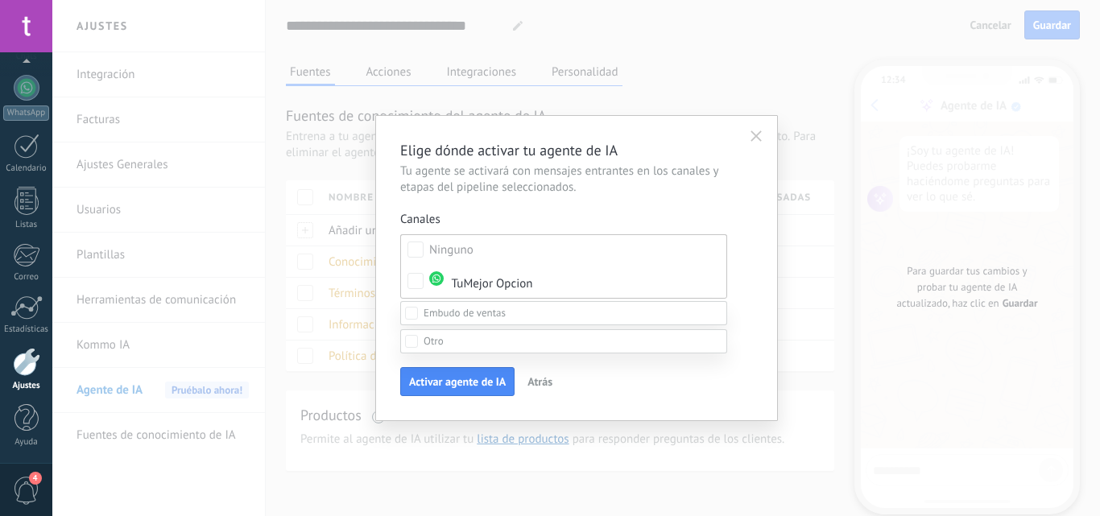
click at [614, 209] on div at bounding box center [576, 258] width 1048 height 516
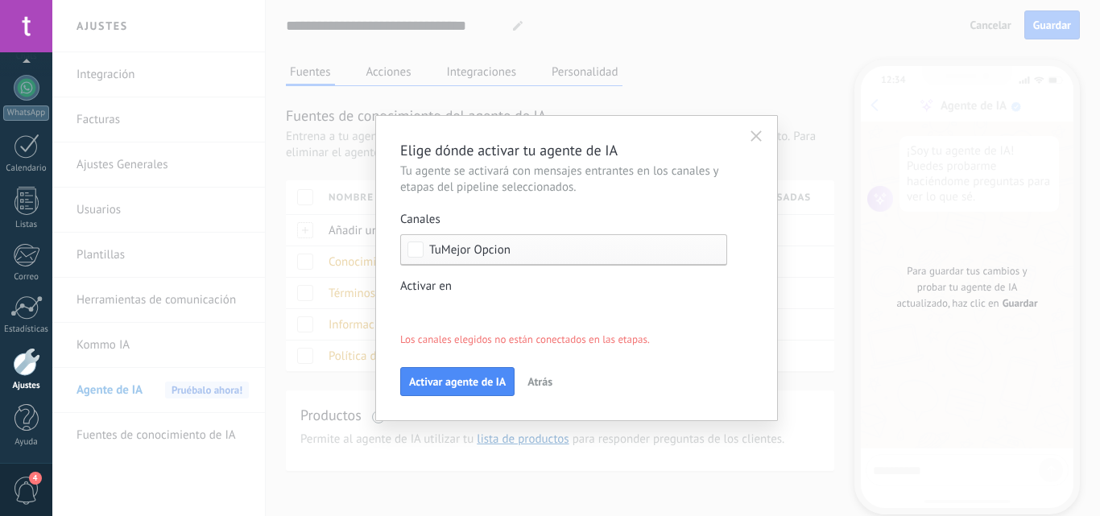
click at [0, 0] on div "Leads Entrantes Nueva consulta Cualificado Cotización enviada Pedido creado Ped…" at bounding box center [0, 0] width 0 height 0
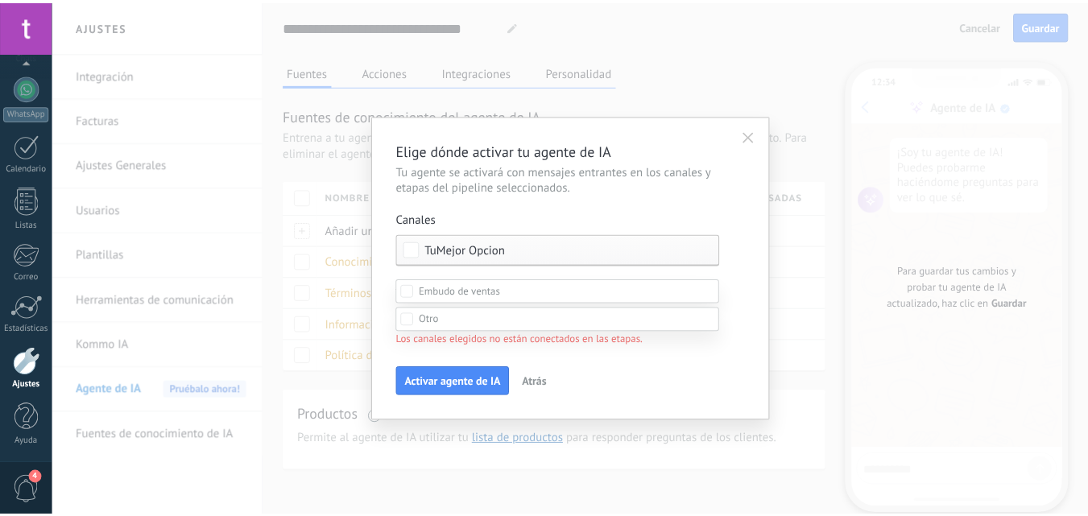
scroll to position [30, 0]
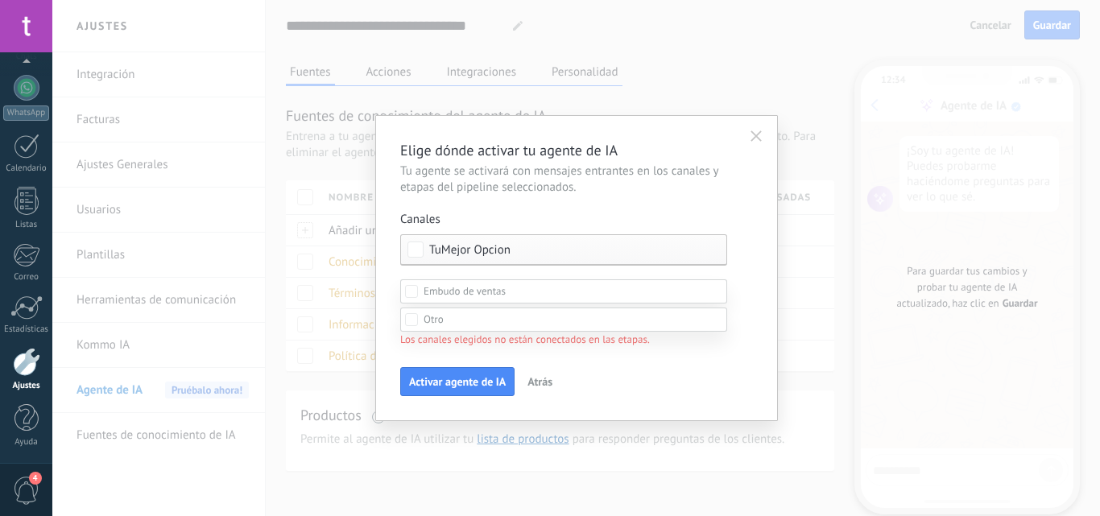
click at [589, 226] on div at bounding box center [576, 236] width 1048 height 516
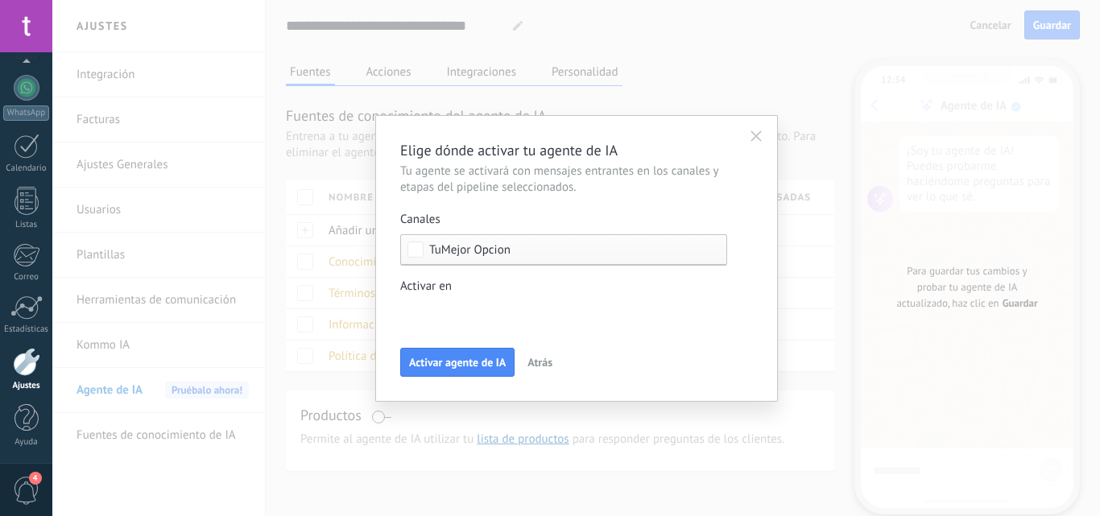
click at [477, 363] on span "Activar agente de IA" at bounding box center [457, 362] width 97 height 11
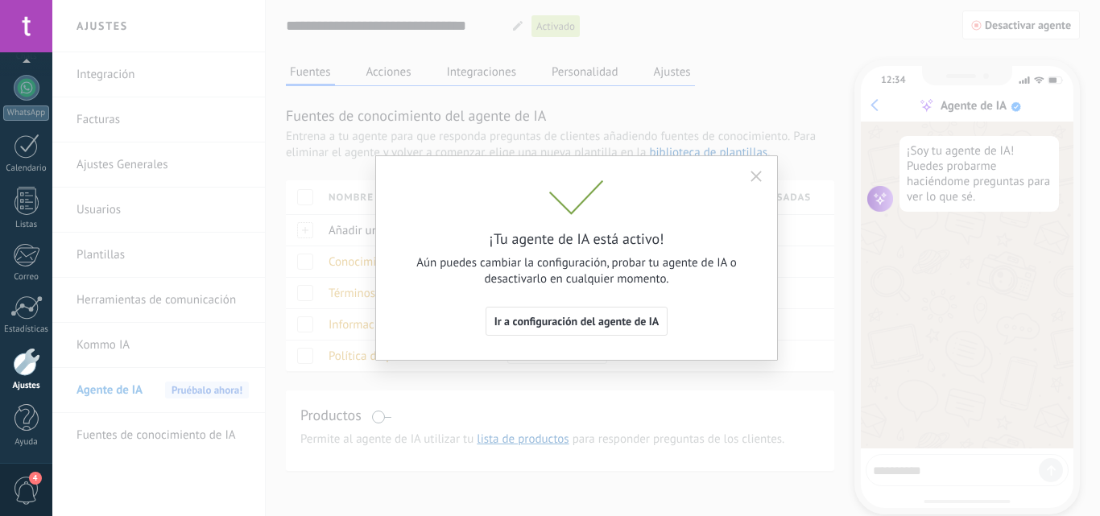
click at [614, 327] on span "Ir a configuración del agente de IA" at bounding box center [577, 321] width 165 height 11
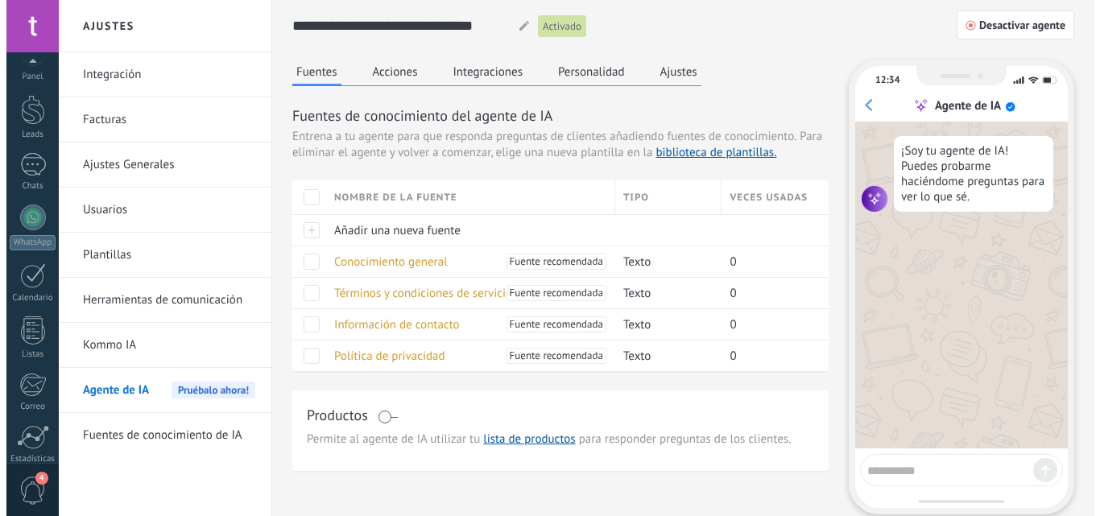
scroll to position [0, 0]
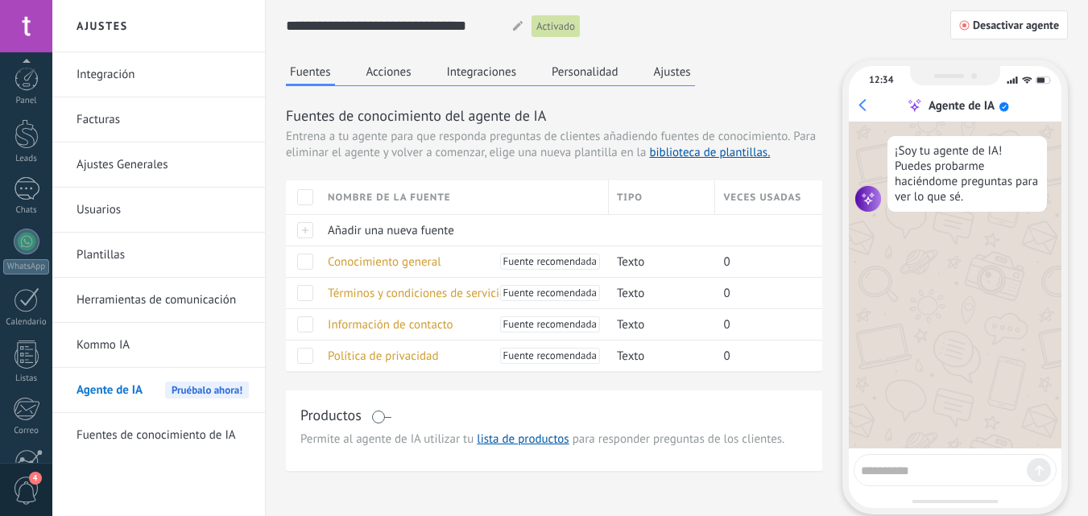
click at [38, 139] on div at bounding box center [27, 134] width 24 height 30
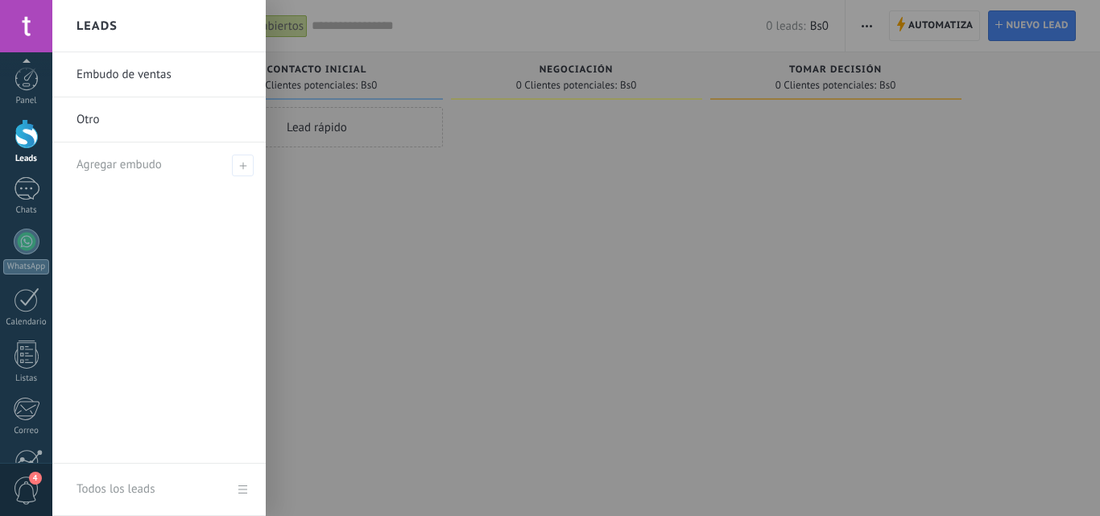
click at [103, 68] on link "Embudo de ventas" at bounding box center [163, 74] width 173 height 45
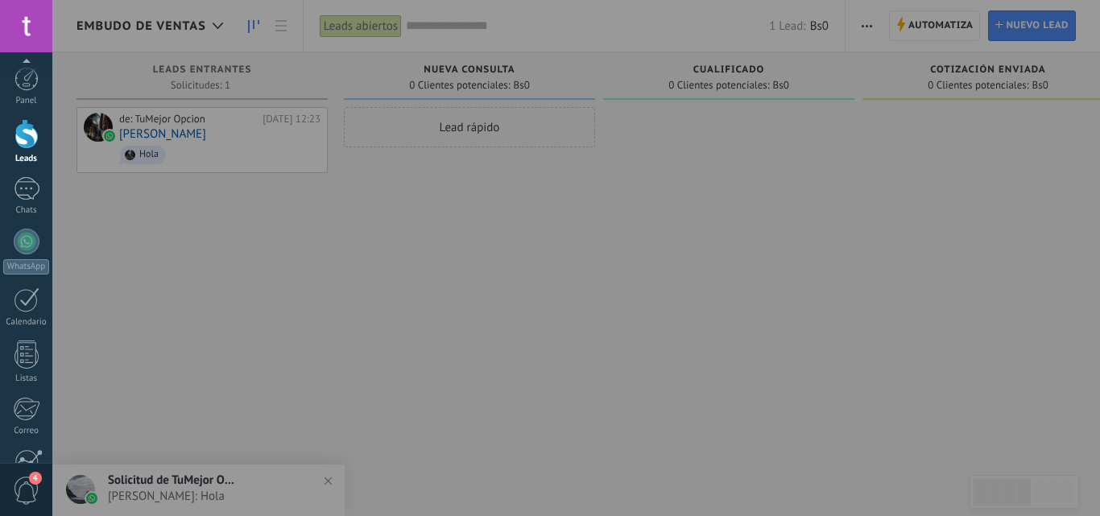
click at [134, 277] on div at bounding box center [602, 258] width 1100 height 516
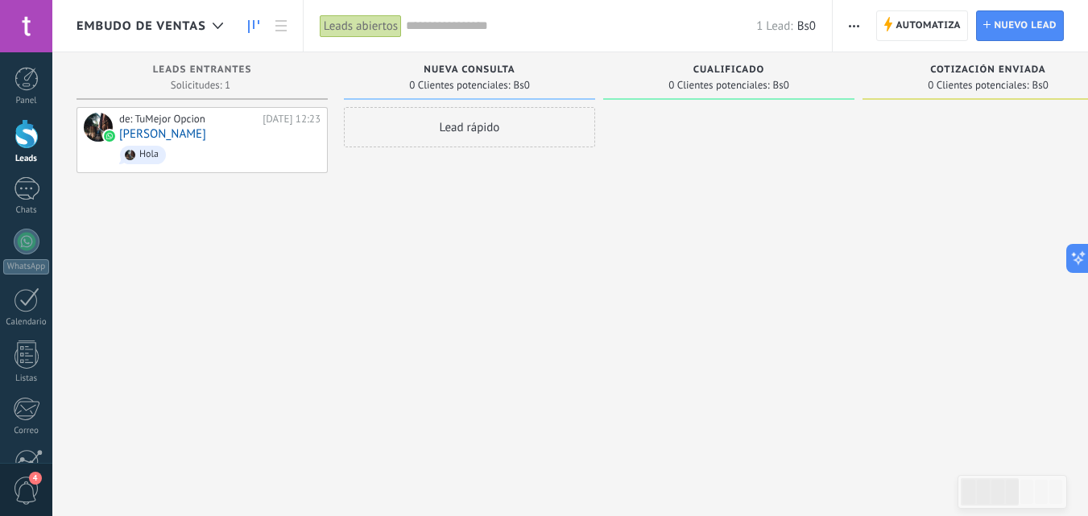
click at [201, 138] on link "[PERSON_NAME]" at bounding box center [162, 134] width 87 height 14
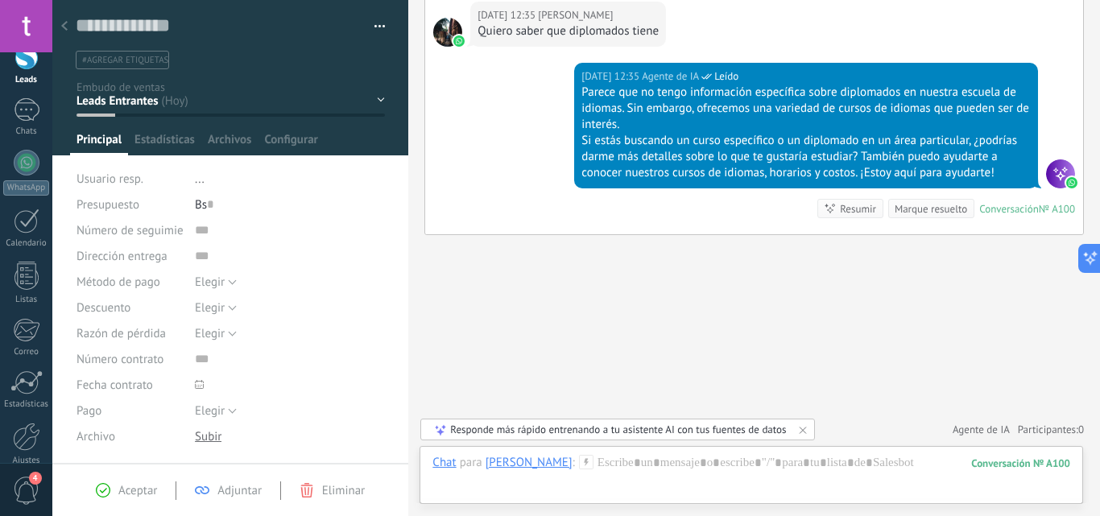
scroll to position [154, 0]
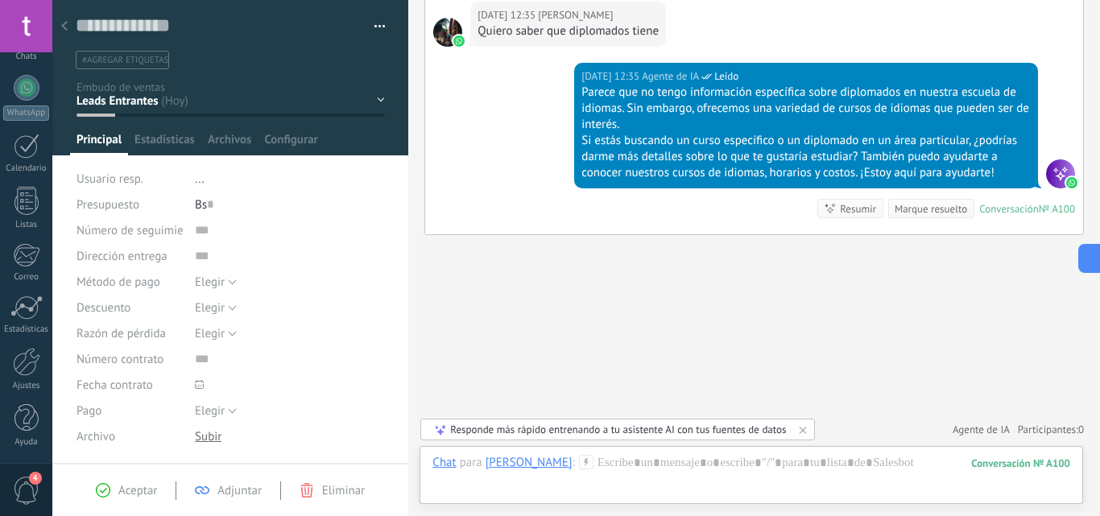
click at [23, 361] on div at bounding box center [26, 362] width 27 height 28
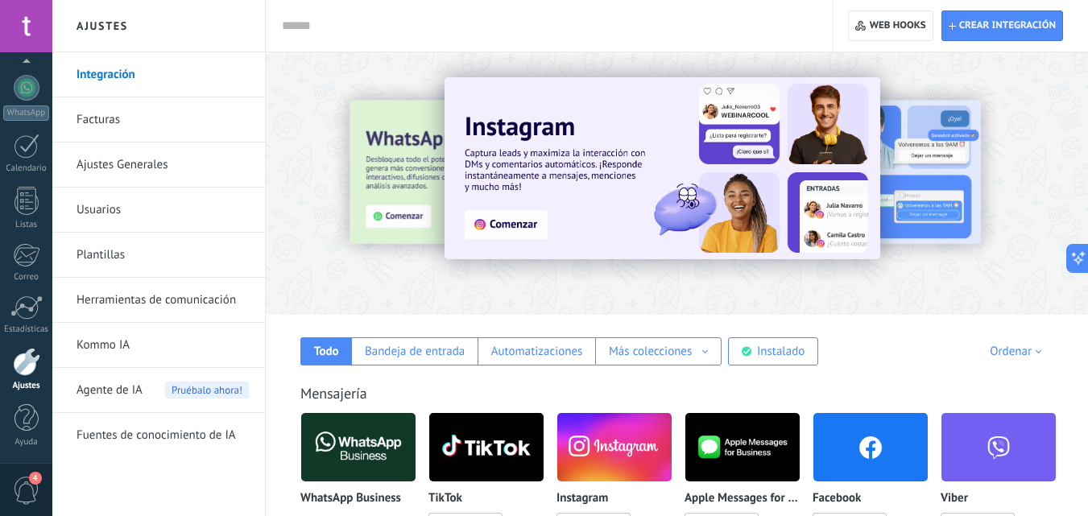
click at [104, 379] on span "Agente de IA" at bounding box center [110, 390] width 66 height 45
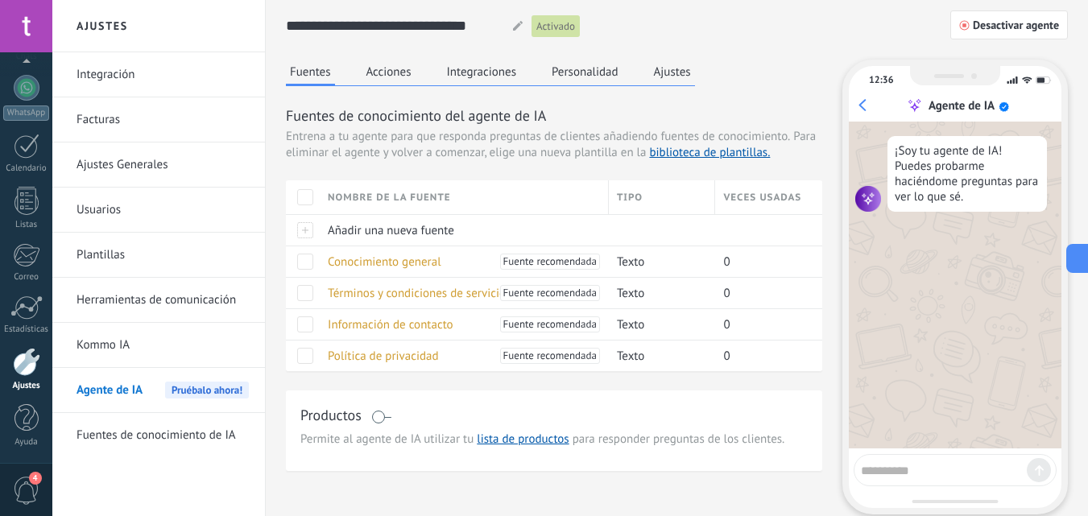
click at [393, 64] on button "Acciones" at bounding box center [389, 72] width 53 height 24
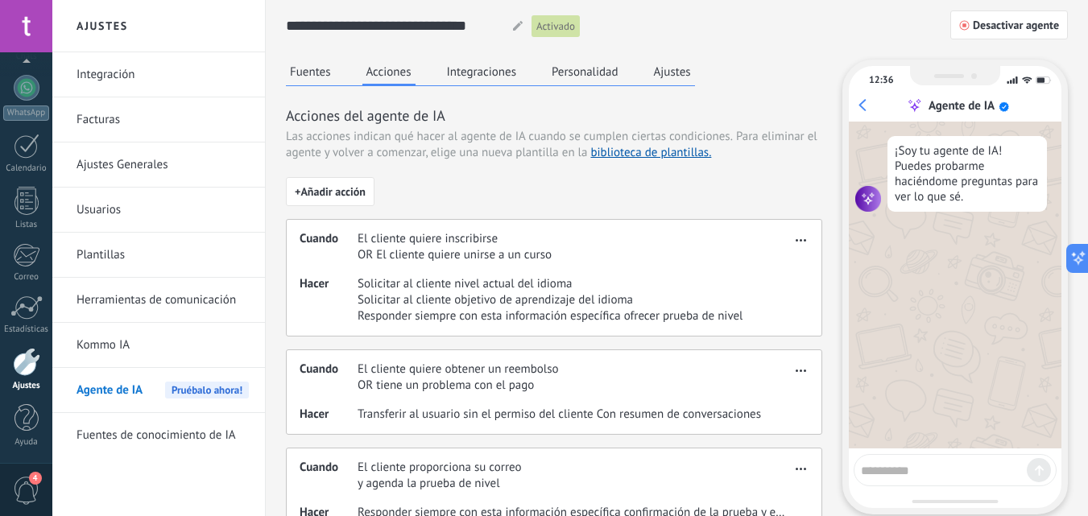
click at [487, 69] on button "Integraciones" at bounding box center [482, 72] width 78 height 24
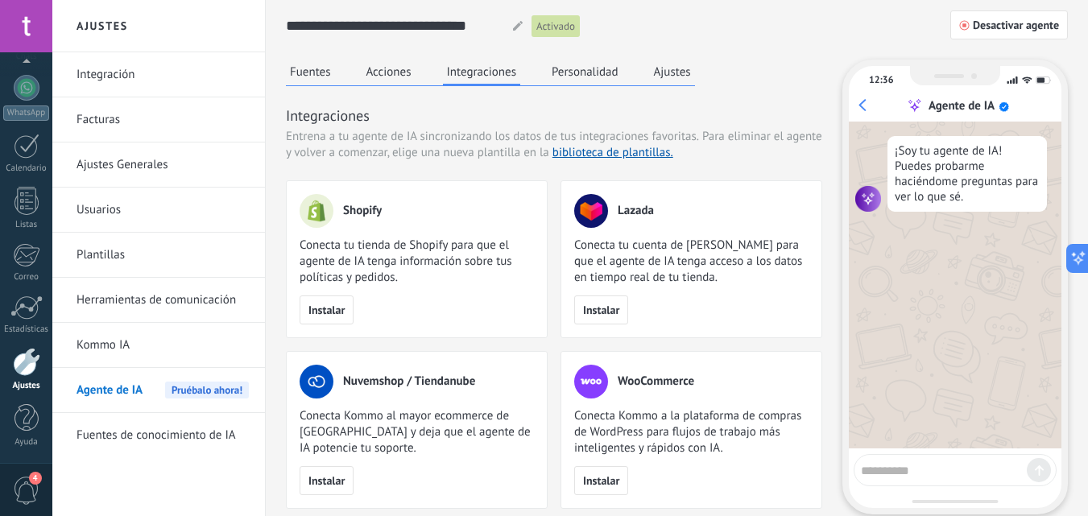
click at [597, 73] on button "Personalidad" at bounding box center [585, 72] width 75 height 24
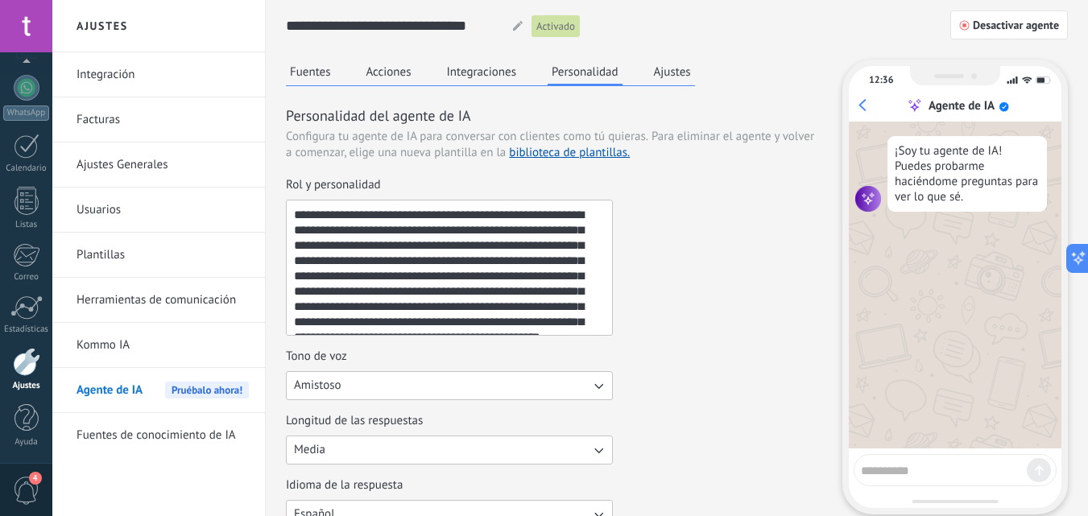
click at [670, 72] on button "Ajustes" at bounding box center [672, 72] width 45 height 24
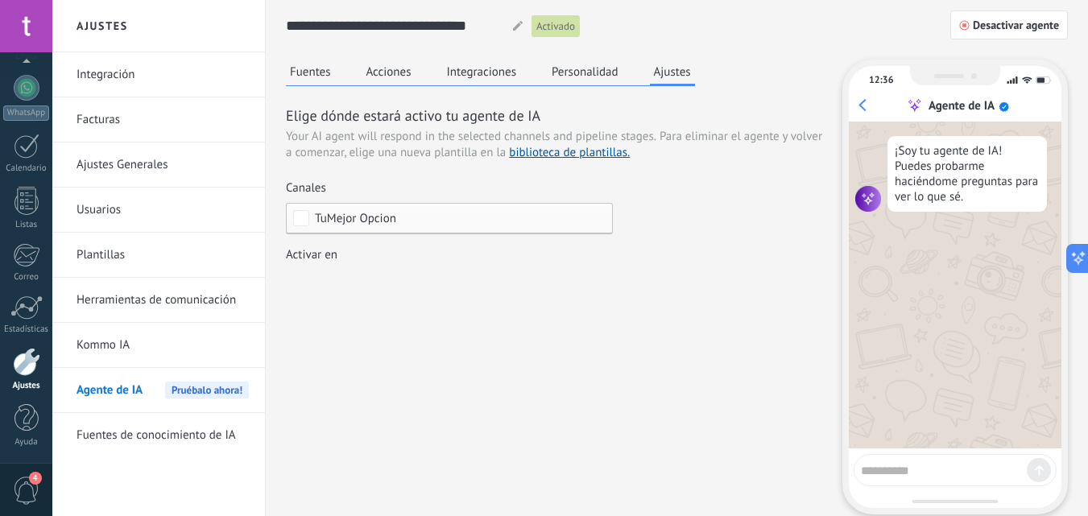
click at [302, 68] on button "Fuentes" at bounding box center [310, 72] width 49 height 24
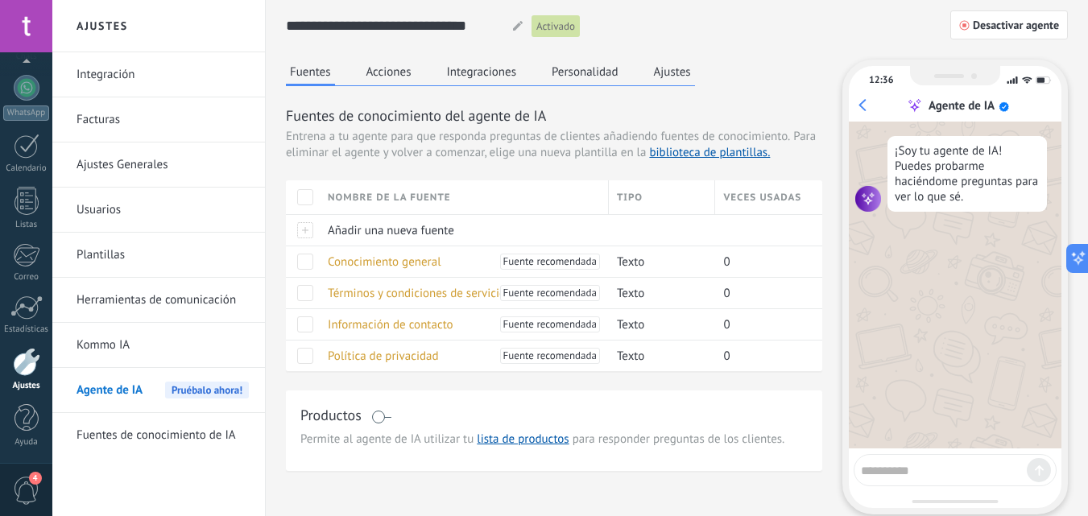
click at [421, 230] on span "Añadir una nueva fuente" at bounding box center [391, 230] width 126 height 15
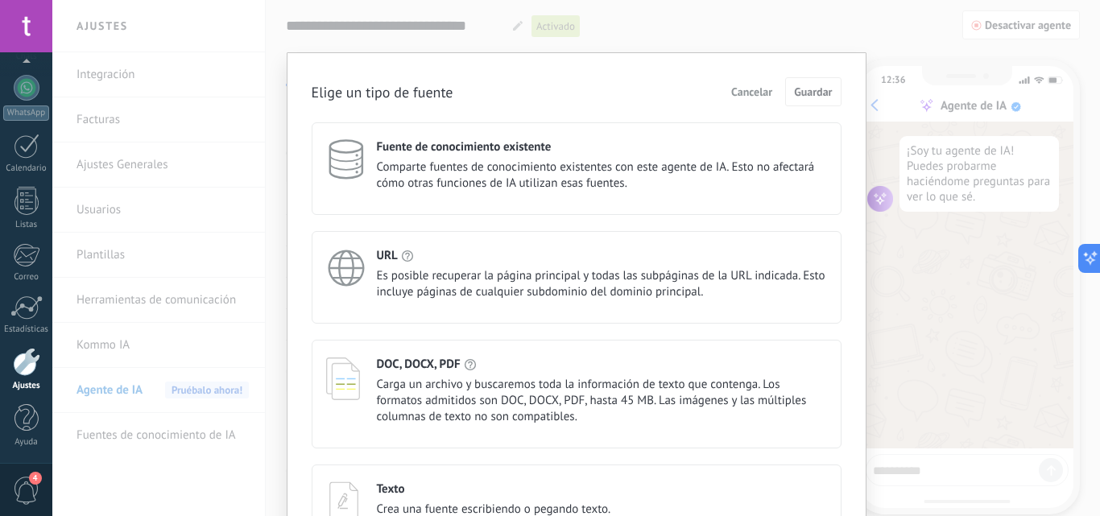
click at [560, 282] on span "Es posible recuperar la página principal y todas las subpáginas de la URL indic…" at bounding box center [602, 284] width 450 height 32
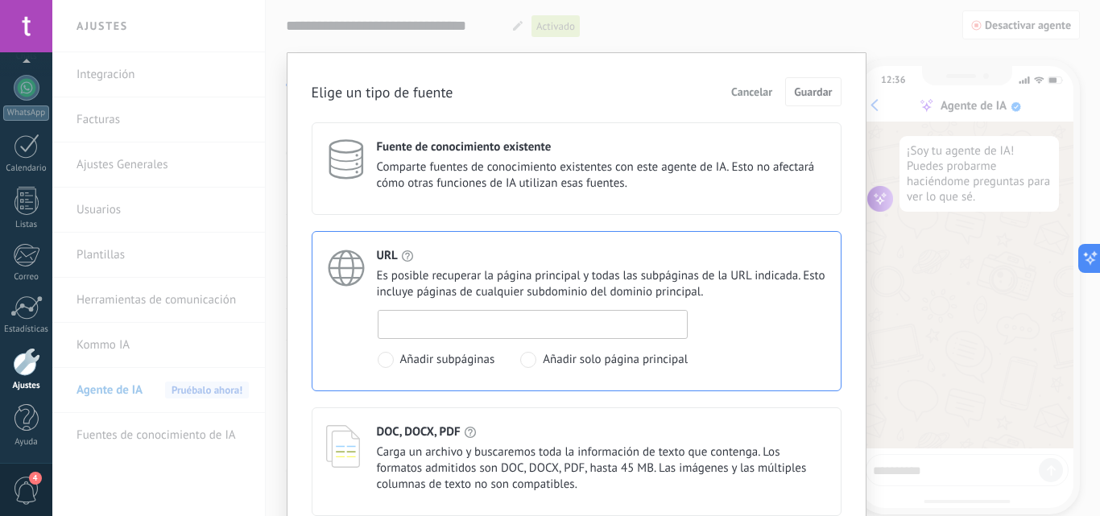
click at [633, 326] on input at bounding box center [533, 324] width 309 height 26
paste input "**********"
type input "**********"
click at [805, 94] on span "Guardar" at bounding box center [813, 91] width 38 height 11
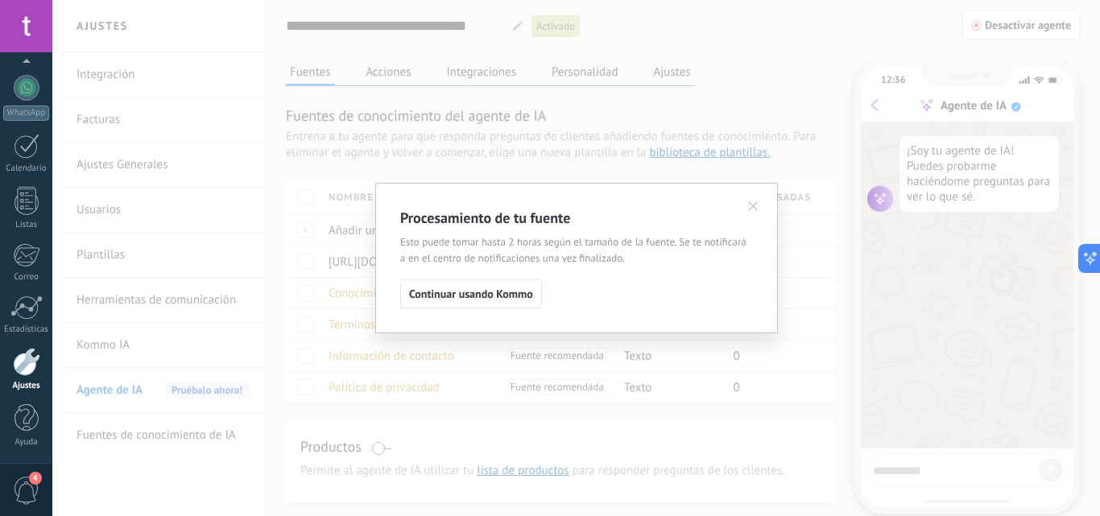
click at [489, 302] on button "Continuar usando Kommo" at bounding box center [471, 294] width 142 height 29
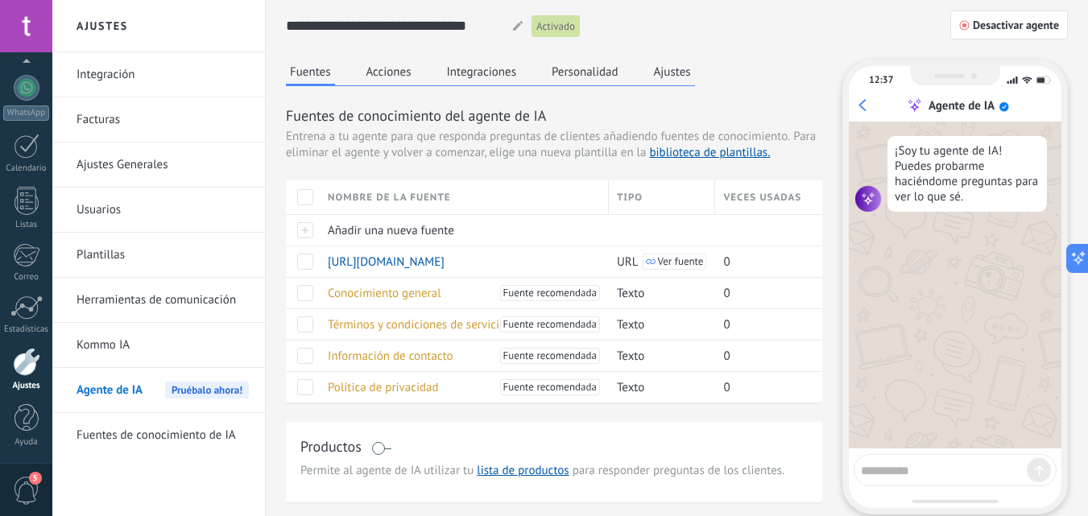
click at [375, 297] on span "Conocimiento general" at bounding box center [385, 293] width 114 height 15
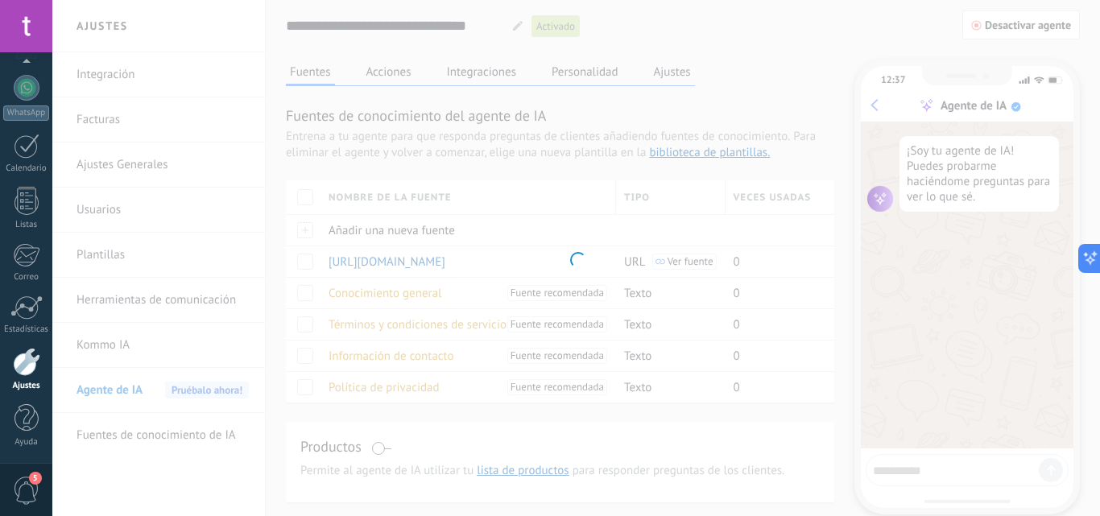
type input "**********"
type textarea "**********"
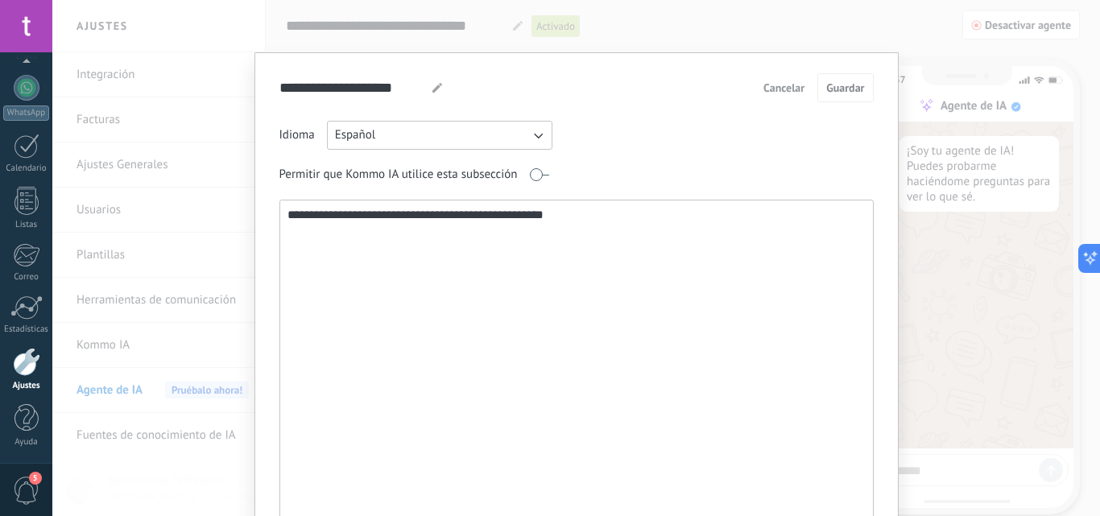
click at [772, 96] on button "Cancelar" at bounding box center [784, 88] width 56 height 24
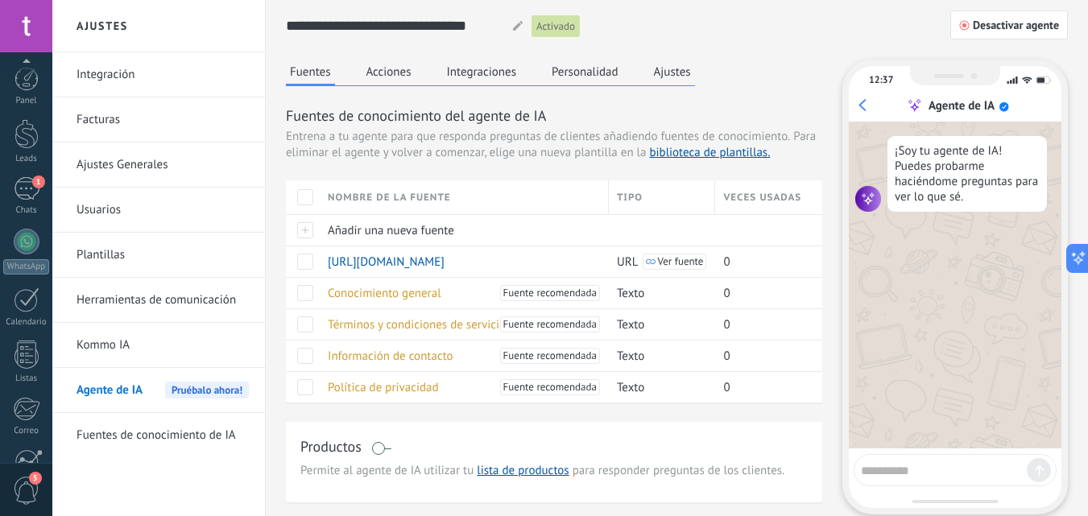
click at [23, 245] on div at bounding box center [27, 242] width 26 height 26
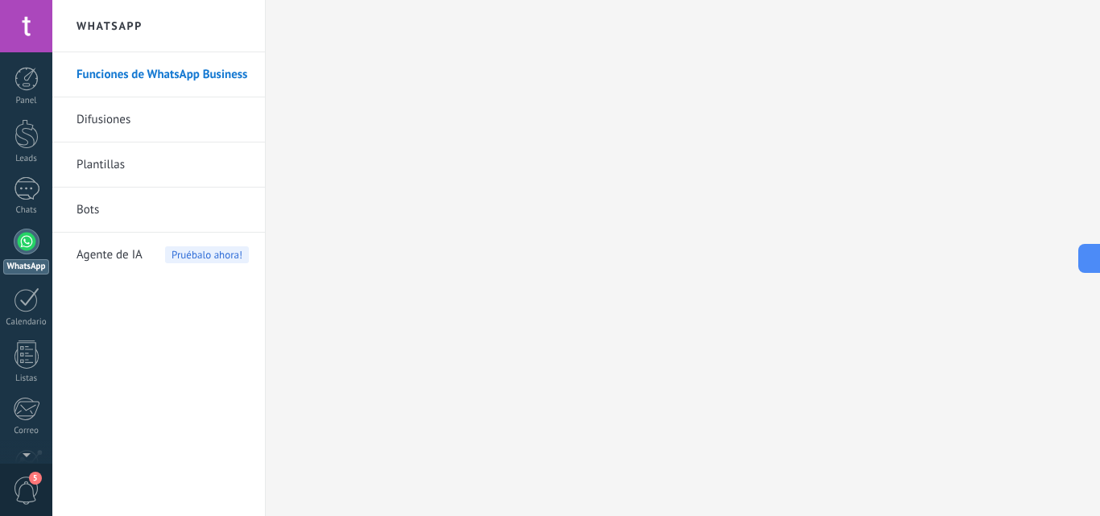
click at [18, 131] on div at bounding box center [27, 134] width 24 height 30
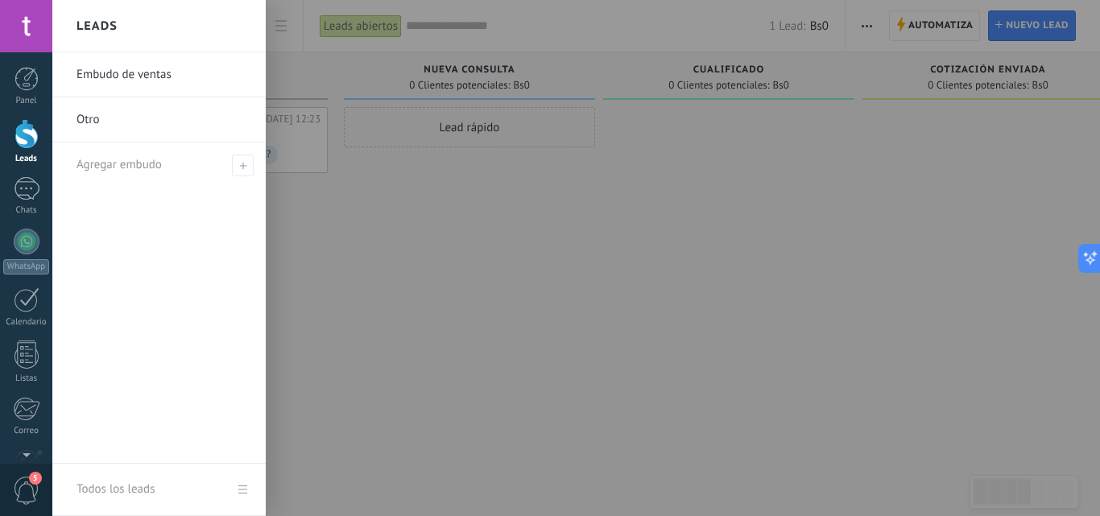
click at [153, 69] on link "Embudo de ventas" at bounding box center [163, 74] width 173 height 45
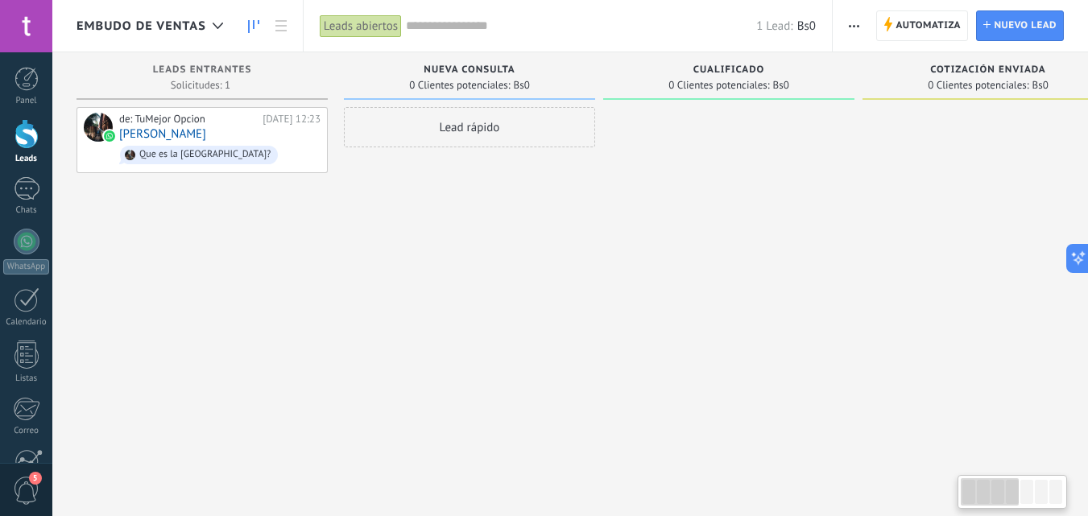
click at [236, 128] on div "de: TuMejor Opcion Hoy 12:23 Alberto Gutierrez Que es la universidad usip?" at bounding box center [219, 140] width 201 height 55
click at [197, 137] on link "[PERSON_NAME]" at bounding box center [162, 134] width 87 height 14
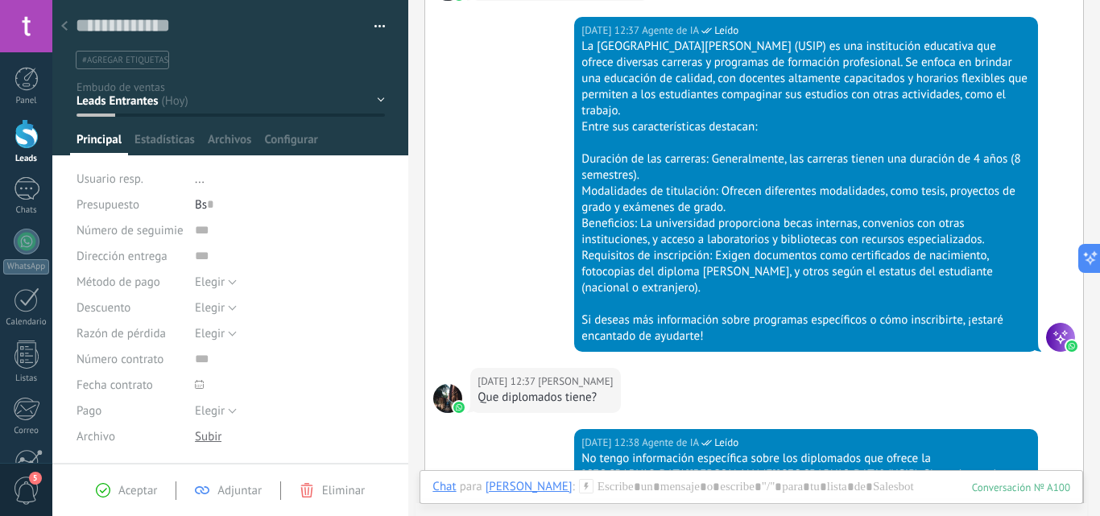
scroll to position [640, 0]
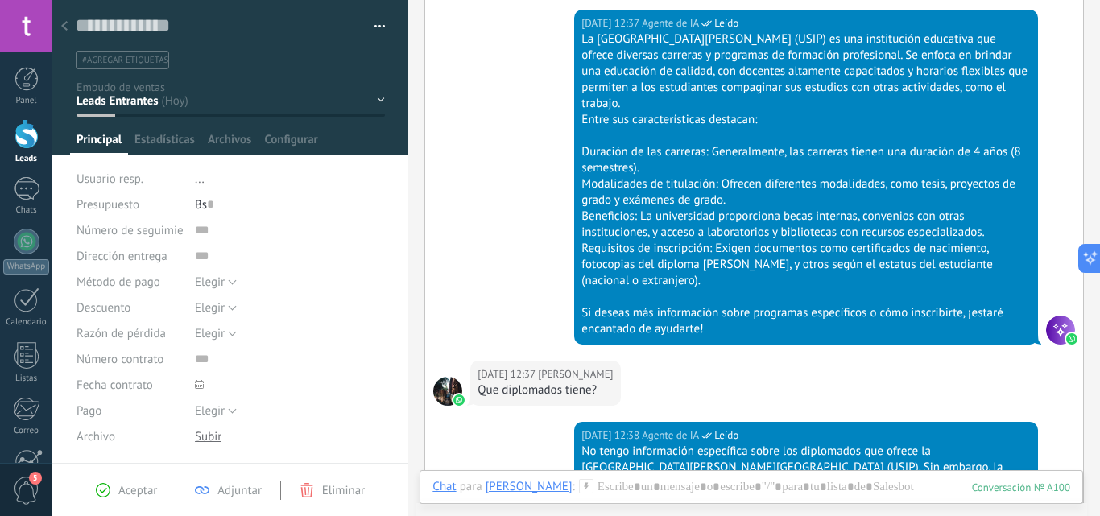
click at [957, 361] on div "Hoy 12:37 Alberto Gutierrez Que diplomados tiene?" at bounding box center [754, 391] width 658 height 61
click at [958, 339] on div "Hoy 12:37 Agente de IA Leído La Universidad Simón I. Patiño (USIP) es una insti…" at bounding box center [754, 185] width 658 height 351
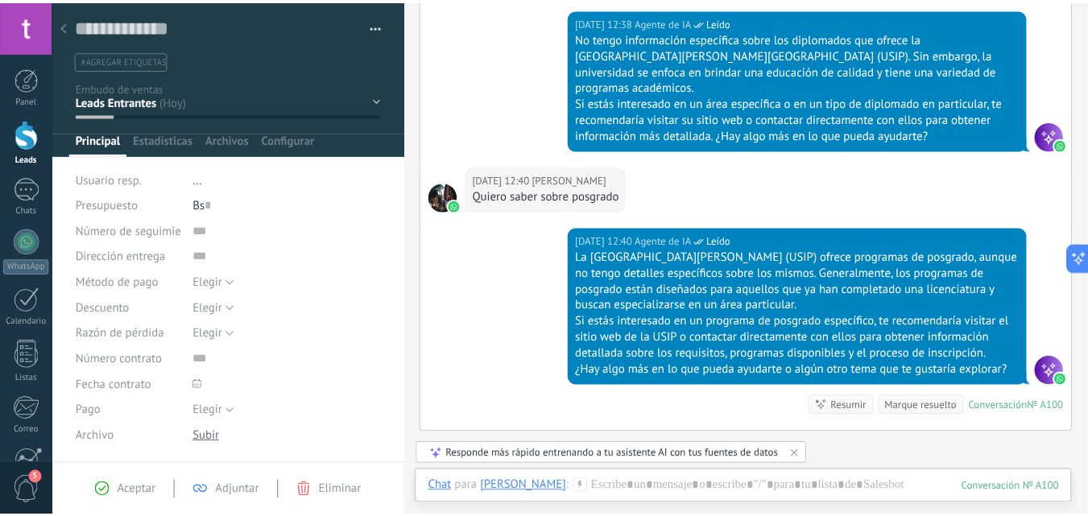
scroll to position [106, 0]
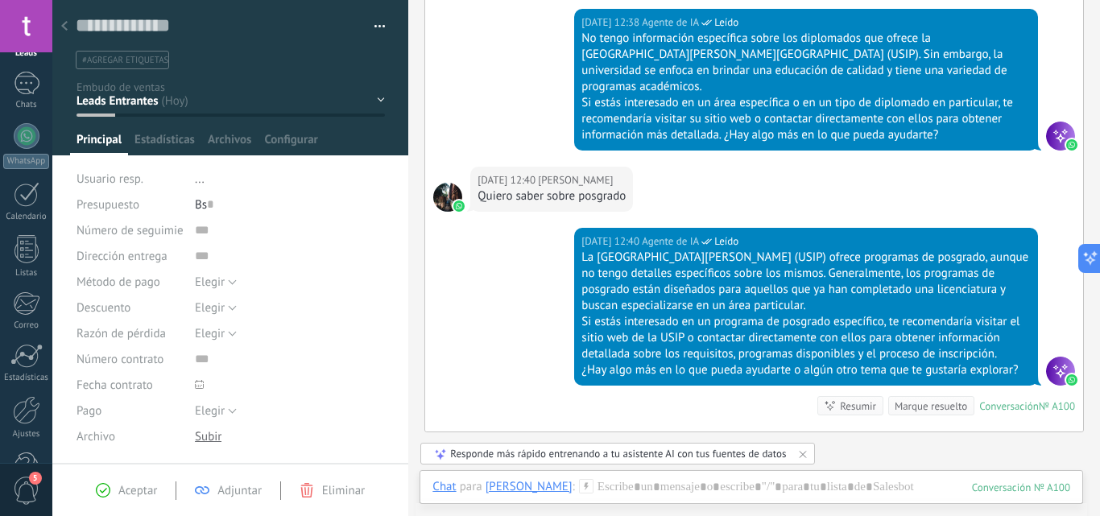
click at [23, 404] on div at bounding box center [26, 410] width 27 height 28
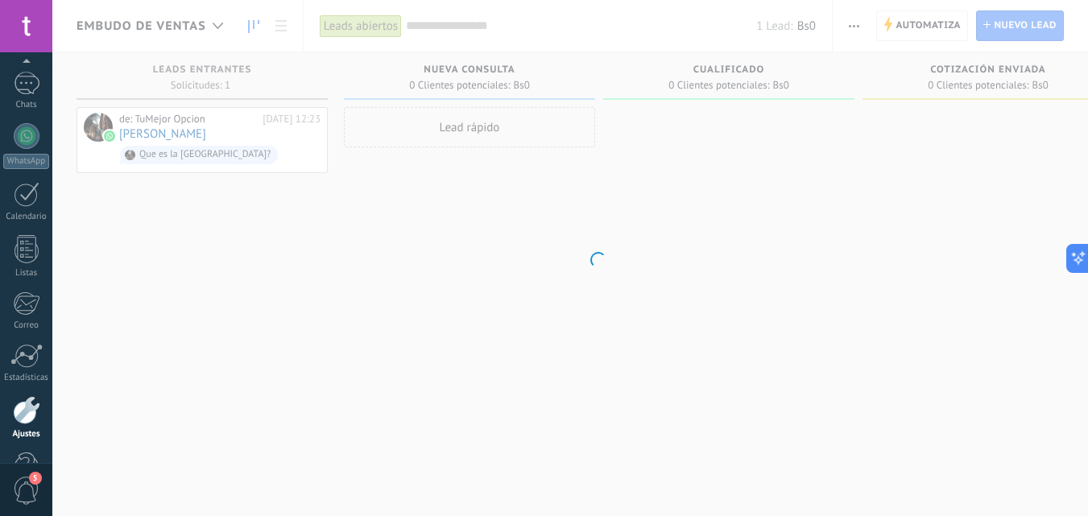
scroll to position [154, 0]
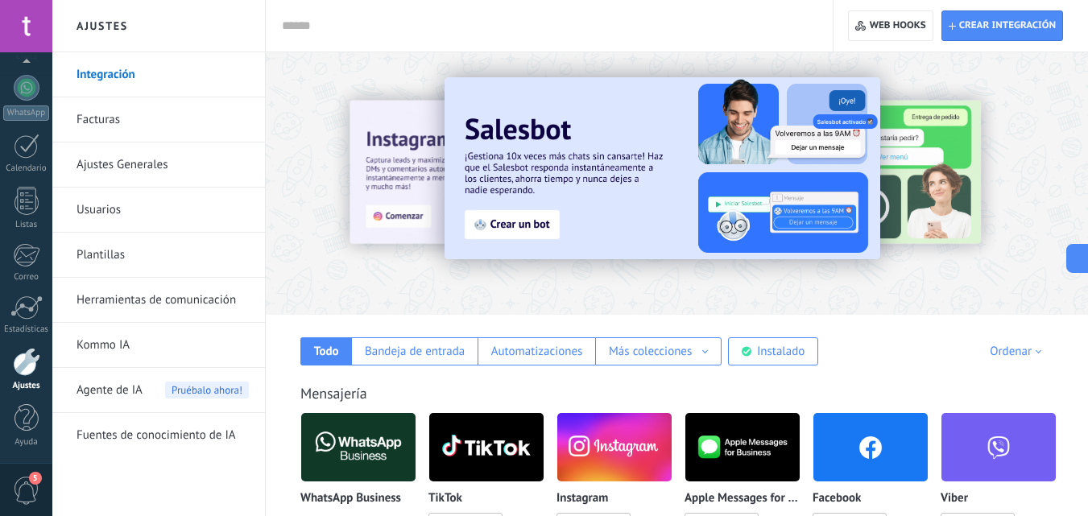
click at [93, 386] on span "Agente de IA" at bounding box center [110, 390] width 66 height 45
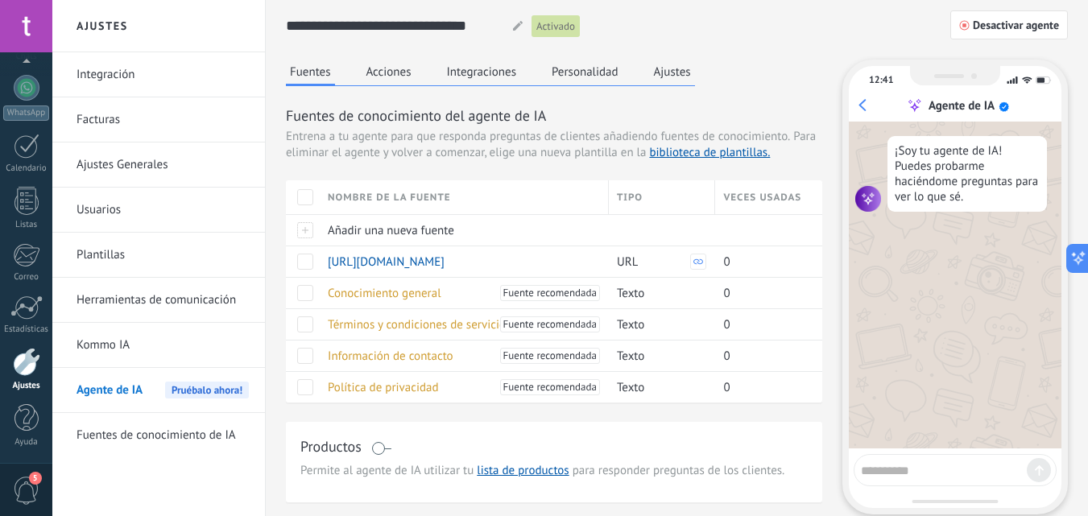
click at [517, 22] on icon at bounding box center [518, 26] width 10 height 10
click at [520, 27] on icon at bounding box center [518, 26] width 10 height 10
click at [559, 34] on span "Activado" at bounding box center [556, 27] width 39 height 16
click at [670, 73] on button "Ajustes" at bounding box center [672, 72] width 45 height 24
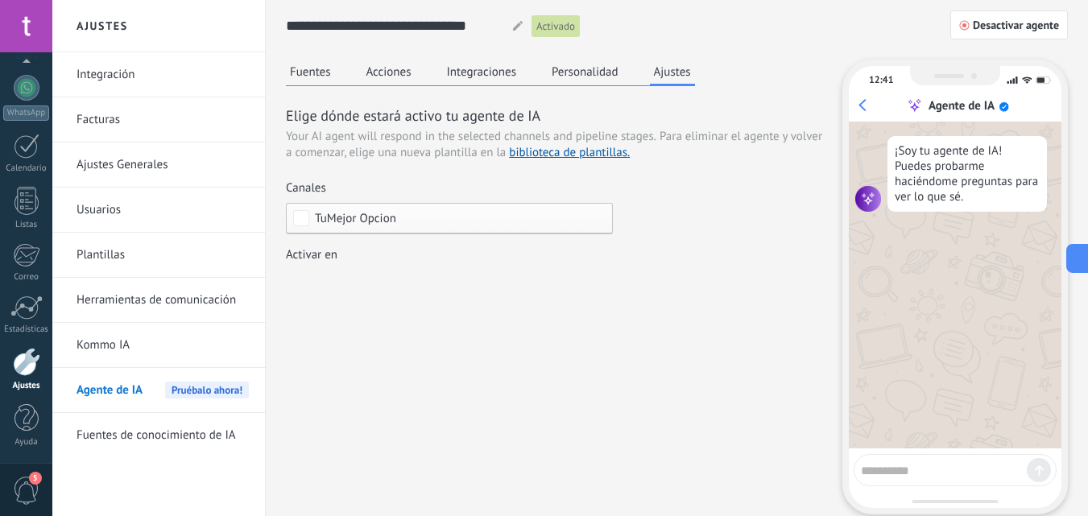
click at [390, 77] on button "Acciones" at bounding box center [389, 72] width 53 height 24
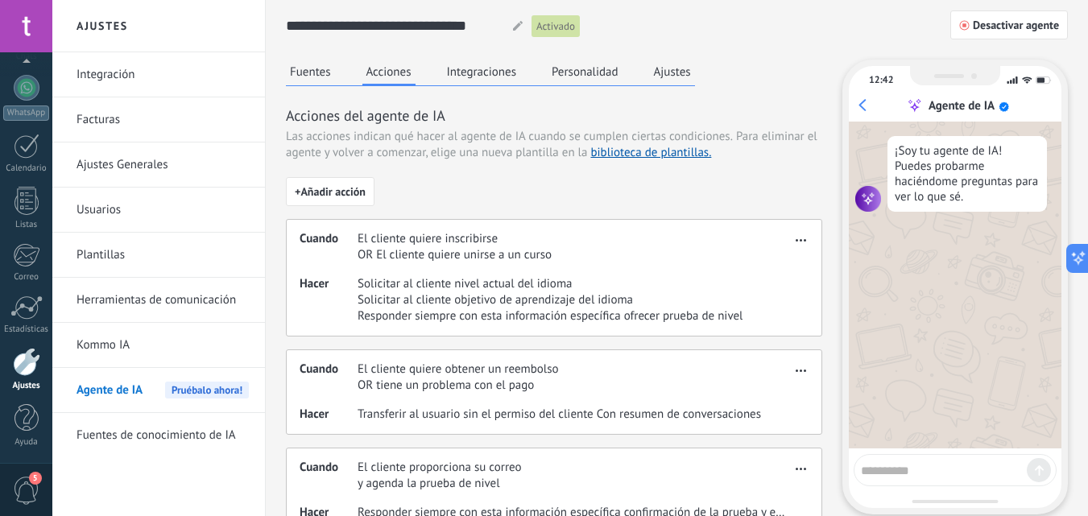
click at [645, 156] on link "biblioteca de plantillas." at bounding box center [651, 152] width 121 height 15
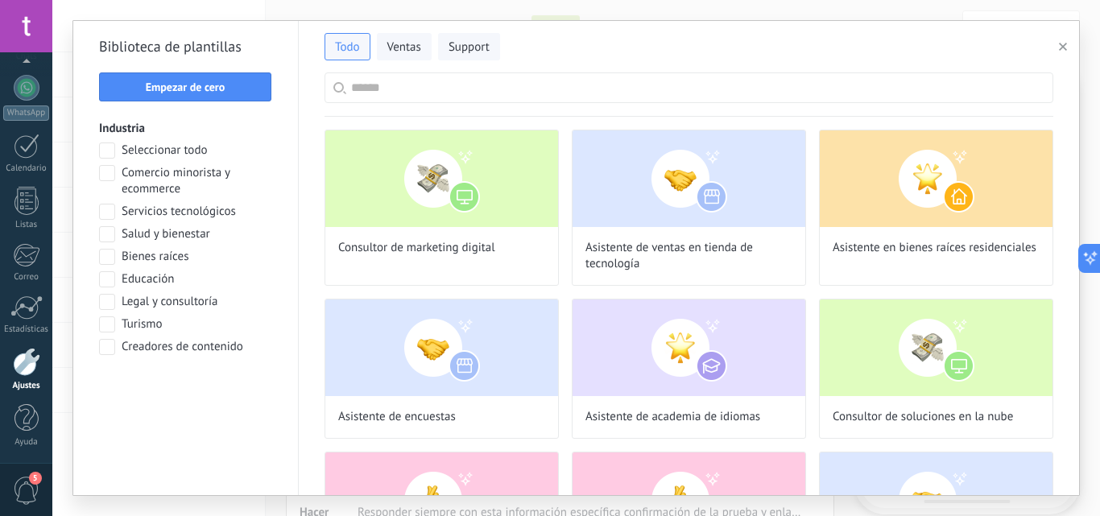
click at [171, 88] on span "Empezar de cero" at bounding box center [186, 86] width 80 height 11
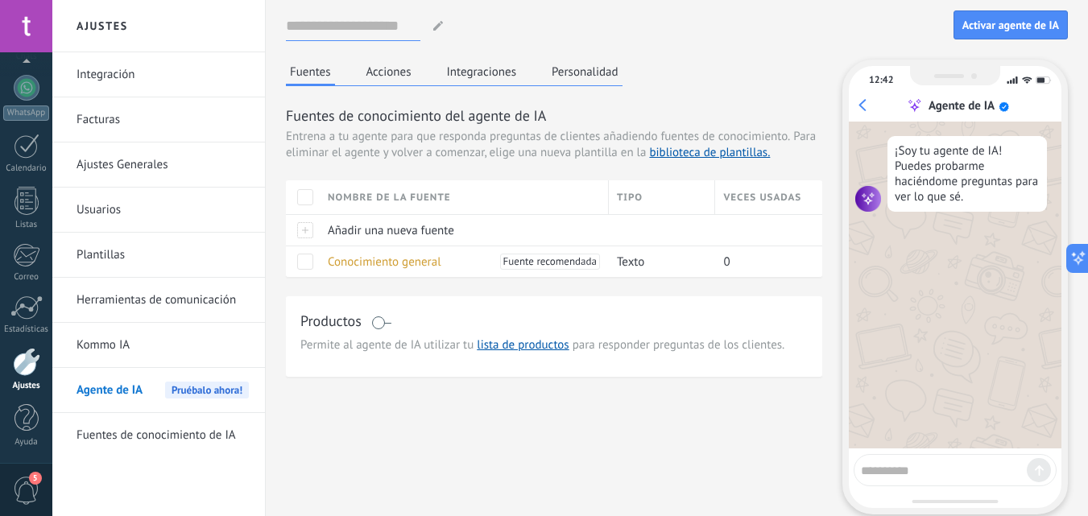
click at [329, 27] on input at bounding box center [353, 25] width 135 height 29
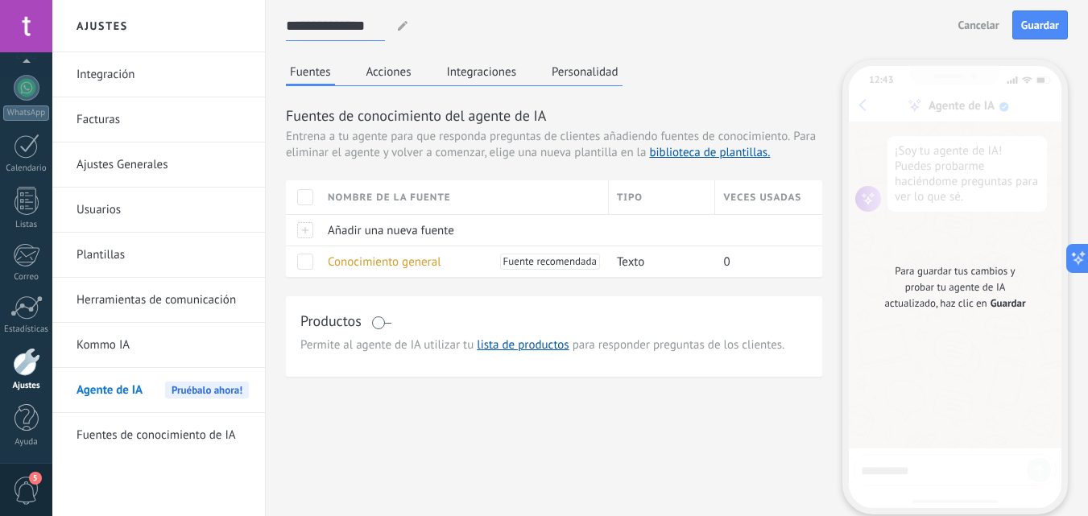
type input "**********"
click at [383, 235] on span "Añadir una nueva fuente" at bounding box center [391, 230] width 126 height 15
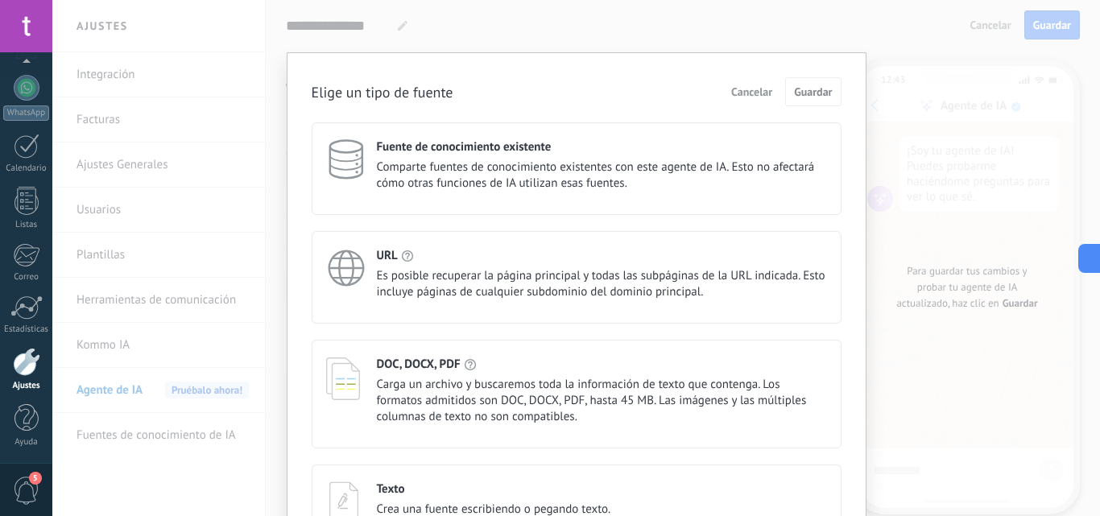
click at [518, 284] on span "Es posible recuperar la página principal y todas las subpáginas de la URL indic…" at bounding box center [602, 284] width 450 height 32
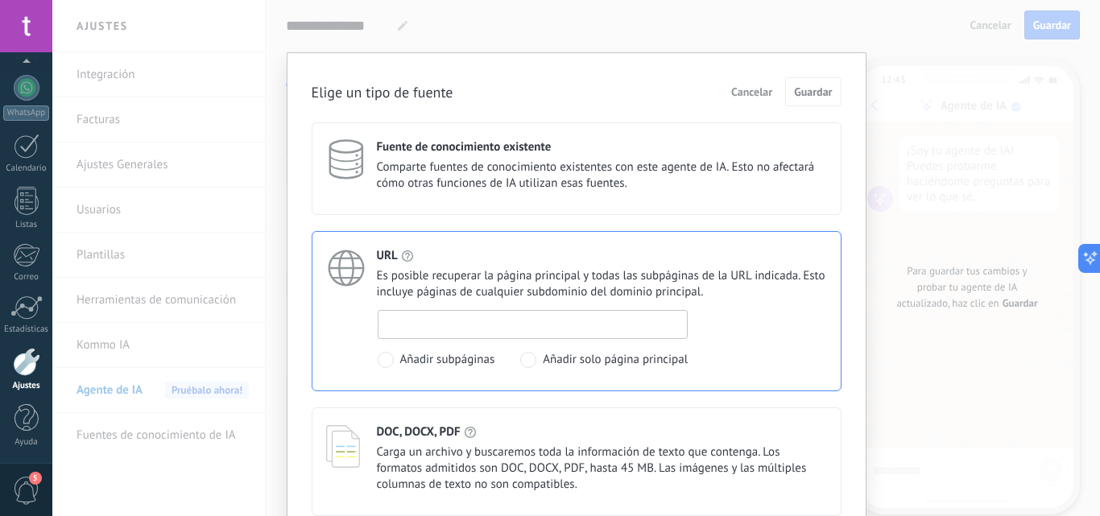
click at [599, 322] on input at bounding box center [533, 324] width 309 height 26
paste input "**********"
type input "**********"
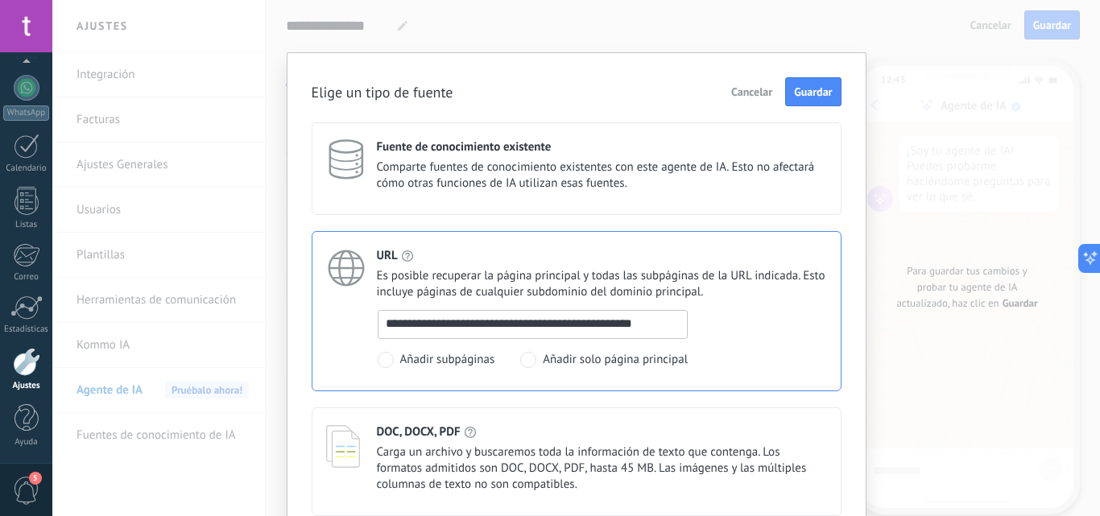
click at [818, 89] on span "Guardar" at bounding box center [813, 91] width 38 height 11
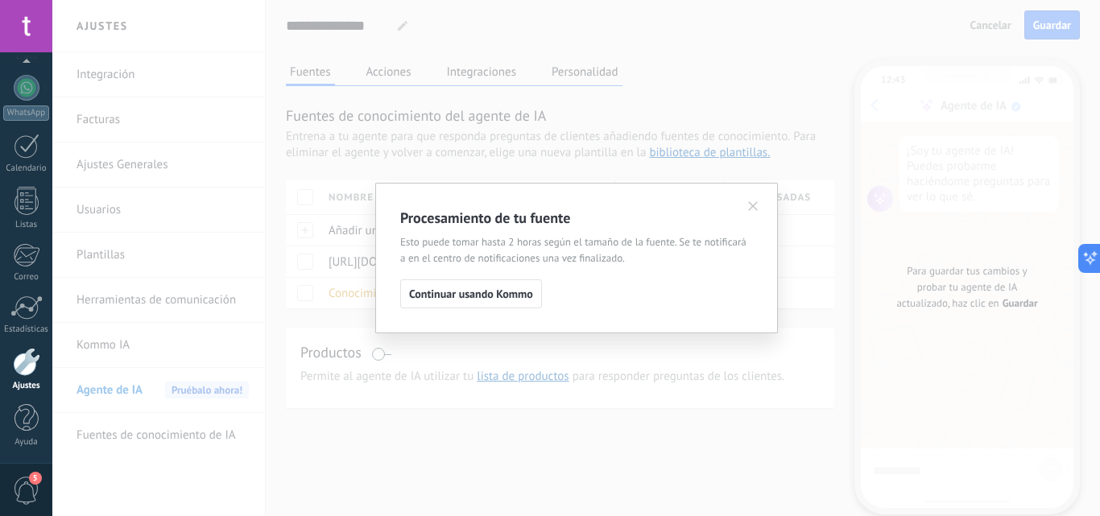
click at [490, 304] on button "Continuar usando Kommo" at bounding box center [471, 294] width 142 height 29
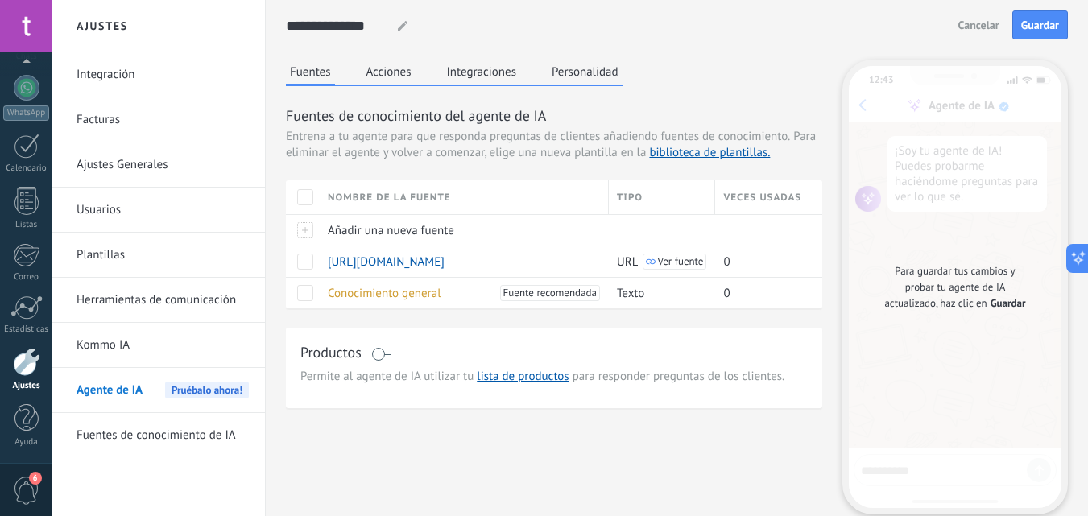
click at [305, 267] on span at bounding box center [305, 262] width 16 height 16
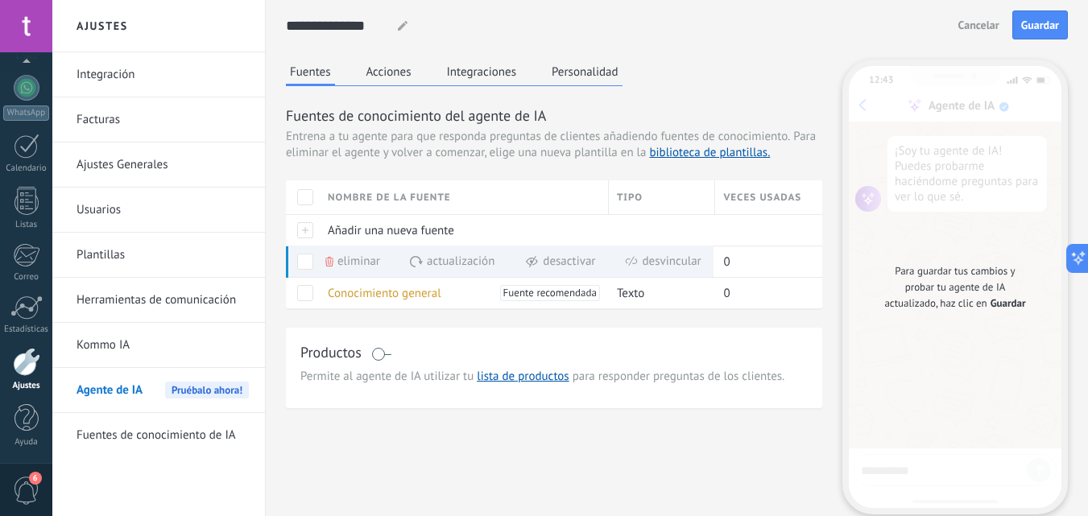
click at [348, 261] on span "Eliminar" at bounding box center [359, 261] width 43 height 31
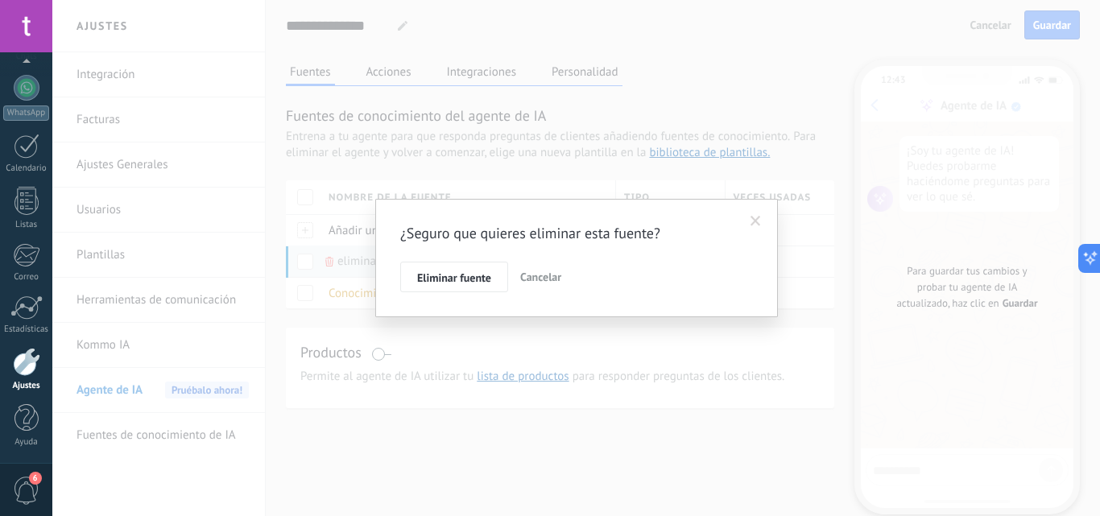
click at [458, 283] on span "Eliminar fuente" at bounding box center [454, 277] width 74 height 11
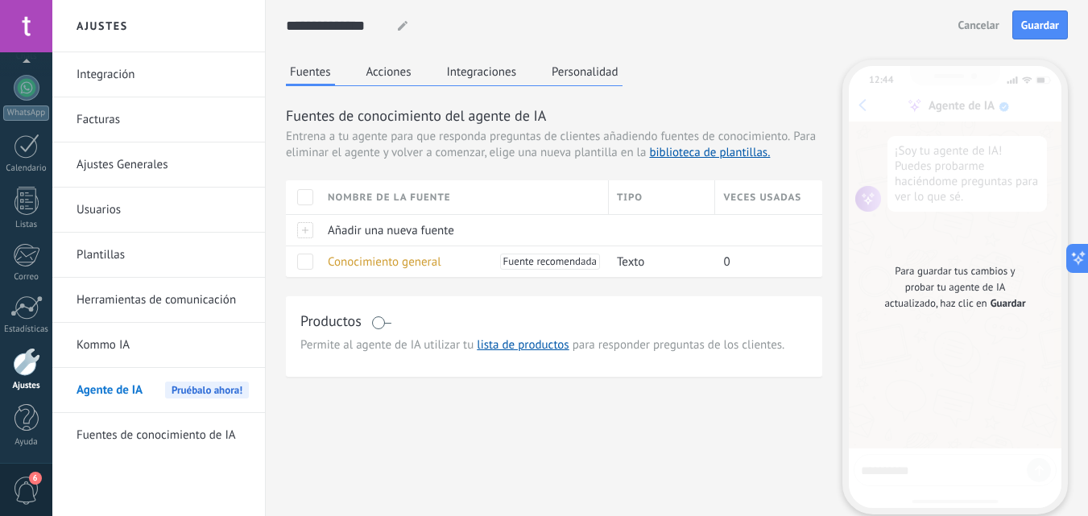
click at [380, 218] on div "Añadir una nueva fuente" at bounding box center [460, 230] width 281 height 31
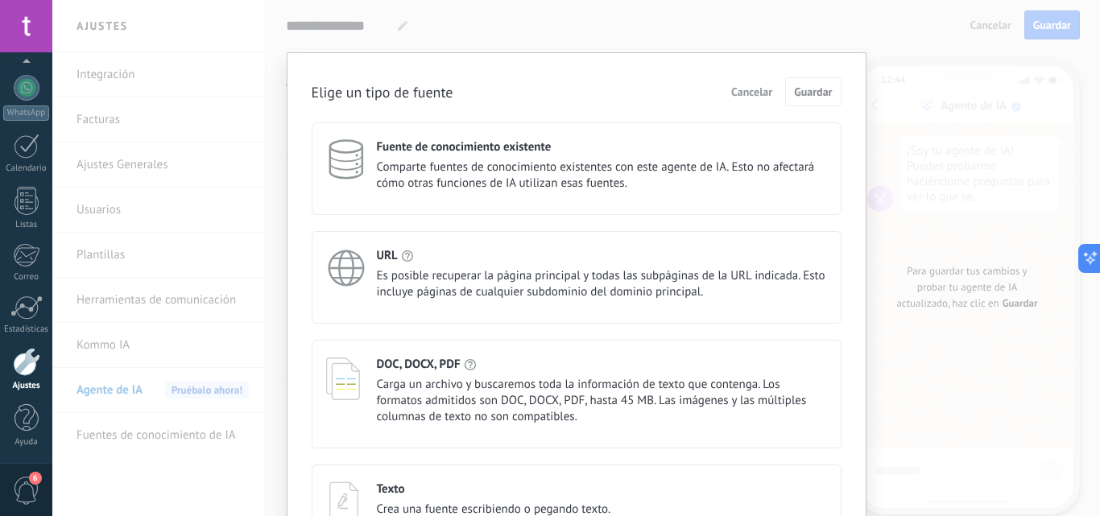
click at [380, 234] on div "URL Es posible recuperar la página principal y todas las subpáginas de la URL i…" at bounding box center [577, 277] width 530 height 93
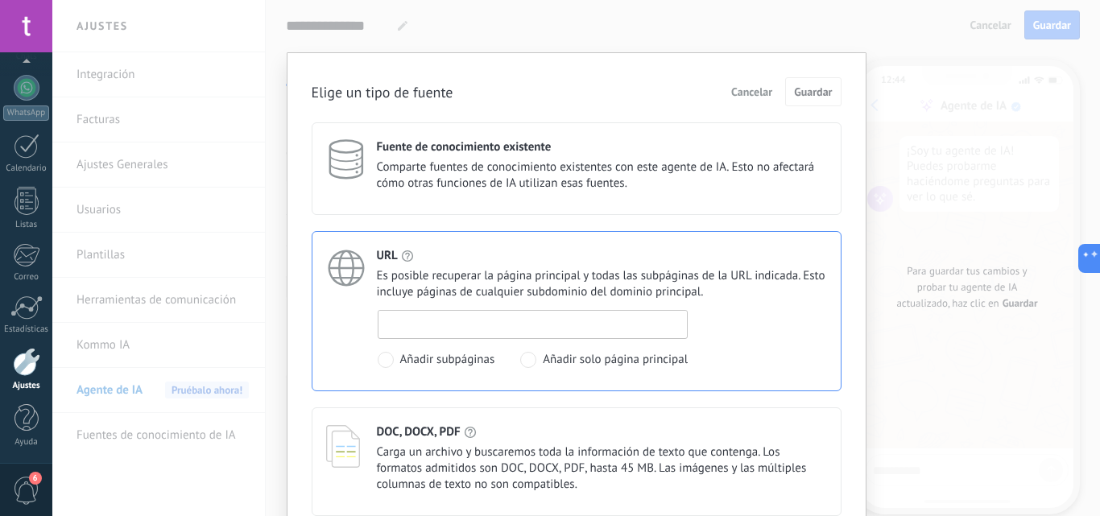
click at [408, 327] on input at bounding box center [533, 324] width 309 height 26
paste input "**********"
type input "**********"
click at [803, 97] on span "Guardar" at bounding box center [813, 91] width 38 height 11
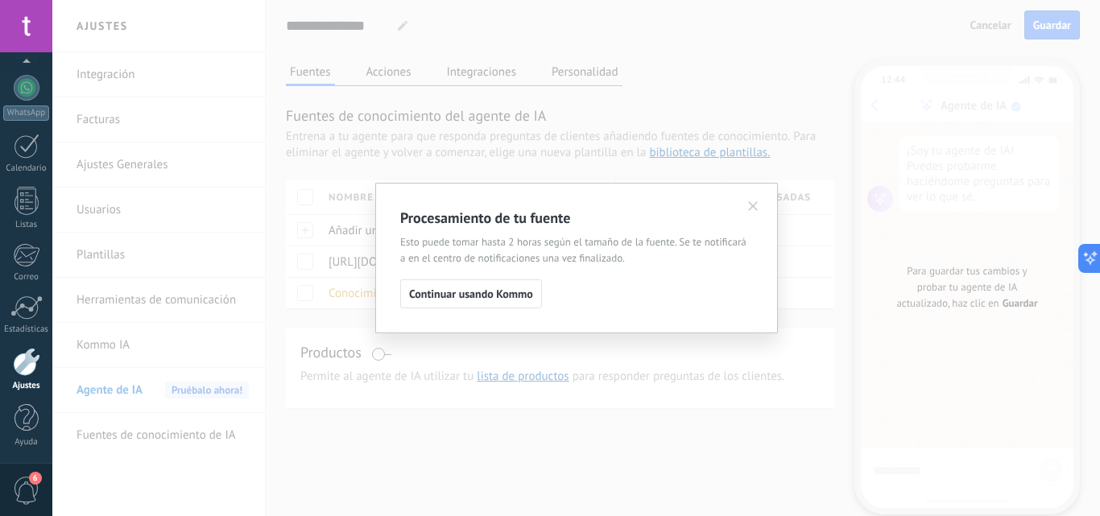
click at [485, 300] on span "Continuar usando Kommo" at bounding box center [471, 293] width 124 height 11
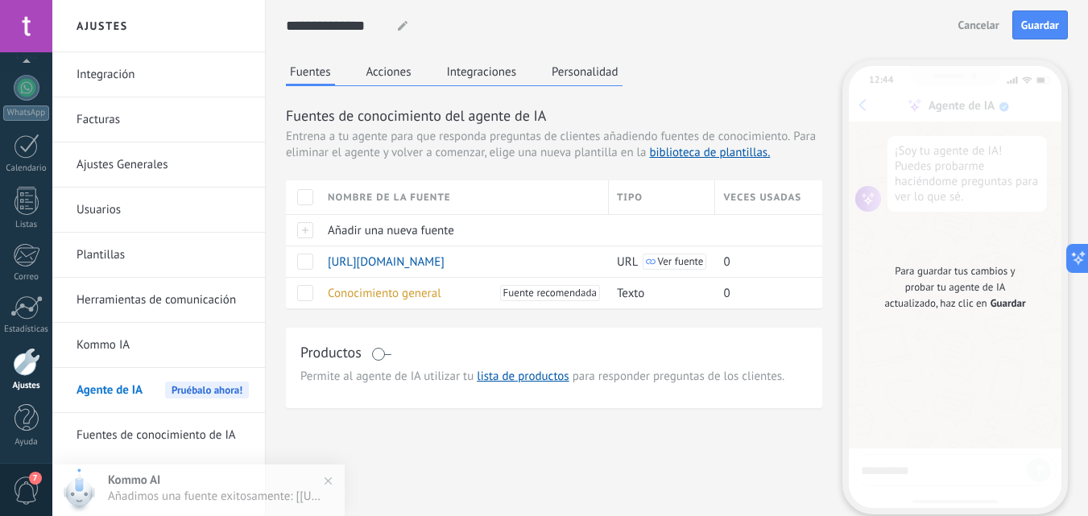
click at [1040, 29] on span "Guardar" at bounding box center [1041, 24] width 38 height 11
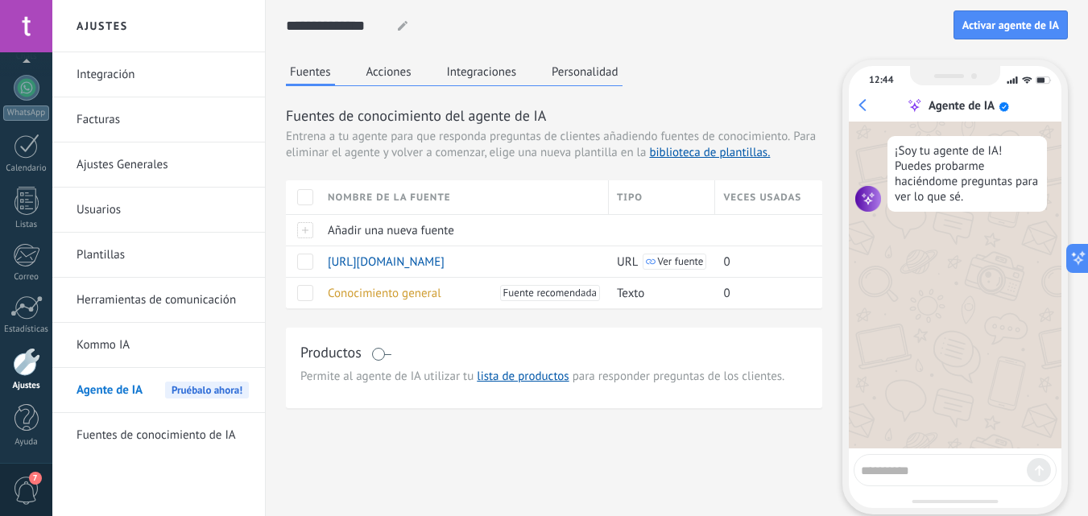
click at [987, 27] on span "Activar agente de IA" at bounding box center [1011, 24] width 97 height 11
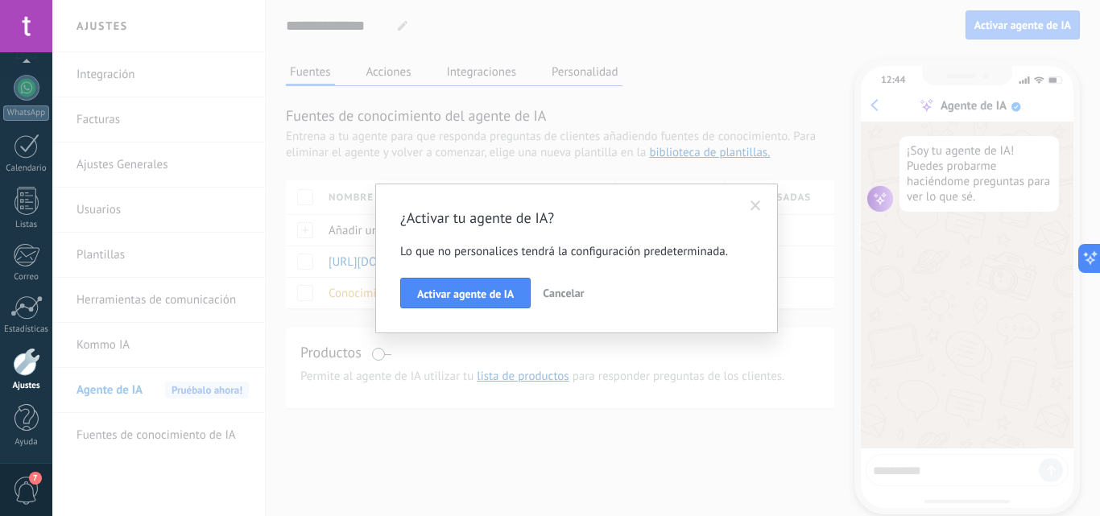
click at [448, 288] on span "Activar agente de IA" at bounding box center [465, 293] width 97 height 11
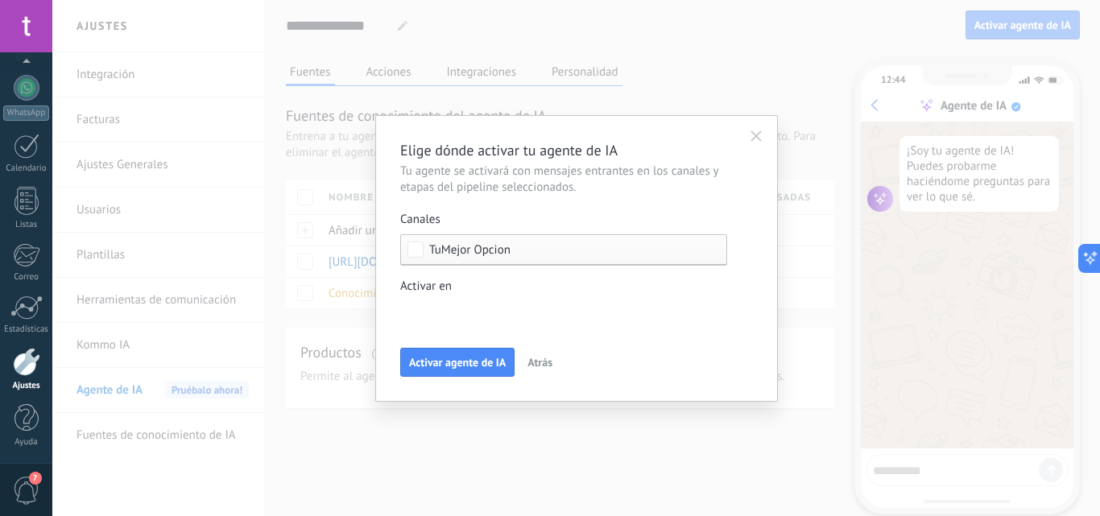
click at [448, 373] on button "Activar agente de IA" at bounding box center [457, 362] width 114 height 29
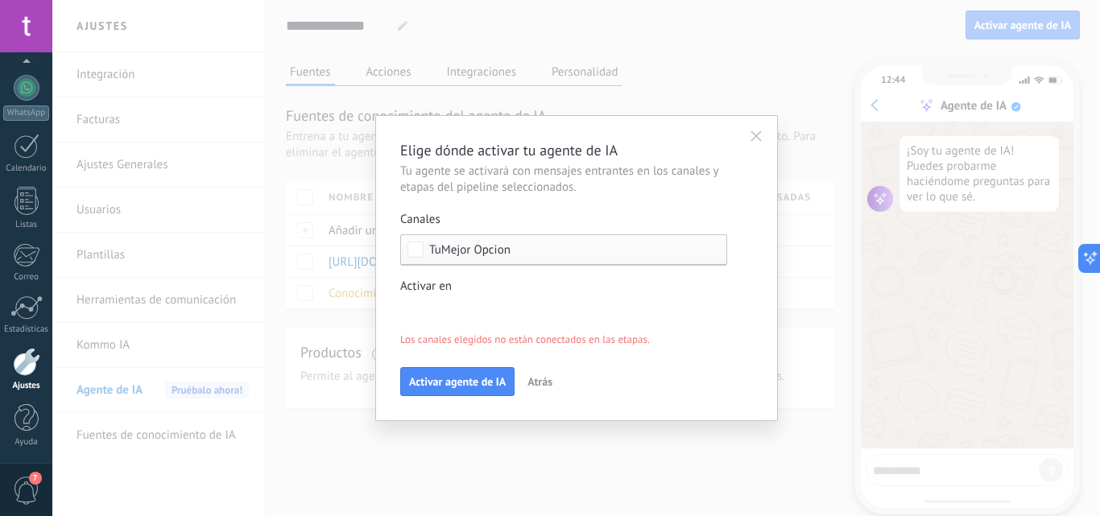
click at [0, 0] on div "Leads Entrantes Nueva consulta Cualificado Cotización enviada Pedido creado Ped…" at bounding box center [0, 0] width 0 height 0
click at [448, 332] on label at bounding box center [563, 320] width 327 height 24
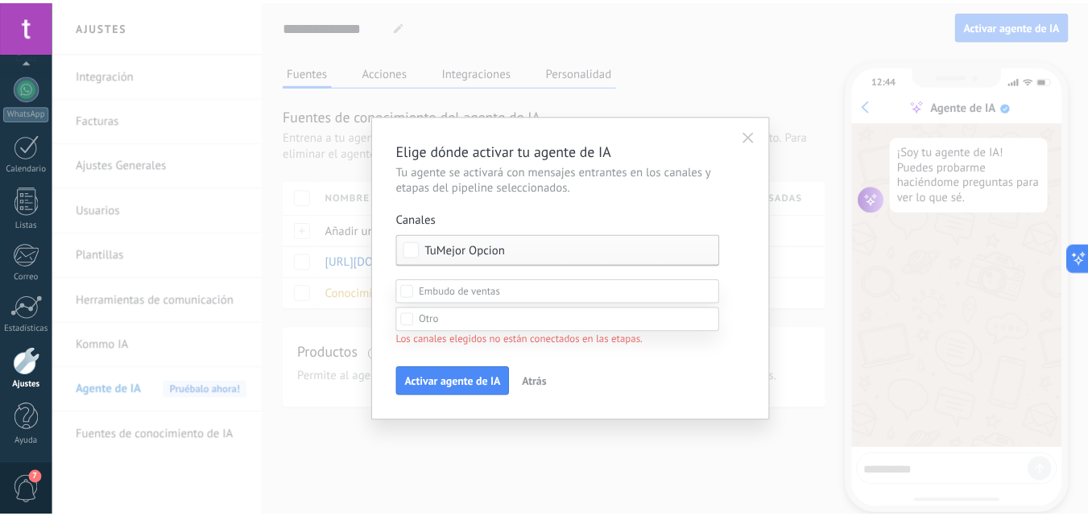
scroll to position [28, 0]
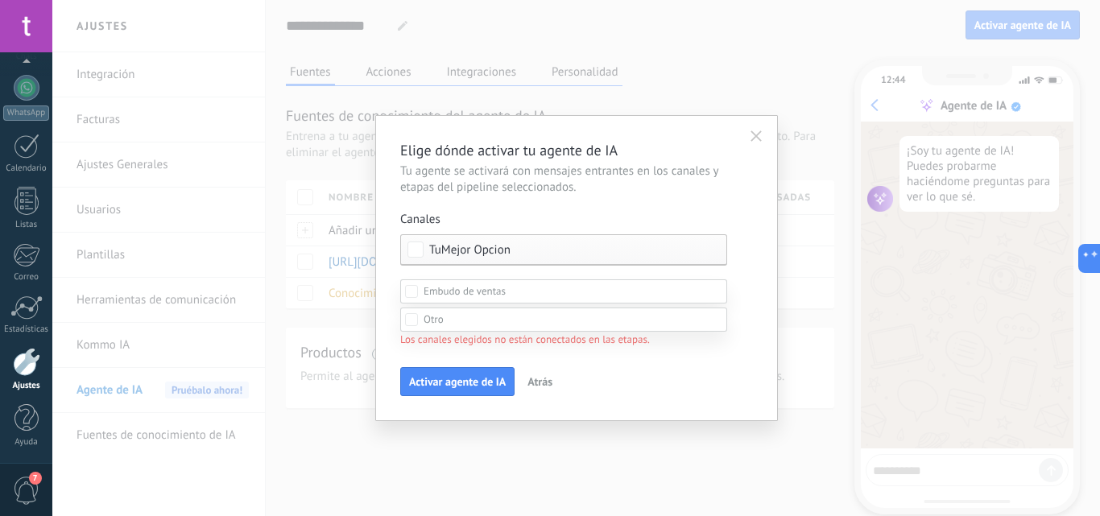
click at [504, 218] on div at bounding box center [576, 236] width 1048 height 516
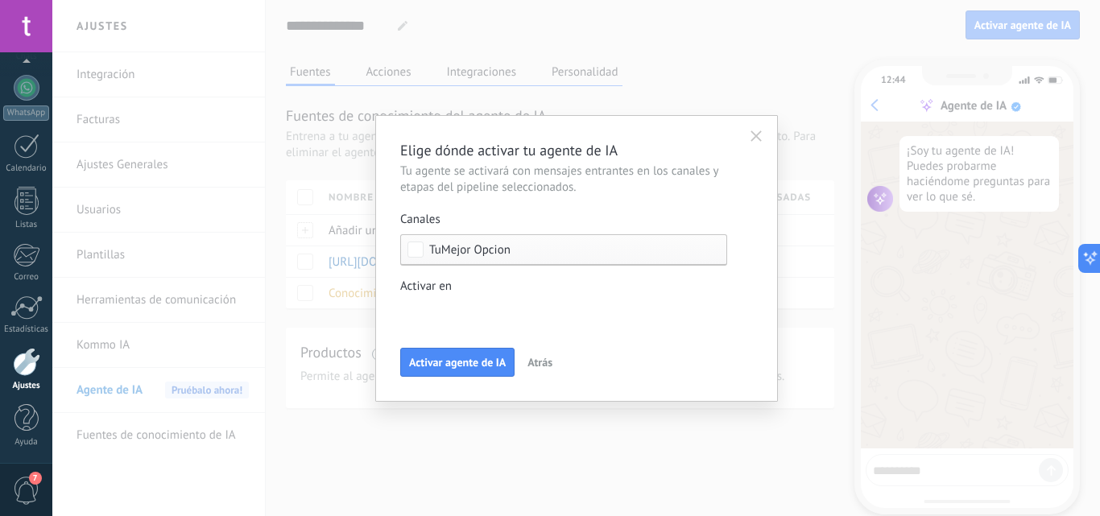
click at [461, 358] on span "Activar agente de IA" at bounding box center [457, 362] width 97 height 11
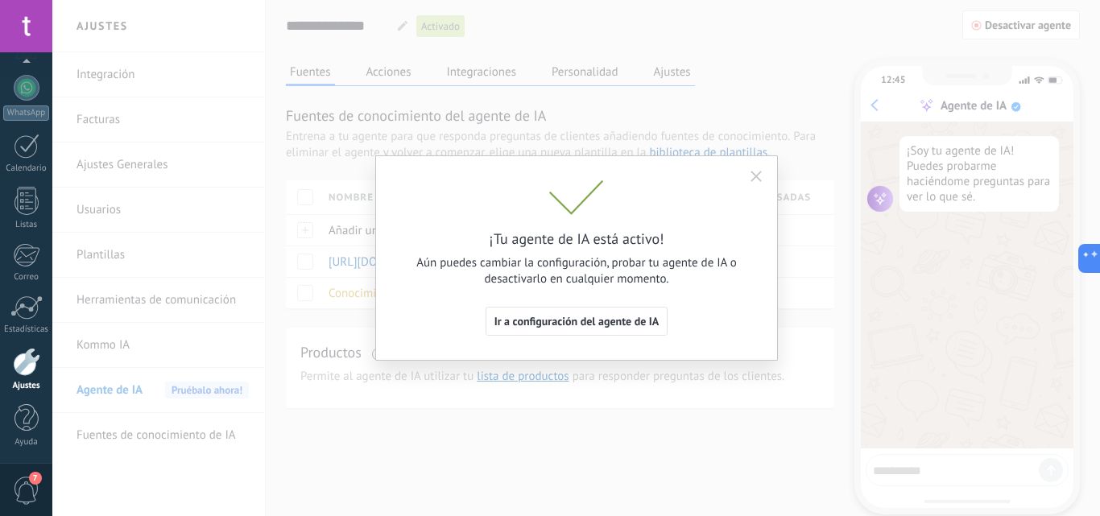
click at [755, 175] on use "button" at bounding box center [756, 176] width 11 height 11
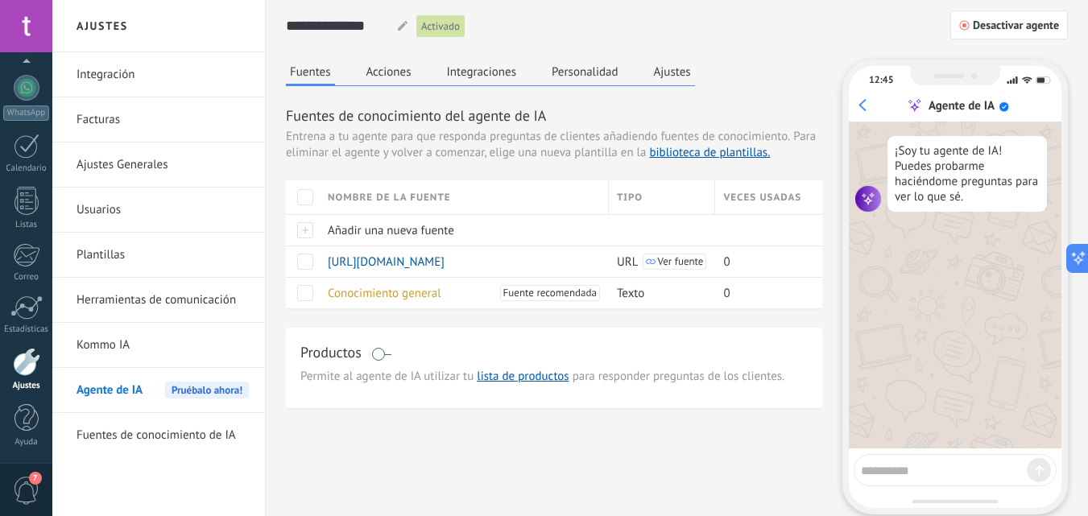
click at [928, 465] on textarea at bounding box center [944, 468] width 166 height 20
type textarea "****"
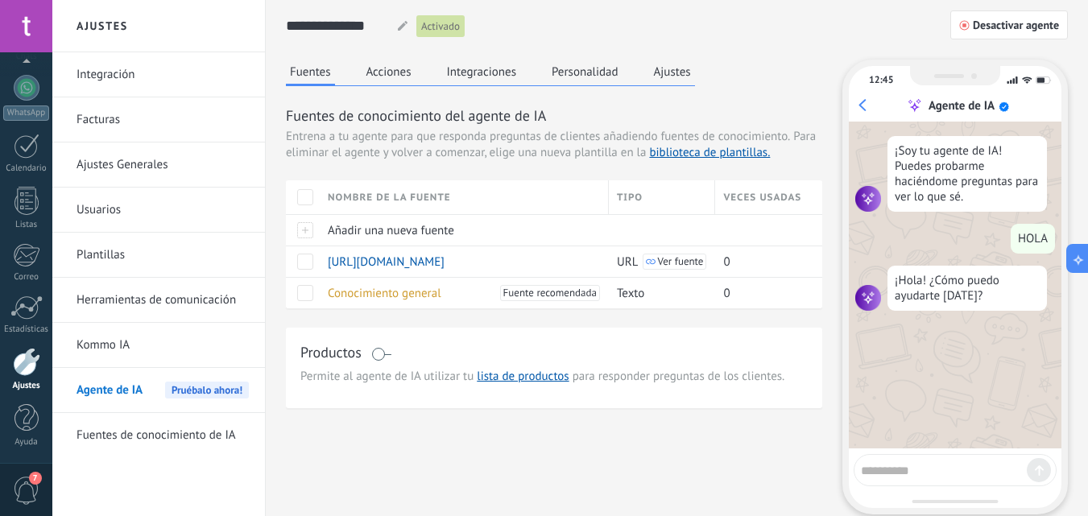
click at [300, 267] on span at bounding box center [305, 262] width 16 height 16
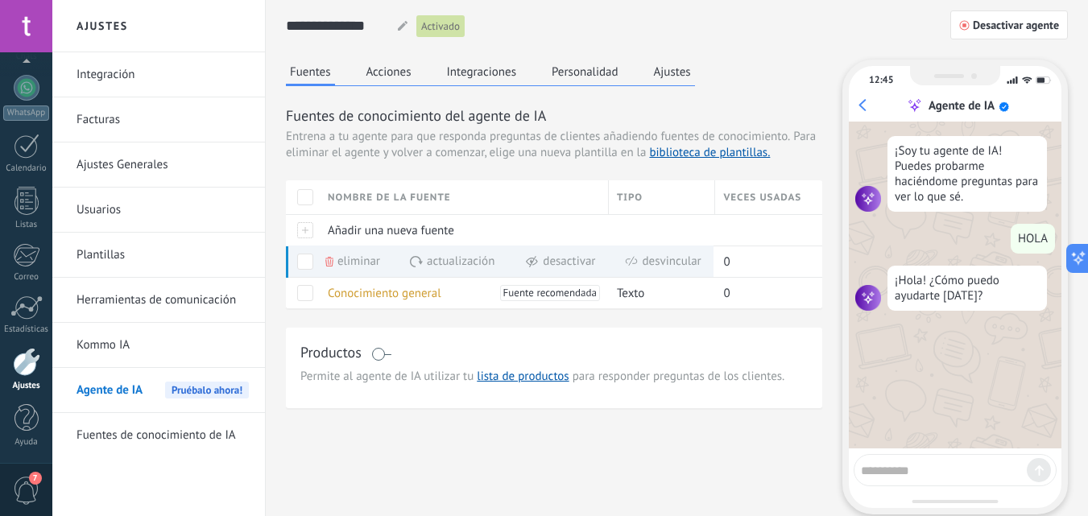
click at [306, 259] on span at bounding box center [305, 262] width 16 height 16
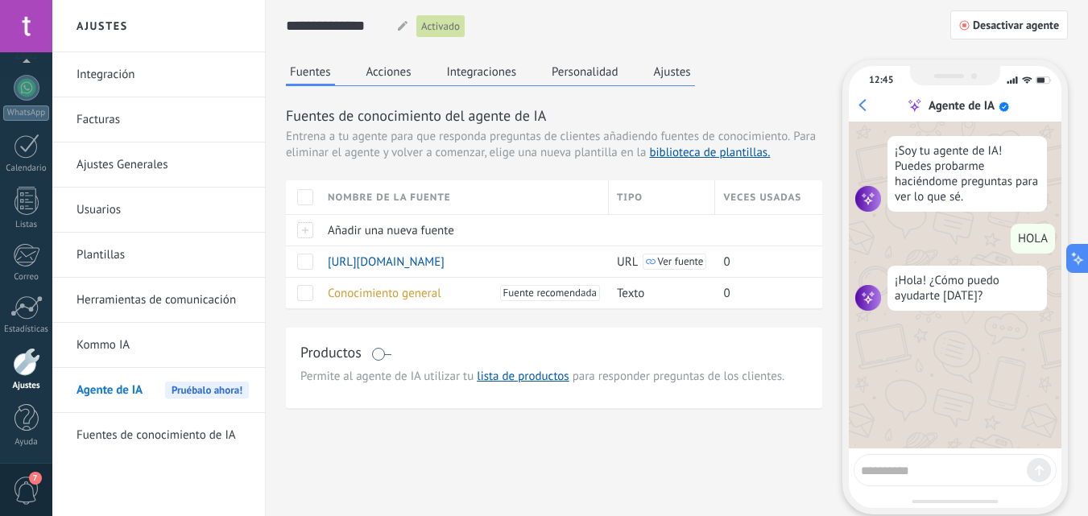
click at [892, 475] on textarea at bounding box center [944, 468] width 166 height 20
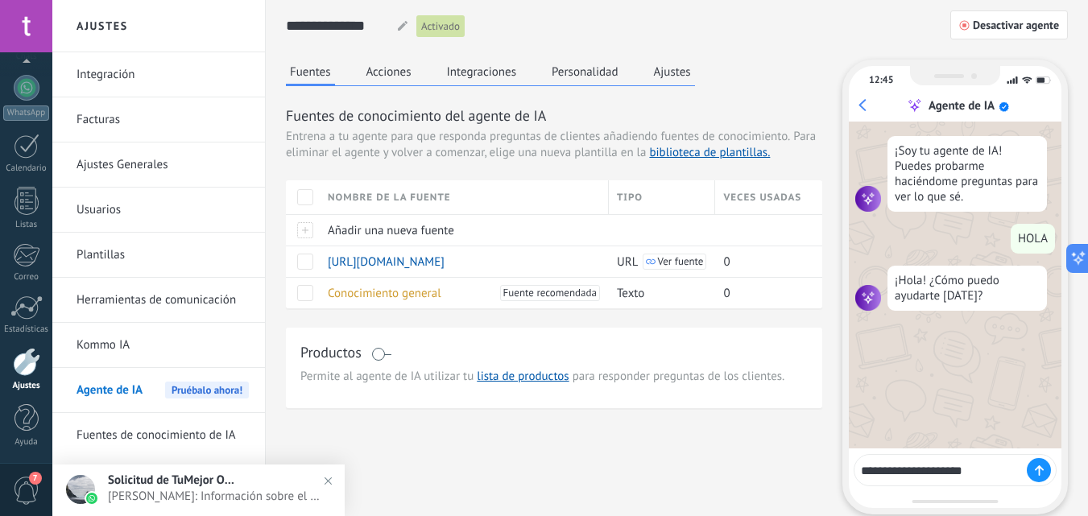
type textarea "**********"
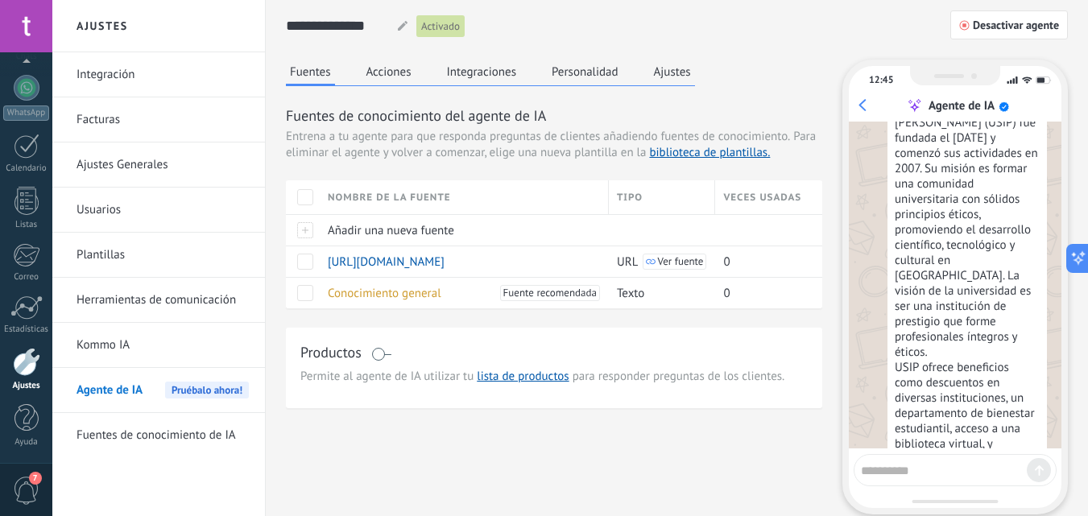
scroll to position [395, 0]
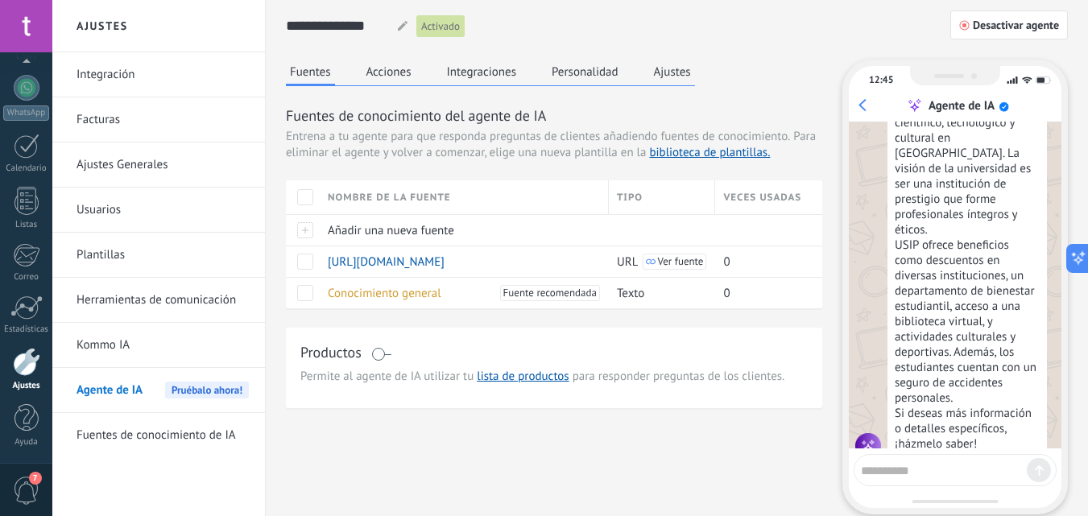
click at [954, 469] on textarea at bounding box center [944, 468] width 166 height 20
type textarea "**********"
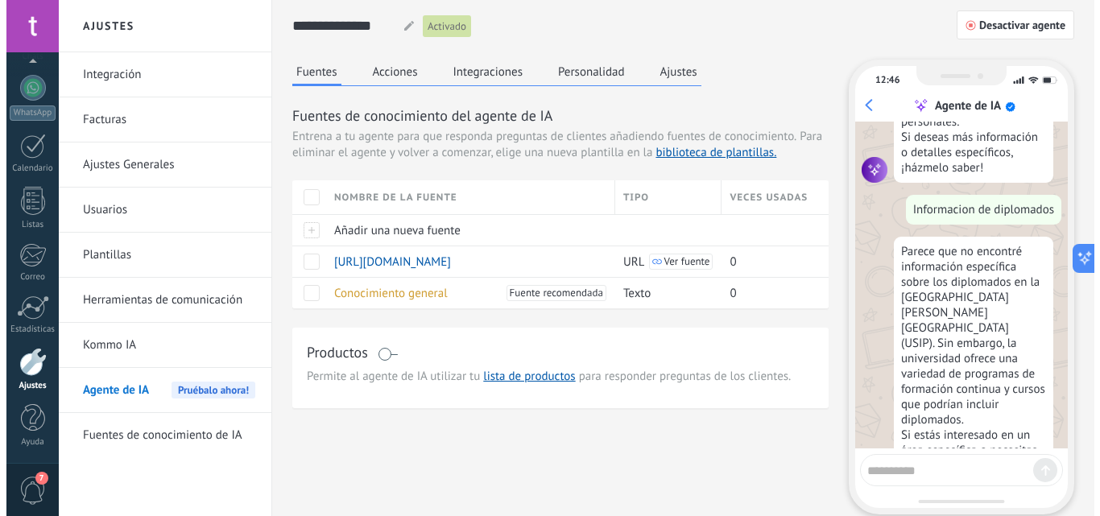
scroll to position [693, 0]
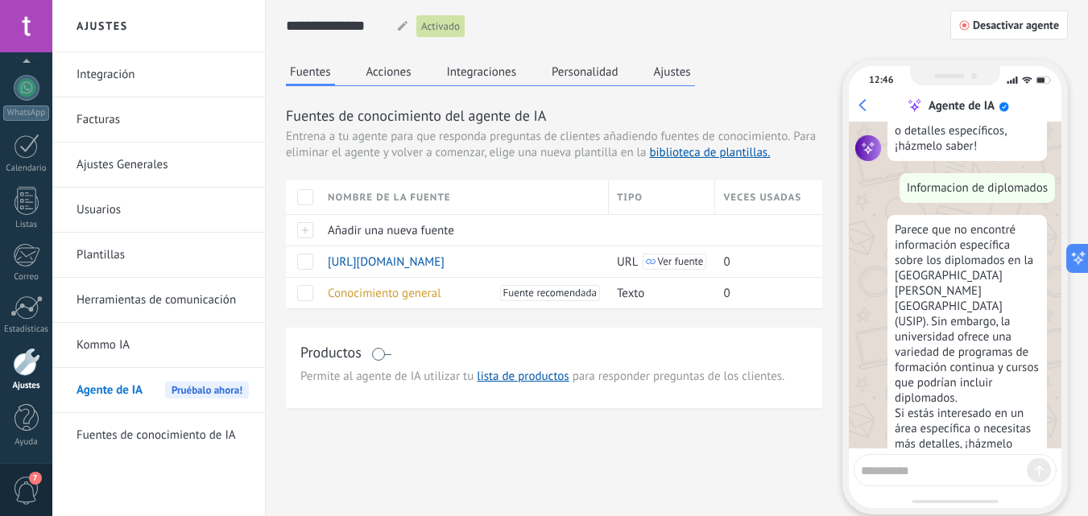
click at [332, 220] on div "Añadir una nueva fuente" at bounding box center [460, 230] width 281 height 31
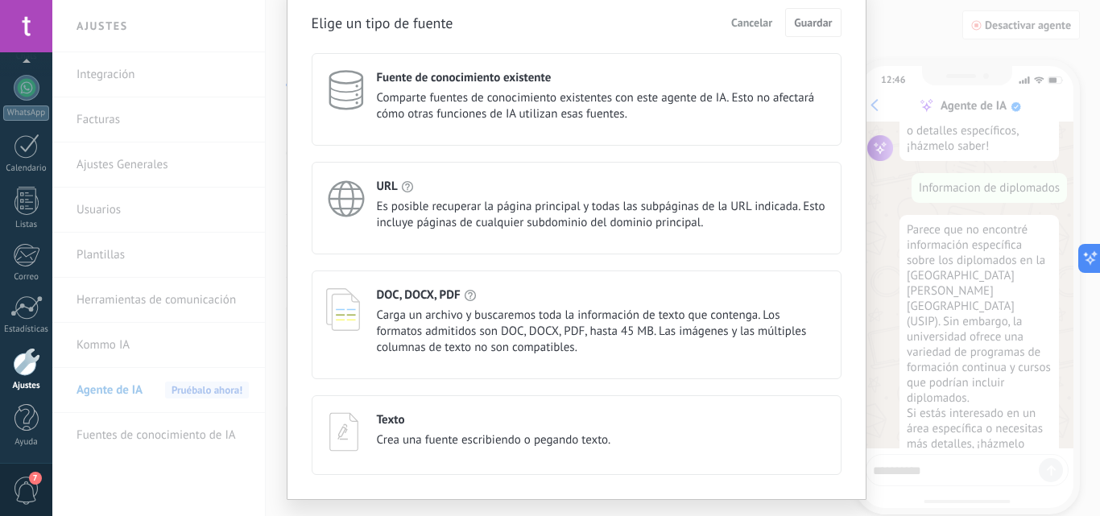
scroll to position [73, 0]
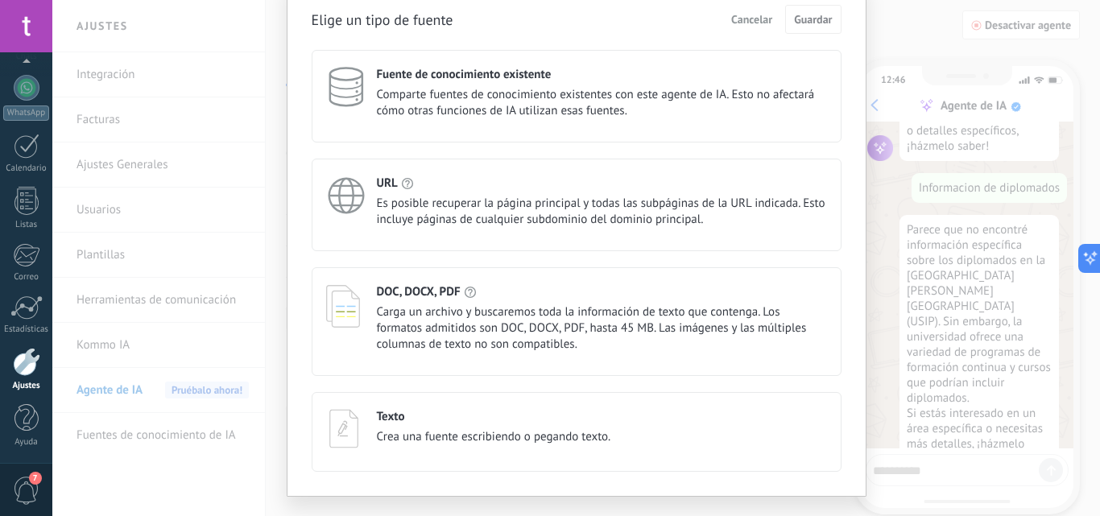
click at [457, 350] on span "Carga un archivo y buscaremos toda la información de texto que contenga. Los fo…" at bounding box center [602, 329] width 450 height 48
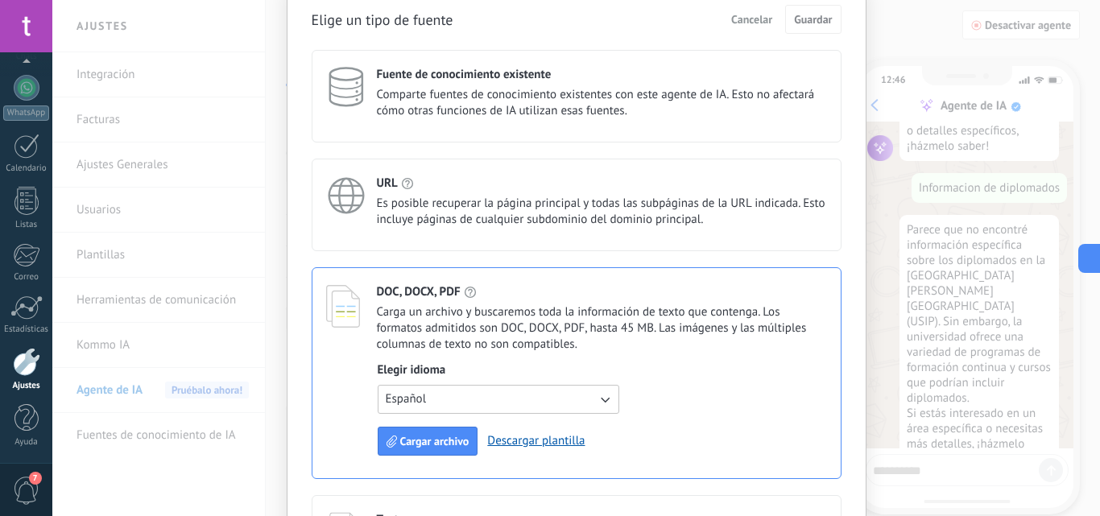
click at [548, 443] on link "Descargar plantilla" at bounding box center [535, 440] width 97 height 15
click at [437, 447] on span "Cargar archivo" at bounding box center [434, 441] width 69 height 11
click at [441, 437] on span "Cargar archivo" at bounding box center [434, 441] width 69 height 11
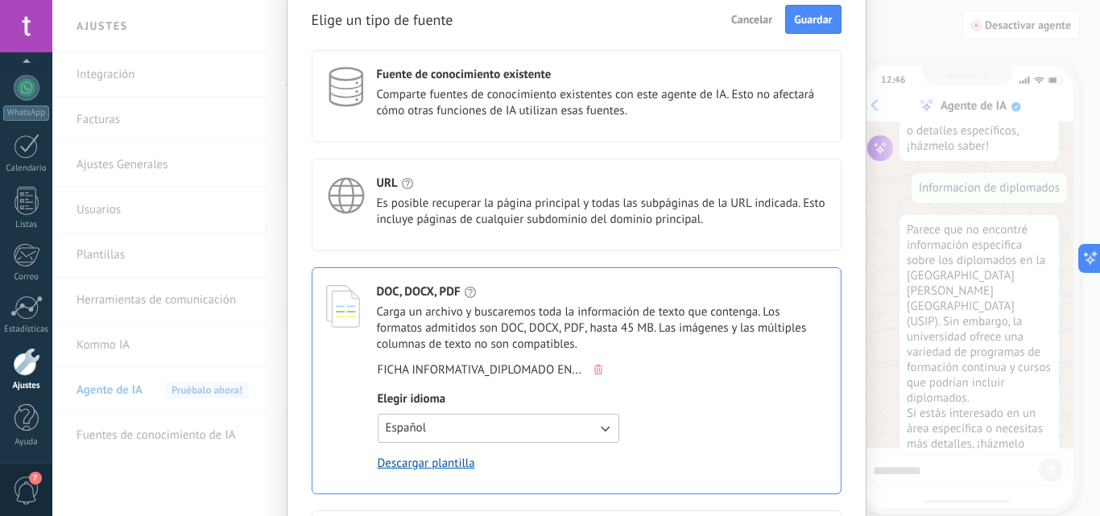
click at [817, 28] on button "Guardar" at bounding box center [813, 19] width 56 height 29
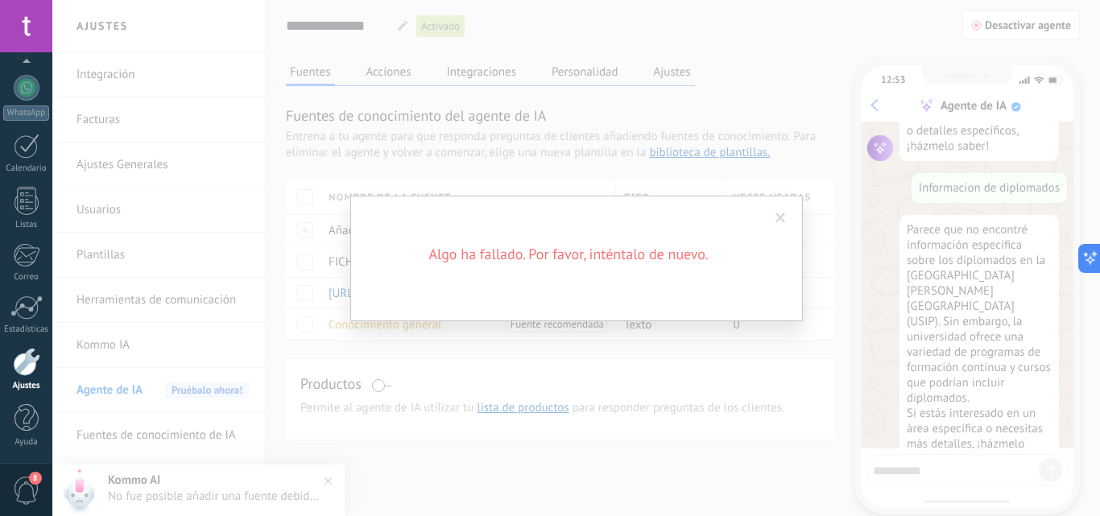
click at [491, 293] on div "Algo ha fallado. Por favor, inténtalo de nuevo." at bounding box center [576, 259] width 453 height 126
click at [784, 218] on span at bounding box center [781, 218] width 10 height 11
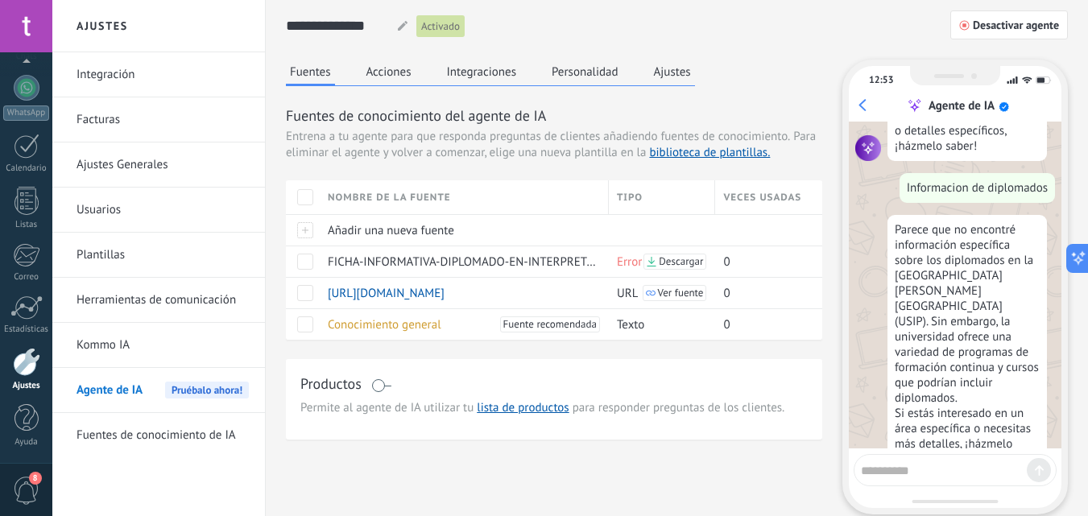
click at [680, 259] on span "Descargar" at bounding box center [681, 261] width 44 height 11
click at [305, 263] on span at bounding box center [305, 262] width 16 height 16
click at [354, 263] on span "Eliminar" at bounding box center [359, 261] width 43 height 31
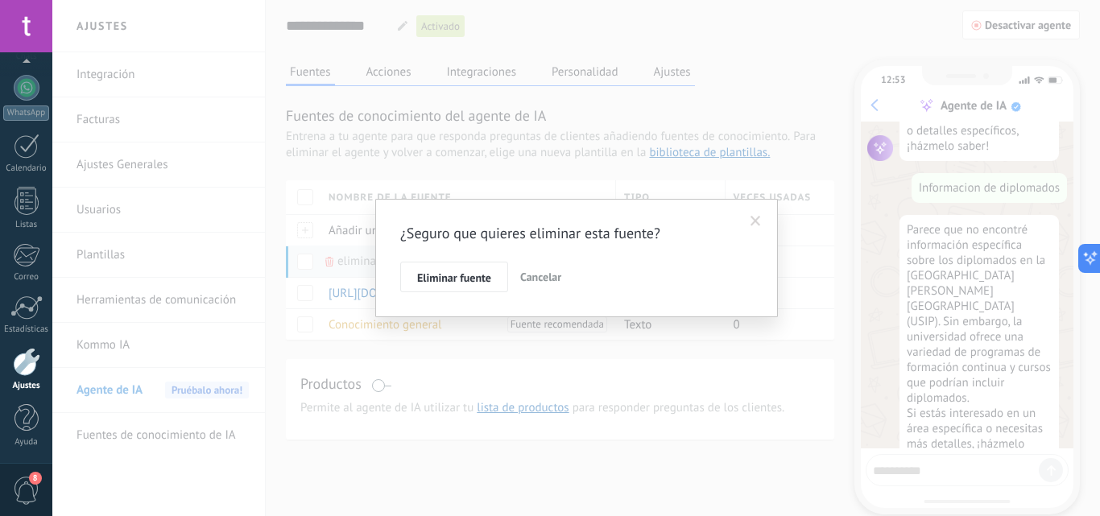
click at [472, 280] on span "Eliminar fuente" at bounding box center [454, 277] width 74 height 11
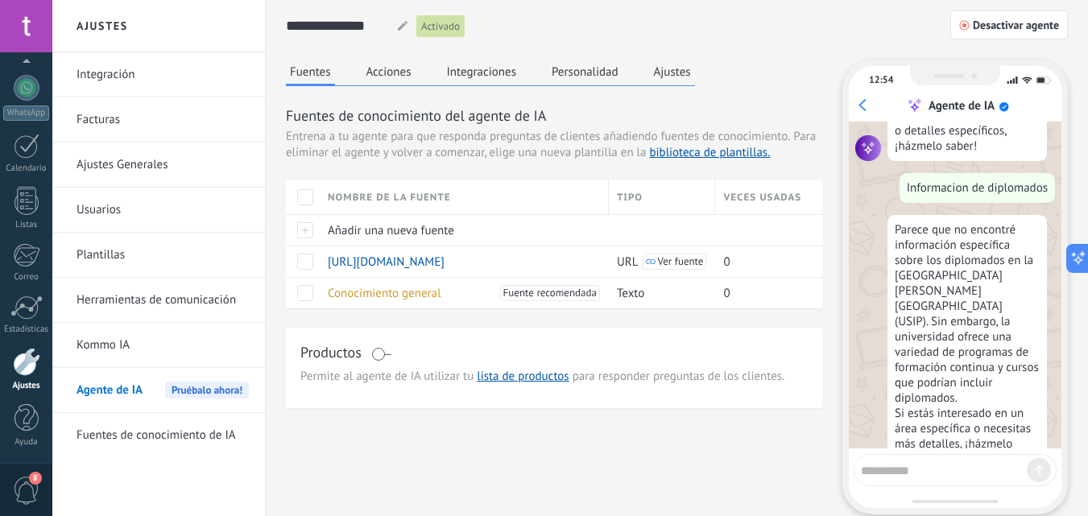
click at [303, 226] on div at bounding box center [303, 229] width 34 height 31
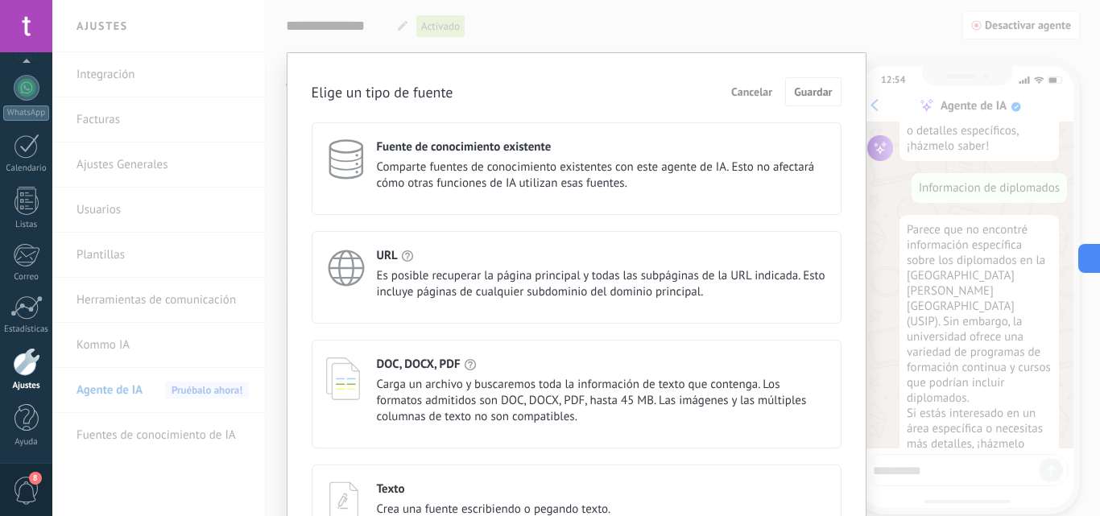
click at [552, 382] on span "Carga un archivo y buscaremos toda la información de texto que contenga. Los fo…" at bounding box center [602, 401] width 450 height 48
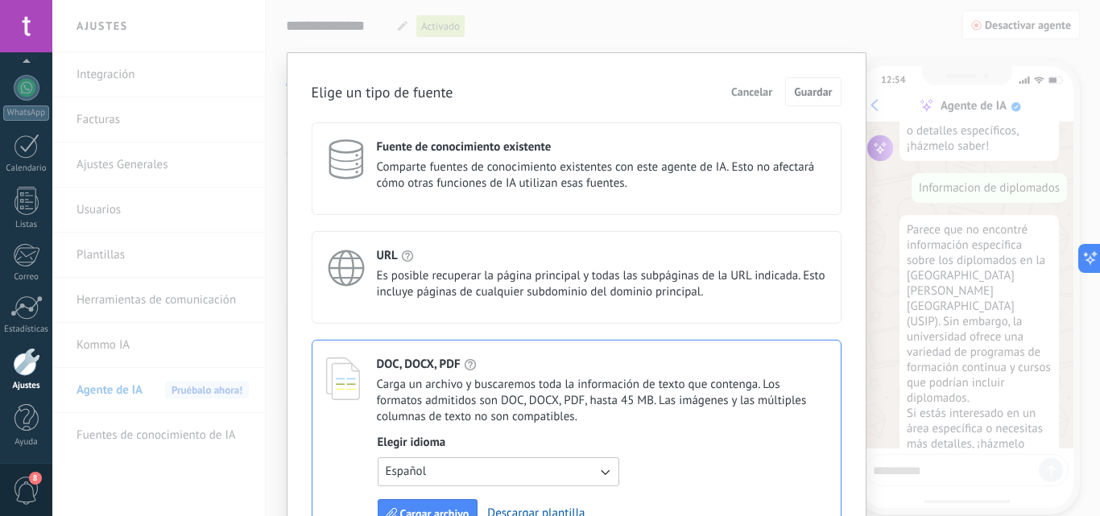
click at [445, 508] on span "Cargar archivo" at bounding box center [434, 513] width 69 height 11
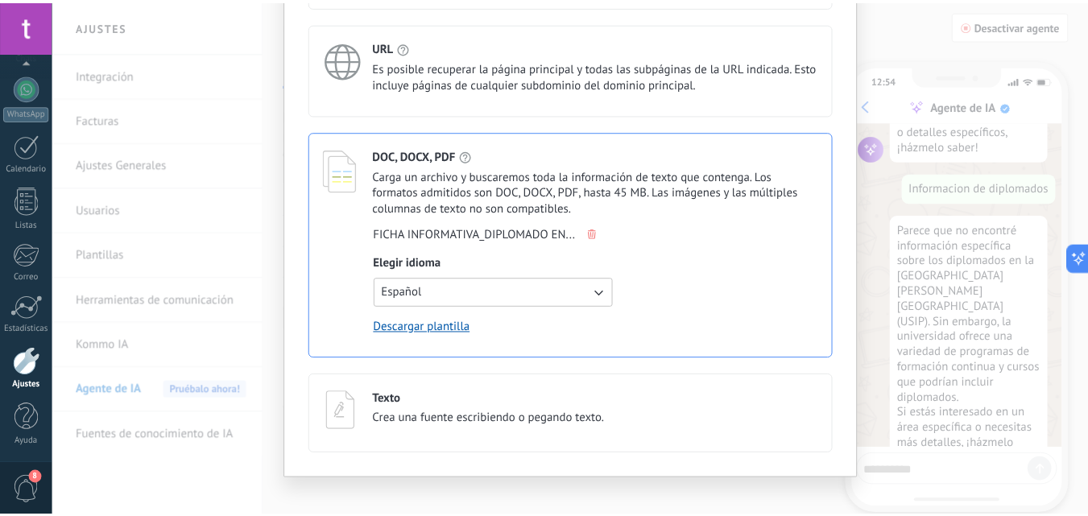
scroll to position [0, 0]
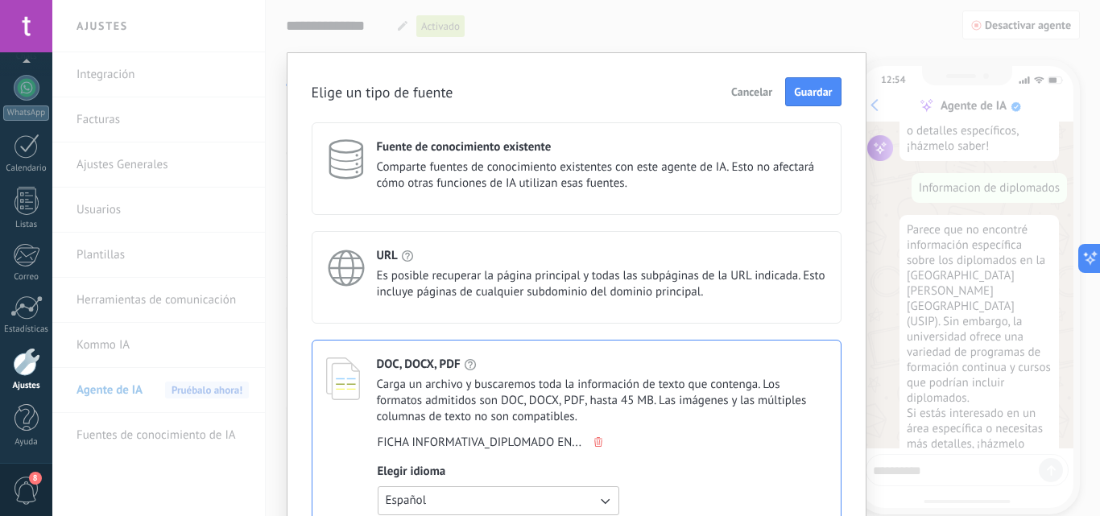
click at [813, 86] on span "Guardar" at bounding box center [813, 91] width 38 height 11
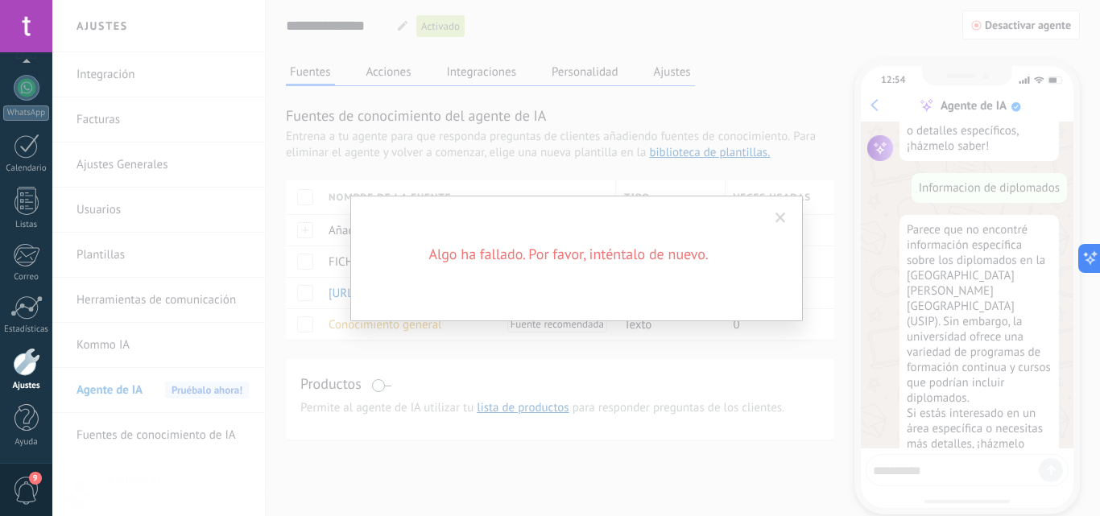
click at [272, 504] on div "Algo ha fallado. Por favor, inténtalo de nuevo." at bounding box center [576, 258] width 1048 height 516
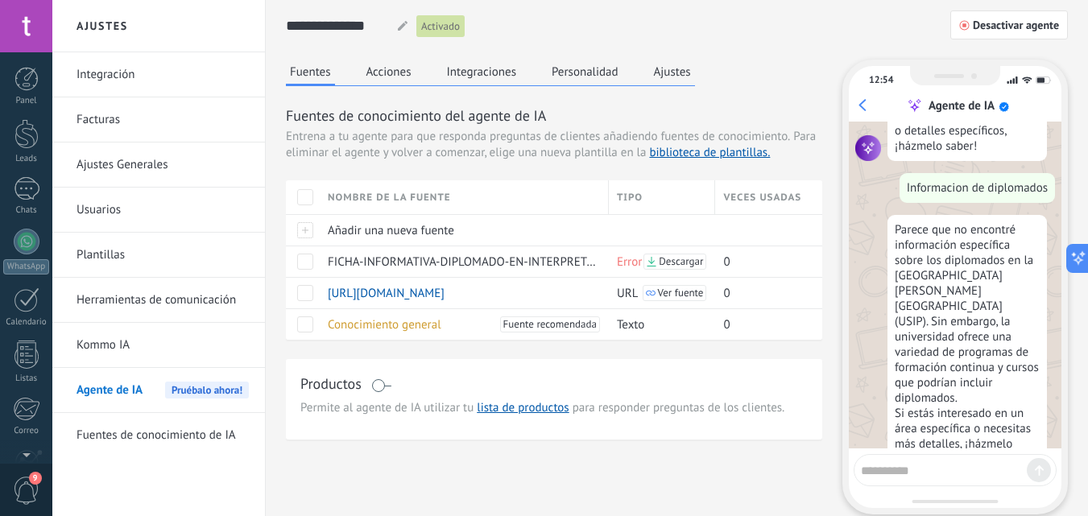
click at [26, 196] on div at bounding box center [27, 188] width 26 height 23
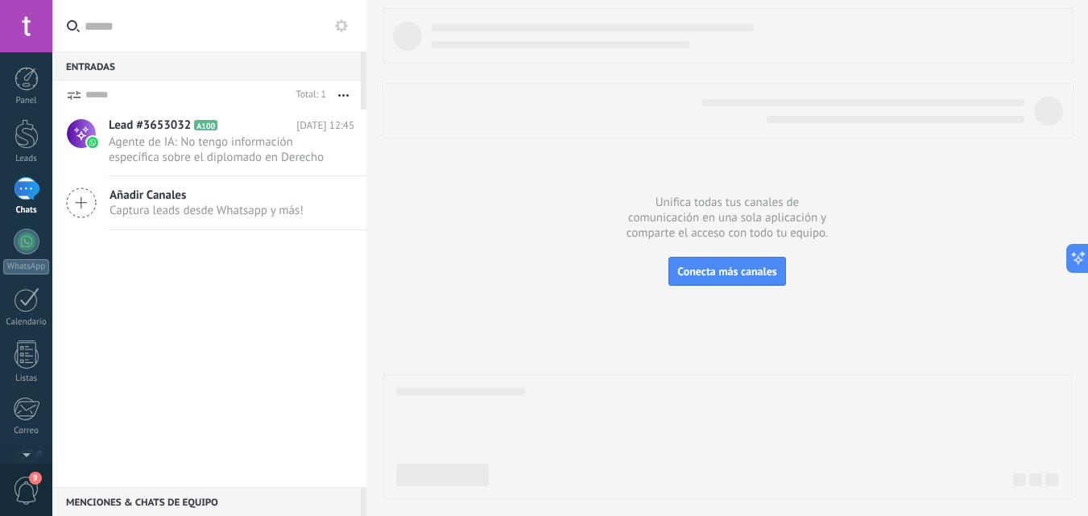
click at [26, 196] on div at bounding box center [27, 188] width 26 height 23
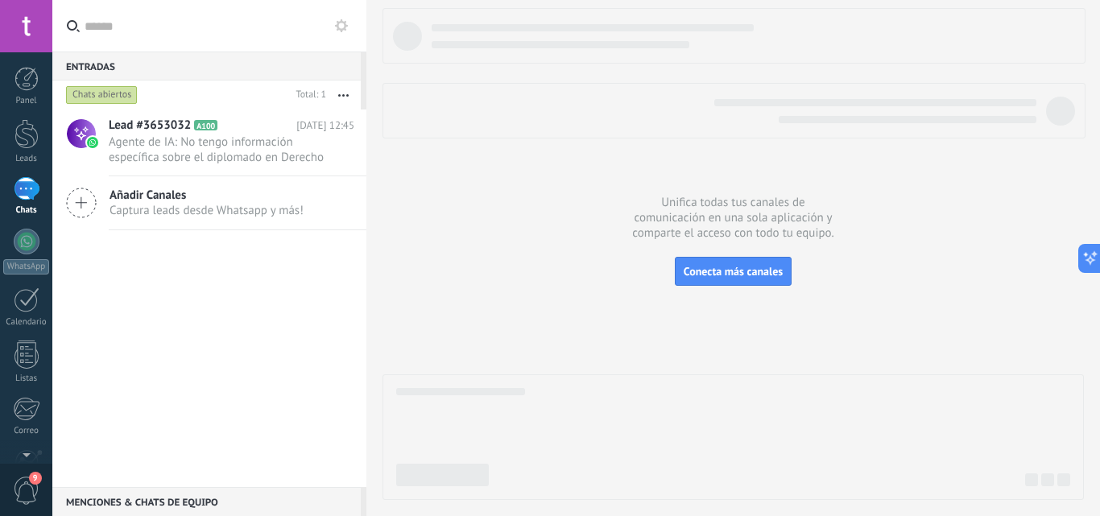
click at [204, 503] on div "Menciones & Chats de equipo 0" at bounding box center [206, 501] width 309 height 29
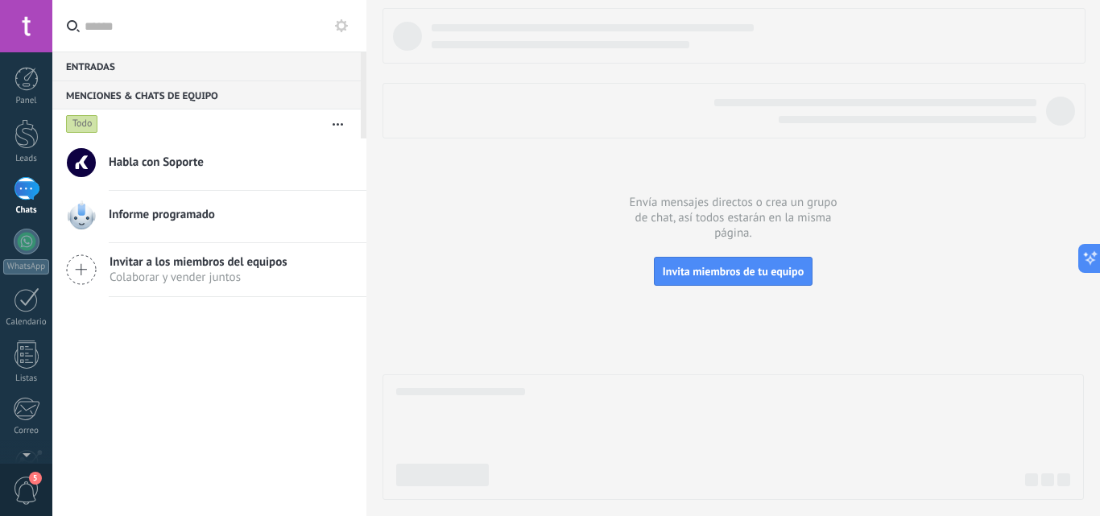
click at [191, 210] on span "Informe programado" at bounding box center [162, 215] width 106 height 16
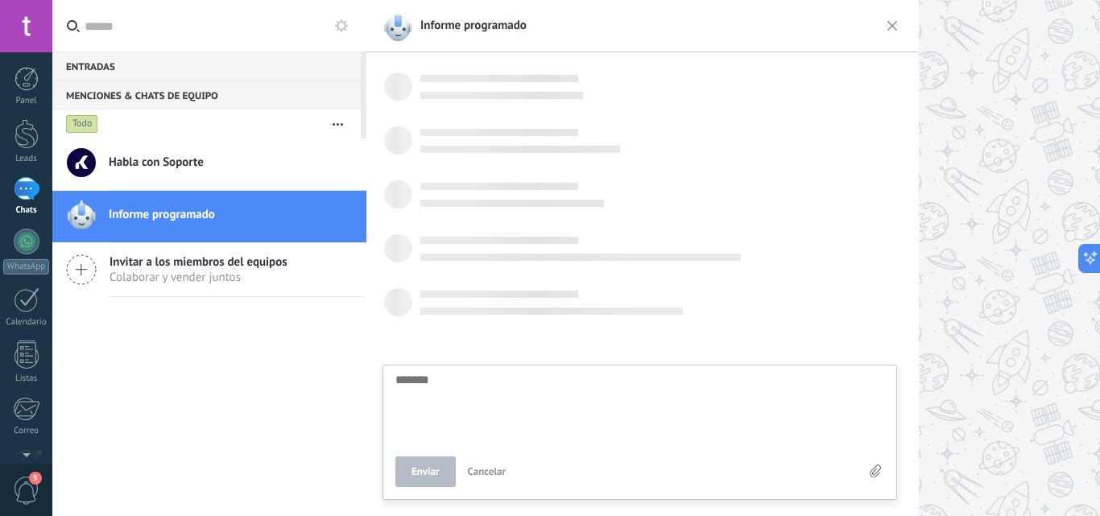
scroll to position [15, 0]
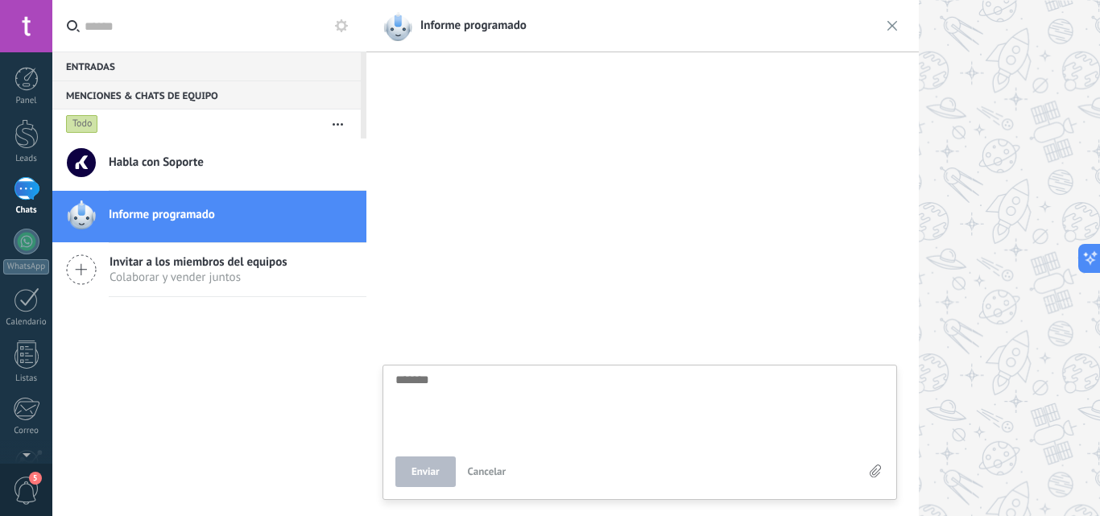
click at [191, 169] on span "Habla con Soporte" at bounding box center [156, 163] width 95 height 16
type textarea "*******"
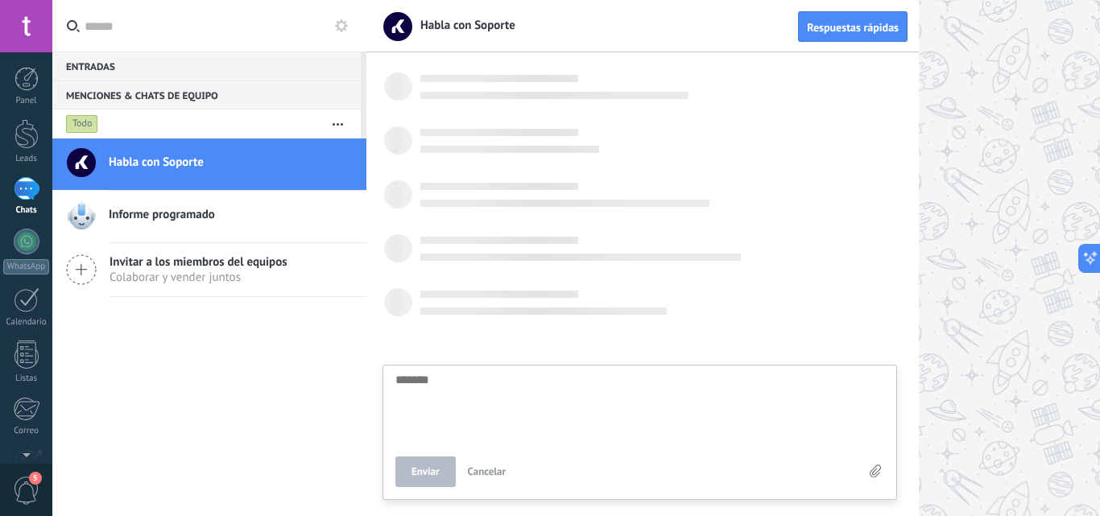
scroll to position [15, 0]
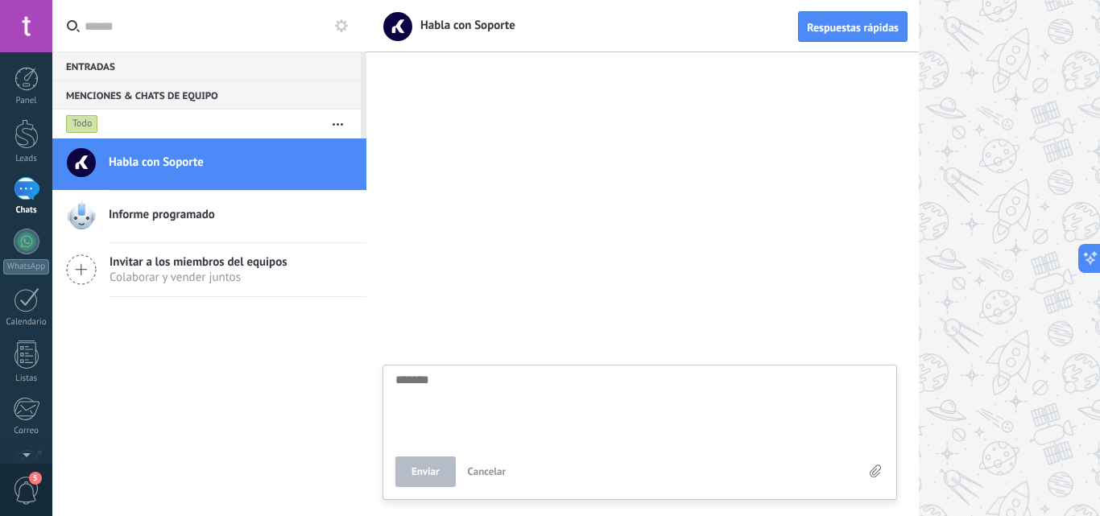
click at [36, 508] on div "5" at bounding box center [26, 489] width 52 height 53
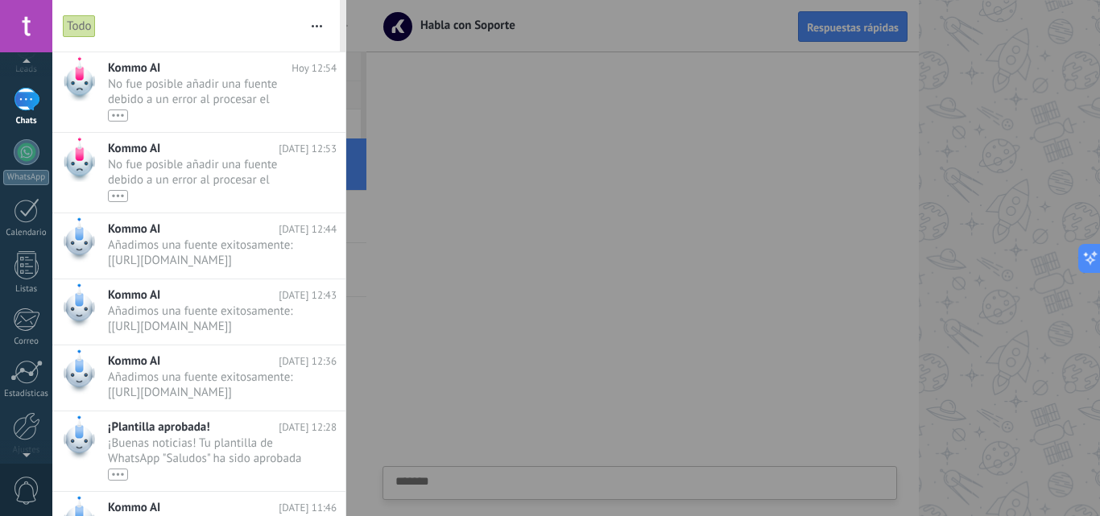
scroll to position [154, 0]
click at [31, 379] on link "Ajustes" at bounding box center [26, 370] width 52 height 44
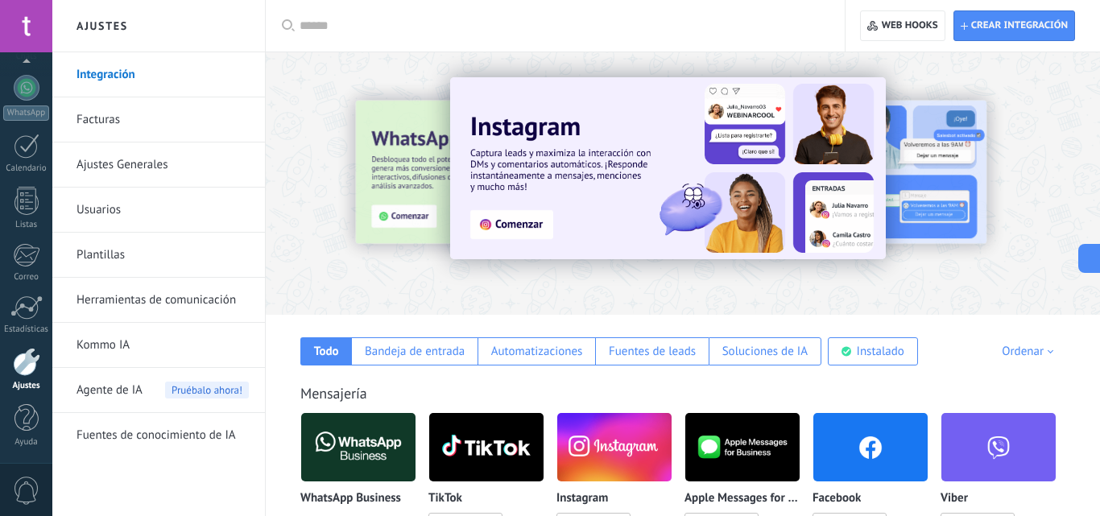
click at [197, 97] on link "Facturas" at bounding box center [163, 119] width 172 height 45
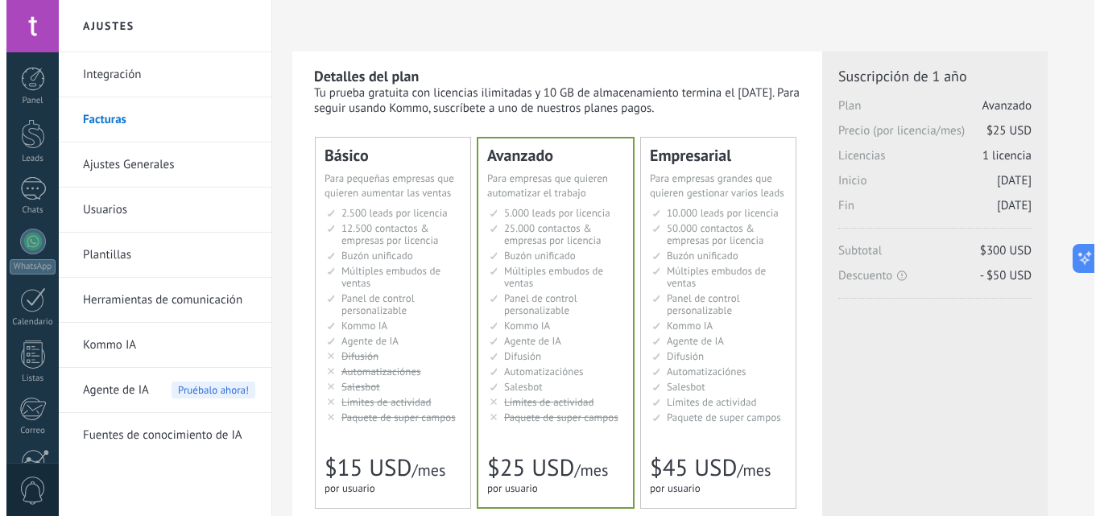
scroll to position [101, 0]
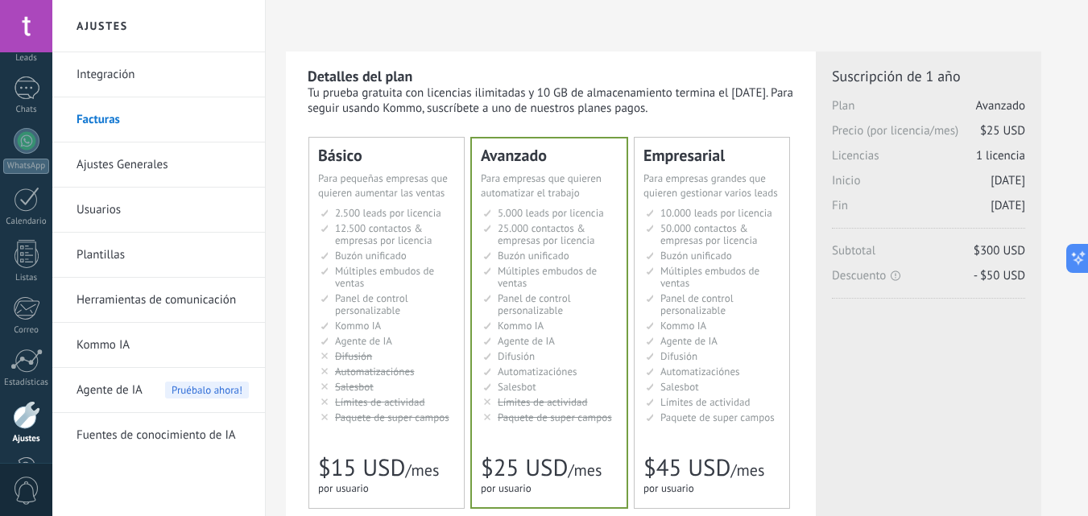
click at [21, 488] on span "0" at bounding box center [26, 491] width 27 height 28
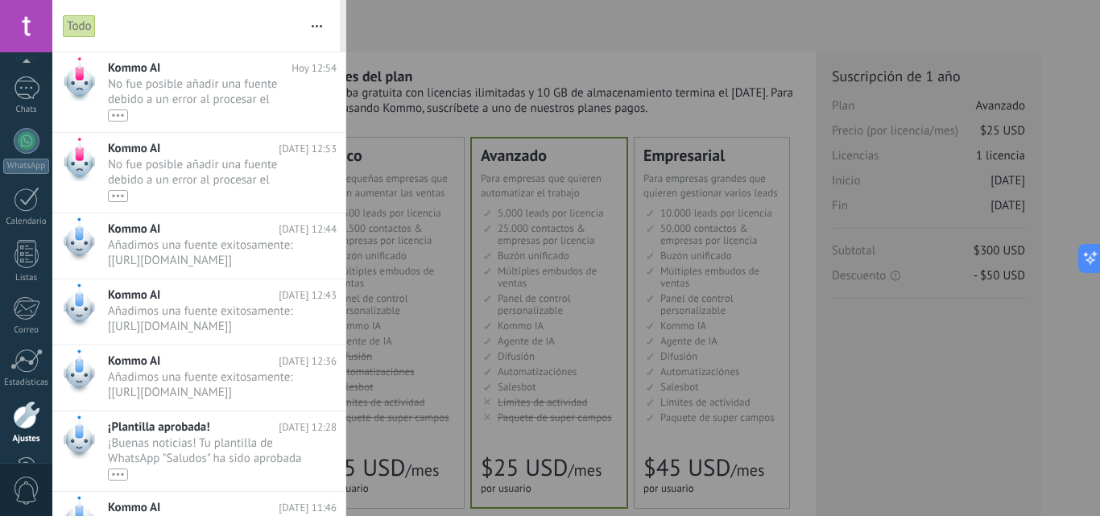
scroll to position [154, 0]
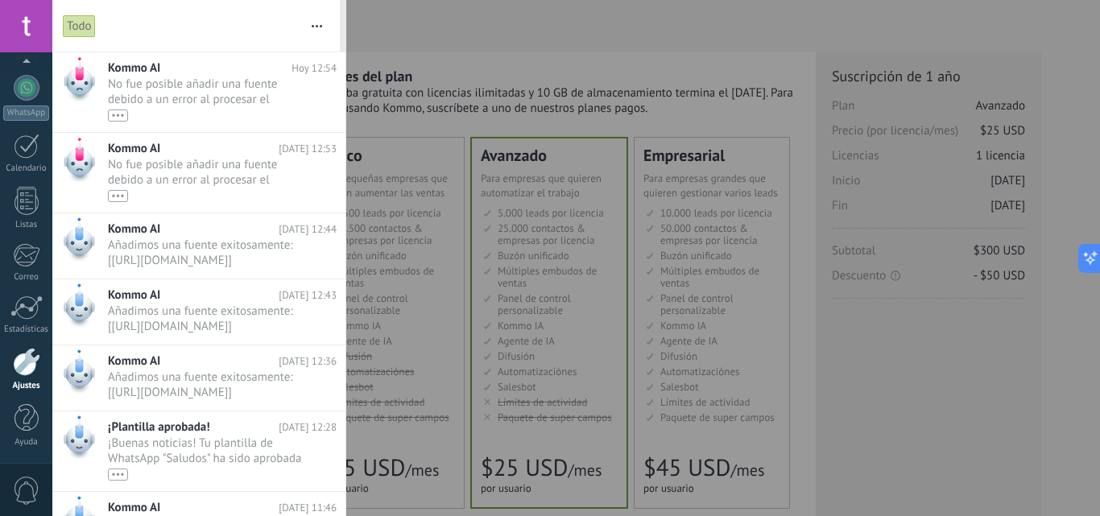
click at [156, 89] on span "No fue posible añadir una fuente debido a un error al procesar el archivo. Por …" at bounding box center [207, 99] width 198 height 45
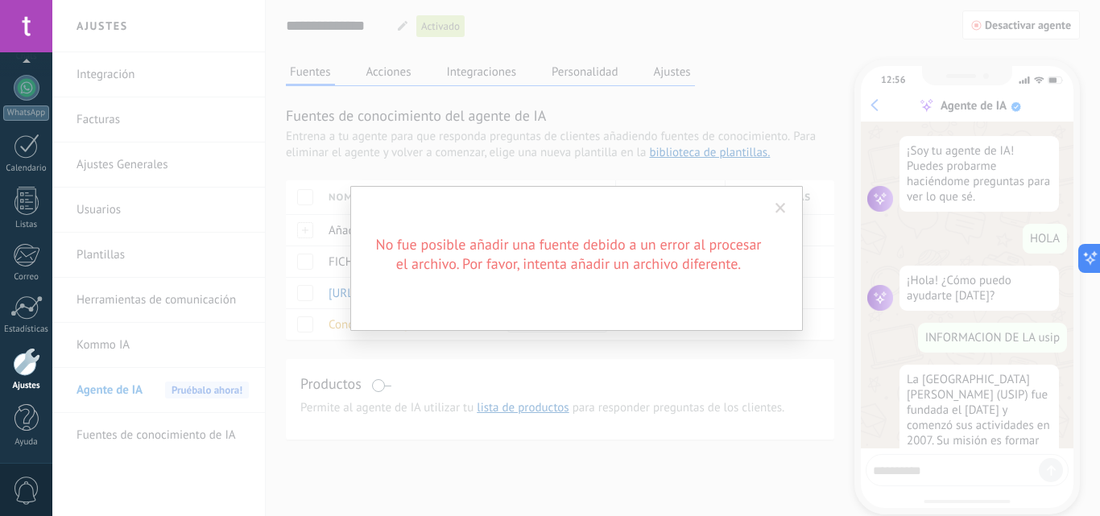
scroll to position [693, 0]
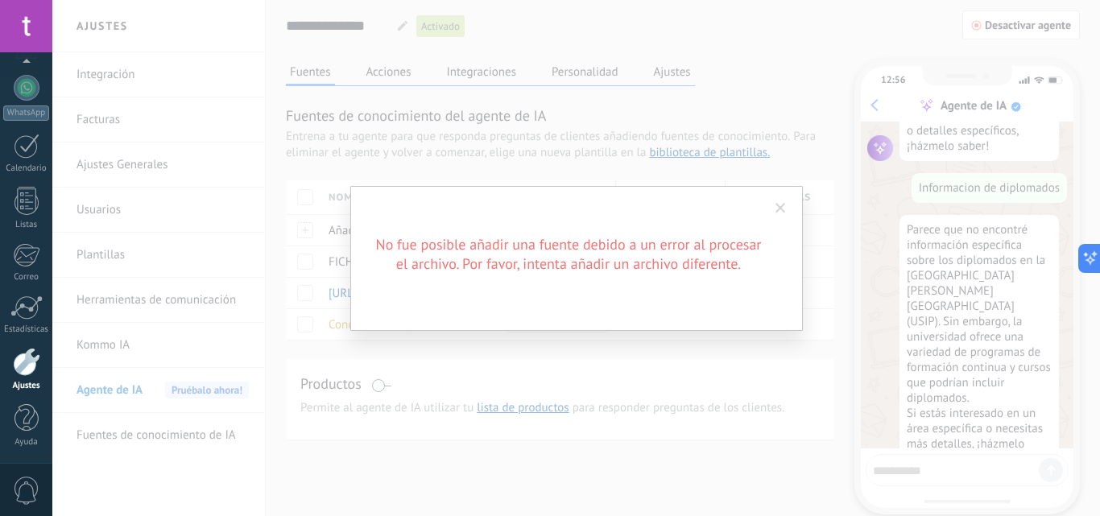
click at [777, 209] on span at bounding box center [781, 208] width 10 height 11
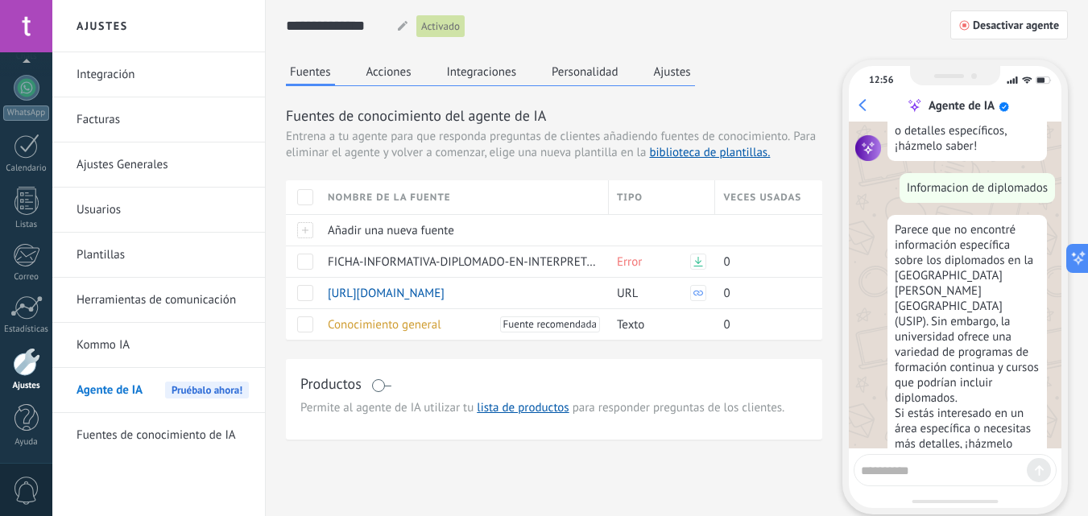
click at [305, 267] on span at bounding box center [305, 262] width 16 height 16
click at [343, 264] on span "Eliminar" at bounding box center [359, 261] width 43 height 31
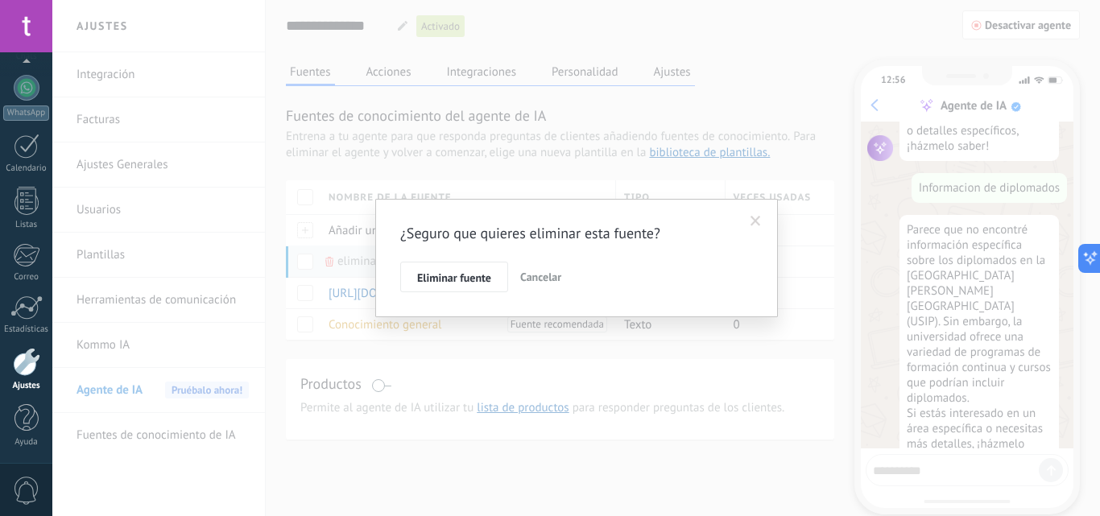
click at [436, 280] on span "Eliminar fuente" at bounding box center [454, 277] width 74 height 11
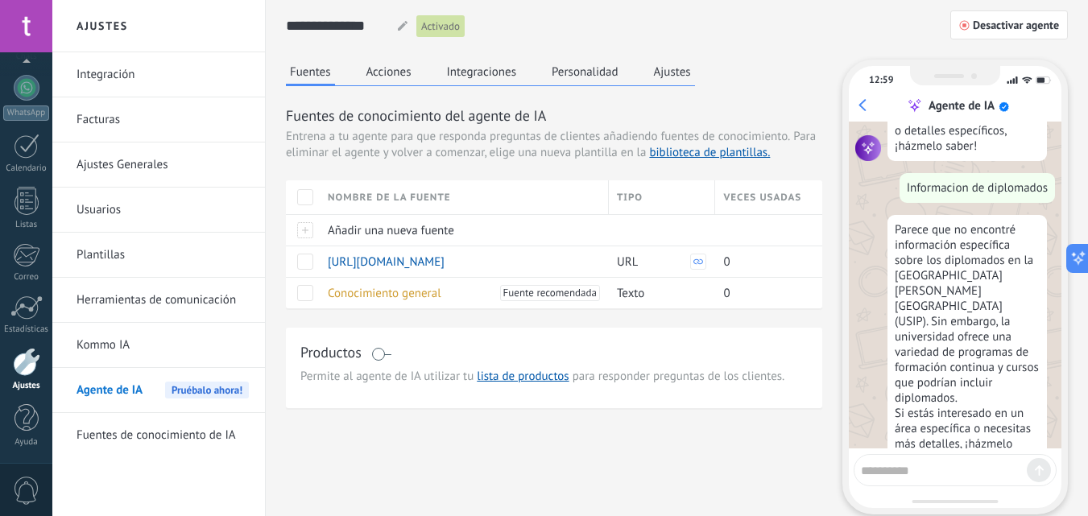
click at [304, 227] on div at bounding box center [303, 229] width 34 height 31
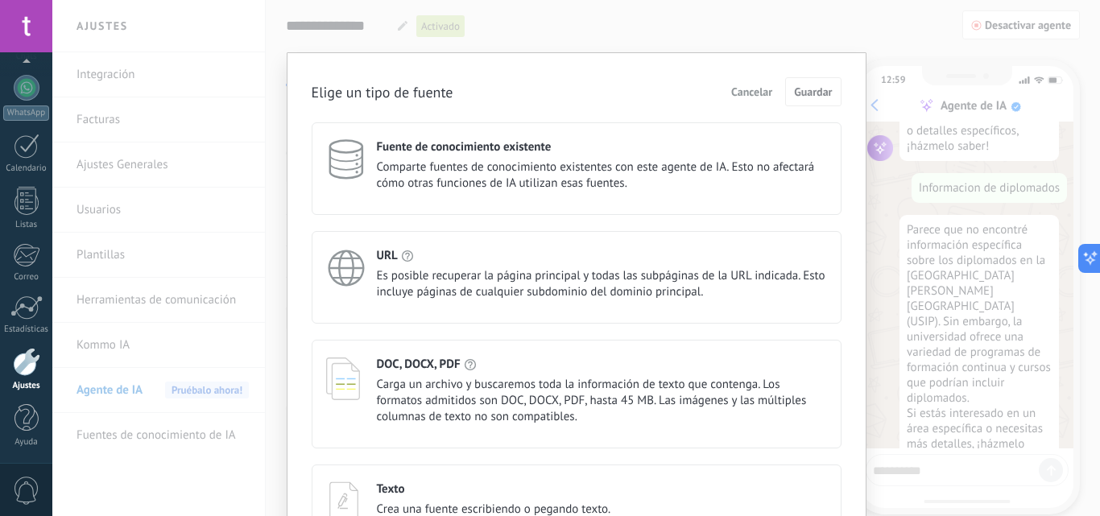
click at [486, 392] on span "Carga un archivo y buscaremos toda la información de texto que contenga. Los fo…" at bounding box center [602, 401] width 450 height 48
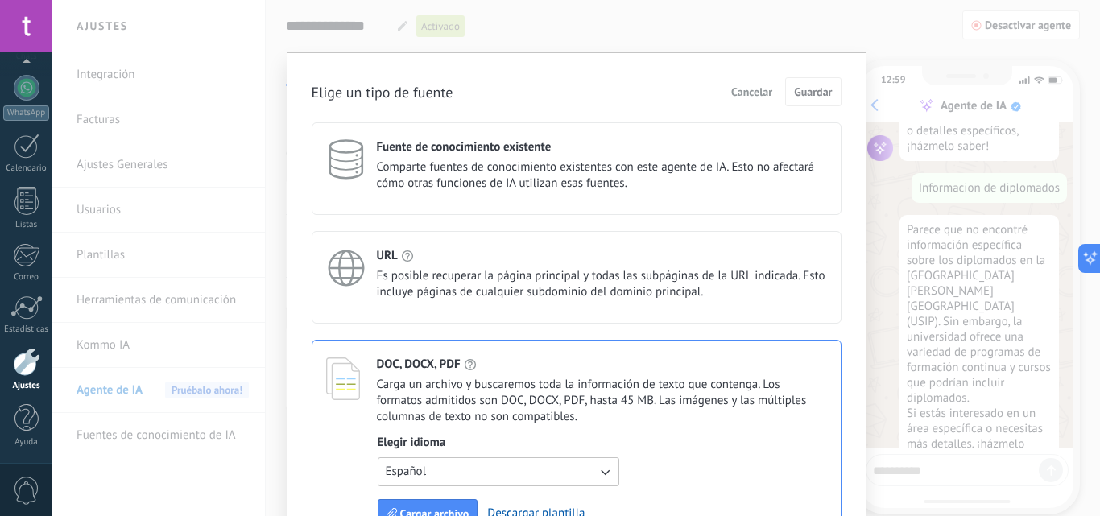
click at [445, 510] on span "Cargar archivo" at bounding box center [434, 513] width 69 height 11
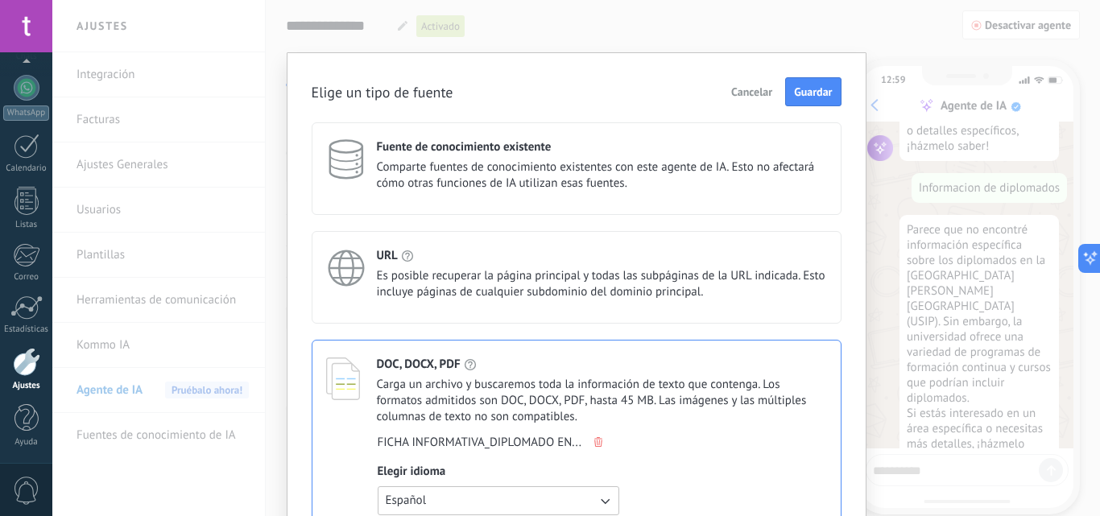
click at [818, 97] on span "Guardar" at bounding box center [813, 91] width 38 height 11
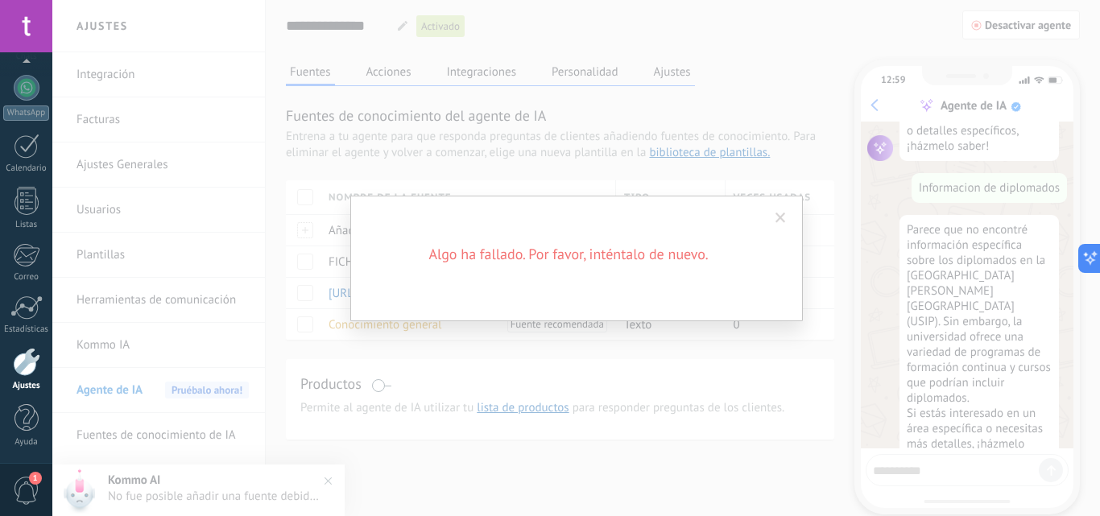
click at [488, 289] on div "Algo ha fallado. Por favor, inténtalo de nuevo." at bounding box center [576, 259] width 453 height 126
click at [783, 215] on span at bounding box center [781, 218] width 10 height 11
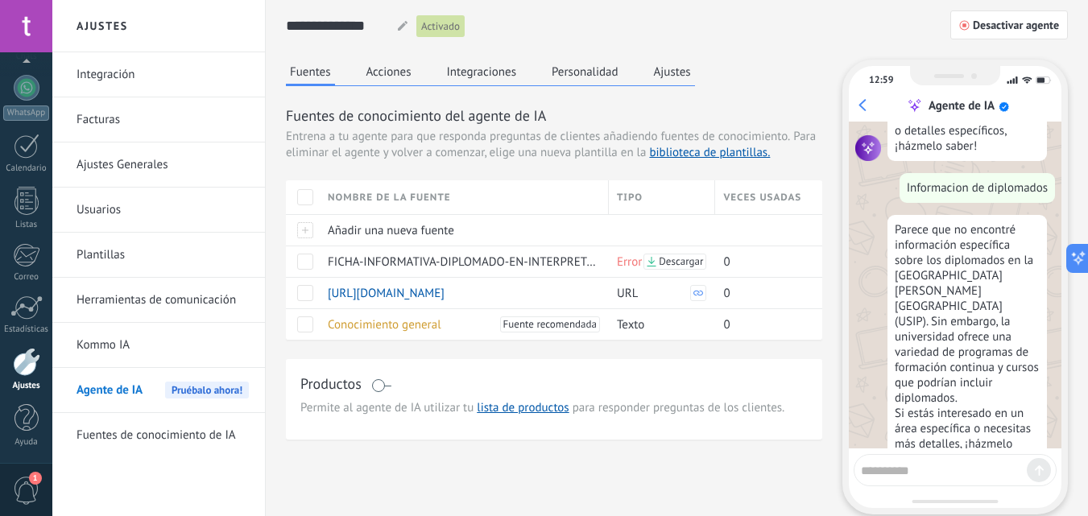
click at [299, 262] on span at bounding box center [305, 262] width 16 height 16
click at [351, 260] on span "Eliminar" at bounding box center [359, 261] width 43 height 31
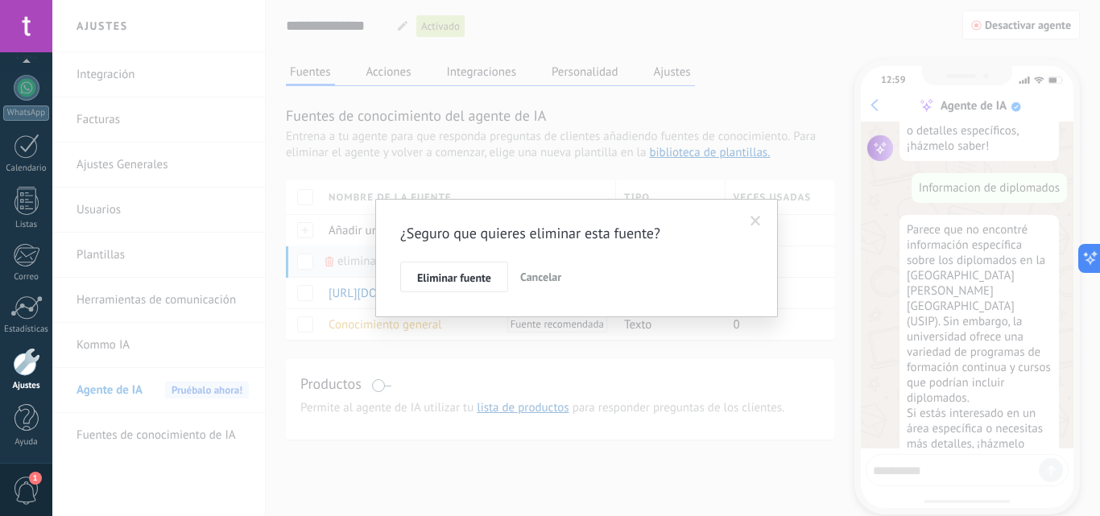
click at [424, 288] on button "Eliminar fuente" at bounding box center [454, 277] width 108 height 31
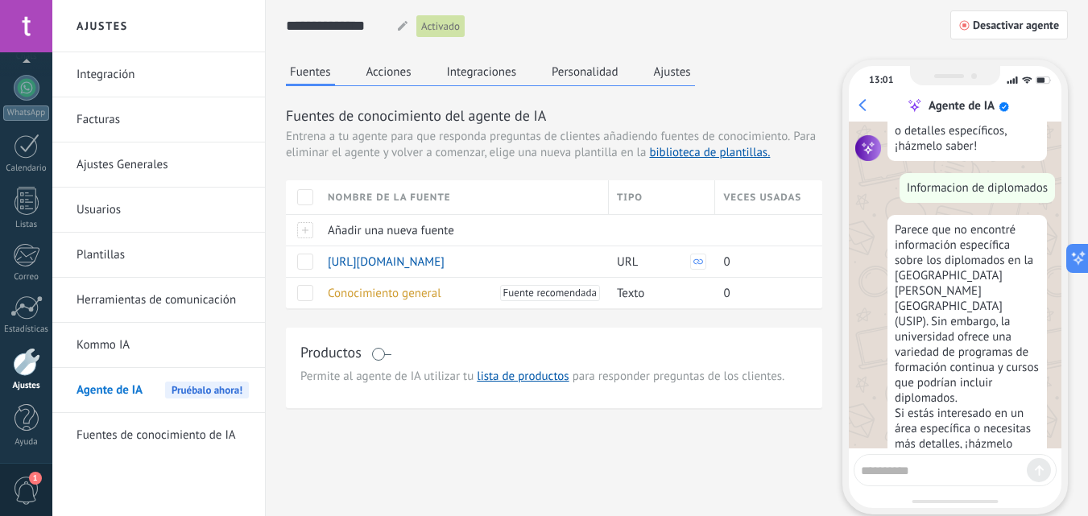
click at [375, 228] on span "Añadir una nueva fuente" at bounding box center [391, 230] width 126 height 15
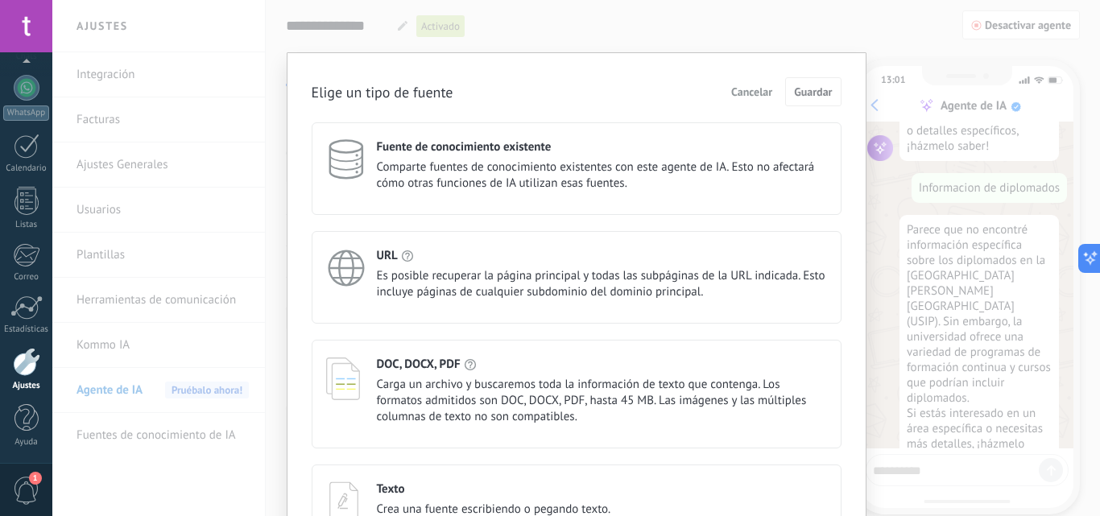
click at [453, 419] on span "Carga un archivo y buscaremos toda la información de texto que contenga. Los fo…" at bounding box center [602, 401] width 450 height 48
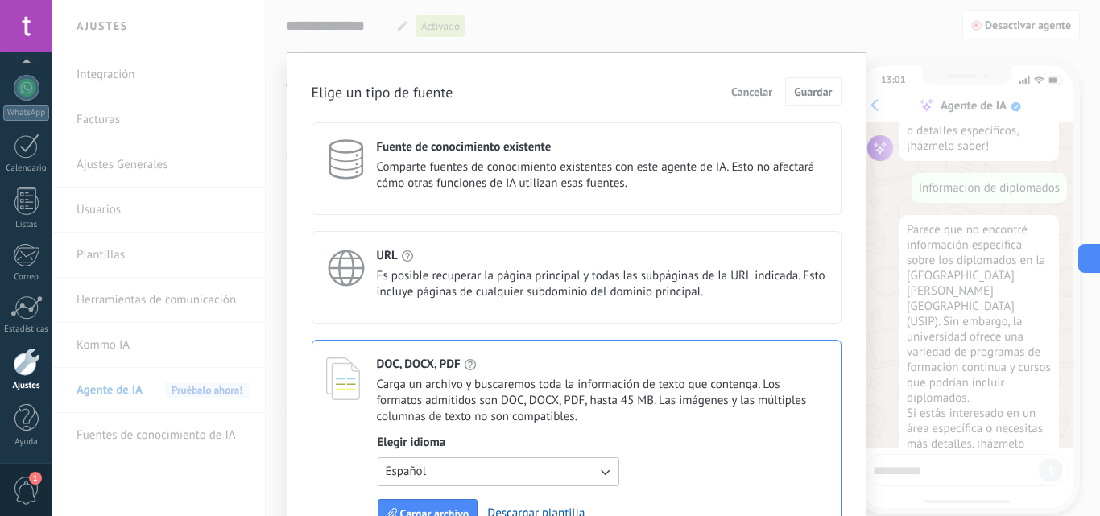
click at [444, 508] on span "Cargar archivo" at bounding box center [434, 513] width 69 height 11
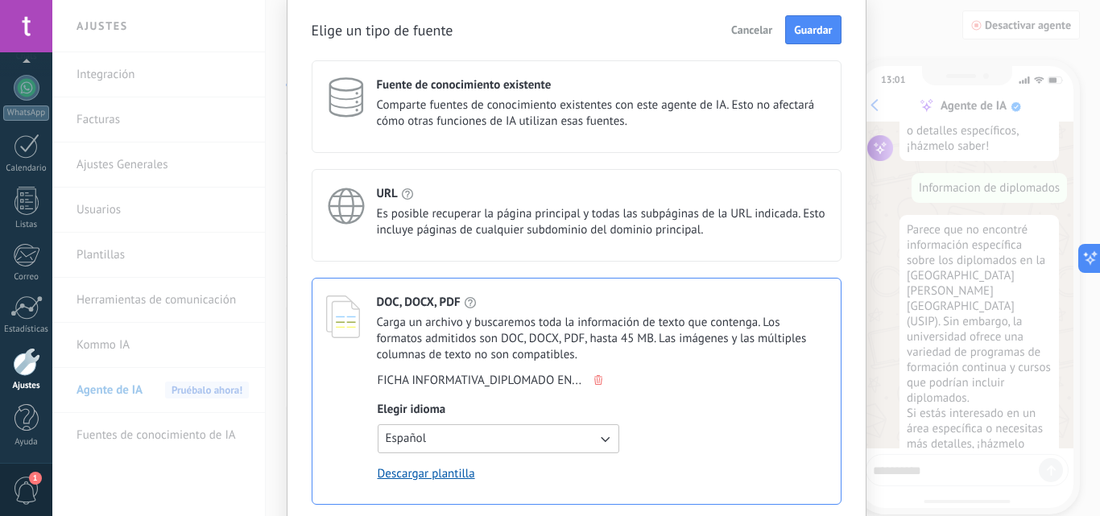
scroll to position [64, 0]
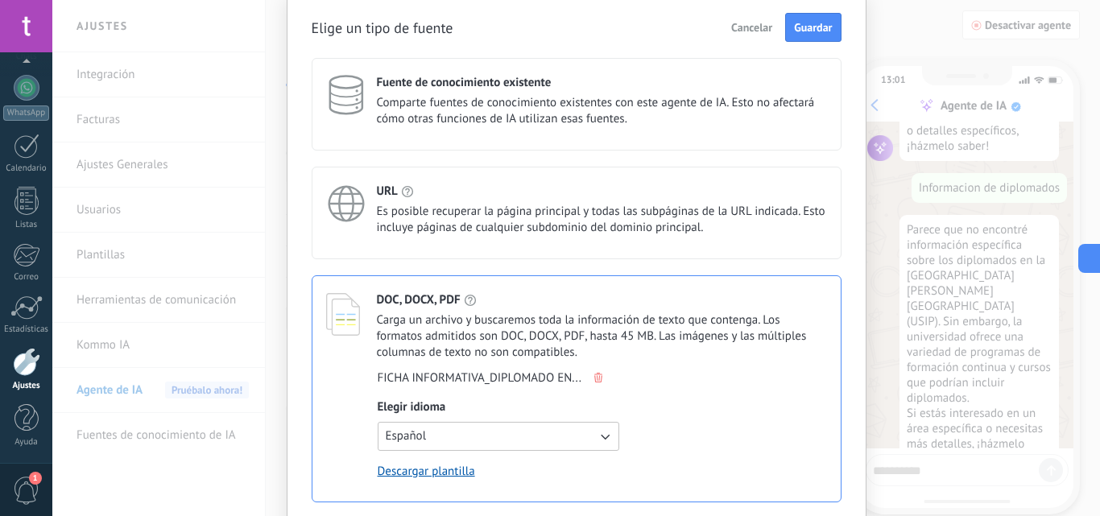
click at [813, 31] on span "Guardar" at bounding box center [813, 27] width 38 height 11
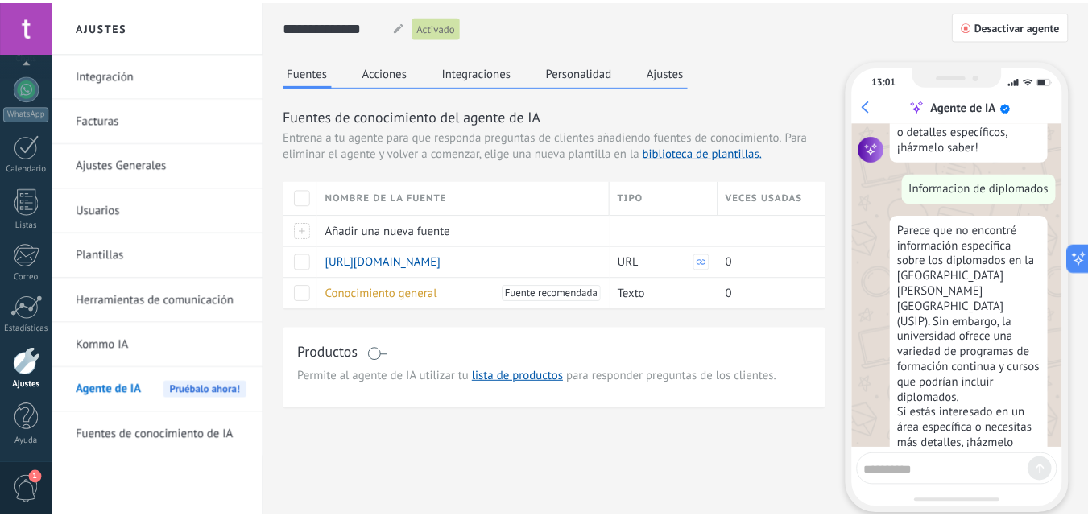
scroll to position [0, 0]
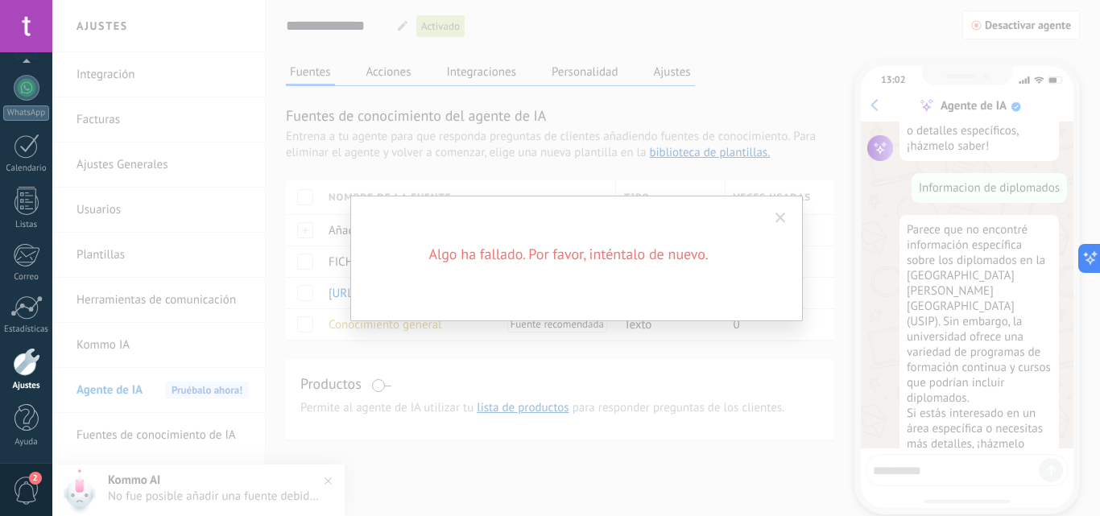
click at [785, 216] on span at bounding box center [781, 218] width 10 height 11
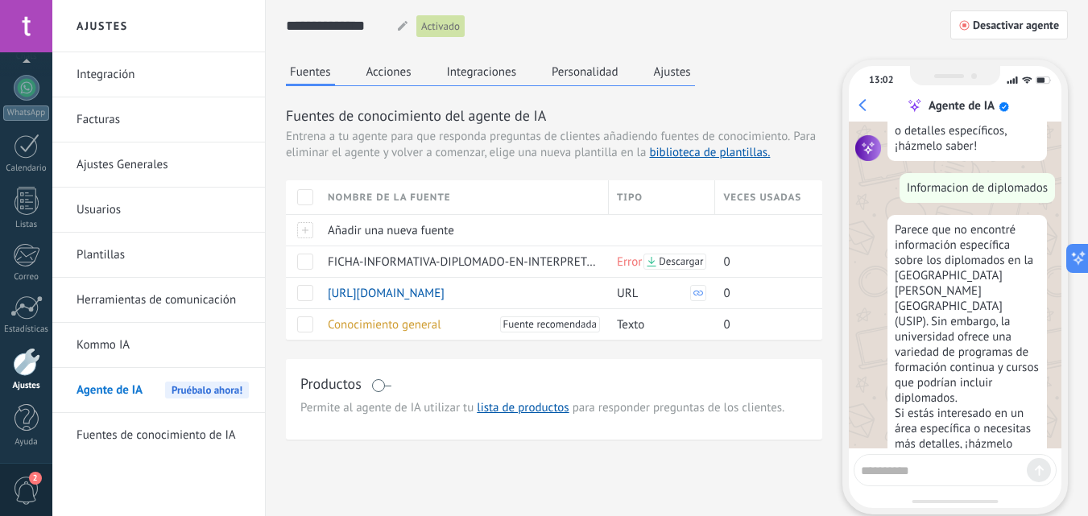
click at [306, 263] on span at bounding box center [305, 262] width 16 height 16
click at [346, 269] on span "Eliminar" at bounding box center [359, 261] width 43 height 31
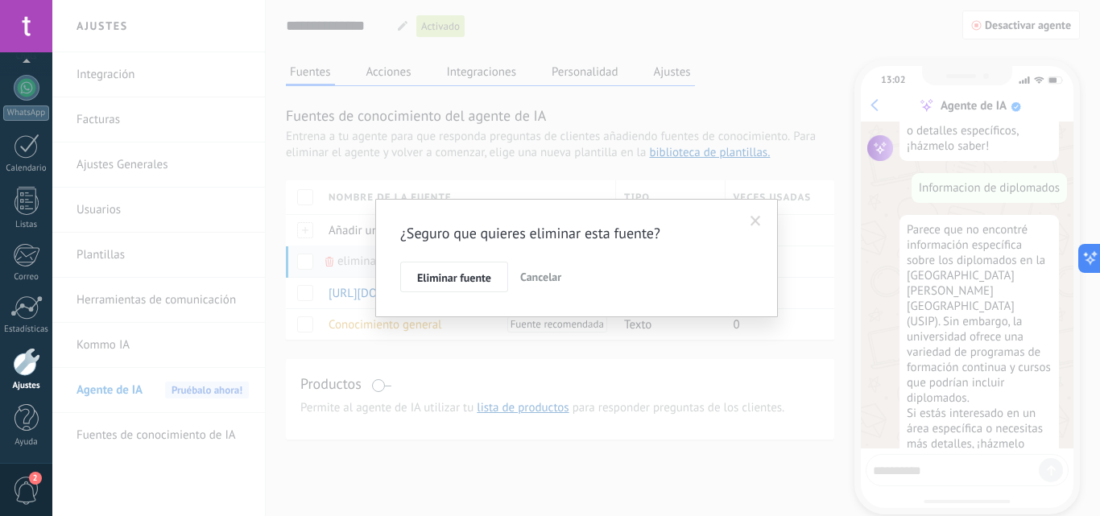
click at [432, 278] on span "Eliminar fuente" at bounding box center [454, 277] width 74 height 11
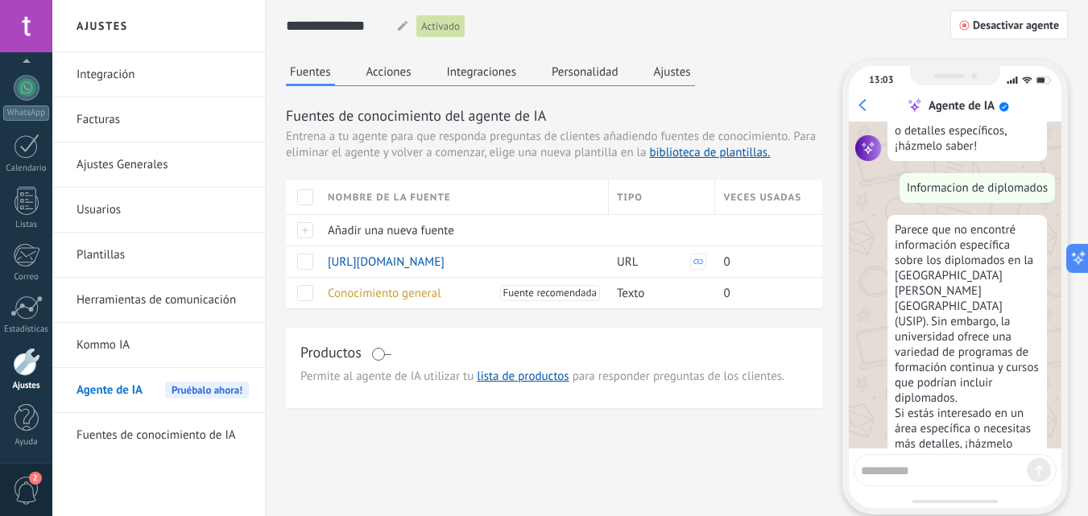
click at [303, 234] on div at bounding box center [303, 229] width 34 height 31
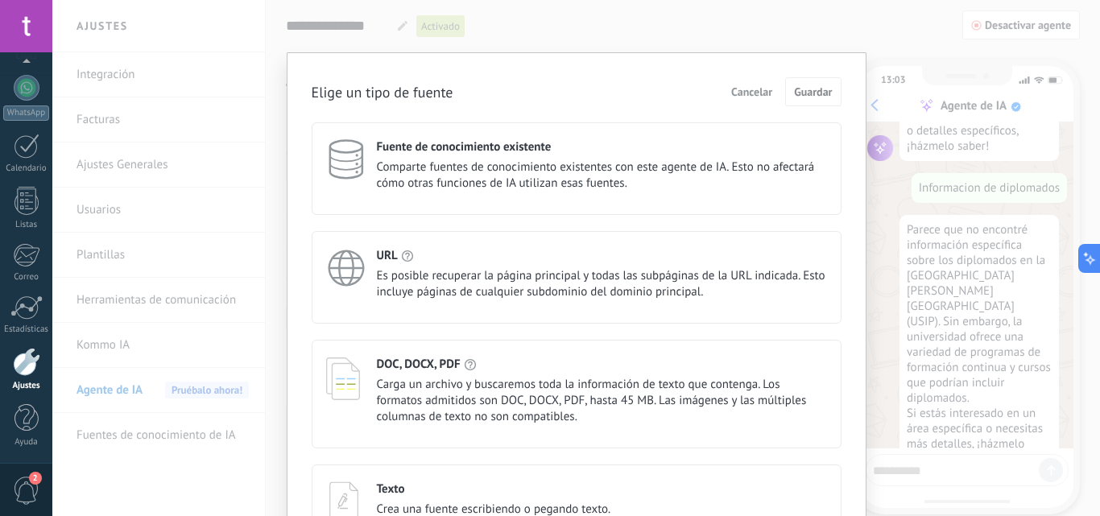
click at [460, 396] on span "Carga un archivo y buscaremos toda la información de texto que contenga. Los fo…" at bounding box center [602, 401] width 450 height 48
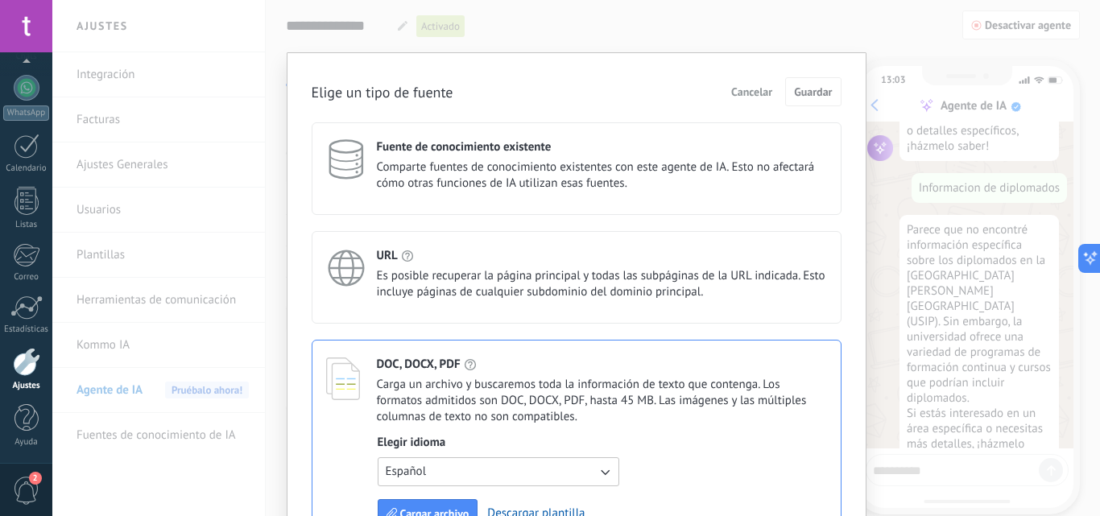
click at [426, 506] on button "Cargar archivo" at bounding box center [428, 513] width 101 height 29
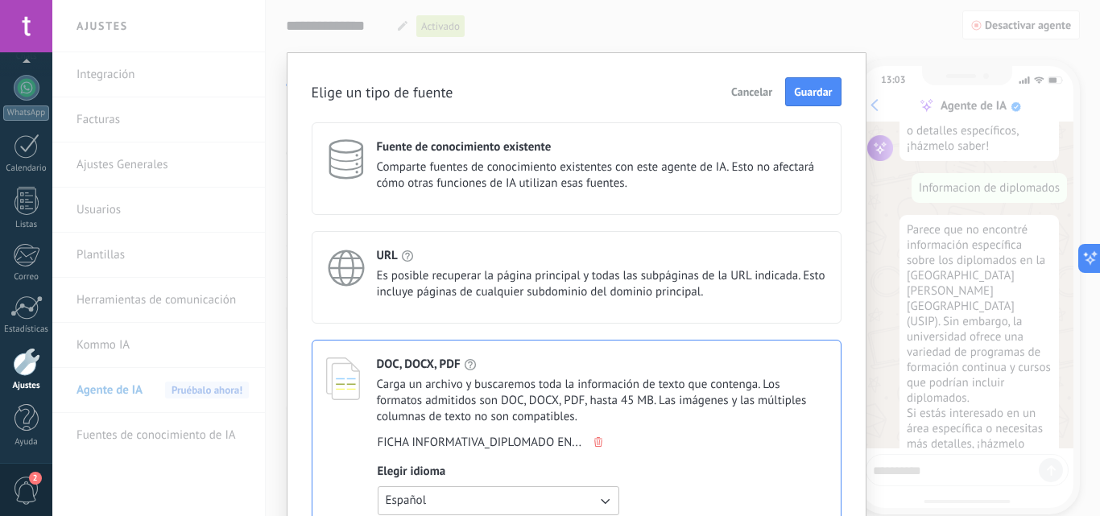
click at [804, 90] on span "Guardar" at bounding box center [813, 91] width 38 height 11
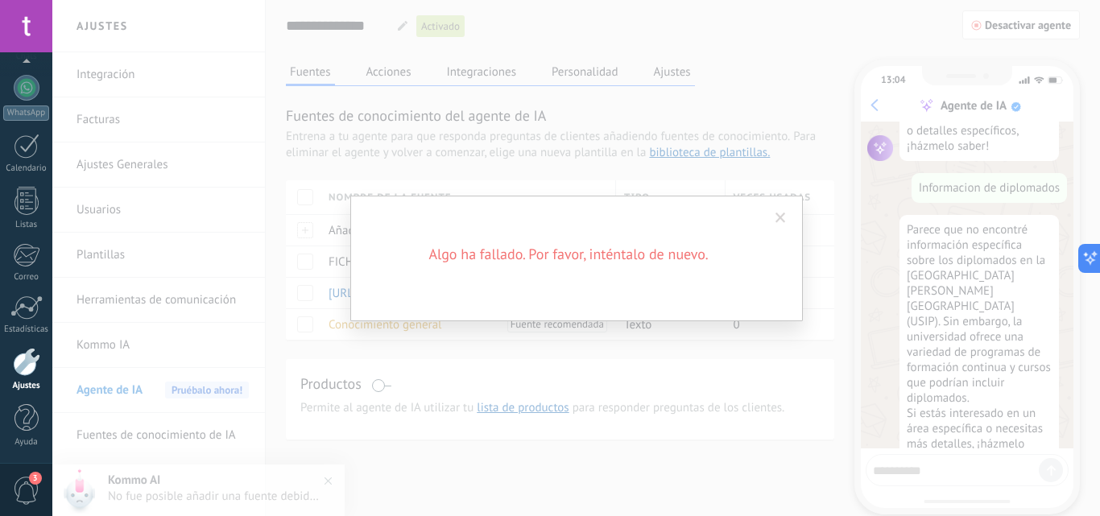
click at [781, 217] on span at bounding box center [781, 218] width 10 height 11
